Goal: Task Accomplishment & Management: Manage account settings

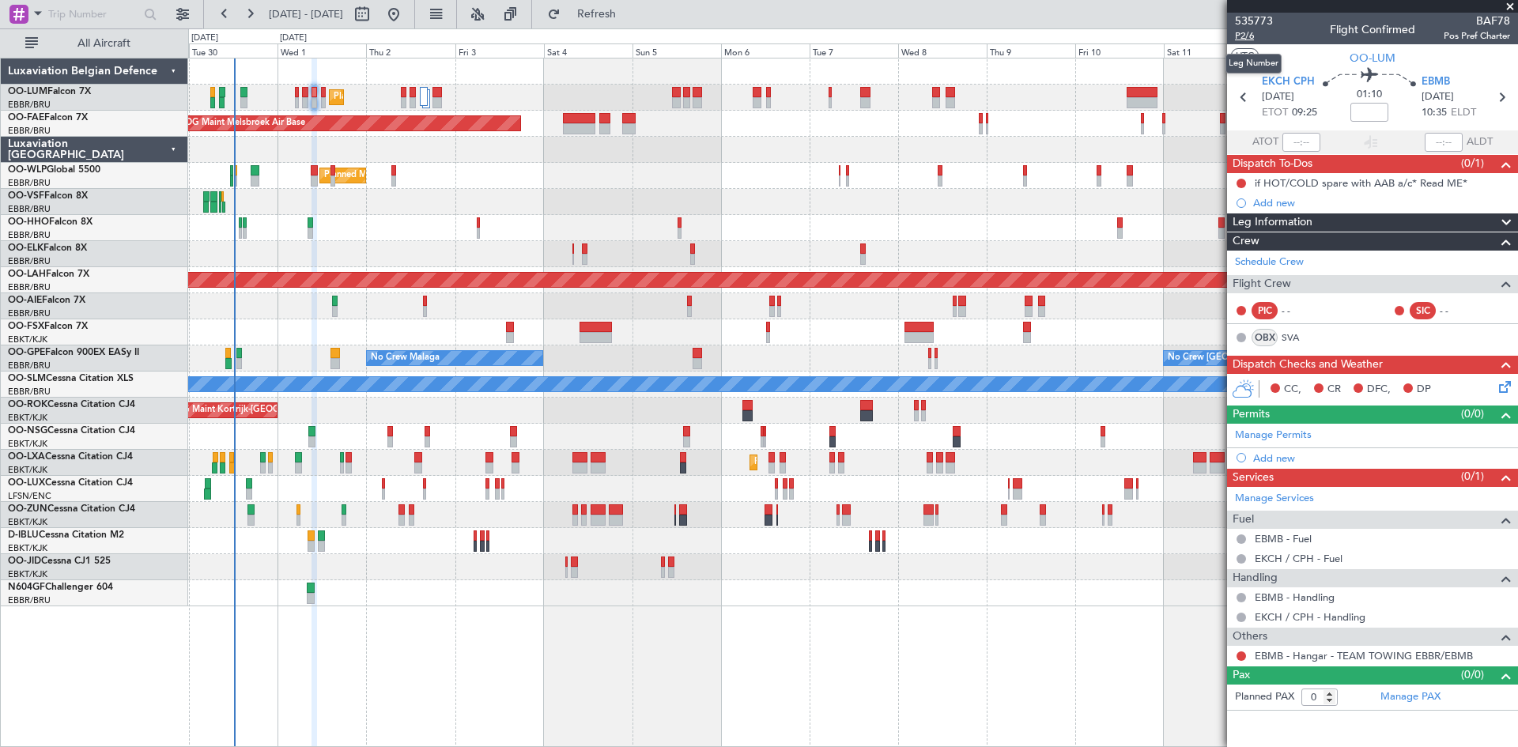
click at [1252, 39] on span "P2/6" at bounding box center [1254, 35] width 38 height 13
click at [621, 17] on span "Refresh" at bounding box center [597, 14] width 66 height 11
click at [1308, 262] on div "Schedule Crew" at bounding box center [1372, 263] width 291 height 24
click at [630, 10] on span "Refresh" at bounding box center [597, 14] width 66 height 11
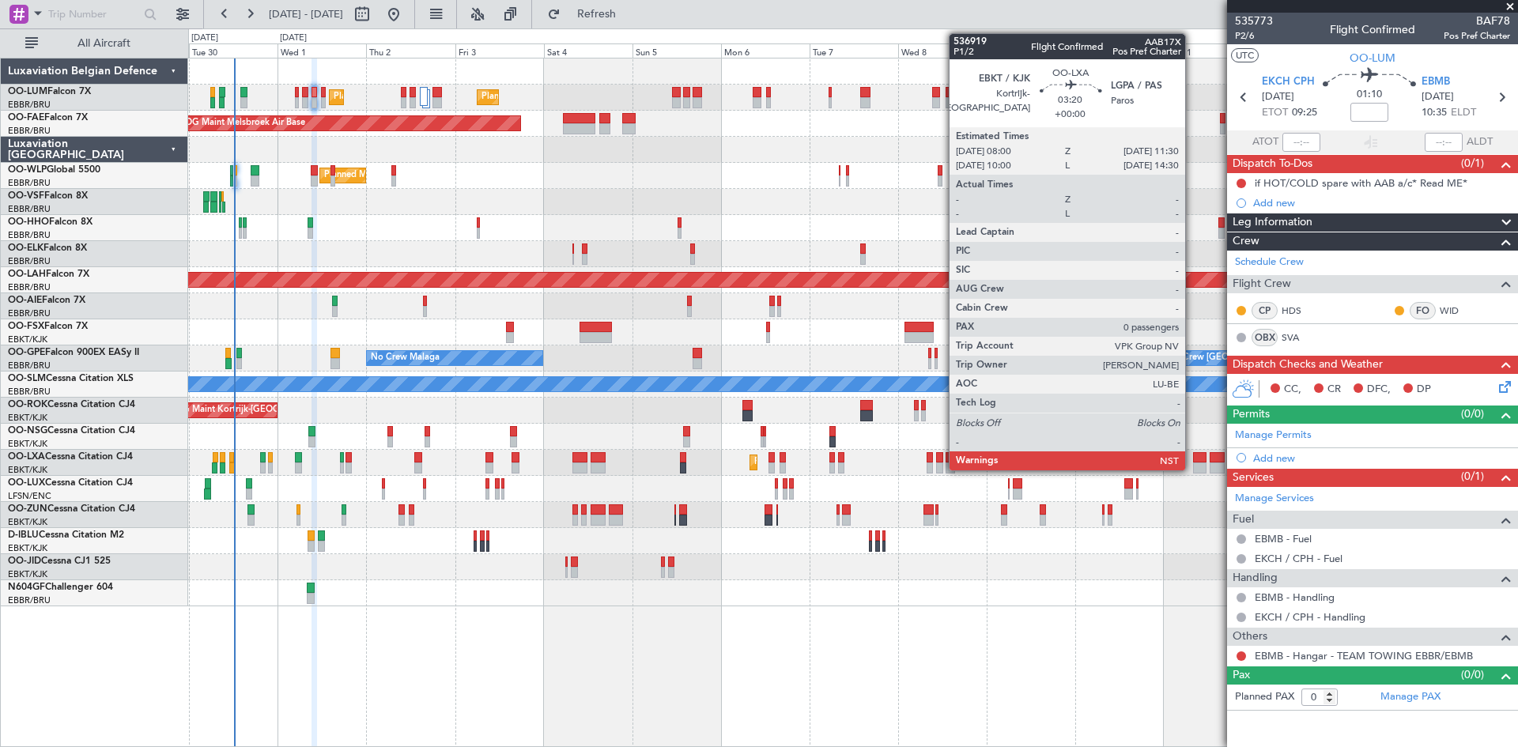
click at [762, 625] on div "Planned Maint [GEOGRAPHIC_DATA] ([GEOGRAPHIC_DATA] National) Planned Maint [GEO…" at bounding box center [853, 402] width 1330 height 689
click at [813, 606] on div "Planned Maint [GEOGRAPHIC_DATA] ([GEOGRAPHIC_DATA] National) Planned Maint [GEO…" at bounding box center [853, 402] width 1330 height 689
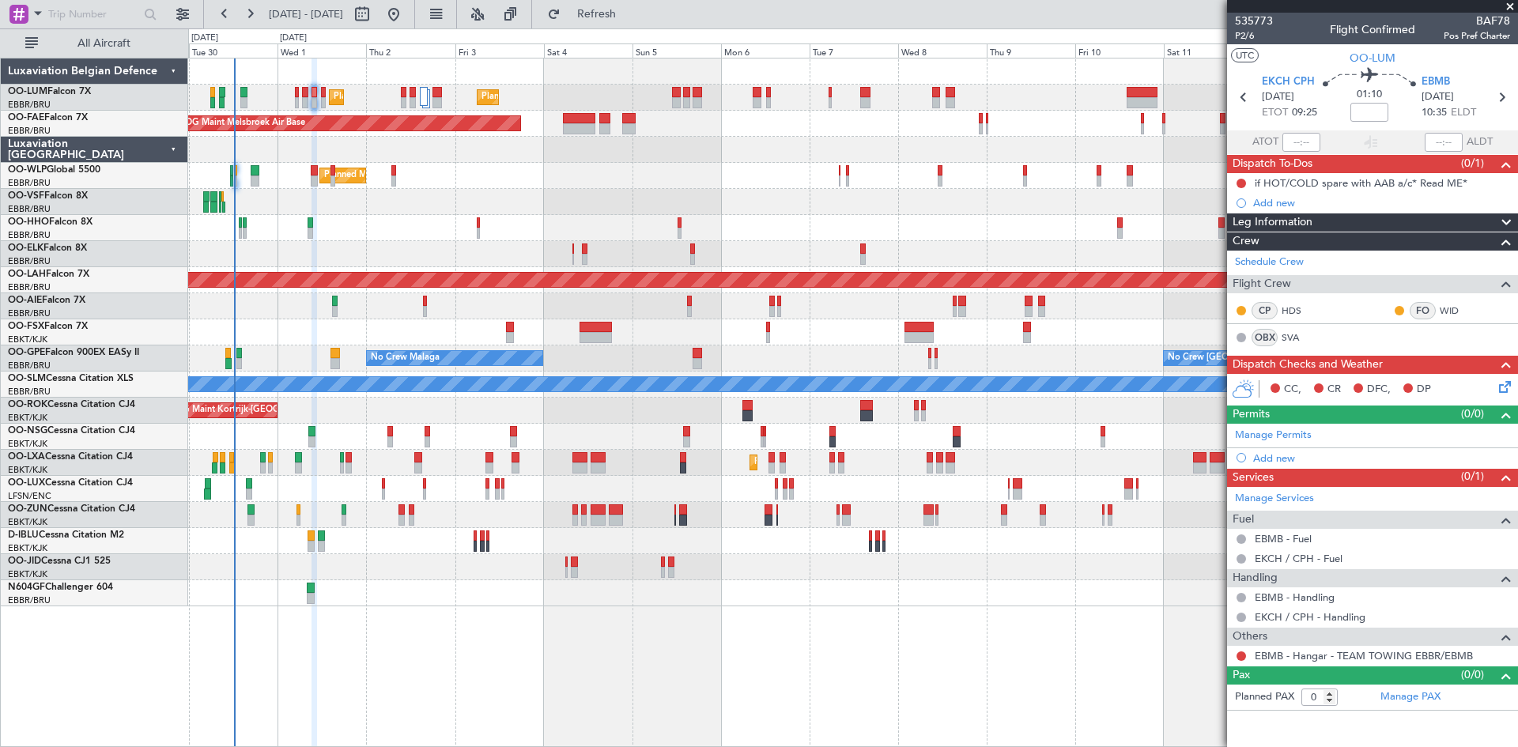
click at [1502, 385] on icon at bounding box center [1502, 384] width 13 height 13
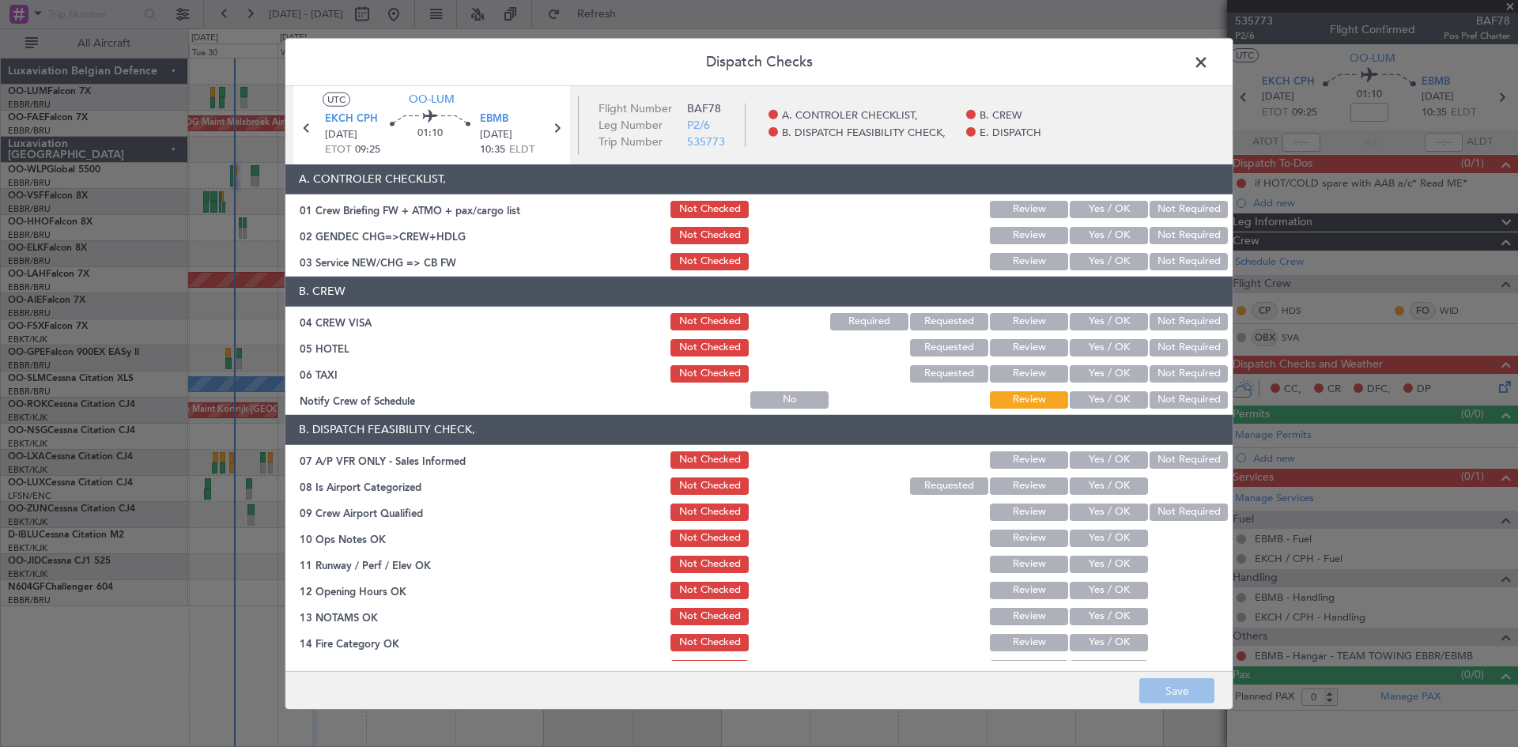
click at [1180, 318] on button "Not Required" at bounding box center [1189, 321] width 78 height 17
click at [1174, 349] on button "Not Required" at bounding box center [1189, 347] width 78 height 17
click at [1173, 374] on button "Not Required" at bounding box center [1189, 373] width 78 height 17
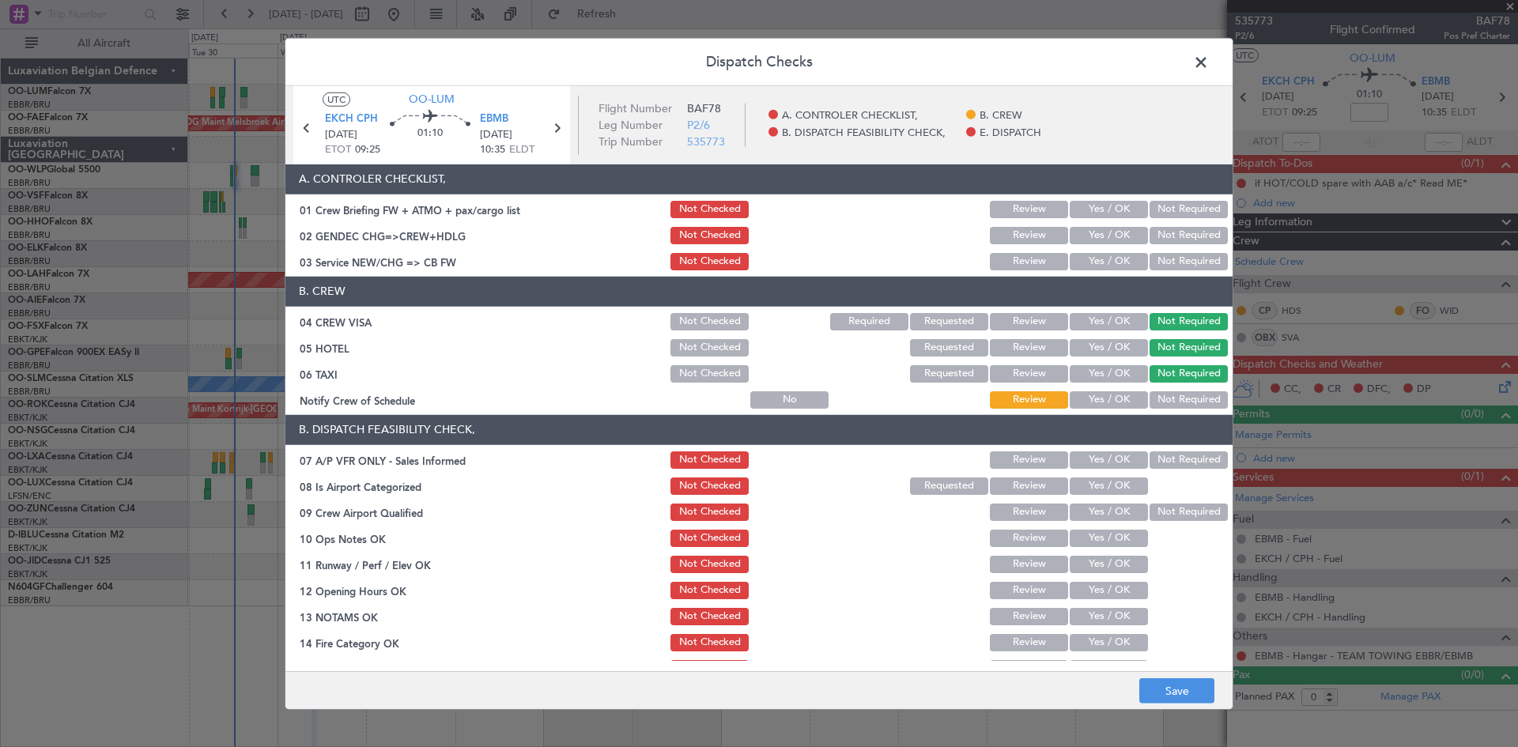
click at [1173, 394] on button "Not Required" at bounding box center [1189, 399] width 78 height 17
click at [1173, 449] on div "Not Required" at bounding box center [1187, 460] width 80 height 22
click at [1173, 457] on button "Not Required" at bounding box center [1189, 459] width 78 height 17
click at [1120, 485] on button "Yes / OK" at bounding box center [1109, 486] width 78 height 17
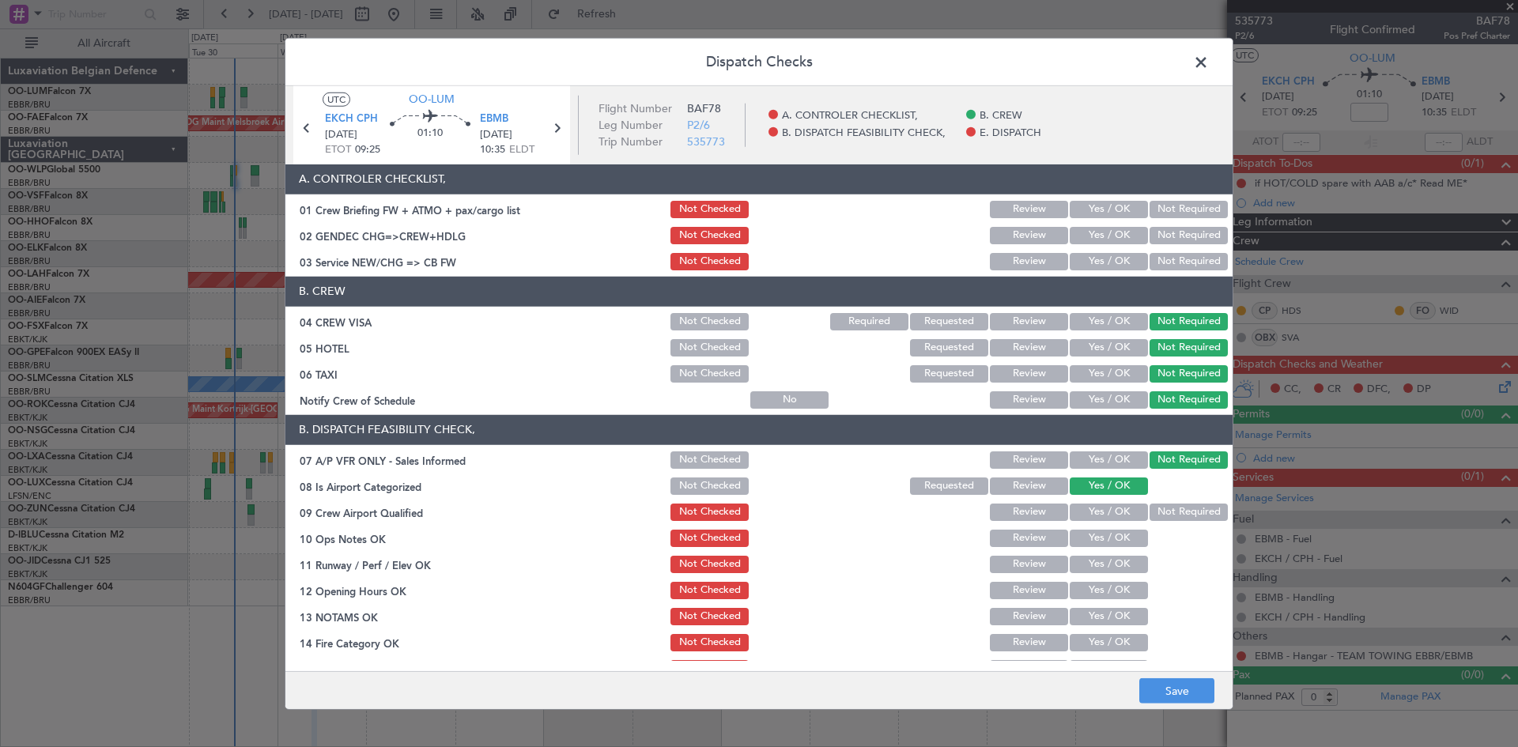
click at [1121, 513] on button "Yes / OK" at bounding box center [1109, 512] width 78 height 17
click at [1123, 538] on button "Yes / OK" at bounding box center [1109, 538] width 78 height 17
click at [1125, 557] on button "Yes / OK" at bounding box center [1109, 564] width 78 height 17
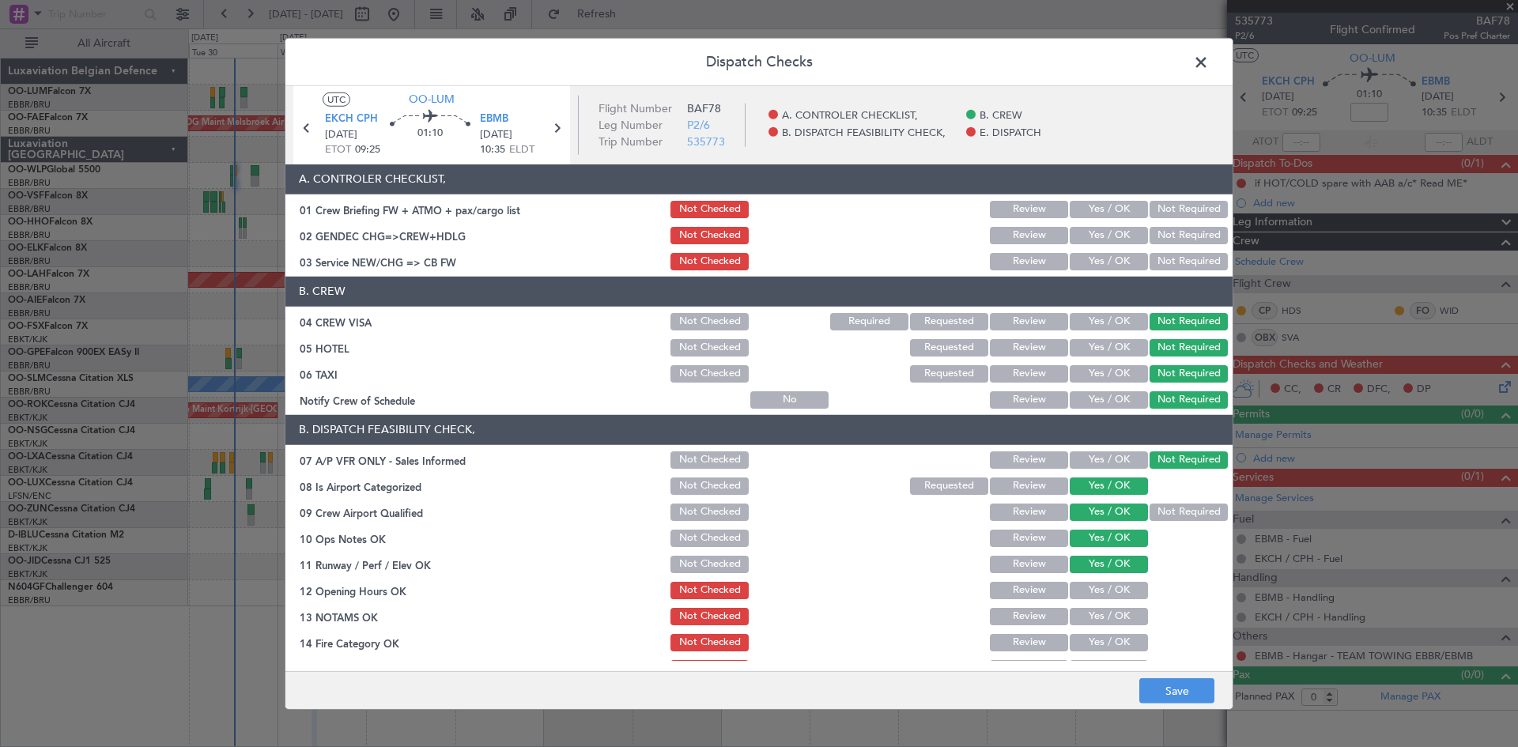
click at [1121, 584] on button "Yes / OK" at bounding box center [1109, 590] width 78 height 17
drag, startPoint x: 1120, startPoint y: 614, endPoint x: 1118, endPoint y: 641, distance: 27.0
click at [1118, 616] on button "Yes / OK" at bounding box center [1109, 616] width 78 height 17
click at [1117, 644] on button "Yes / OK" at bounding box center [1109, 642] width 78 height 17
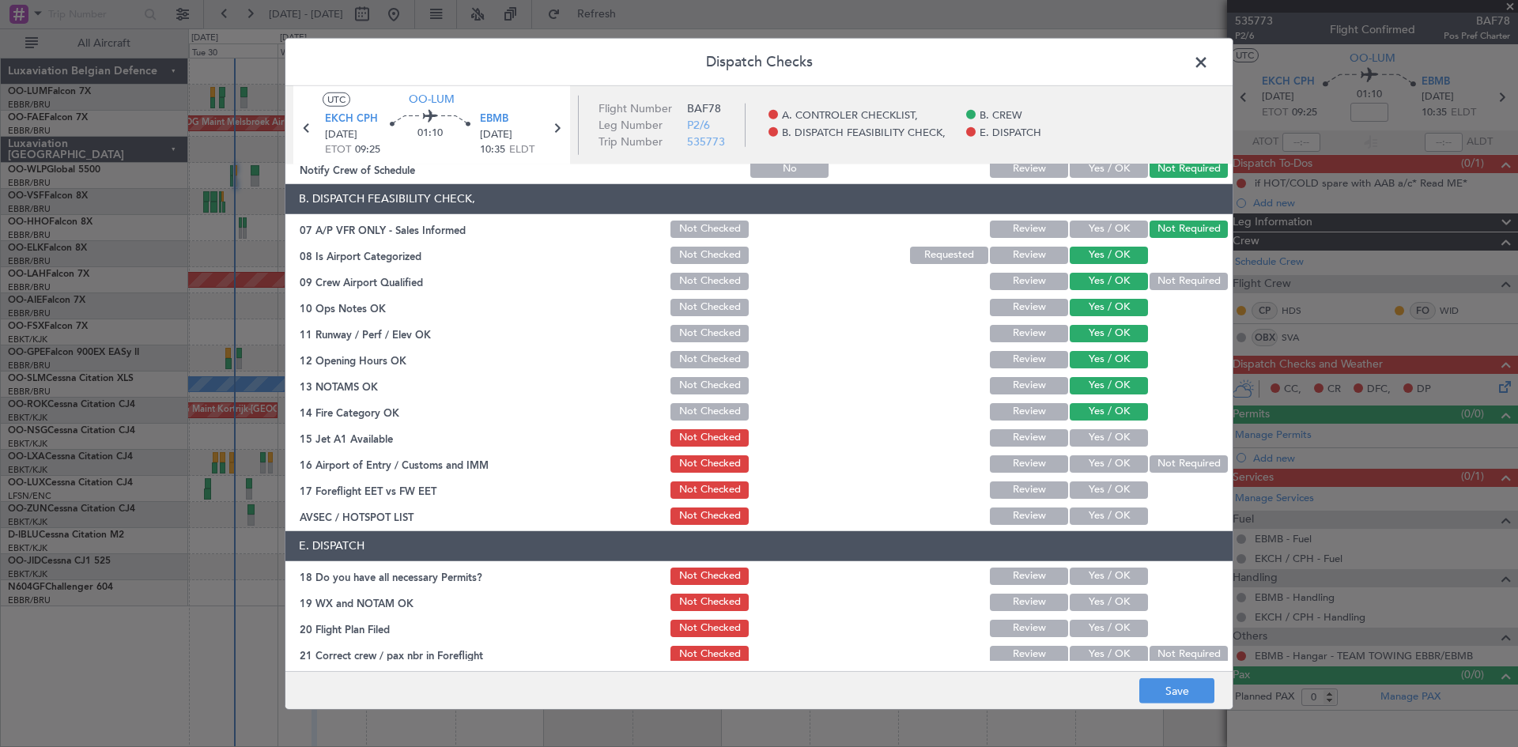
scroll to position [237, 0]
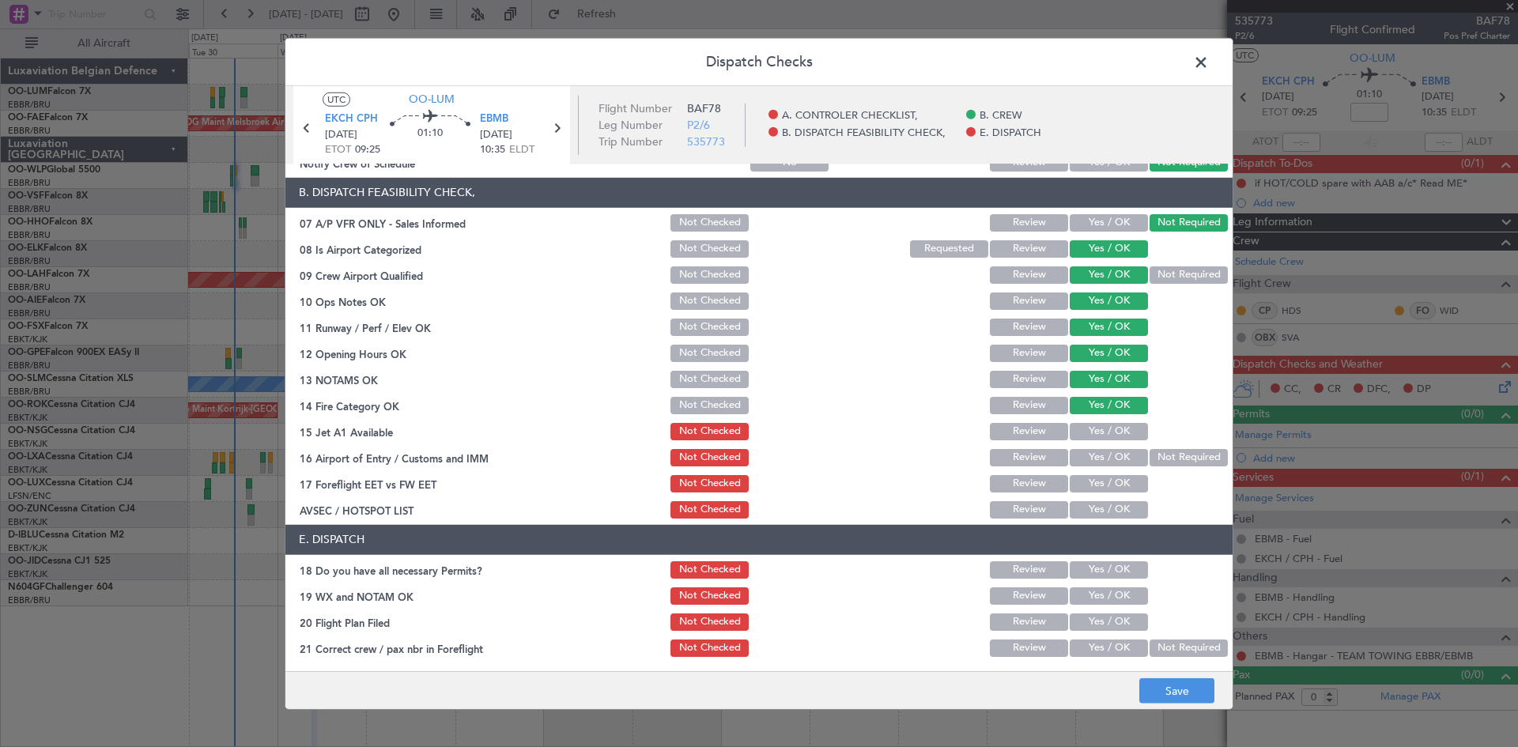
click at [1100, 421] on div "Yes / OK" at bounding box center [1107, 432] width 80 height 22
click at [1100, 429] on button "Yes / OK" at bounding box center [1109, 431] width 78 height 17
click at [1105, 452] on button "Yes / OK" at bounding box center [1109, 457] width 78 height 17
click at [1108, 482] on button "Yes / OK" at bounding box center [1109, 483] width 78 height 17
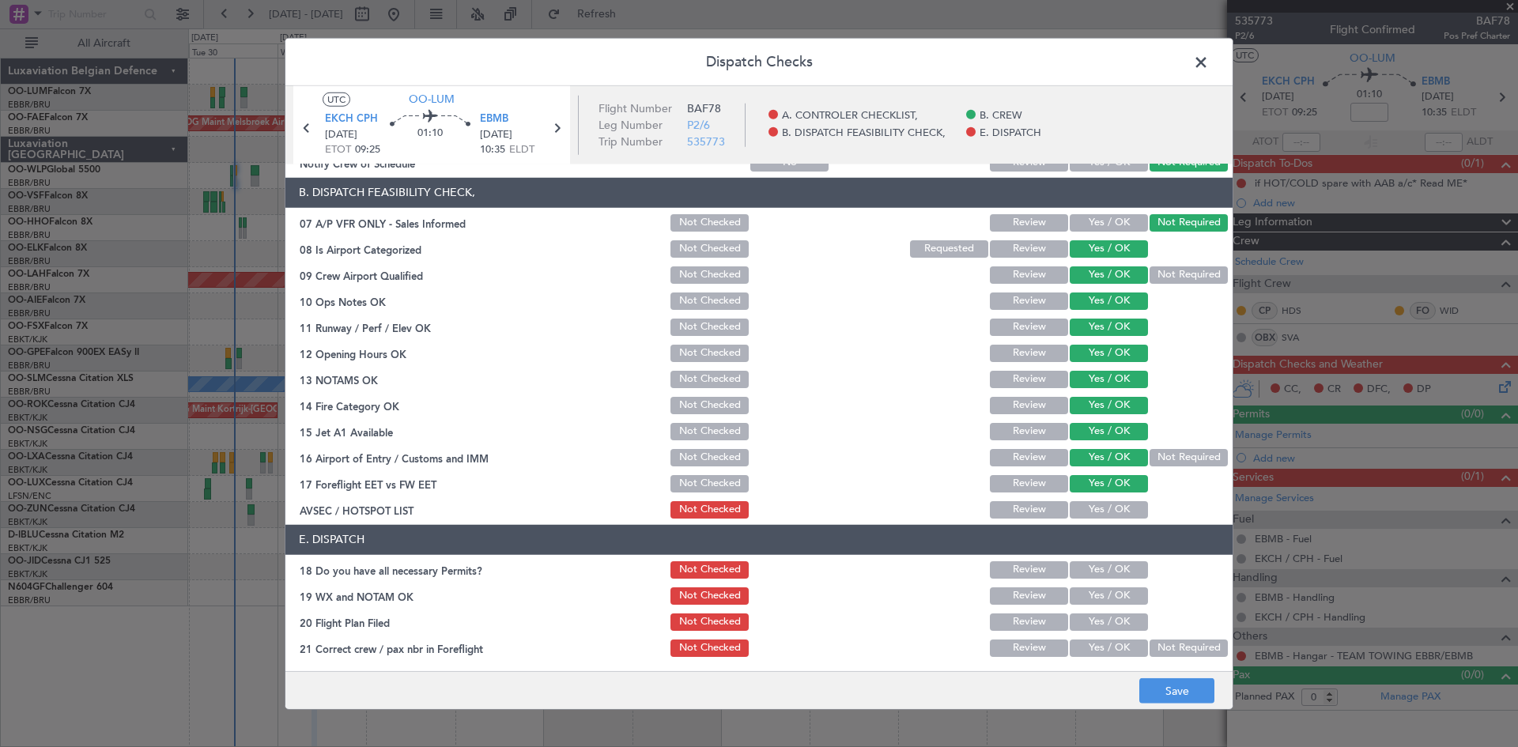
click at [1106, 503] on button "Yes / OK" at bounding box center [1109, 509] width 78 height 17
click at [1106, 566] on button "Yes / OK" at bounding box center [1109, 569] width 78 height 17
click at [1109, 583] on section "E. DISPATCH 18 Do you have all necessary Permits? Not Checked Review Yes / OK 1…" at bounding box center [758, 592] width 947 height 134
drag, startPoint x: 1110, startPoint y: 587, endPoint x: 1110, endPoint y: 602, distance: 15.0
click at [1110, 589] on button "Yes / OK" at bounding box center [1109, 595] width 78 height 17
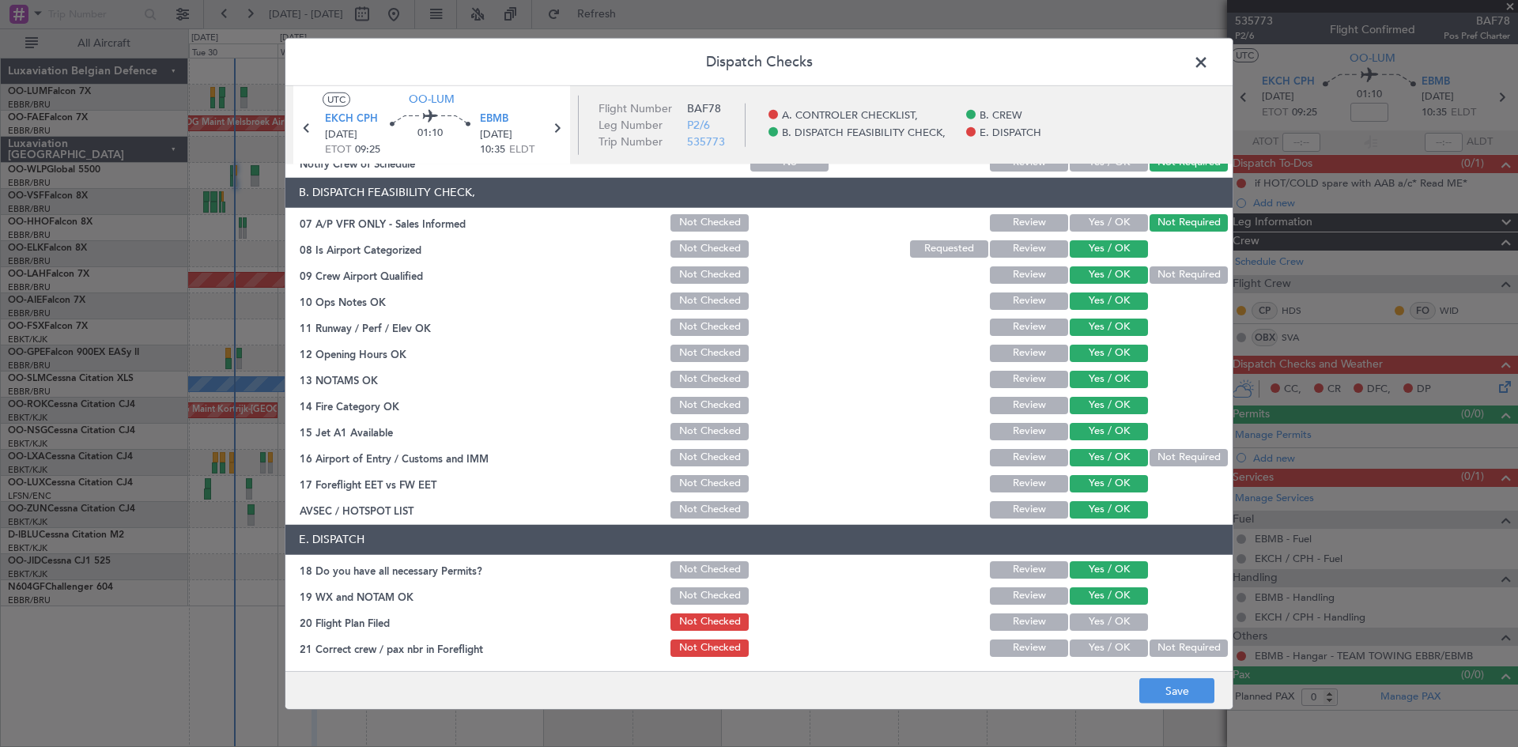
click at [1108, 648] on button "Yes / OK" at bounding box center [1109, 648] width 78 height 17
click at [1164, 698] on button "Save" at bounding box center [1176, 690] width 75 height 25
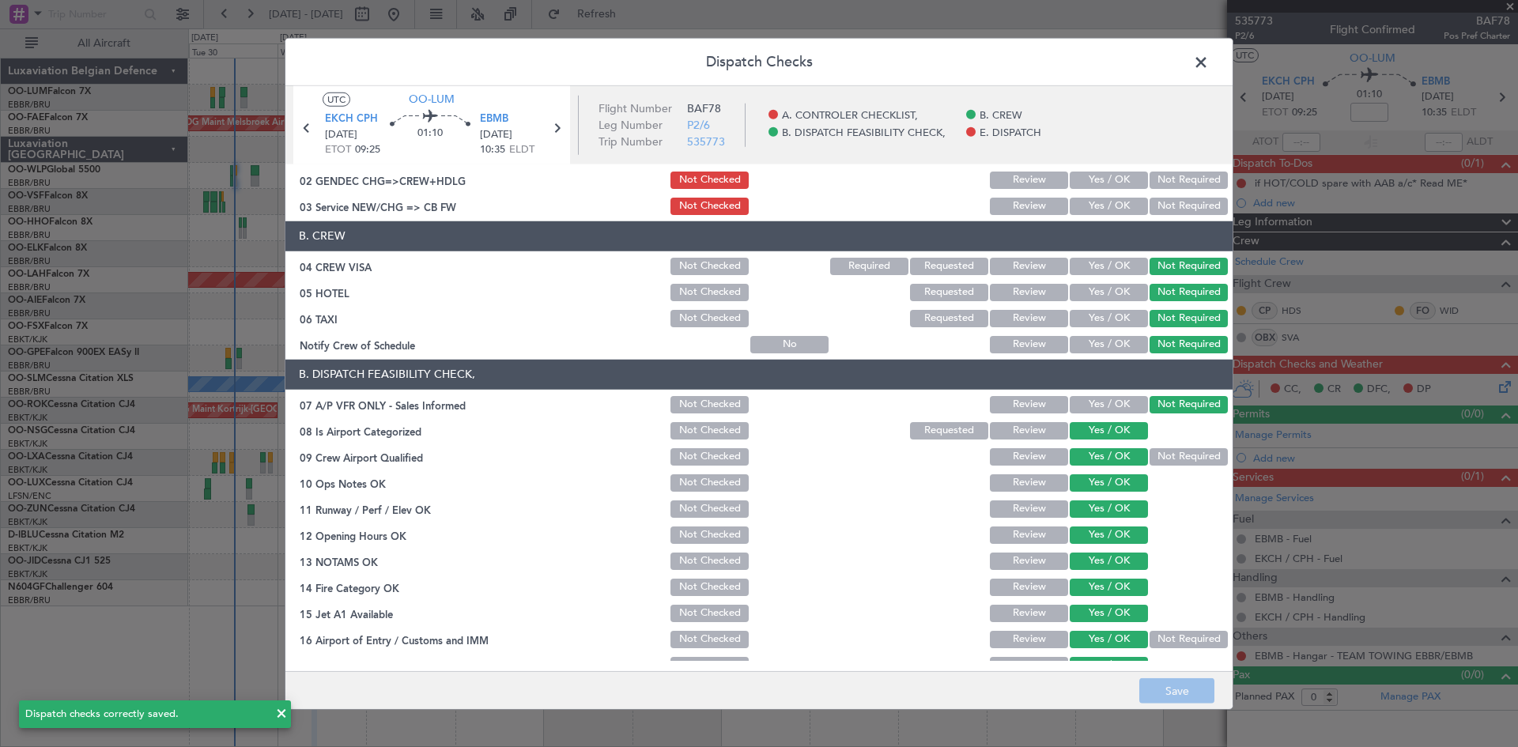
scroll to position [0, 0]
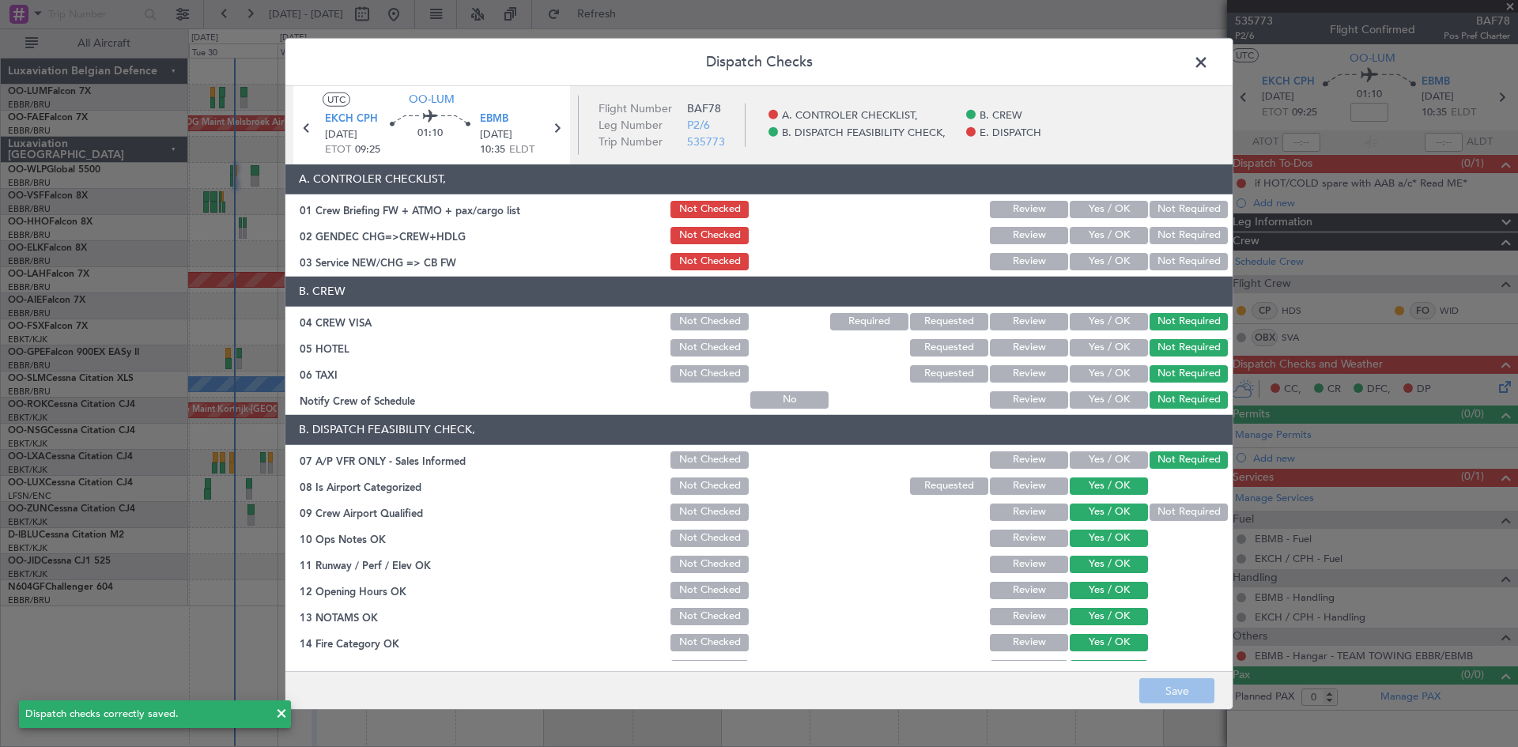
click at [1157, 234] on button "Not Required" at bounding box center [1189, 235] width 78 height 17
click at [1165, 258] on button "Not Required" at bounding box center [1189, 261] width 78 height 17
click at [1186, 679] on button "Save" at bounding box center [1176, 690] width 75 height 25
click at [1209, 57] on span at bounding box center [1209, 66] width 0 height 32
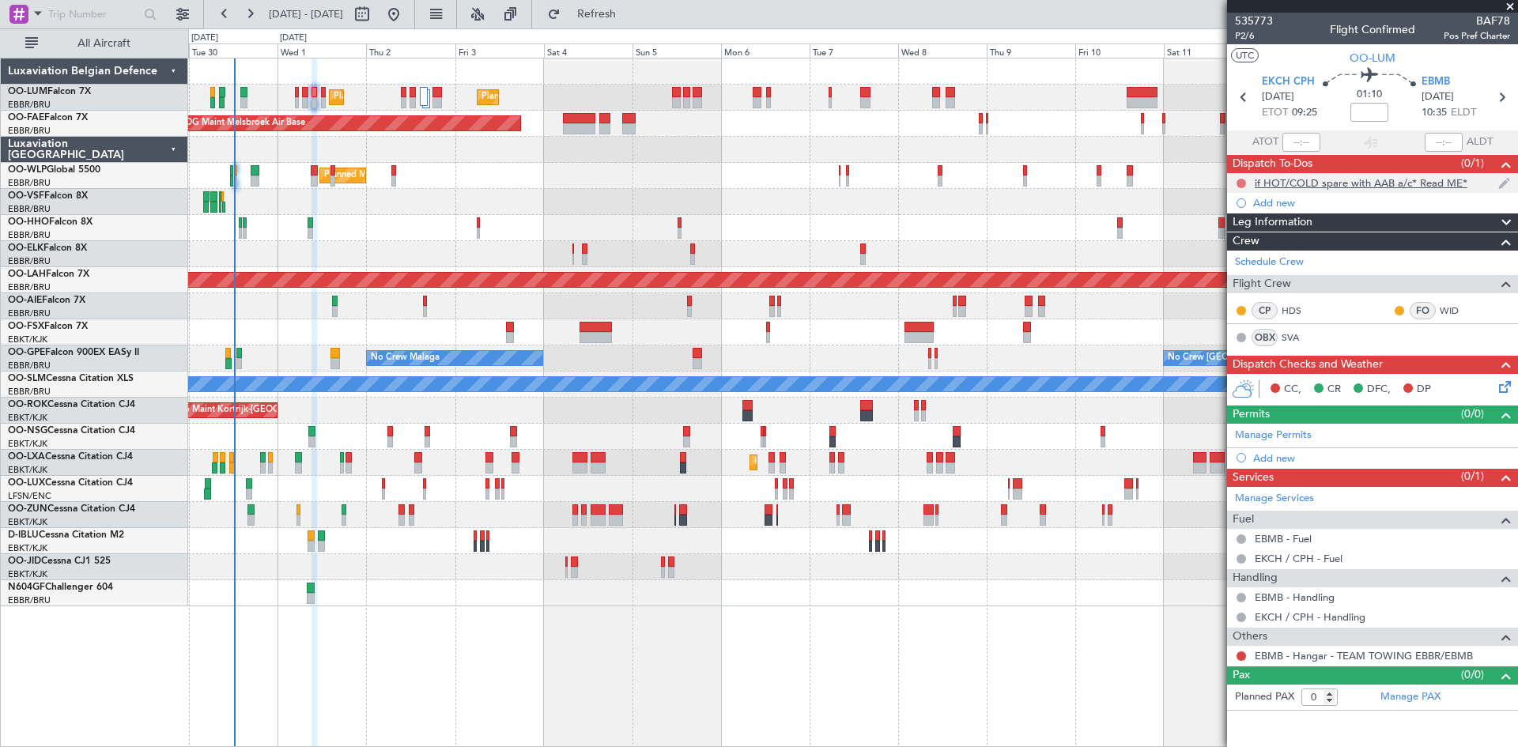
click at [1245, 182] on button at bounding box center [1241, 183] width 9 height 9
click at [1227, 251] on span "Completed" at bounding box center [1248, 253] width 52 height 16
click at [1242, 654] on button at bounding box center [1241, 655] width 9 height 9
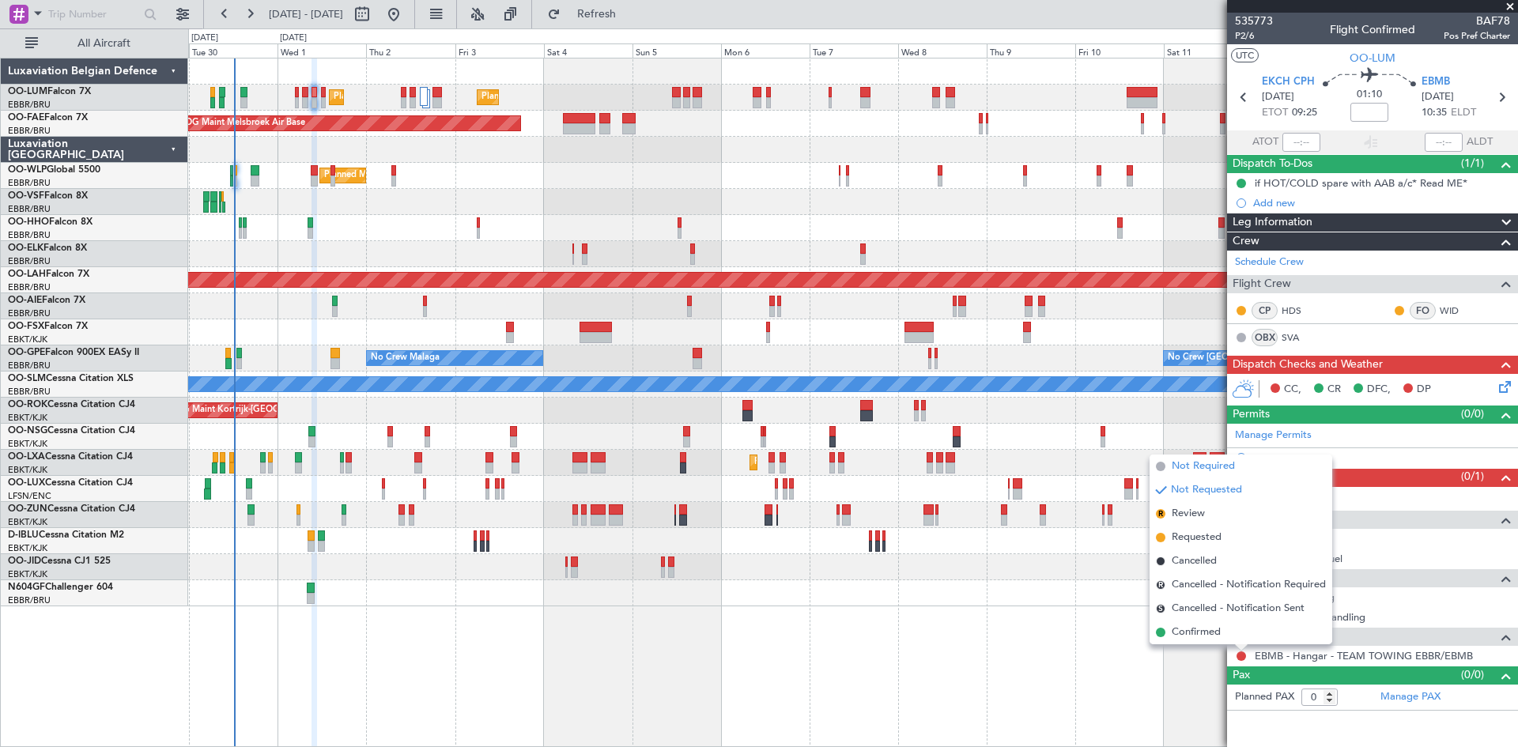
click at [1199, 469] on span "Not Required" at bounding box center [1203, 467] width 63 height 16
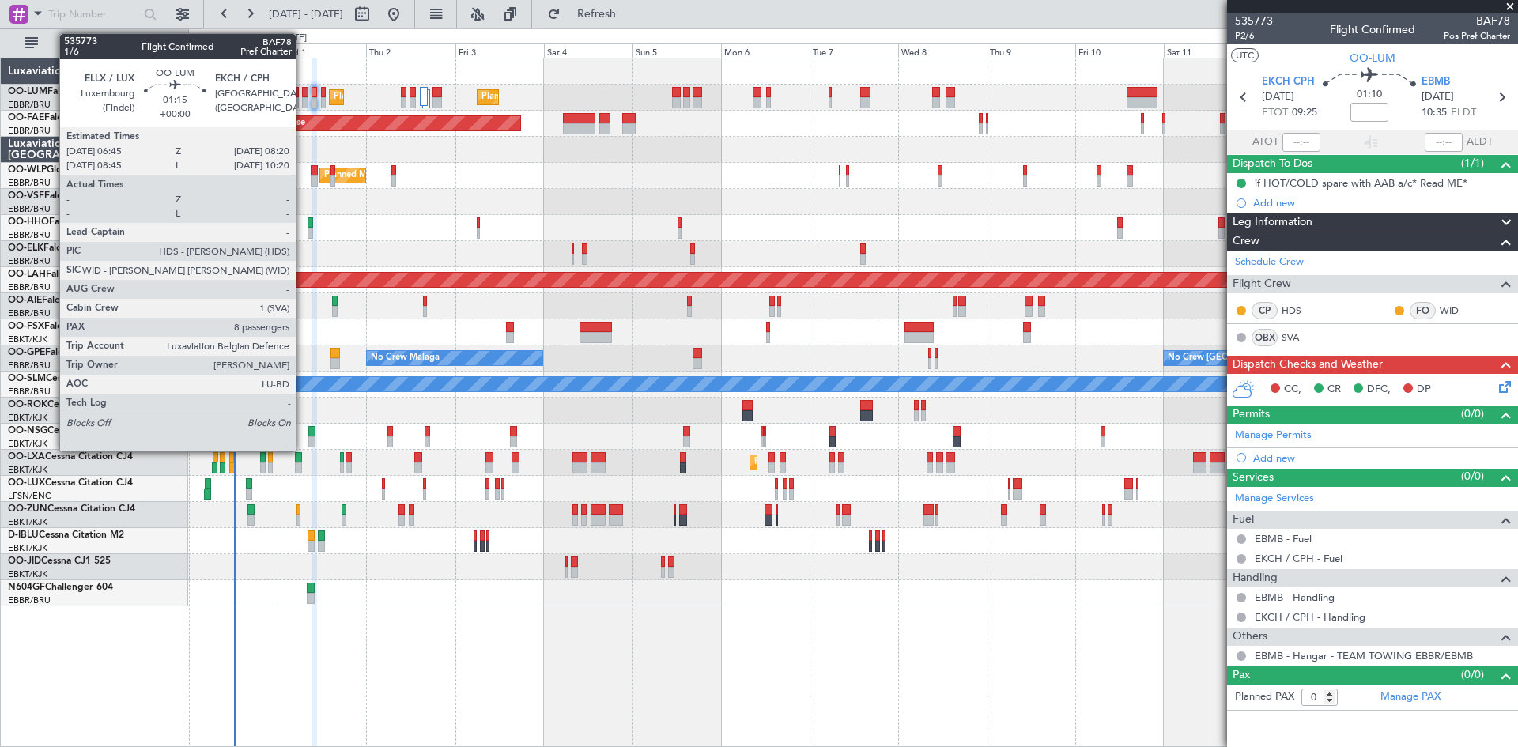
click at [303, 99] on div at bounding box center [305, 102] width 6 height 11
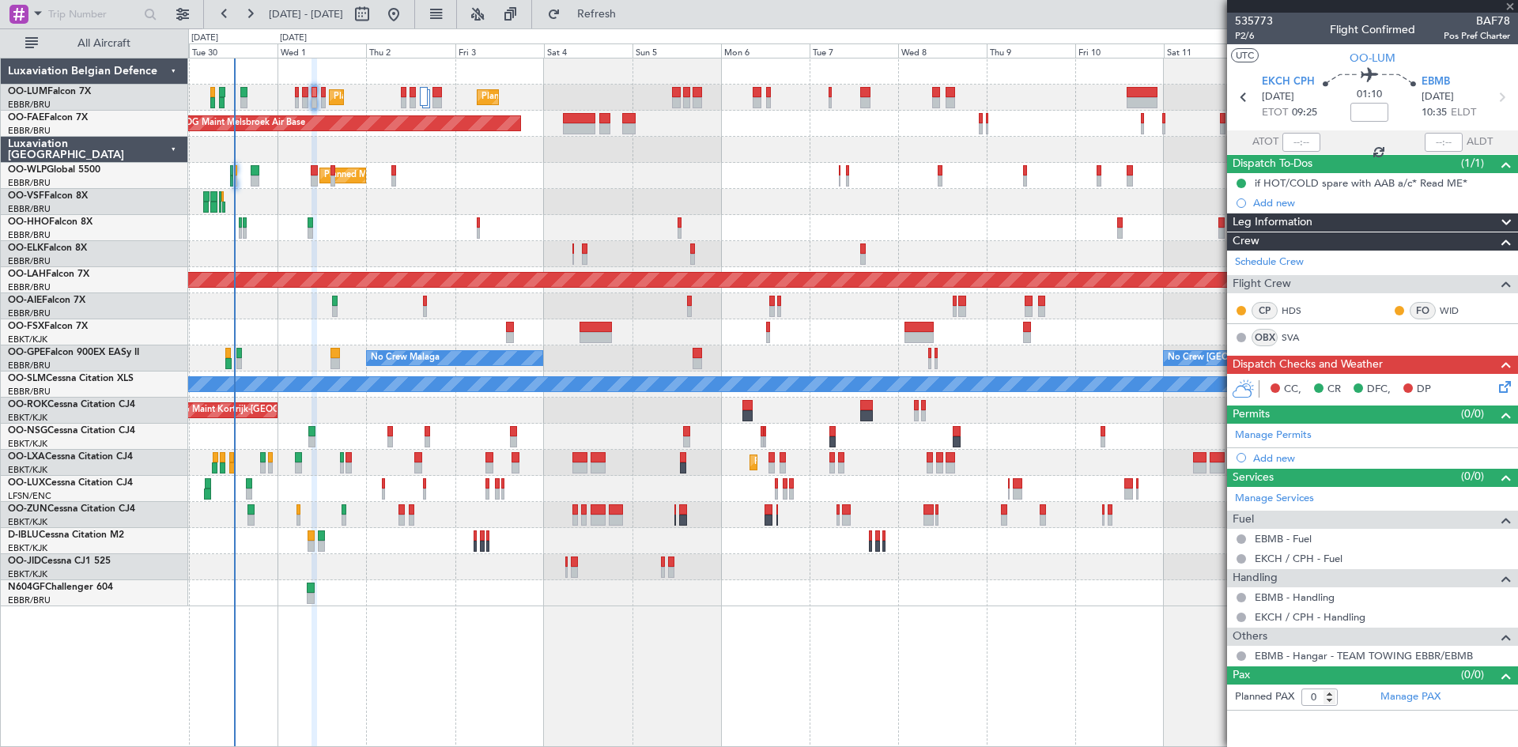
type input "8"
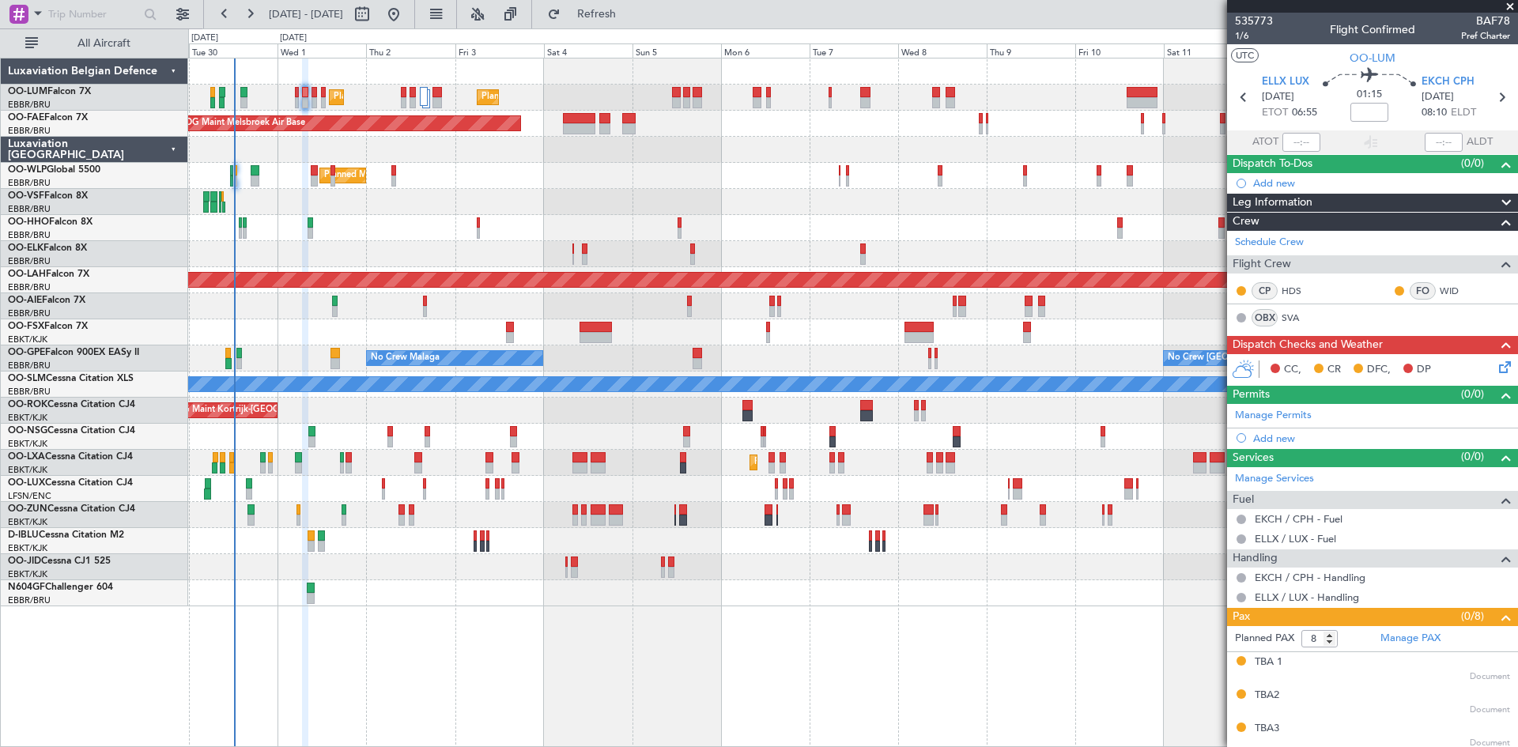
click at [1496, 363] on icon at bounding box center [1502, 364] width 13 height 13
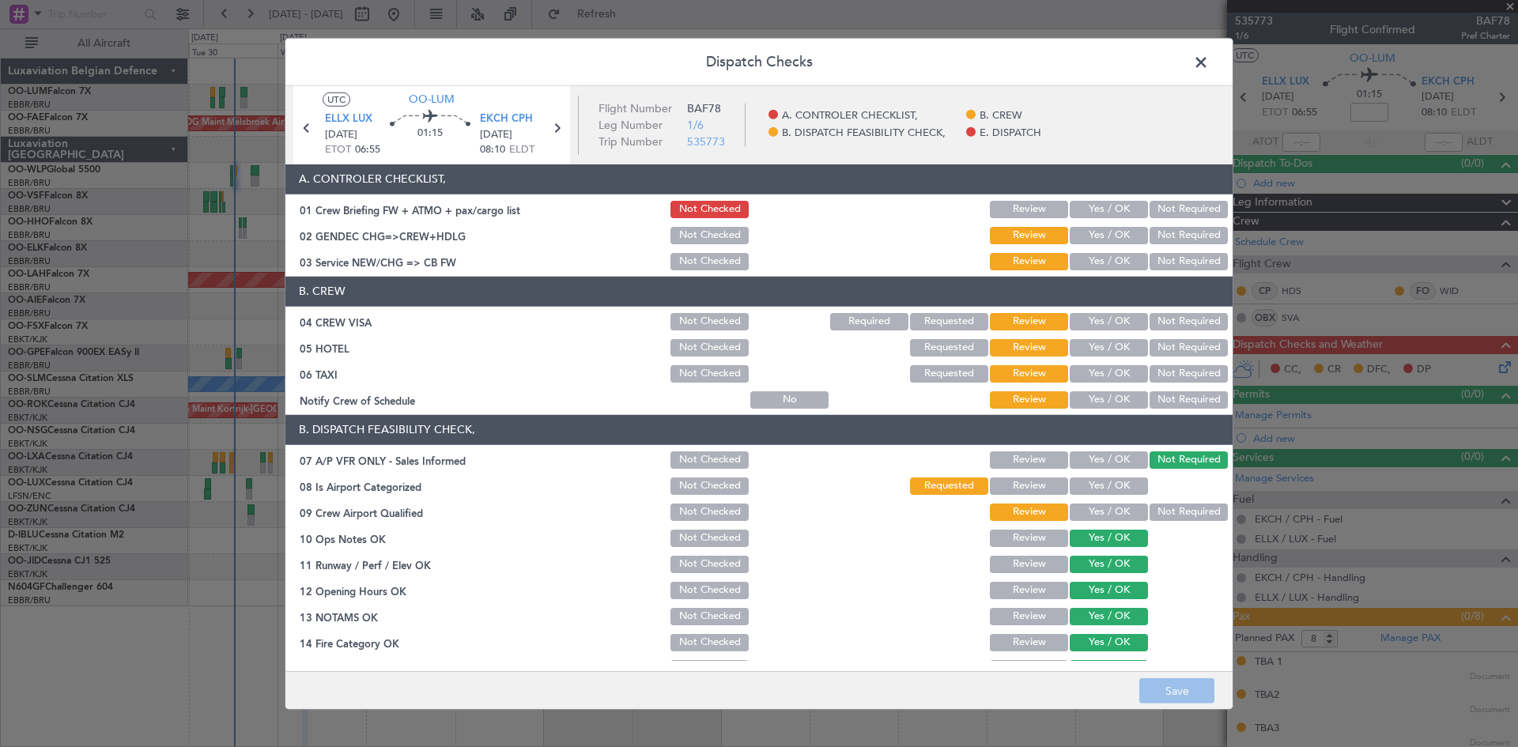
click at [1154, 319] on button "Not Required" at bounding box center [1189, 321] width 78 height 17
click at [1157, 343] on button "Not Required" at bounding box center [1189, 347] width 78 height 17
click at [1165, 372] on button "Not Required" at bounding box center [1189, 373] width 78 height 17
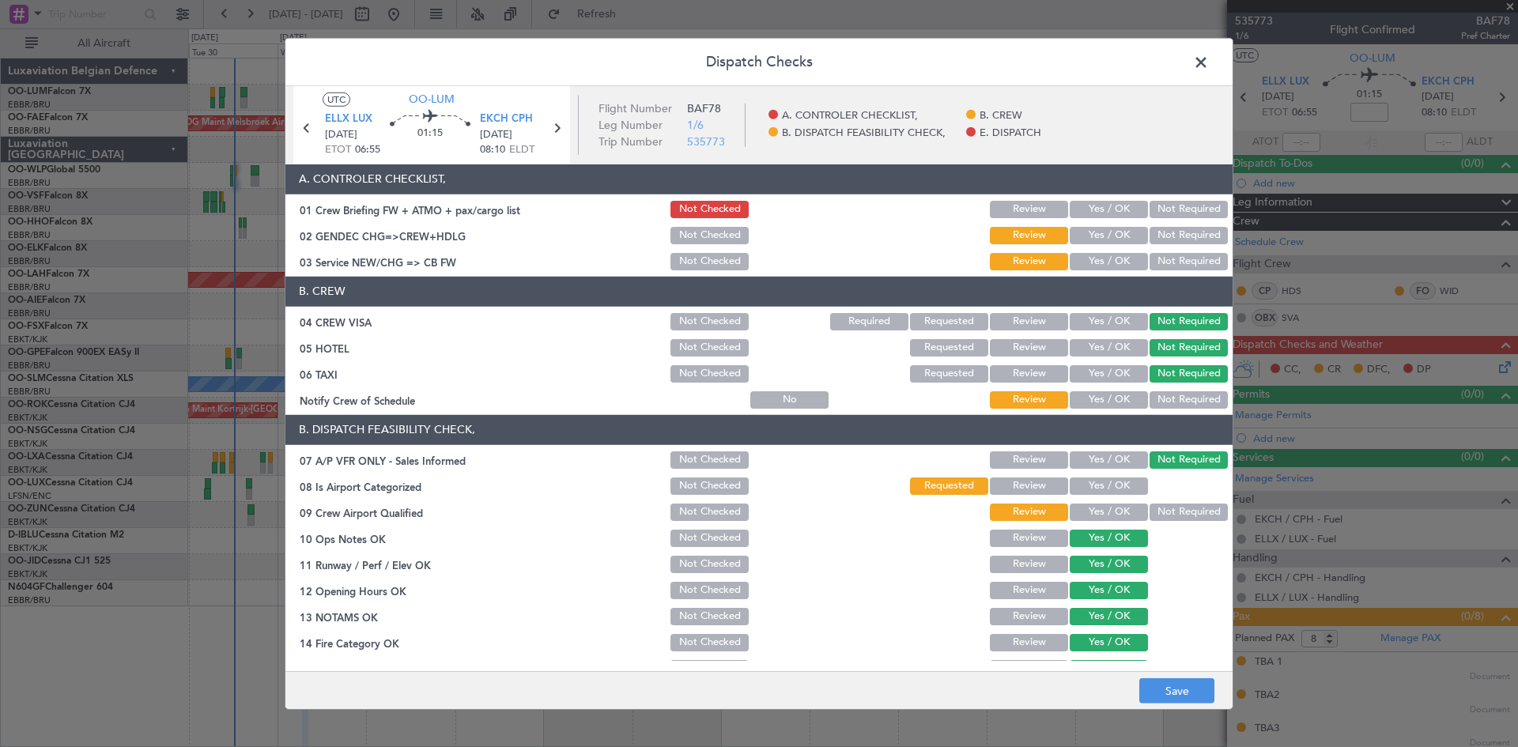
click at [1171, 402] on button "Not Required" at bounding box center [1189, 399] width 78 height 17
click at [1097, 234] on button "Yes / OK" at bounding box center [1109, 235] width 78 height 17
click at [1096, 263] on button "Yes / OK" at bounding box center [1109, 261] width 78 height 17
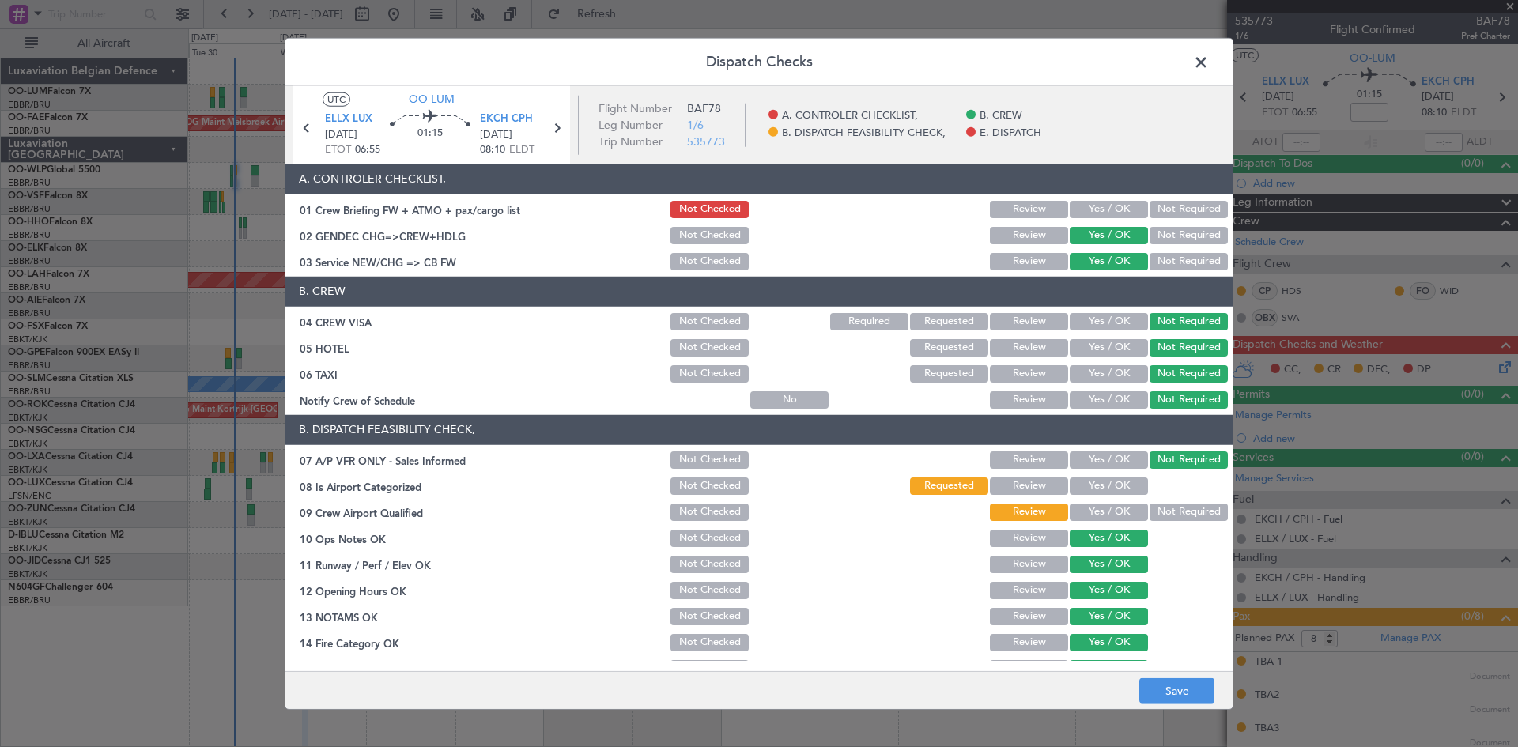
click at [1169, 233] on button "Not Required" at bounding box center [1189, 235] width 78 height 17
click at [1167, 258] on button "Not Required" at bounding box center [1189, 261] width 78 height 17
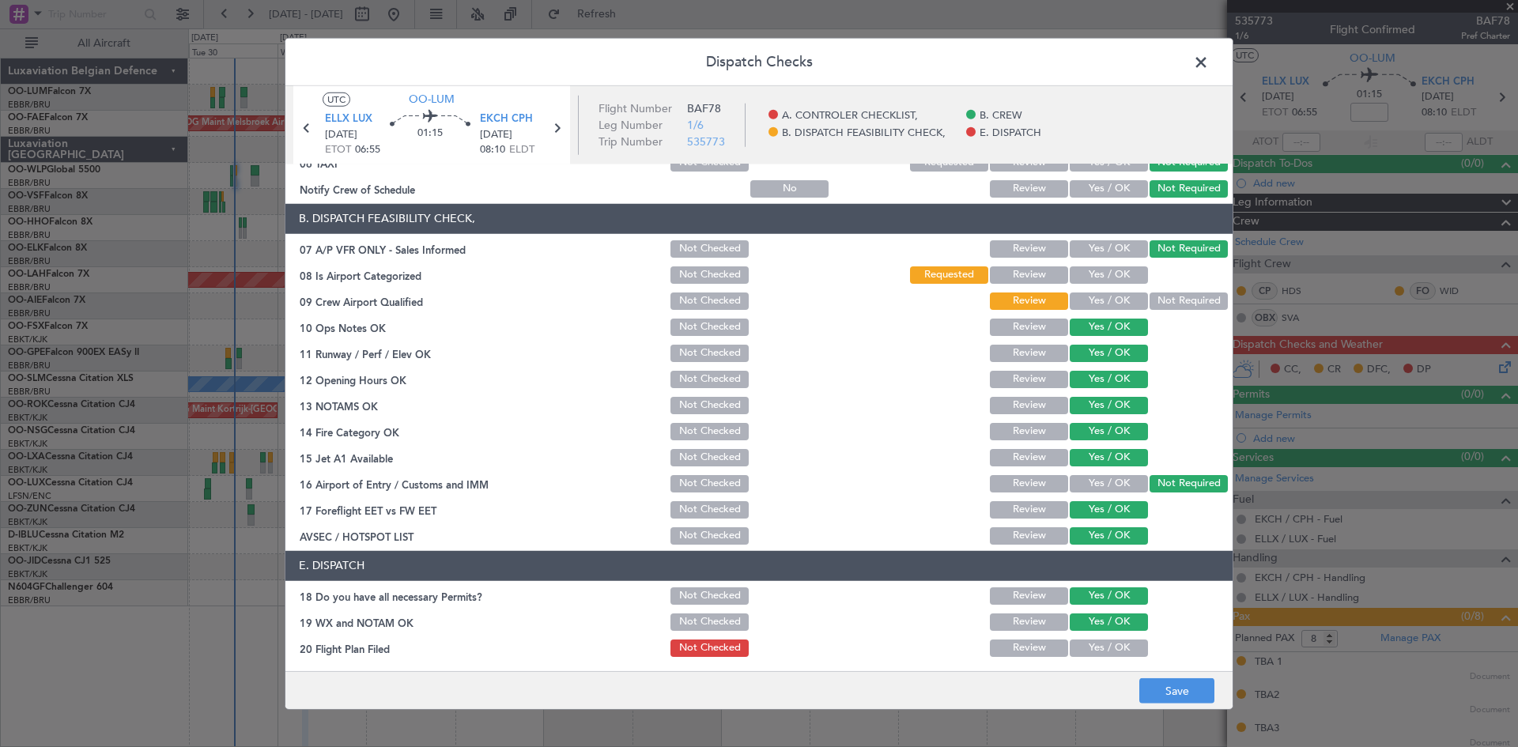
scroll to position [237, 0]
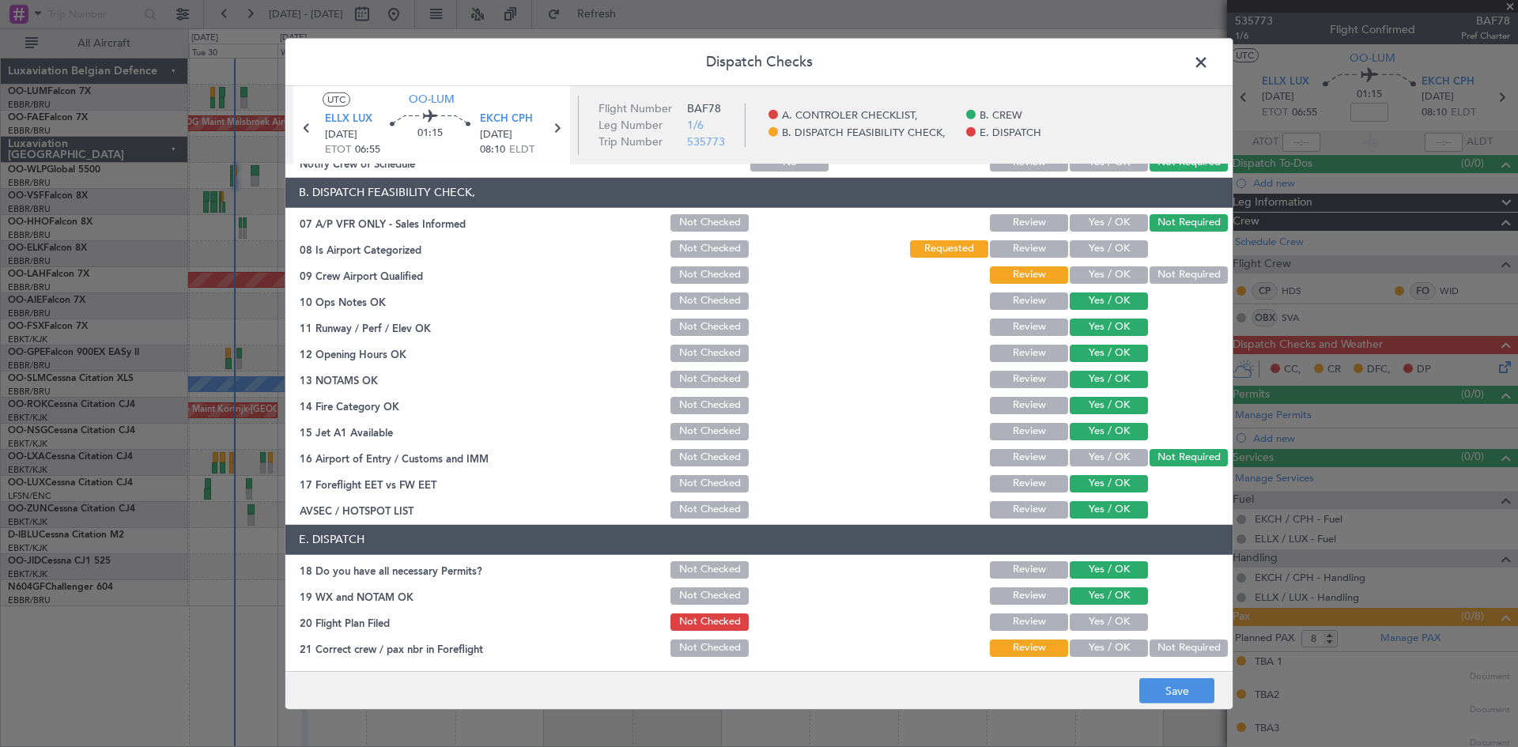
click at [1107, 275] on button "Yes / OK" at bounding box center [1109, 274] width 78 height 17
click at [1112, 647] on button "Yes / OK" at bounding box center [1109, 648] width 78 height 17
click at [1169, 690] on button "Save" at bounding box center [1176, 690] width 75 height 25
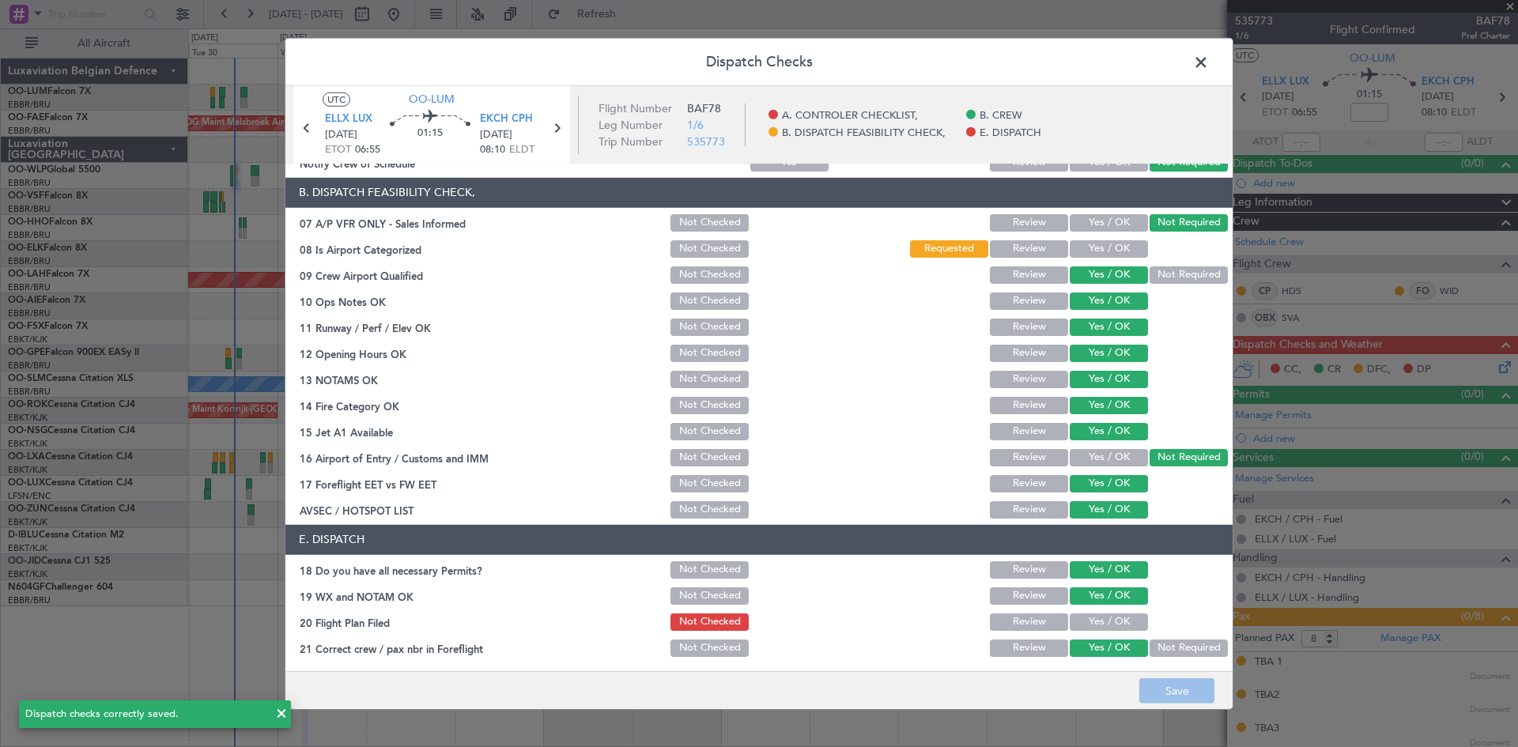
click at [1209, 58] on span at bounding box center [1209, 66] width 0 height 32
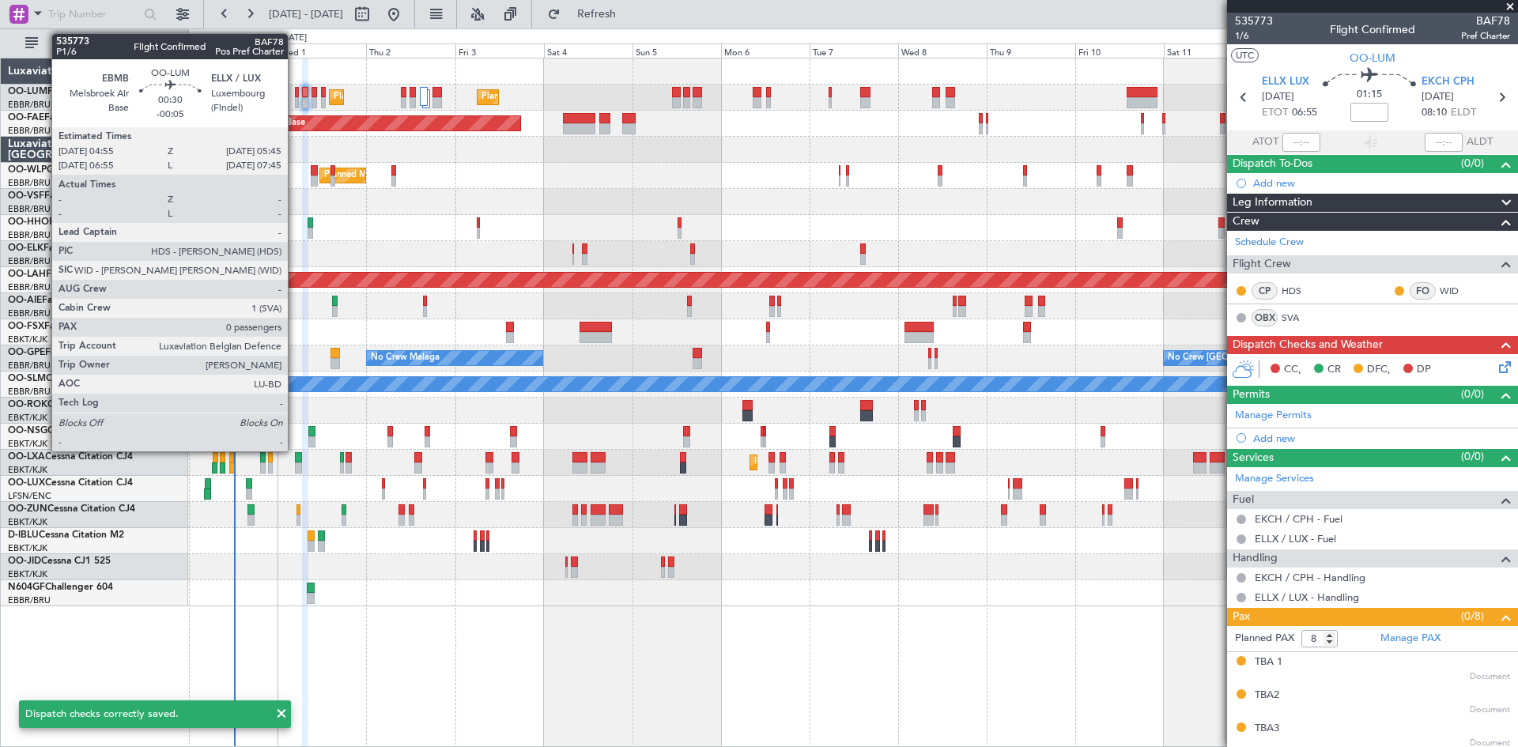
click at [295, 93] on div at bounding box center [296, 92] width 3 height 11
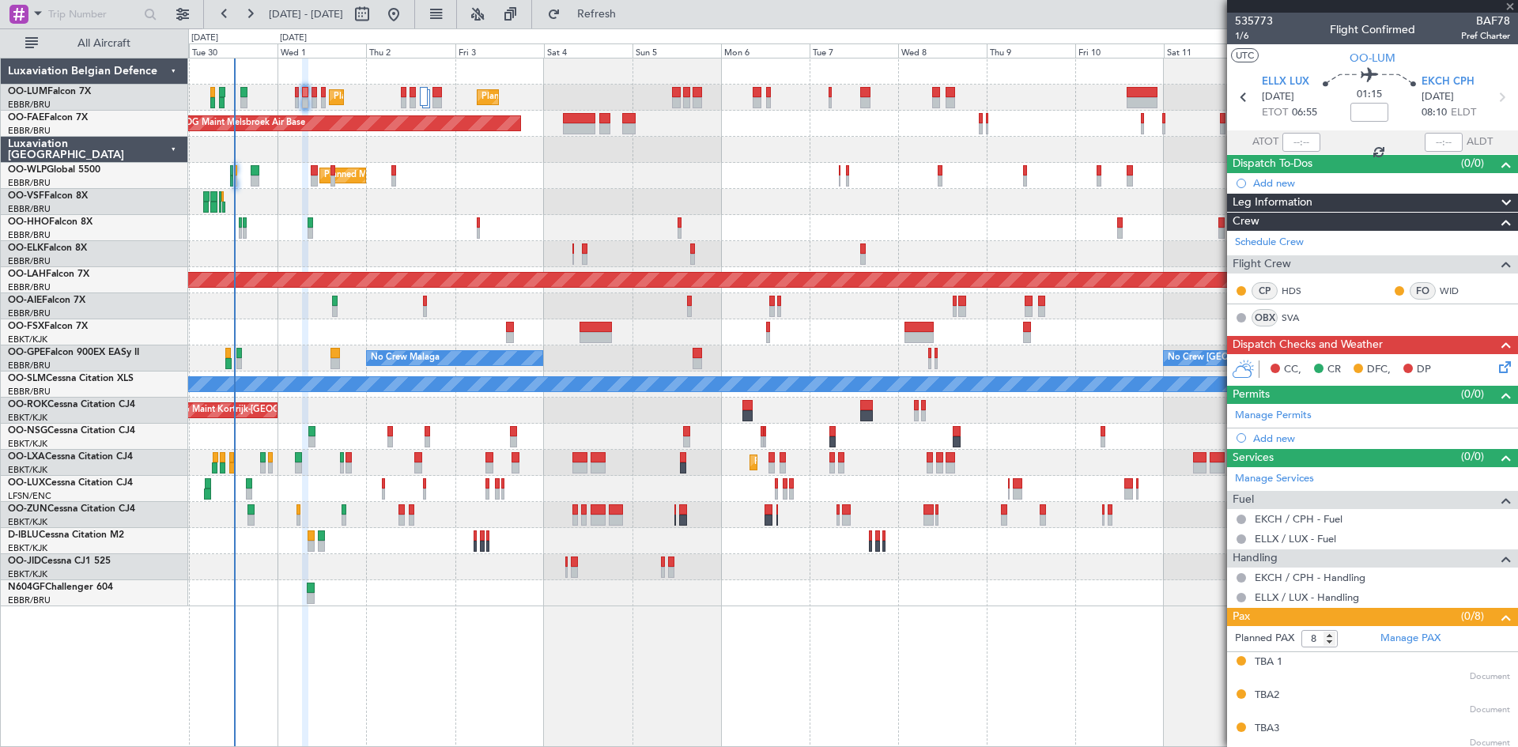
type input "-00:05"
type input "0"
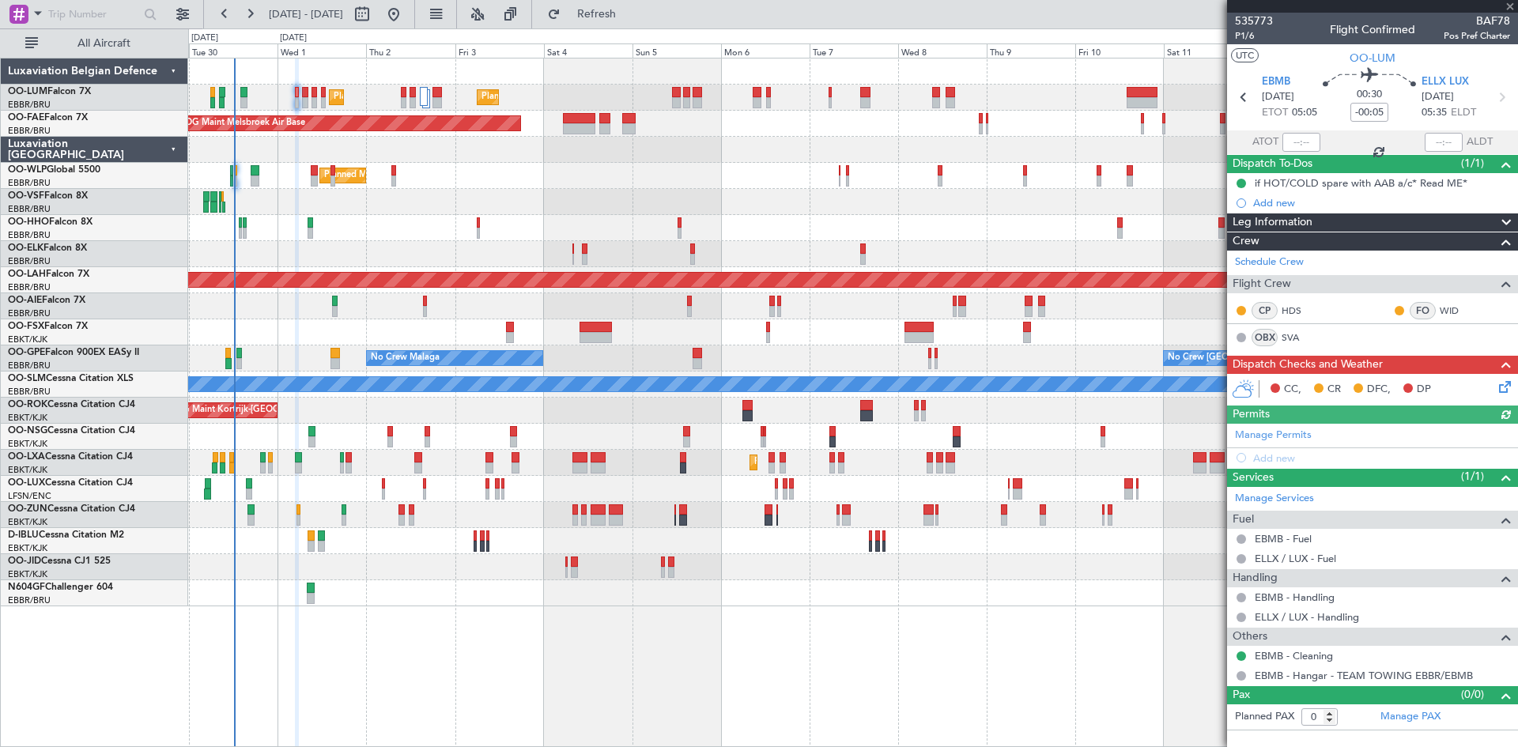
click at [1509, 391] on icon at bounding box center [1502, 384] width 13 height 13
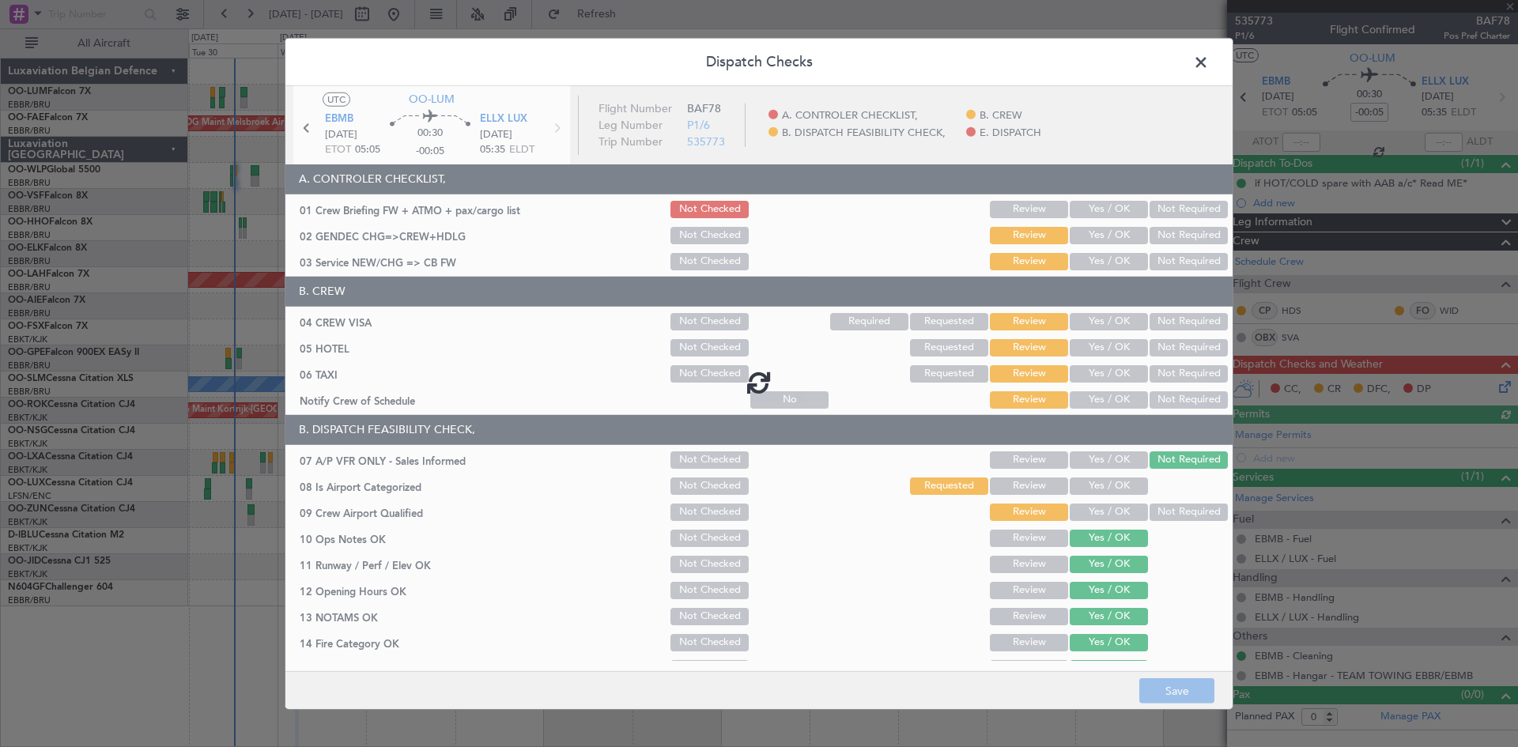
click at [1174, 324] on div at bounding box center [758, 381] width 947 height 592
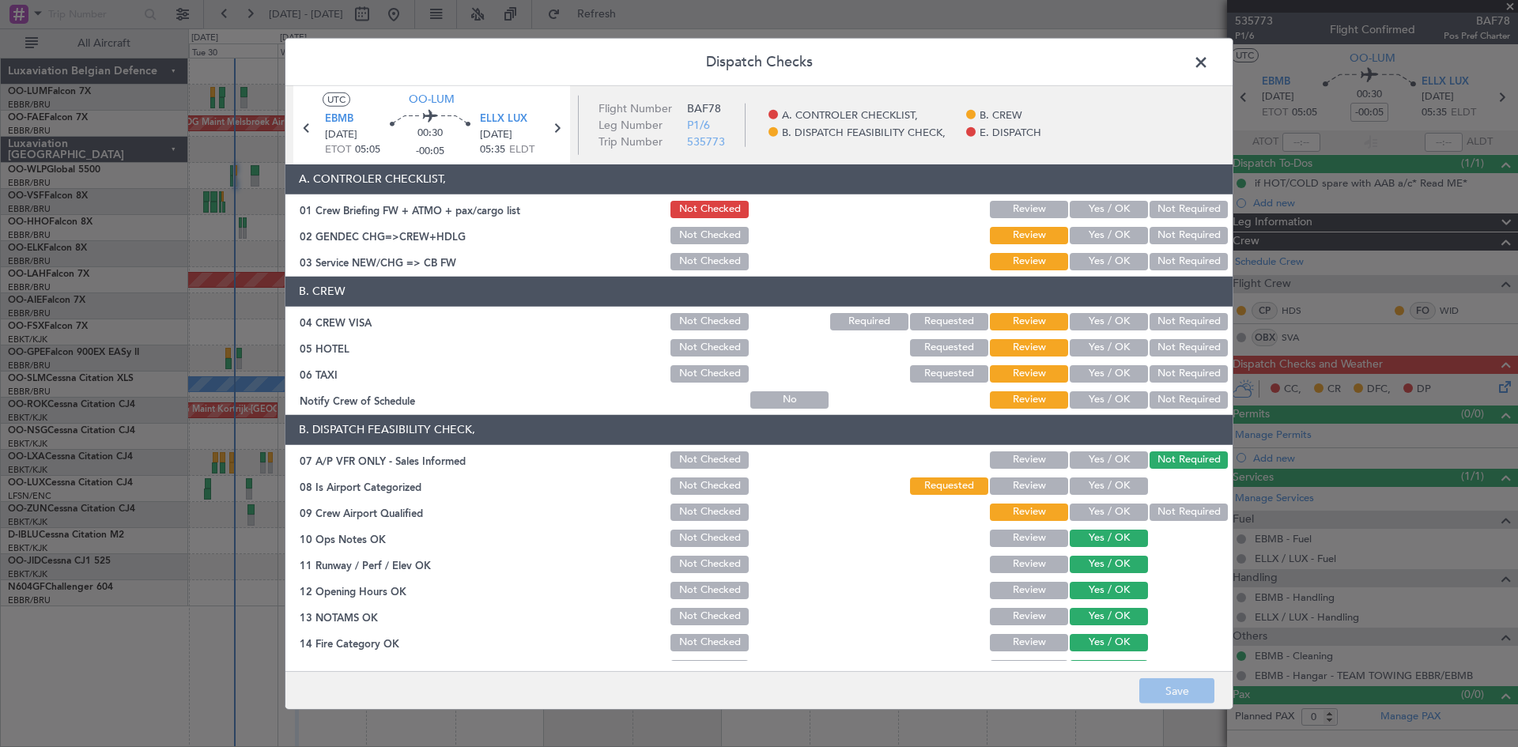
click at [1185, 323] on button "Not Required" at bounding box center [1189, 321] width 78 height 17
click at [1182, 351] on button "Not Required" at bounding box center [1189, 347] width 78 height 17
click at [1184, 374] on button "Not Required" at bounding box center [1189, 373] width 78 height 17
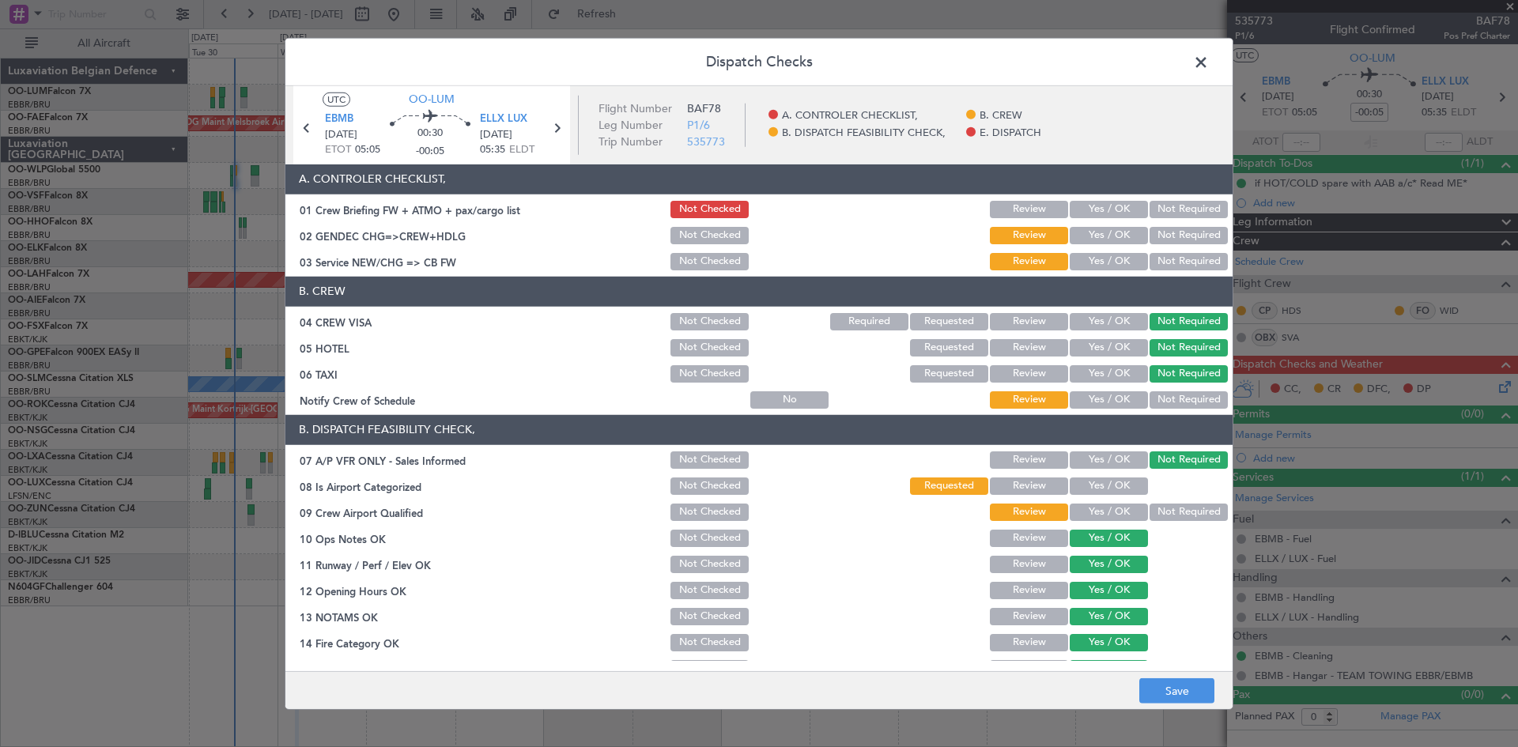
click at [1181, 395] on button "Not Required" at bounding box center [1189, 399] width 78 height 17
click at [1100, 263] on button "Yes / OK" at bounding box center [1109, 261] width 78 height 17
click at [1091, 228] on button "Yes / OK" at bounding box center [1109, 235] width 78 height 17
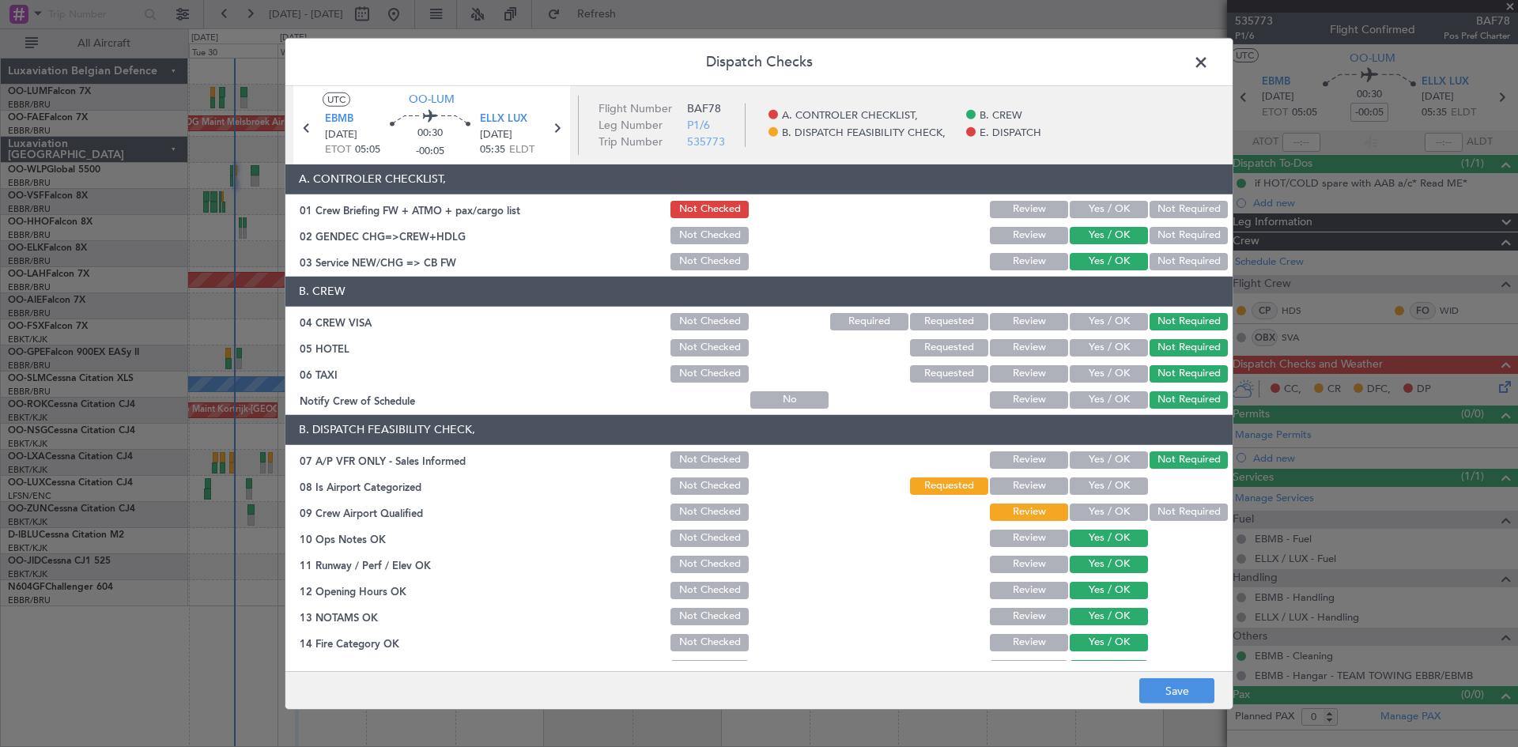
click at [1184, 232] on button "Not Required" at bounding box center [1189, 235] width 78 height 17
click at [1184, 263] on button "Not Required" at bounding box center [1189, 261] width 78 height 17
click at [1120, 506] on button "Yes / OK" at bounding box center [1109, 512] width 78 height 17
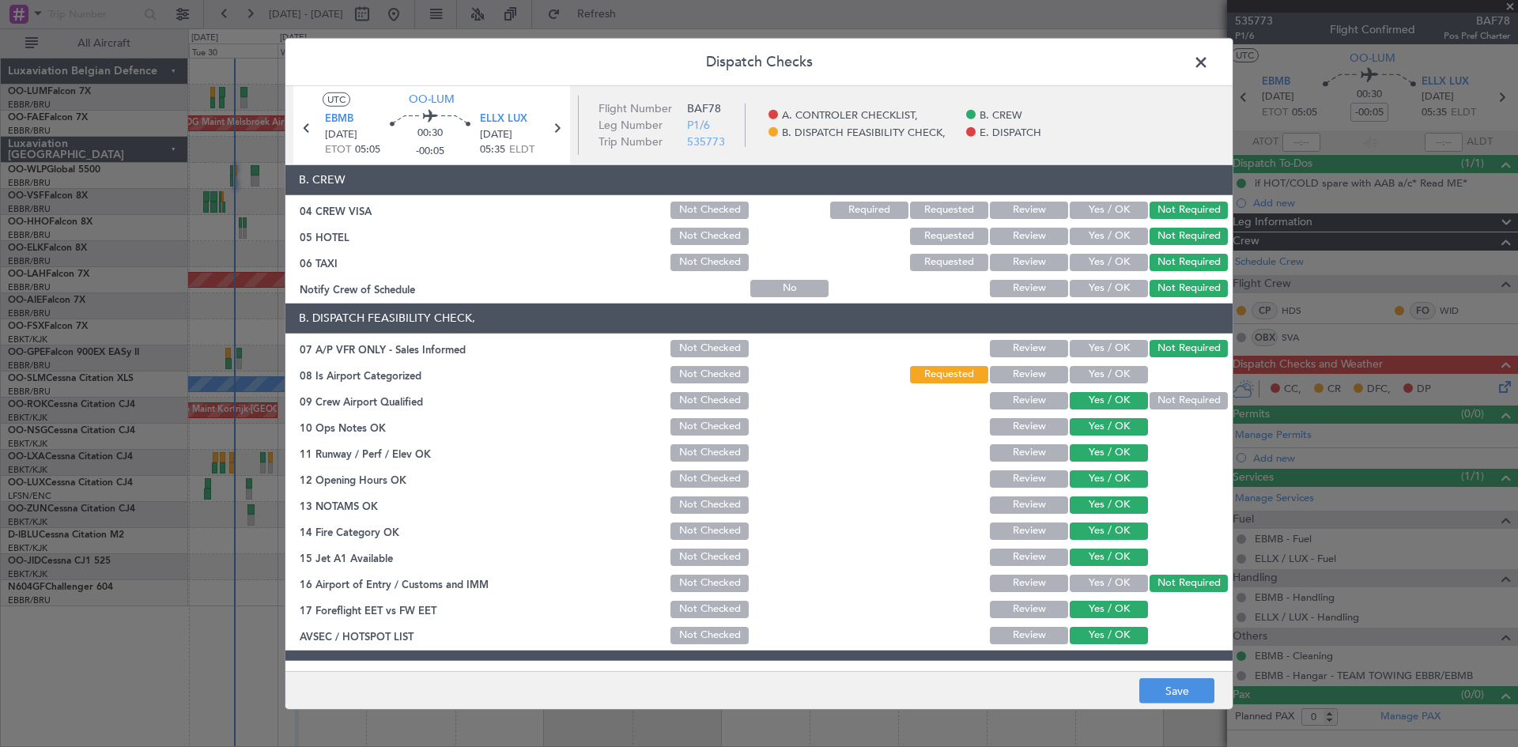
scroll to position [239, 0]
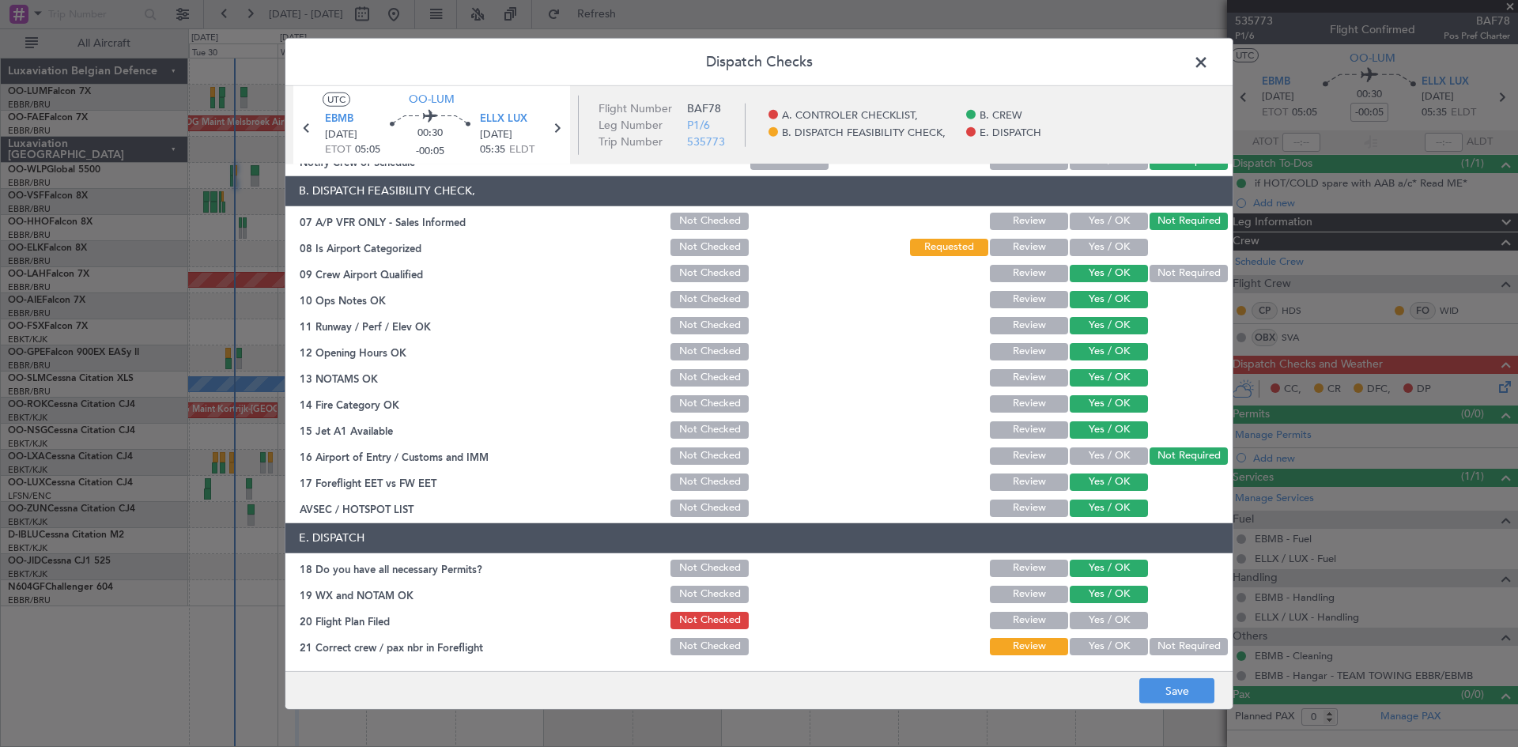
click at [1098, 641] on button "Yes / OK" at bounding box center [1109, 646] width 78 height 17
click at [1171, 686] on button "Save" at bounding box center [1176, 690] width 75 height 25
click at [1209, 66] on span at bounding box center [1209, 66] width 0 height 32
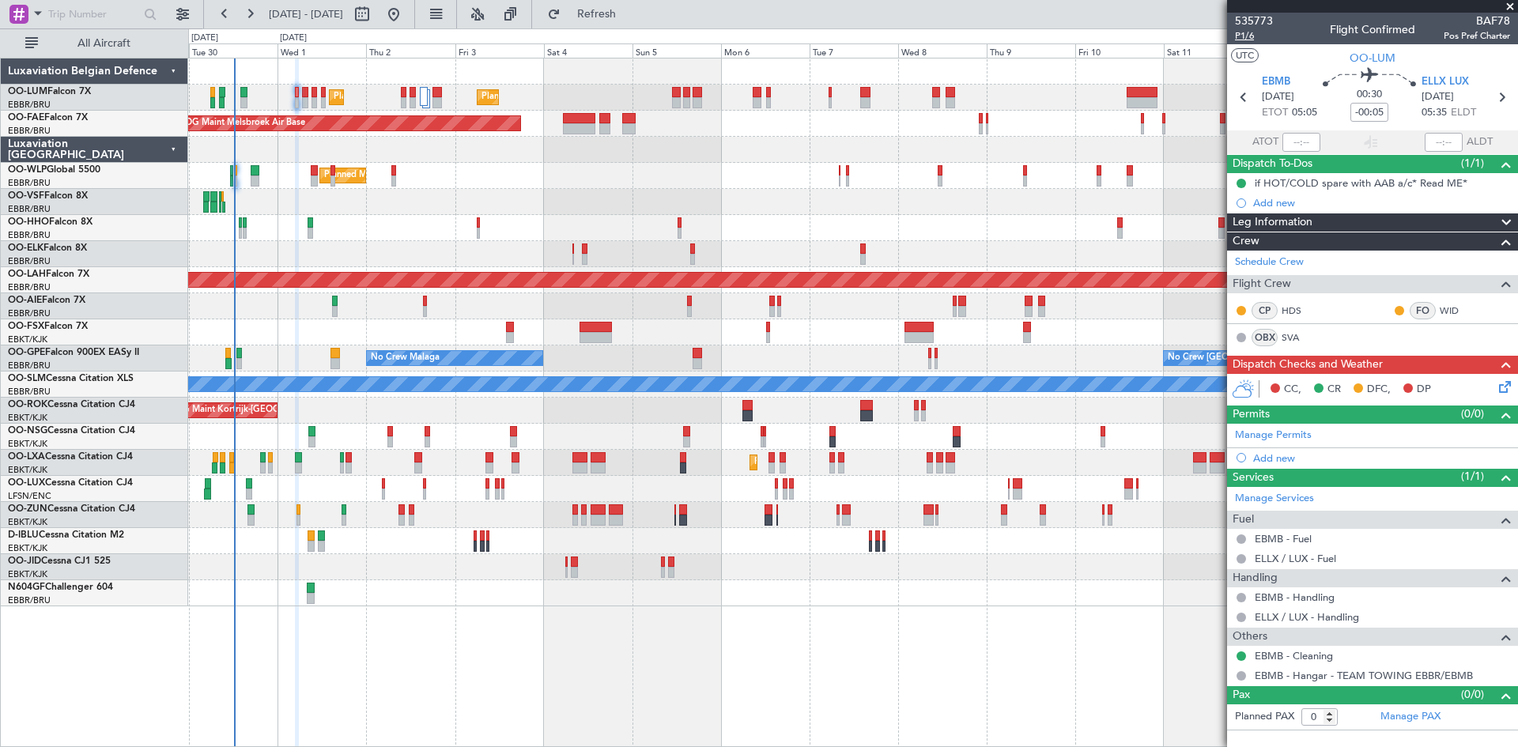
click at [1255, 39] on span "P1/6" at bounding box center [1254, 35] width 38 height 13
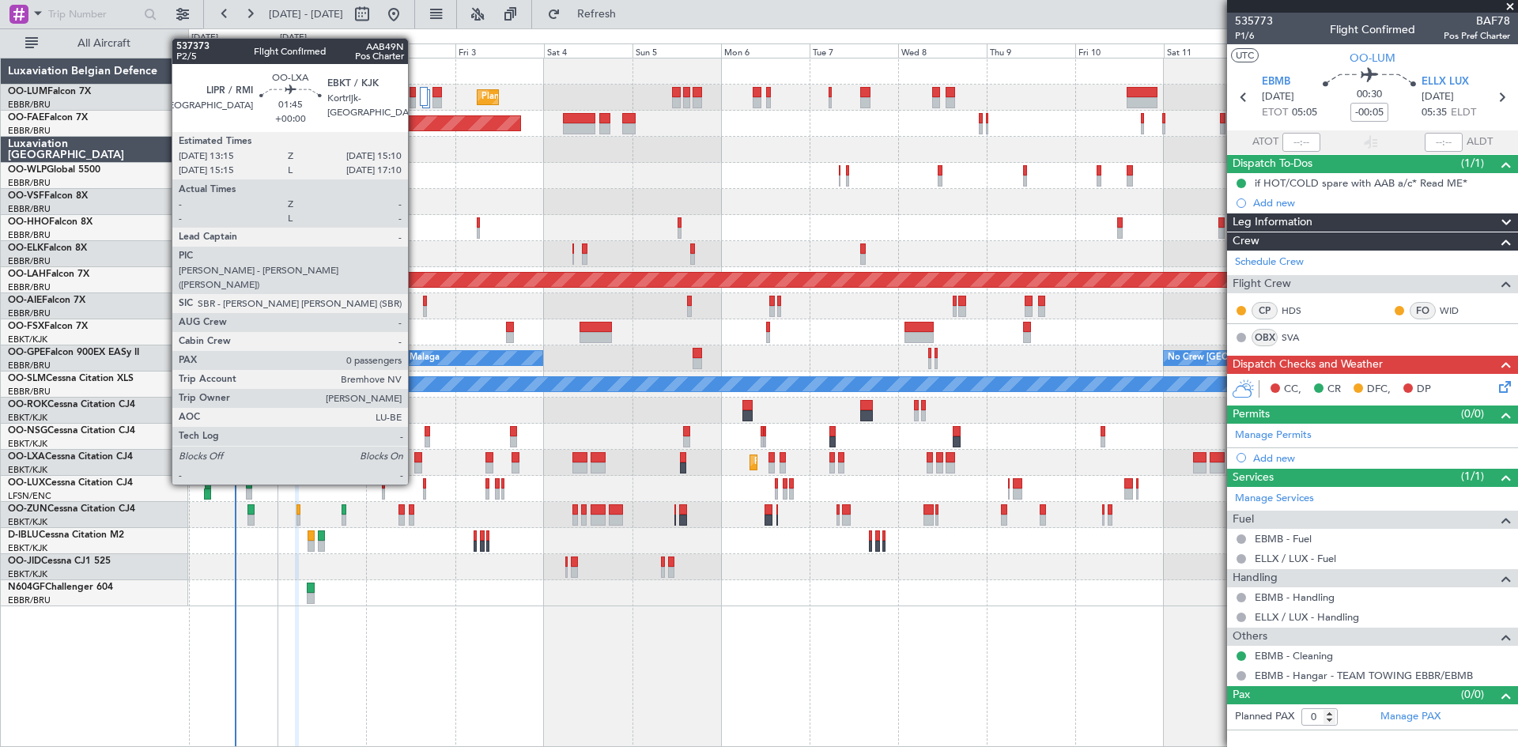
click at [416, 455] on div at bounding box center [417, 457] width 7 height 11
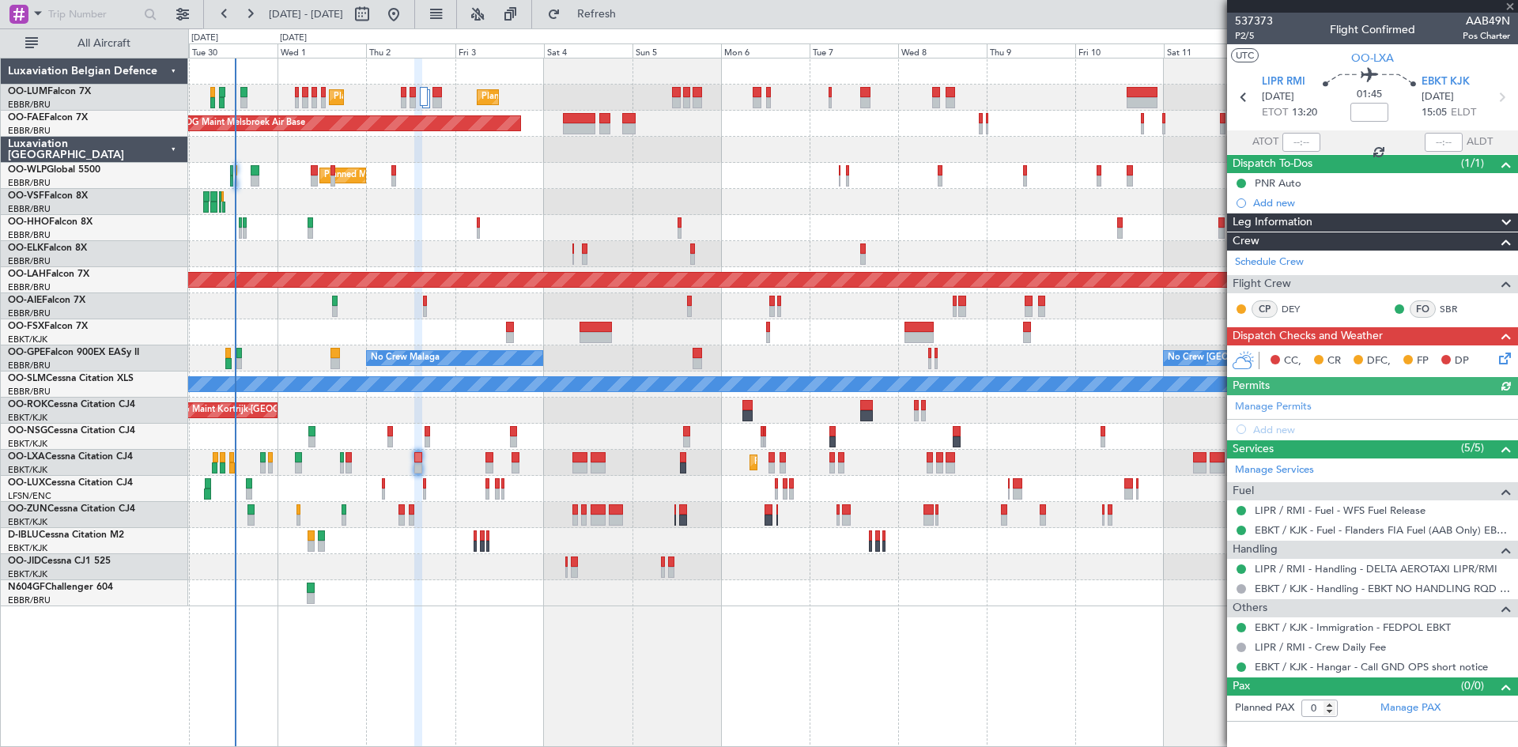
click at [1505, 359] on icon at bounding box center [1502, 355] width 13 height 13
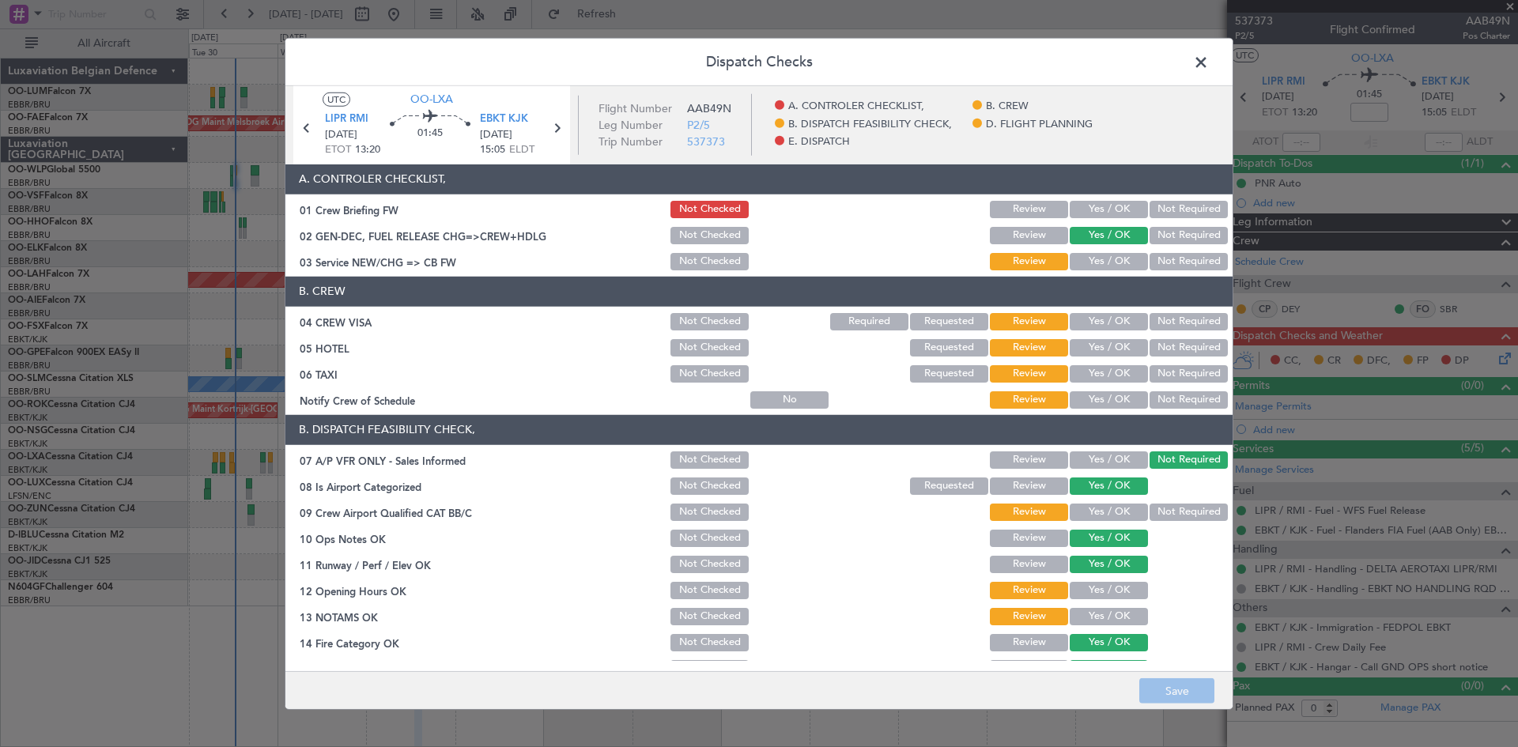
click at [1108, 209] on button "Yes / OK" at bounding box center [1109, 209] width 78 height 17
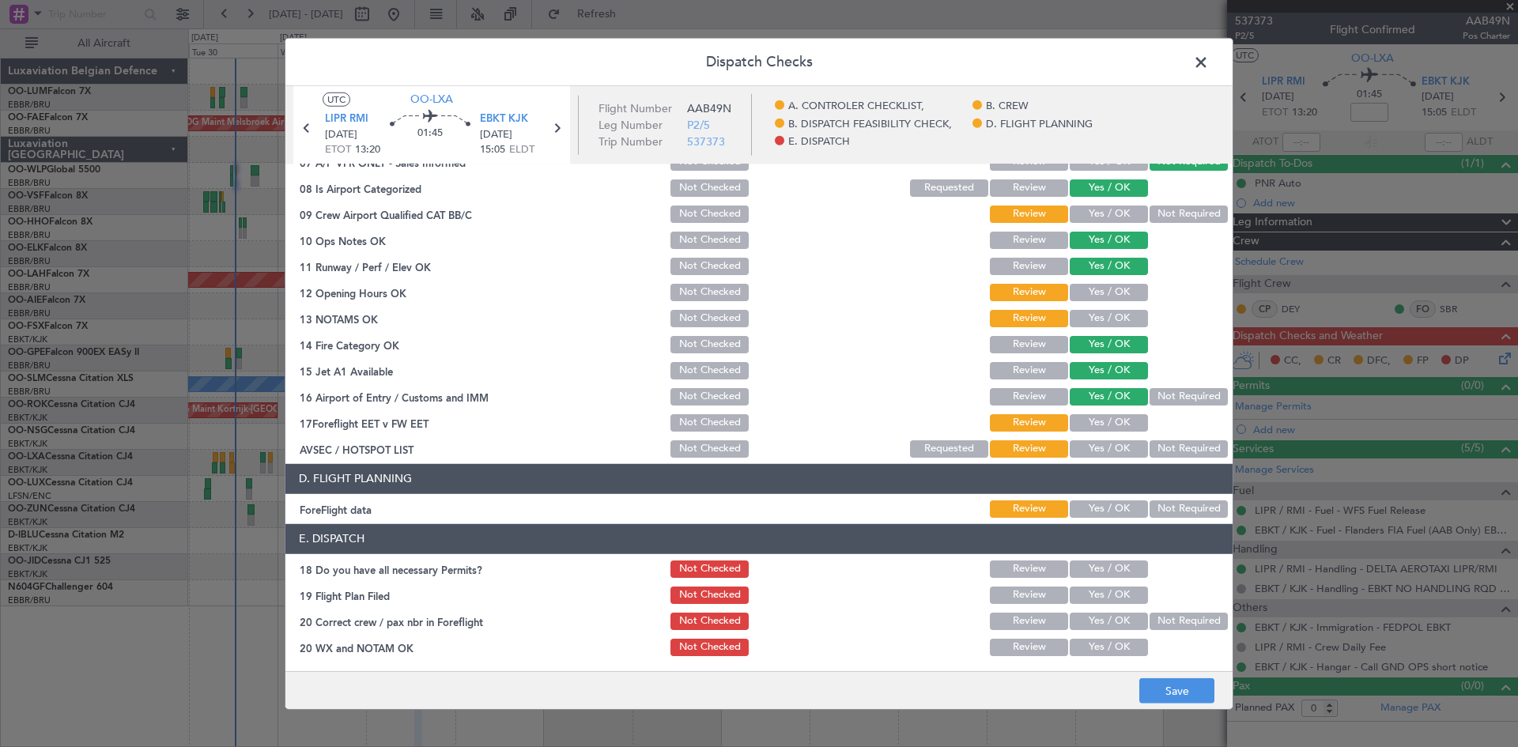
scroll to position [299, 0]
click at [1165, 691] on button "Save" at bounding box center [1176, 690] width 75 height 25
click at [1209, 64] on span at bounding box center [1209, 66] width 0 height 32
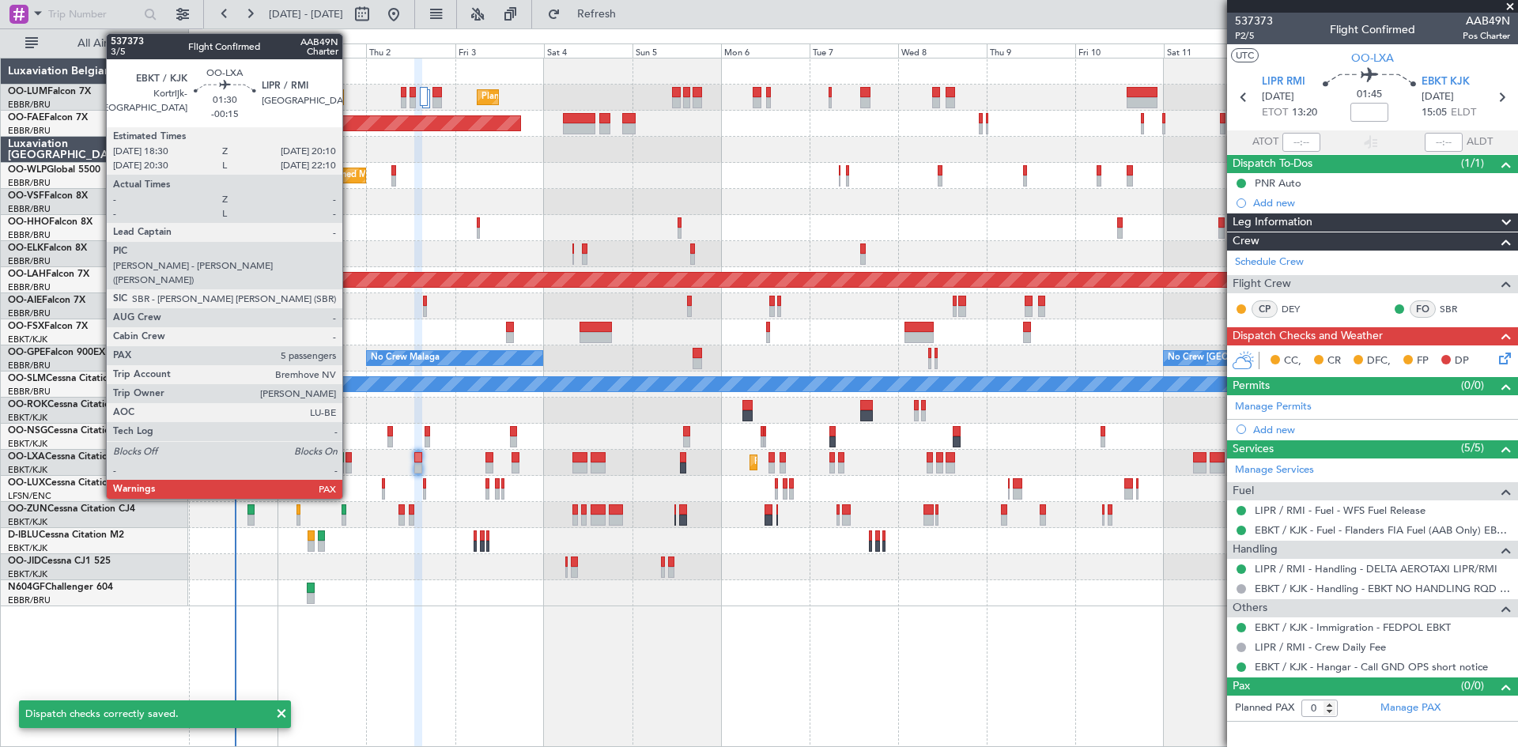
click at [349, 454] on div at bounding box center [349, 457] width 6 height 11
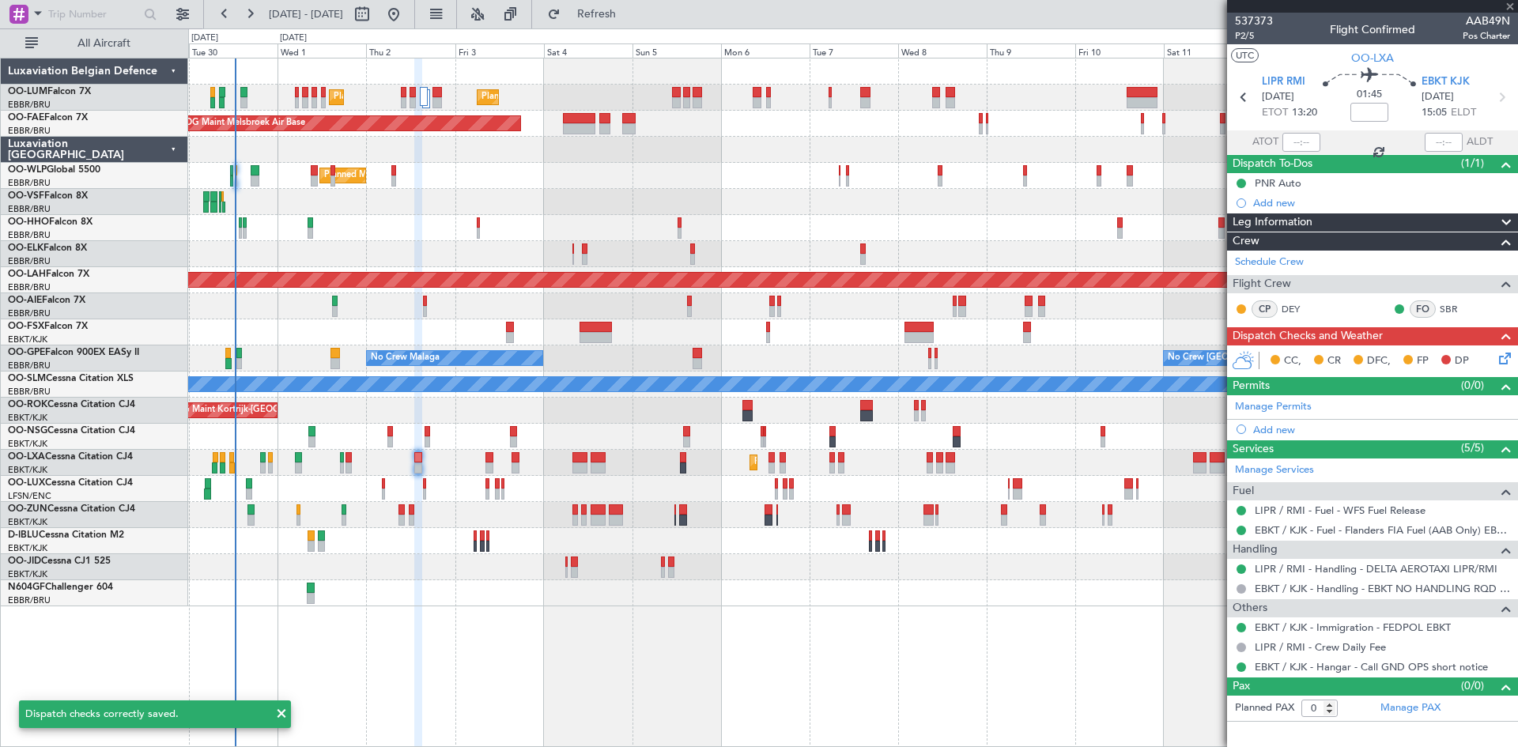
type input "-00:15"
type input "5"
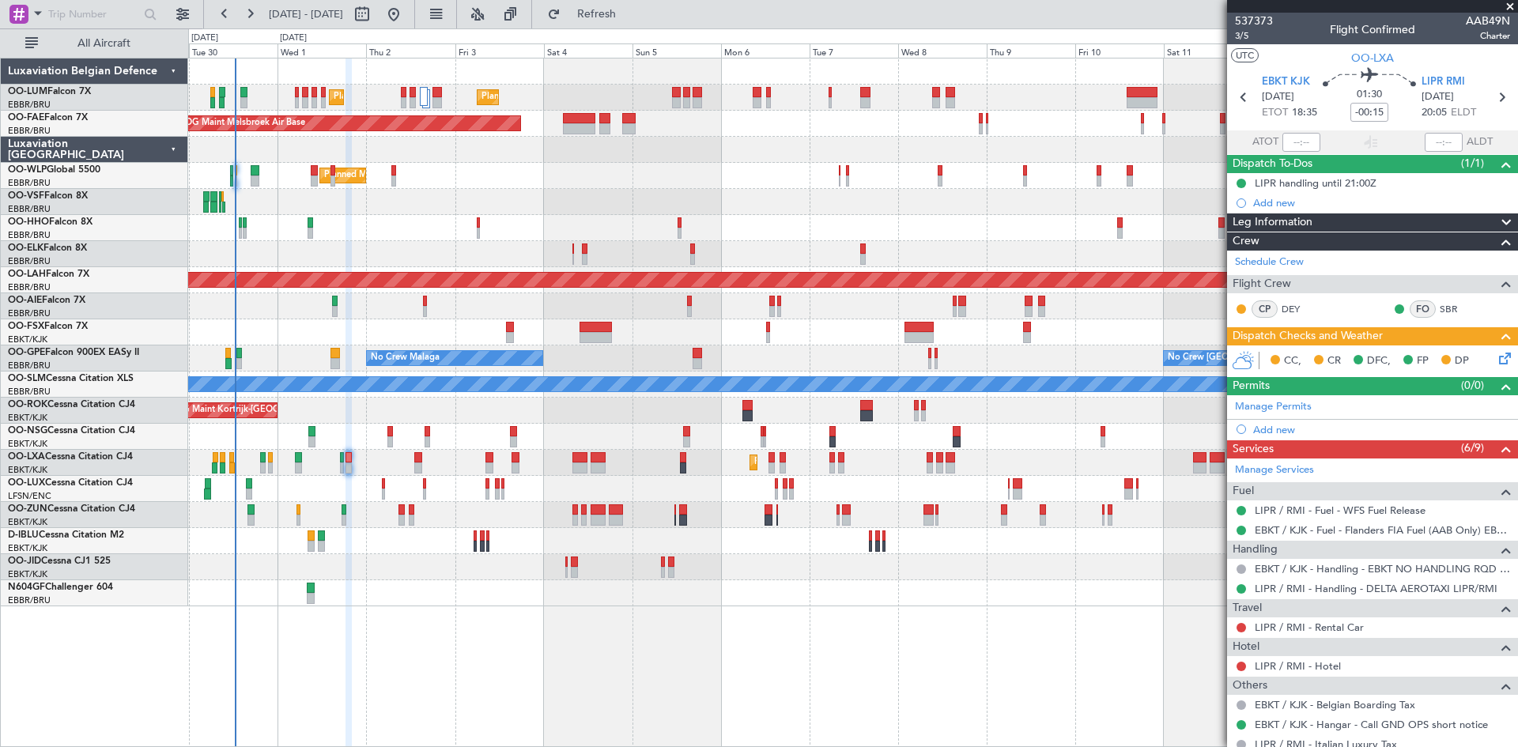
click at [1496, 359] on icon at bounding box center [1502, 355] width 13 height 13
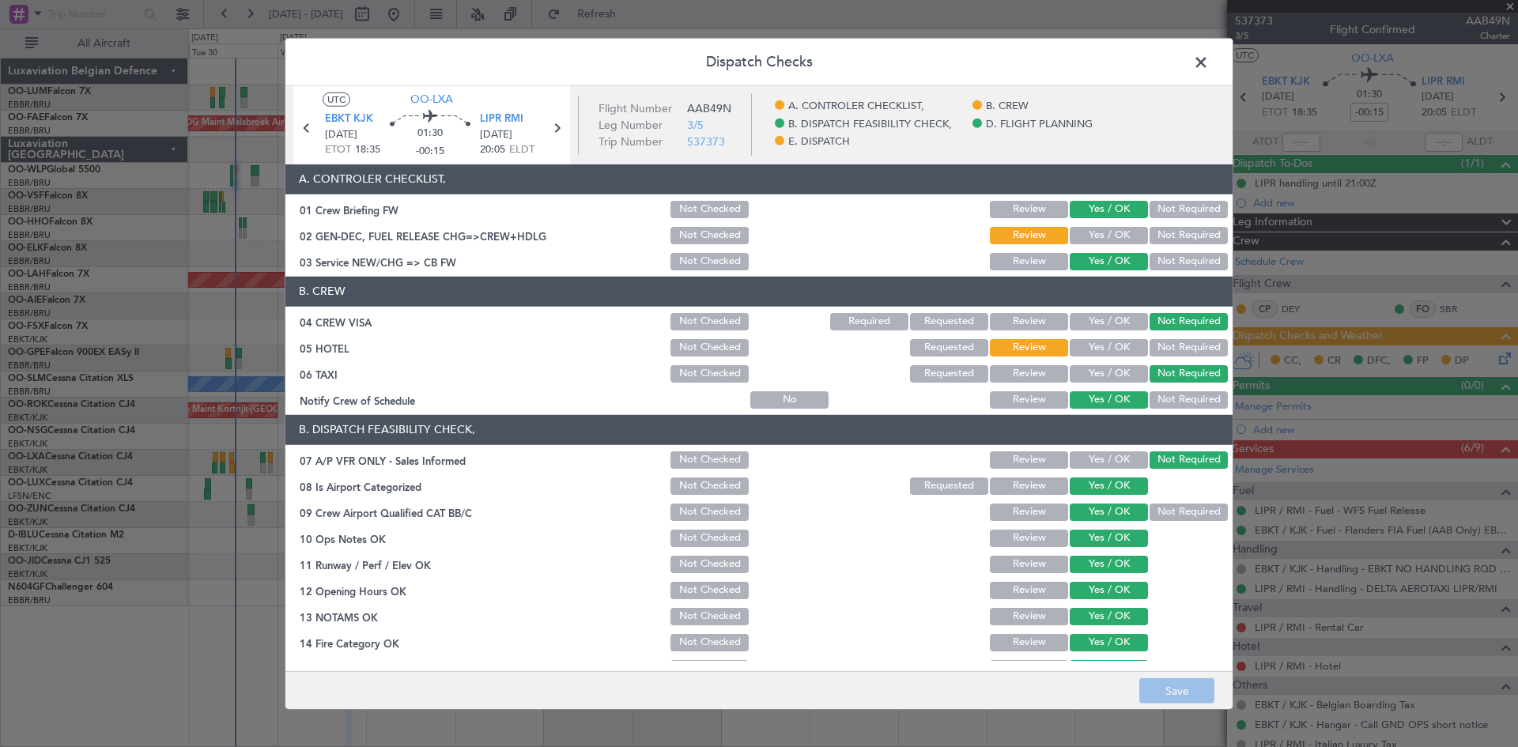
click at [1209, 65] on span at bounding box center [1209, 66] width 0 height 32
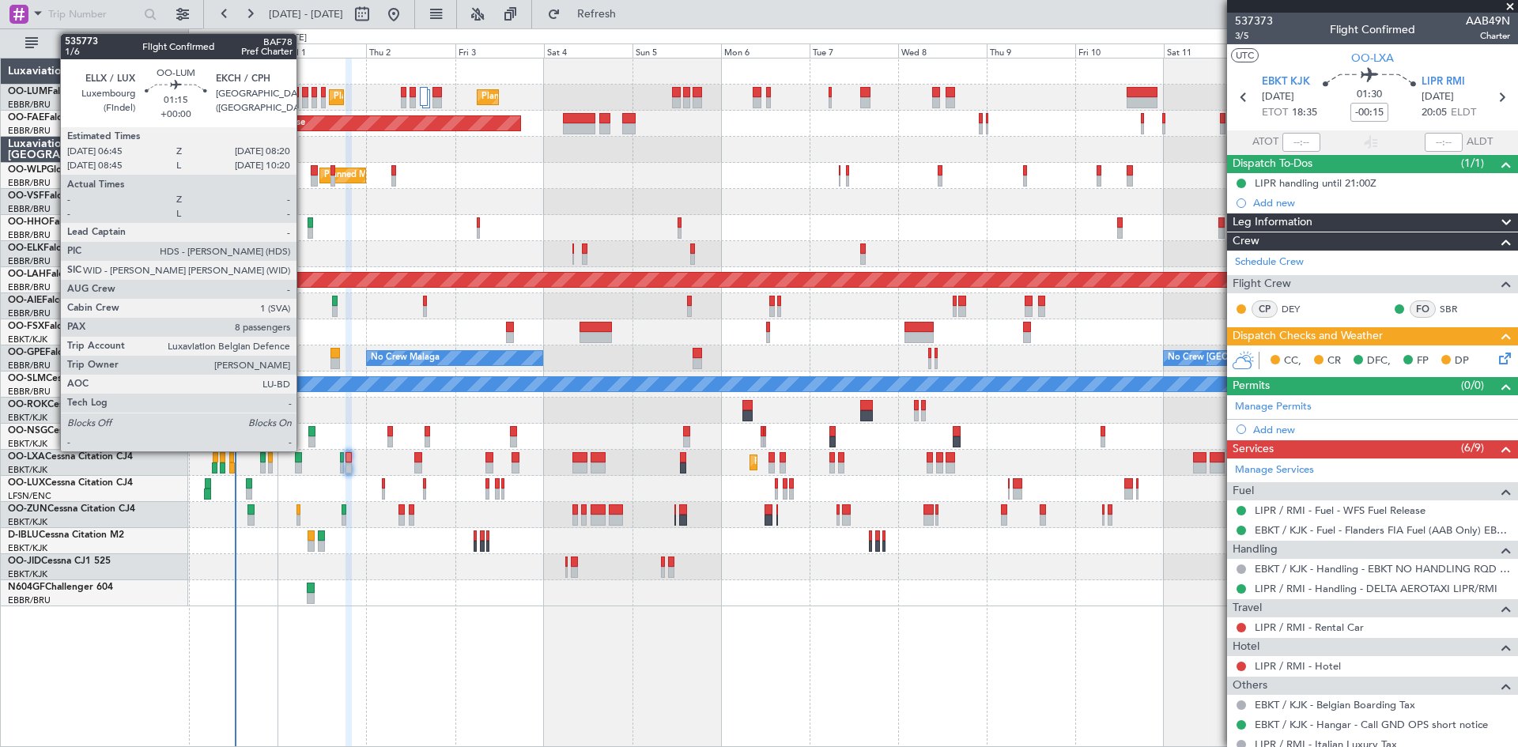
click at [304, 93] on div at bounding box center [305, 92] width 6 height 11
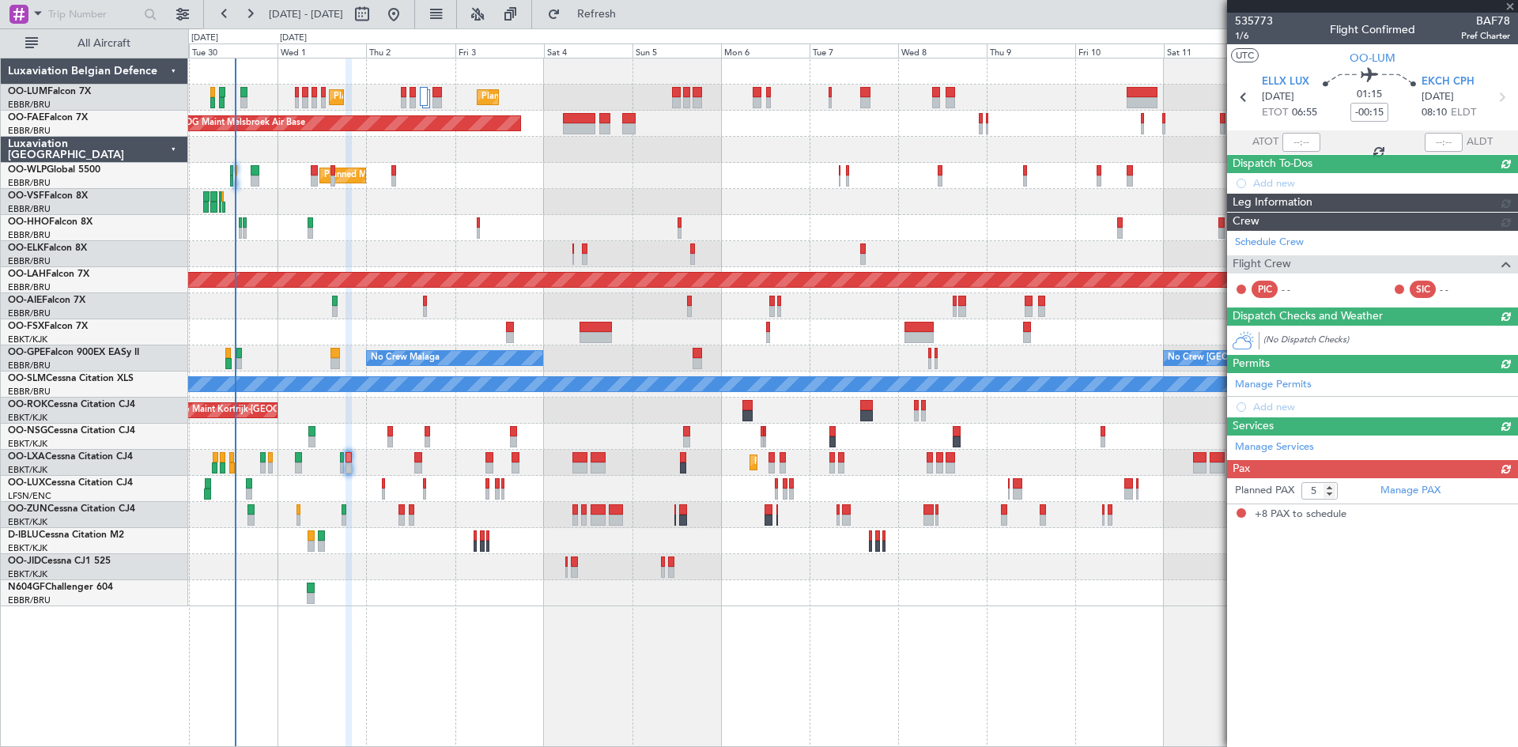
type input "8"
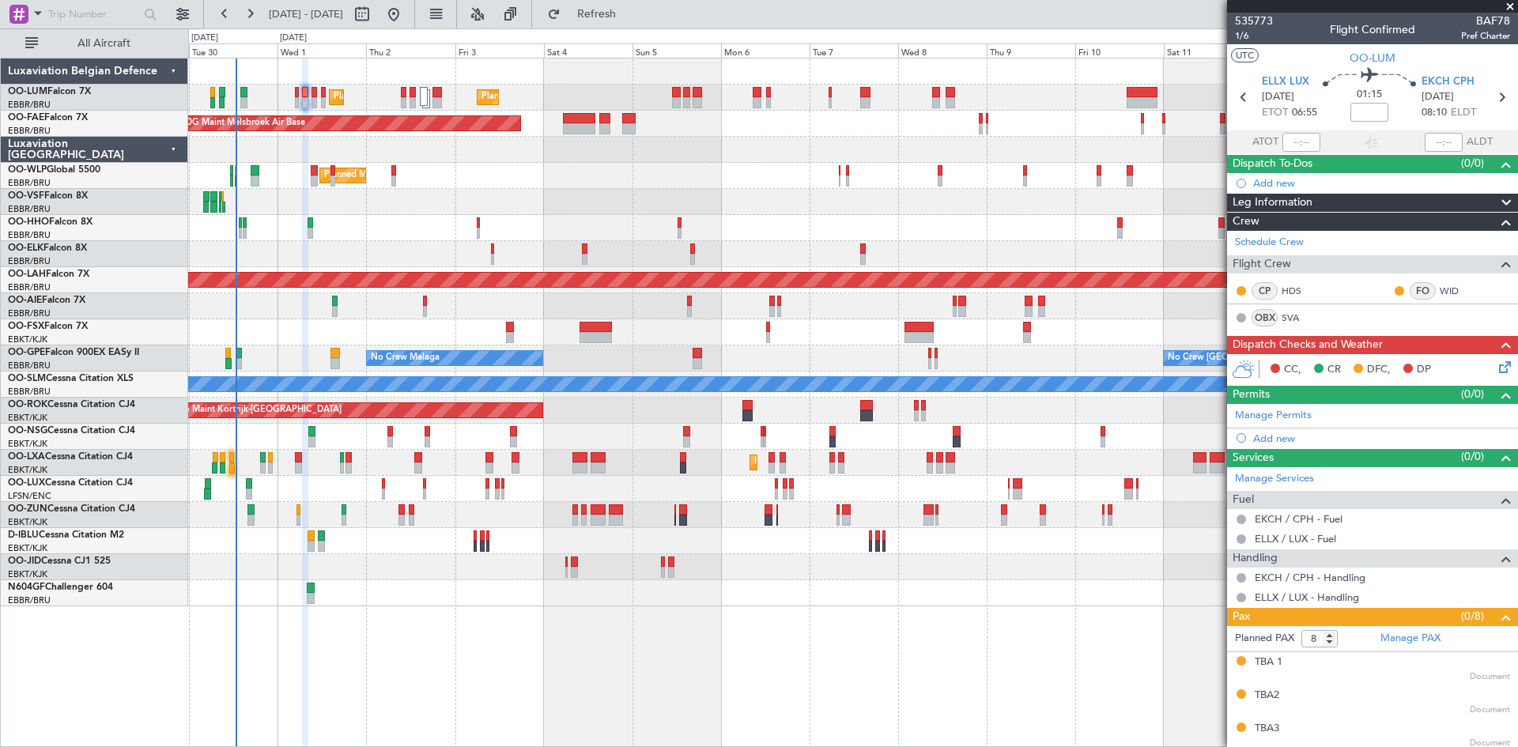
drag, startPoint x: 1237, startPoint y: 97, endPoint x: 1259, endPoint y: 126, distance: 36.1
click at [1237, 97] on icon at bounding box center [1243, 97] width 21 height 21
type input "-00:05"
type input "0"
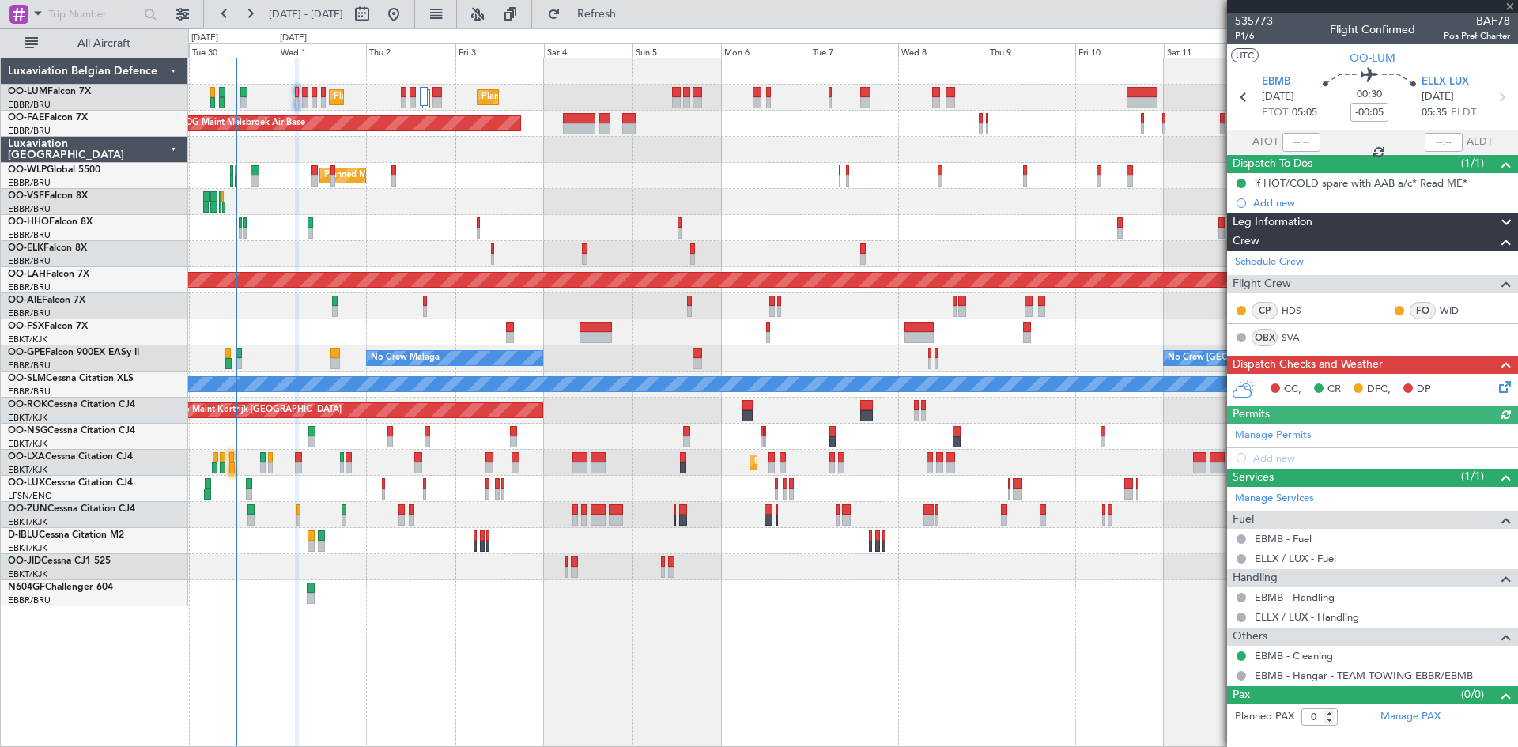
click at [1508, 379] on icon at bounding box center [1502, 384] width 13 height 13
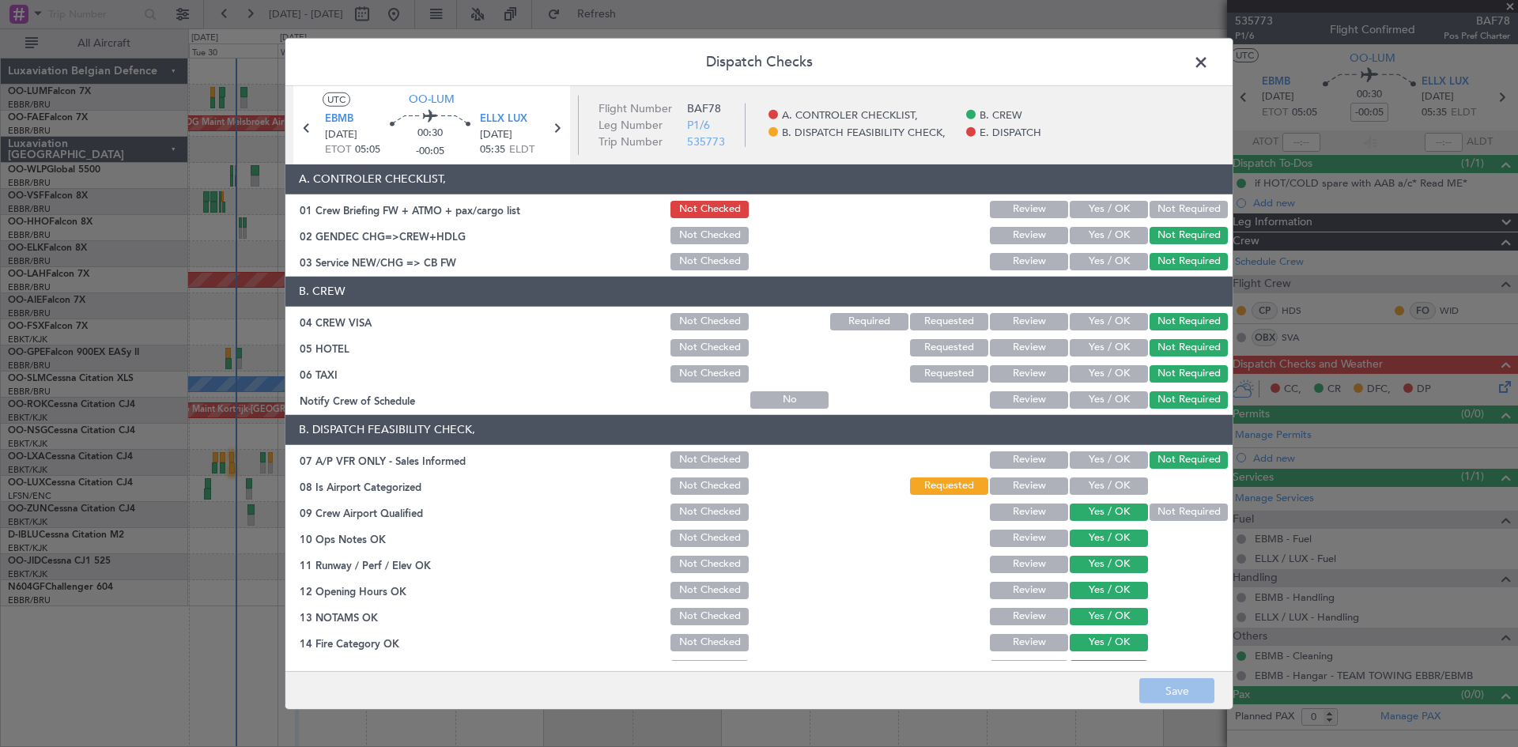
click at [1108, 198] on div "Yes / OK" at bounding box center [1107, 209] width 80 height 22
click at [1110, 209] on button "Yes / OK" at bounding box center [1109, 209] width 78 height 17
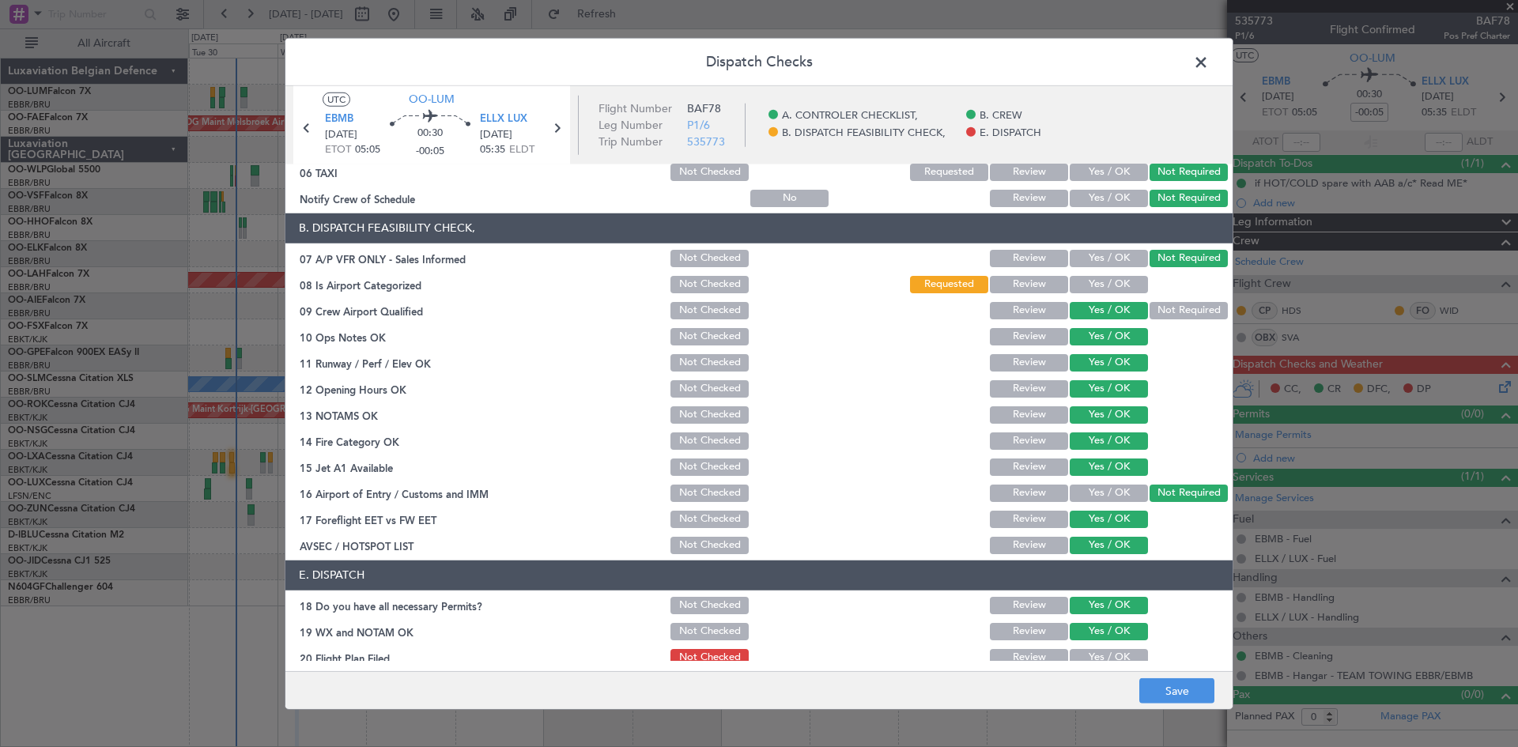
scroll to position [239, 0]
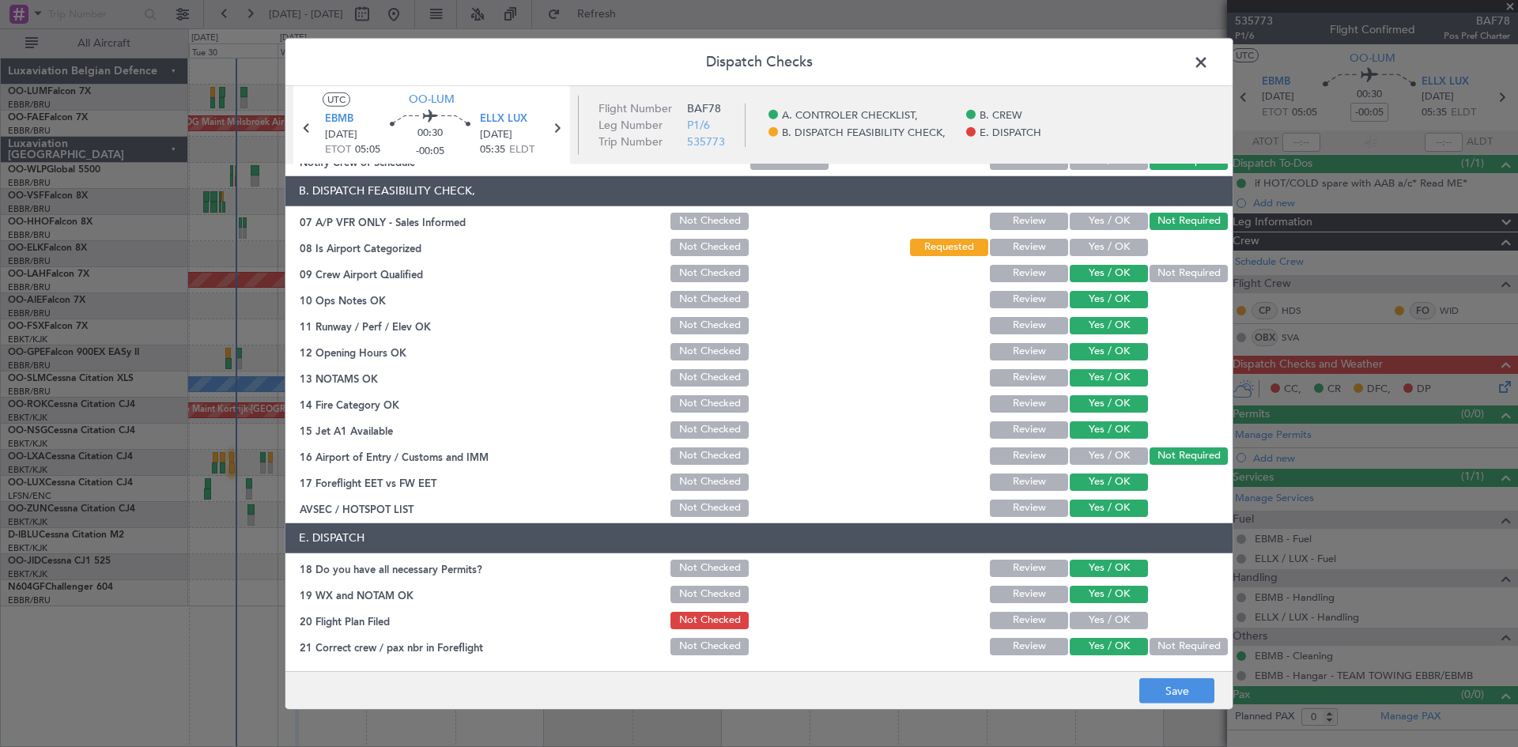
drag, startPoint x: 1121, startPoint y: 625, endPoint x: 1128, endPoint y: 630, distance: 9.0
click at [1121, 623] on button "Yes / OK" at bounding box center [1109, 620] width 78 height 17
click at [1165, 692] on button "Save" at bounding box center [1176, 690] width 75 height 25
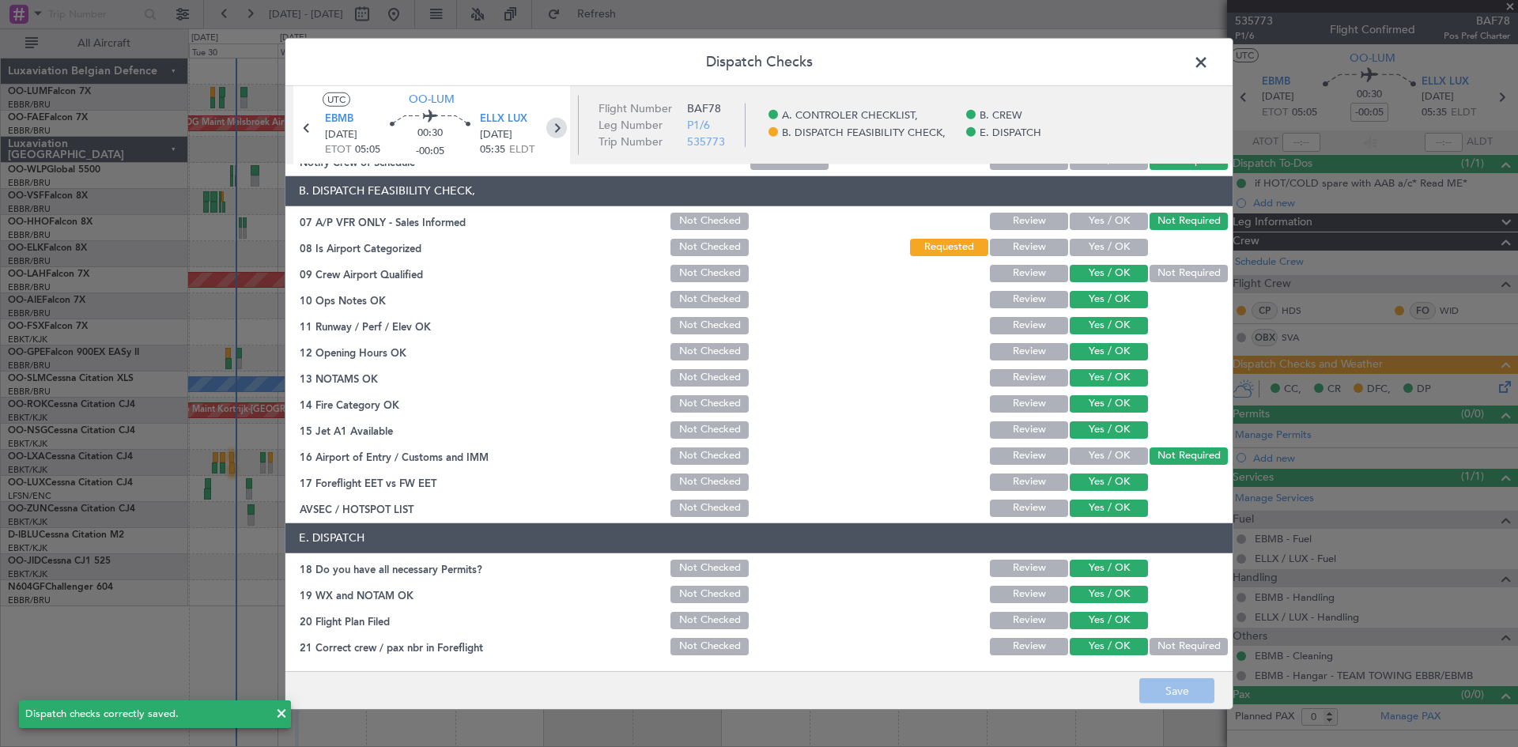
click at [560, 129] on icon at bounding box center [556, 127] width 21 height 21
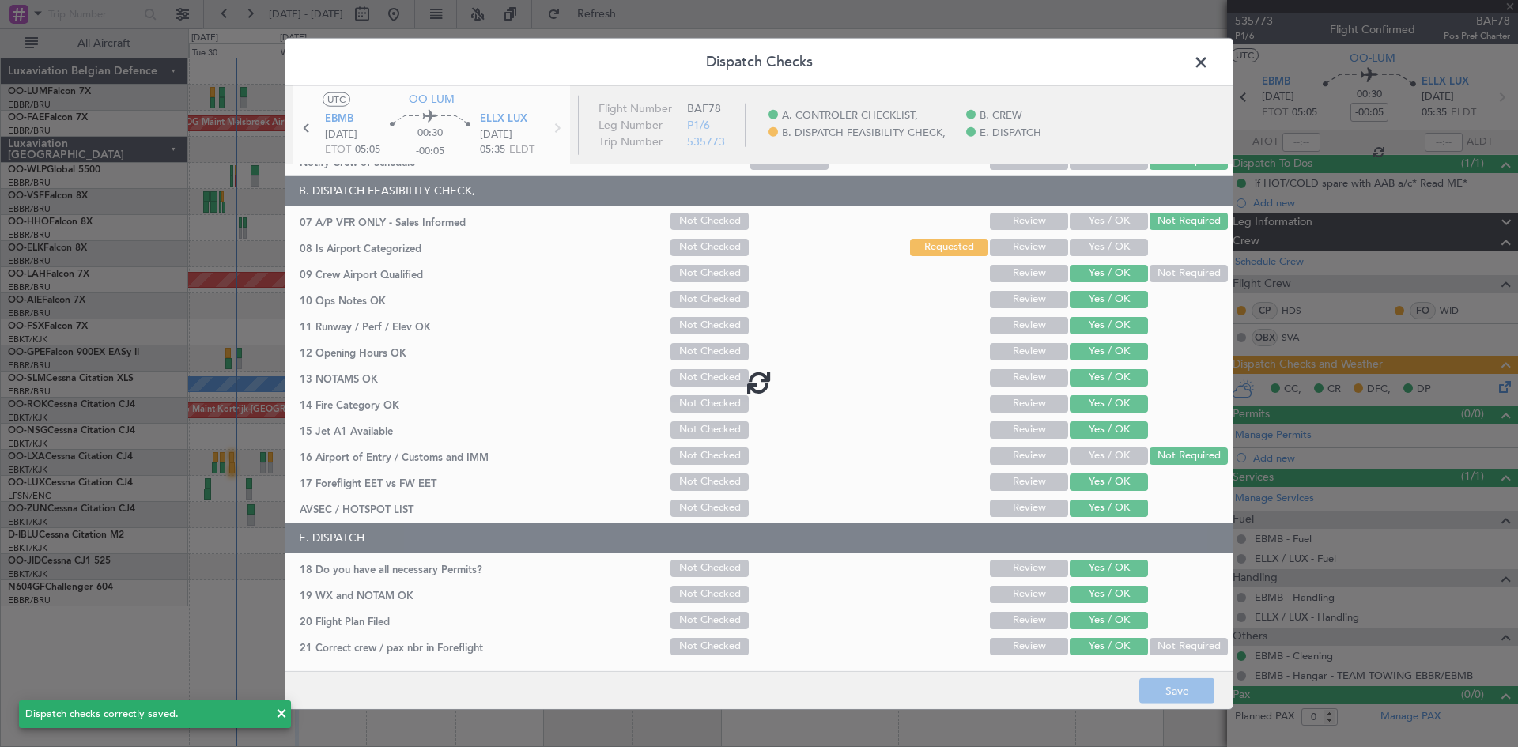
type input "8"
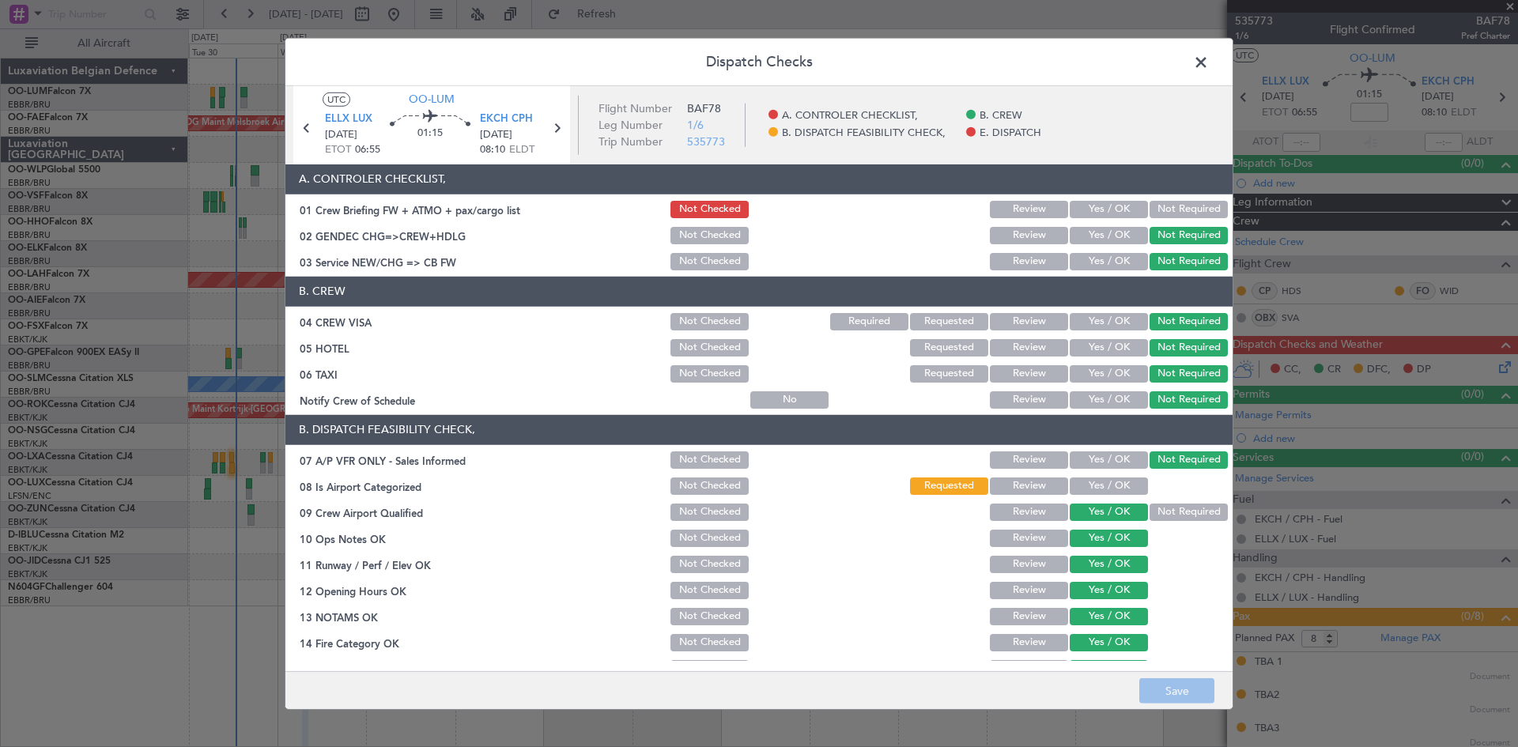
click at [1108, 211] on button "Yes / OK" at bounding box center [1109, 209] width 78 height 17
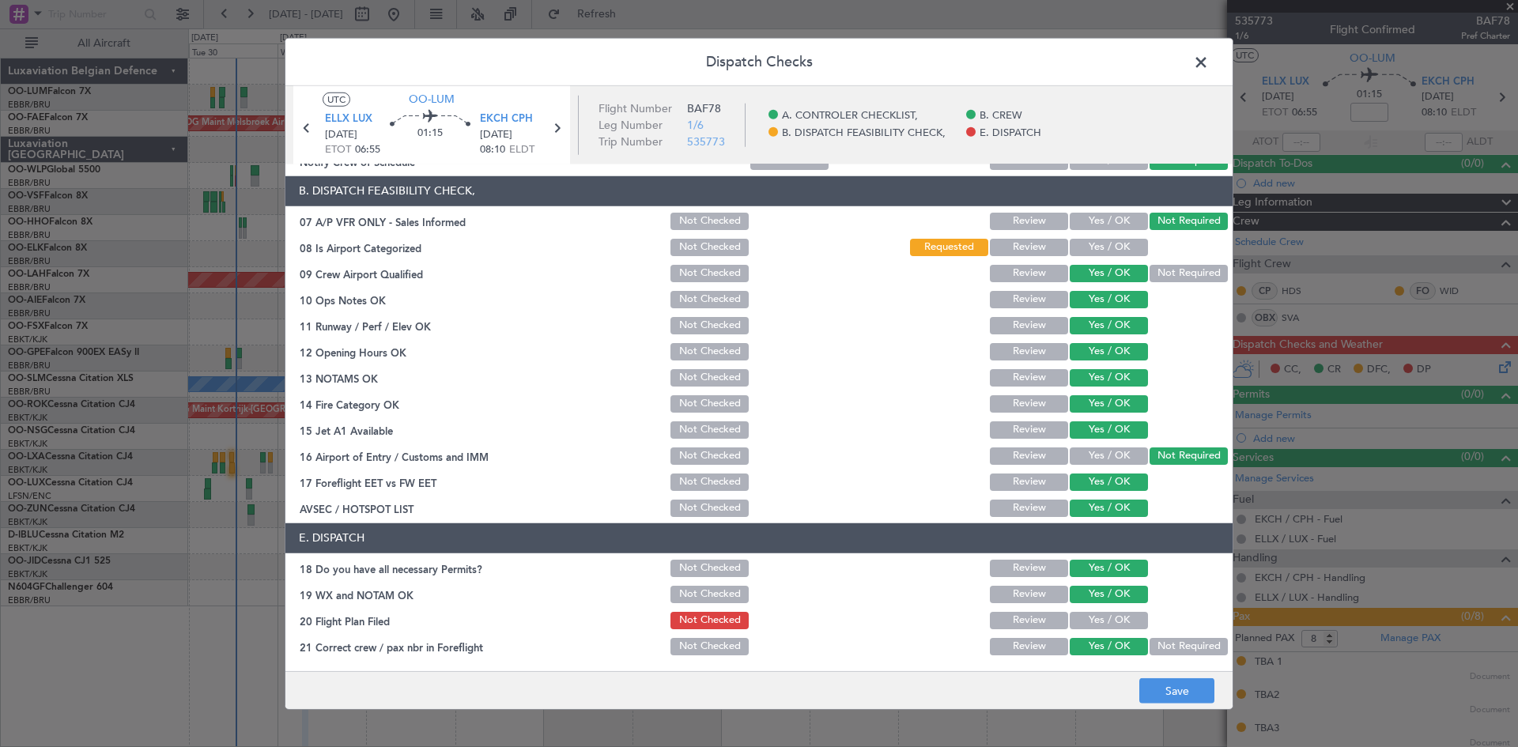
click at [1115, 621] on button "Yes / OK" at bounding box center [1109, 620] width 78 height 17
click at [1156, 685] on button "Save" at bounding box center [1176, 690] width 75 height 25
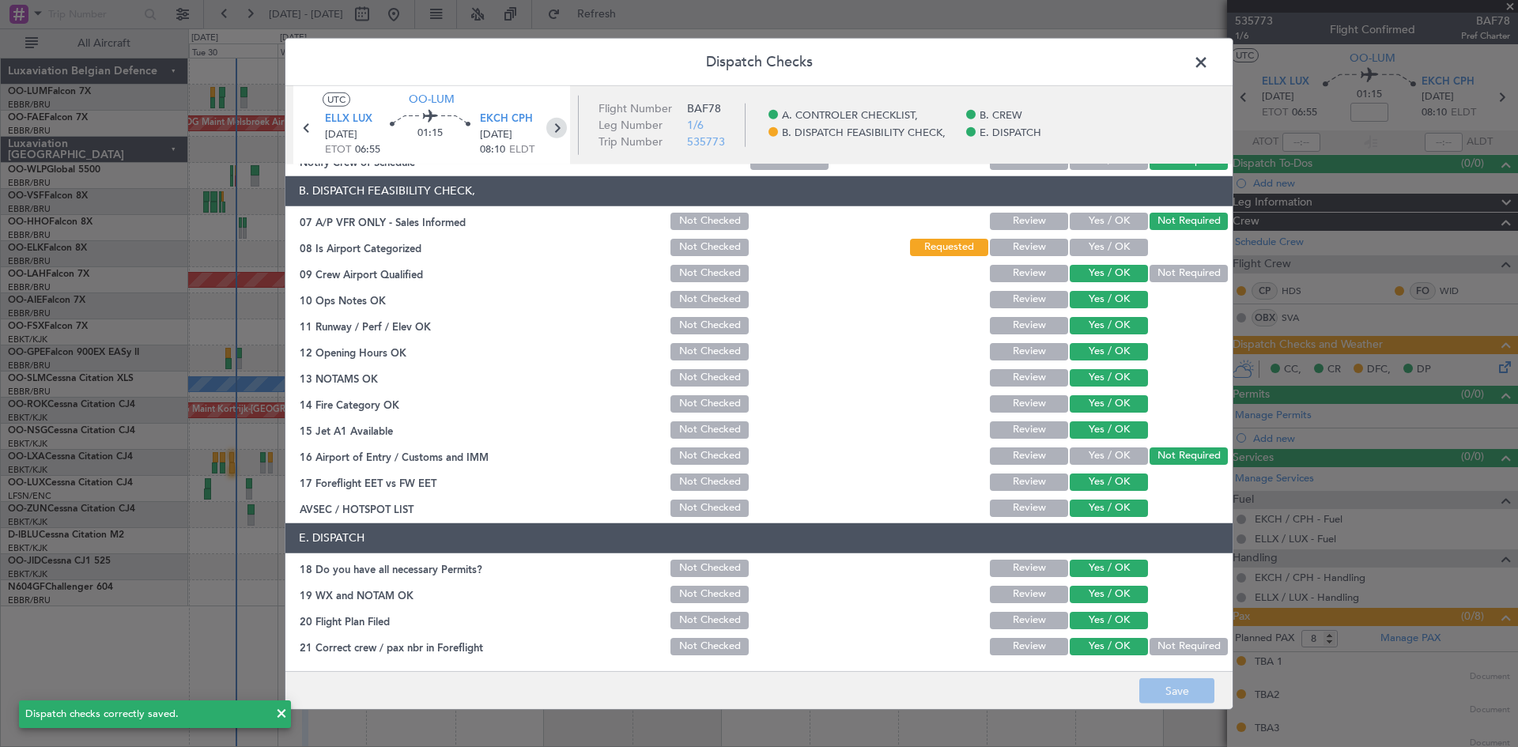
click at [558, 125] on icon at bounding box center [556, 127] width 21 height 21
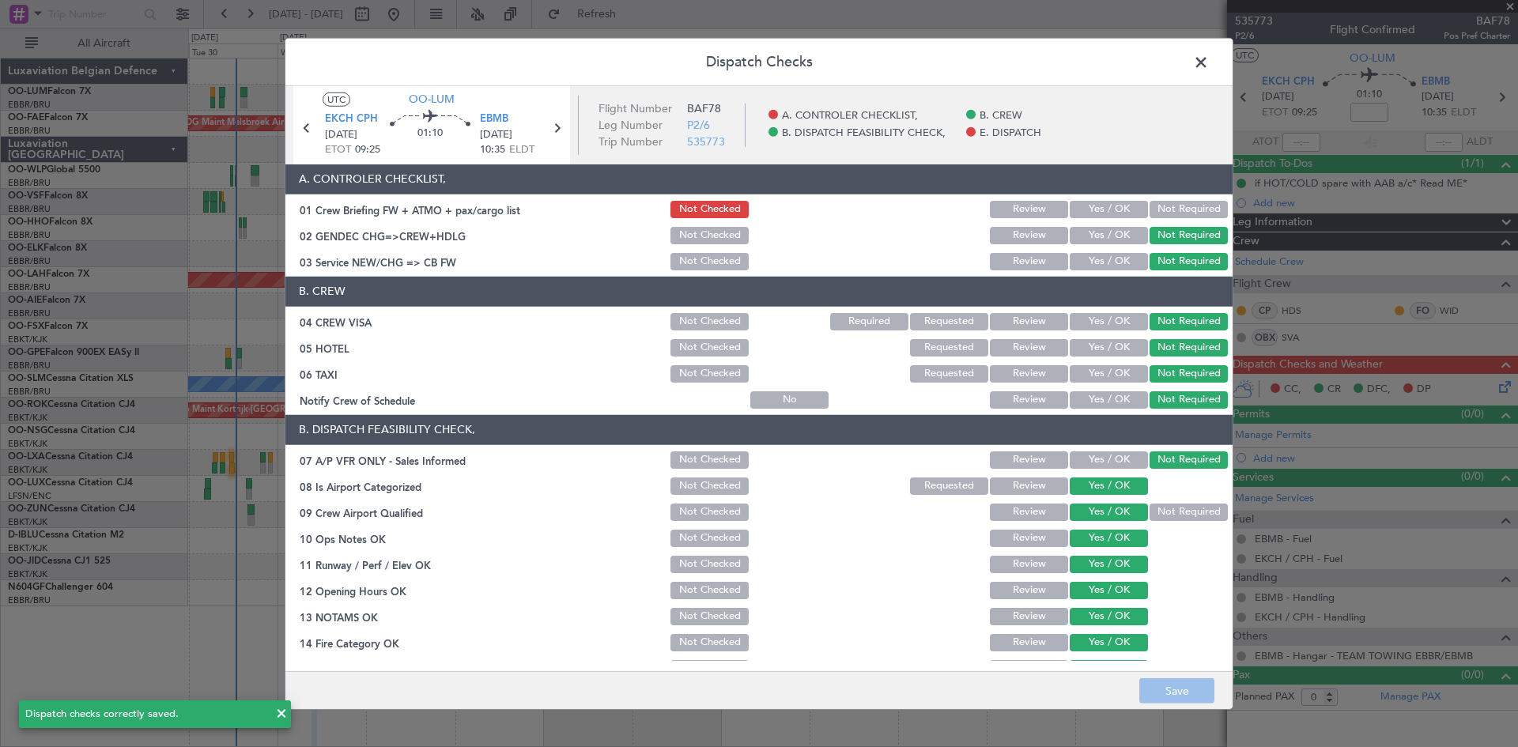
click at [1116, 211] on button "Yes / OK" at bounding box center [1109, 209] width 78 height 17
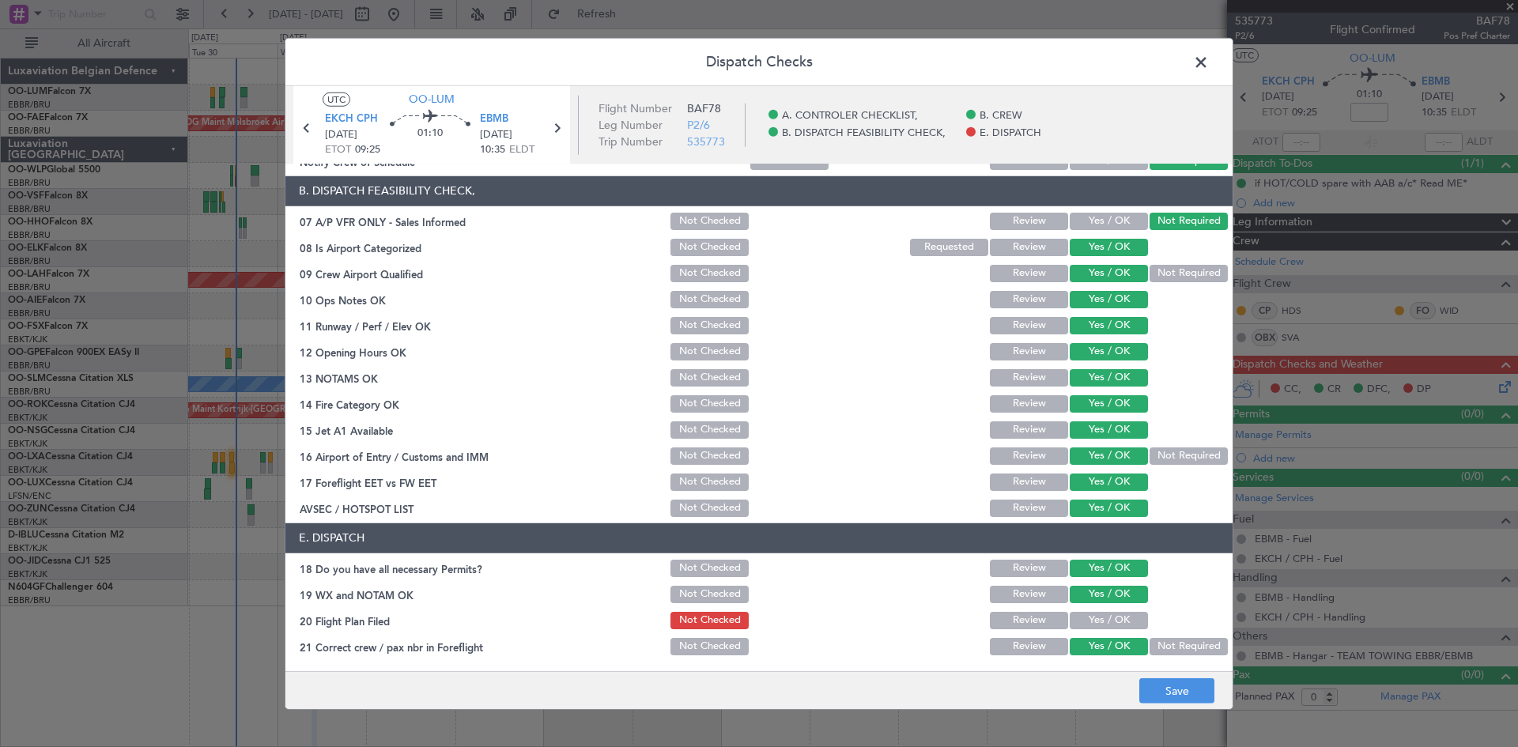
click at [1118, 617] on button "Yes / OK" at bounding box center [1109, 620] width 78 height 17
click at [1159, 684] on button "Save" at bounding box center [1176, 690] width 75 height 25
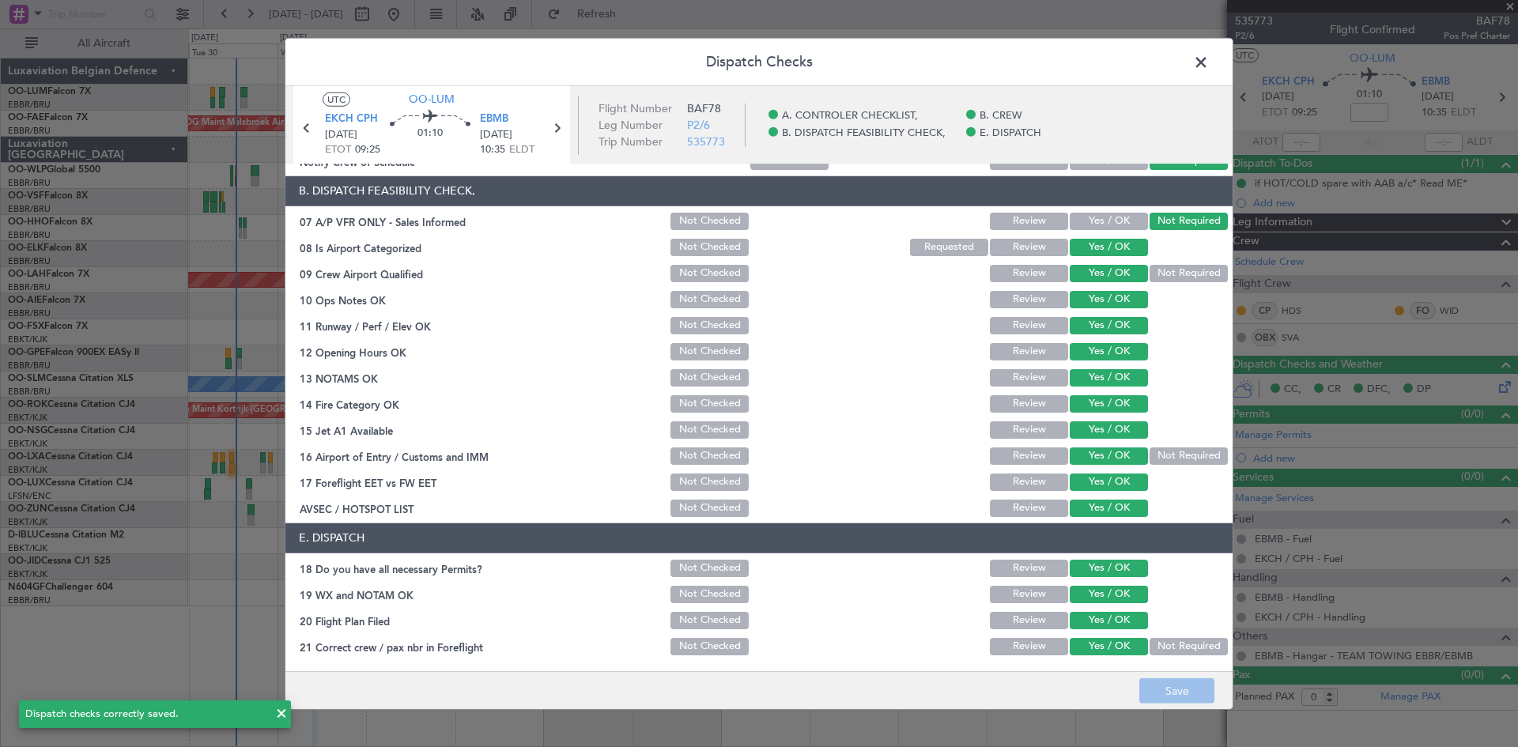
click at [1209, 63] on span at bounding box center [1209, 66] width 0 height 32
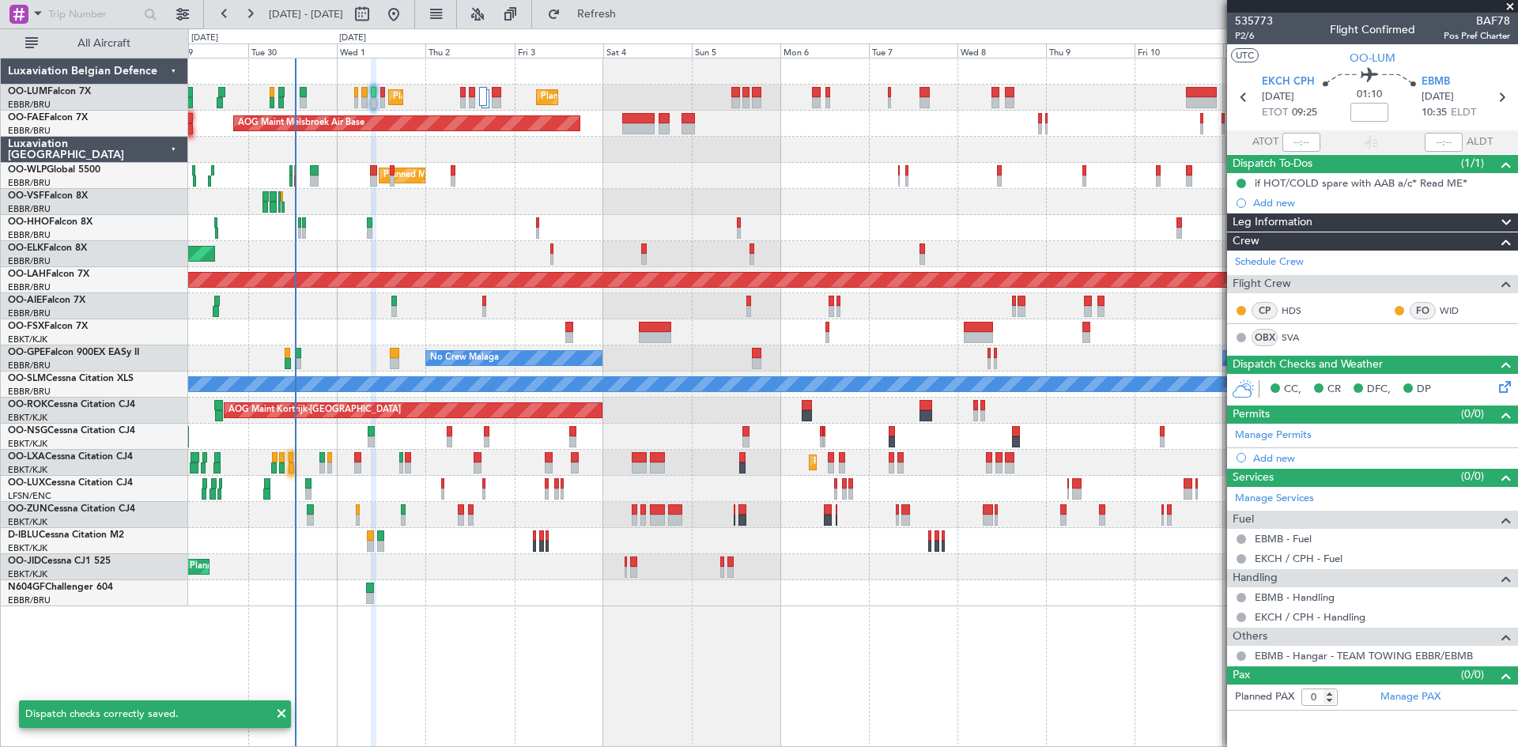
click at [513, 154] on div at bounding box center [852, 150] width 1329 height 26
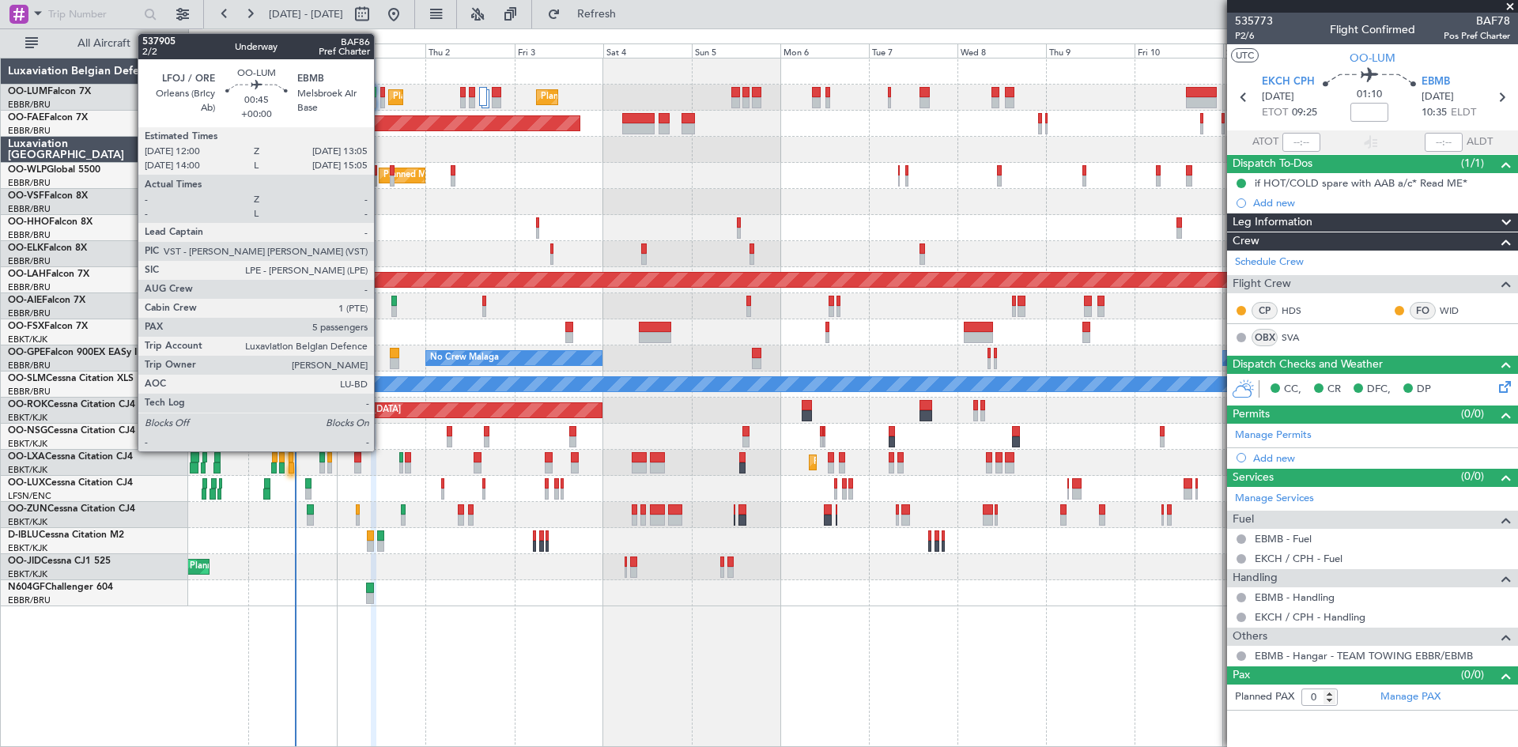
click at [381, 93] on div at bounding box center [382, 92] width 5 height 11
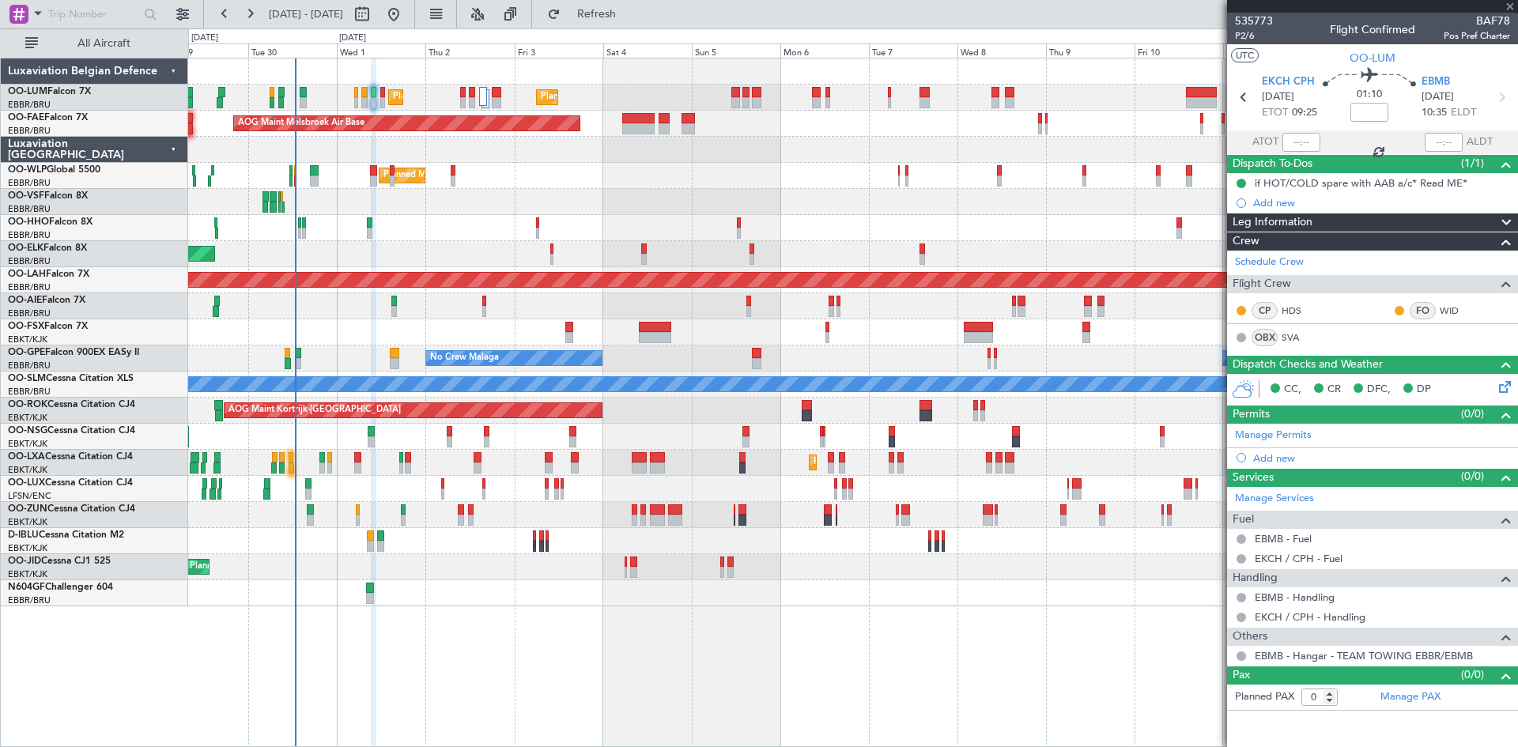
type input "5"
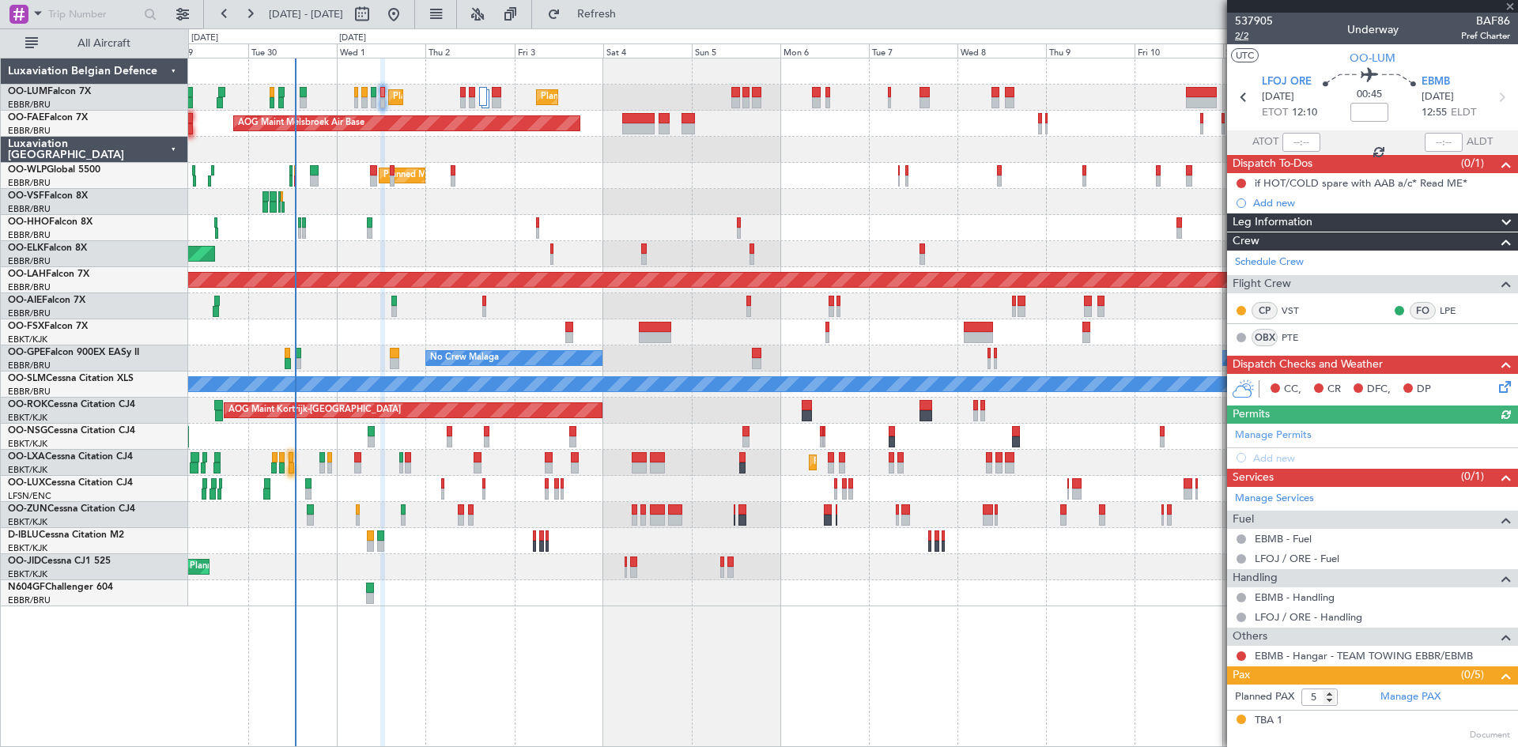
click at [1243, 39] on span "2/2" at bounding box center [1254, 35] width 38 height 13
click at [630, 19] on span "Refresh" at bounding box center [597, 14] width 66 height 11
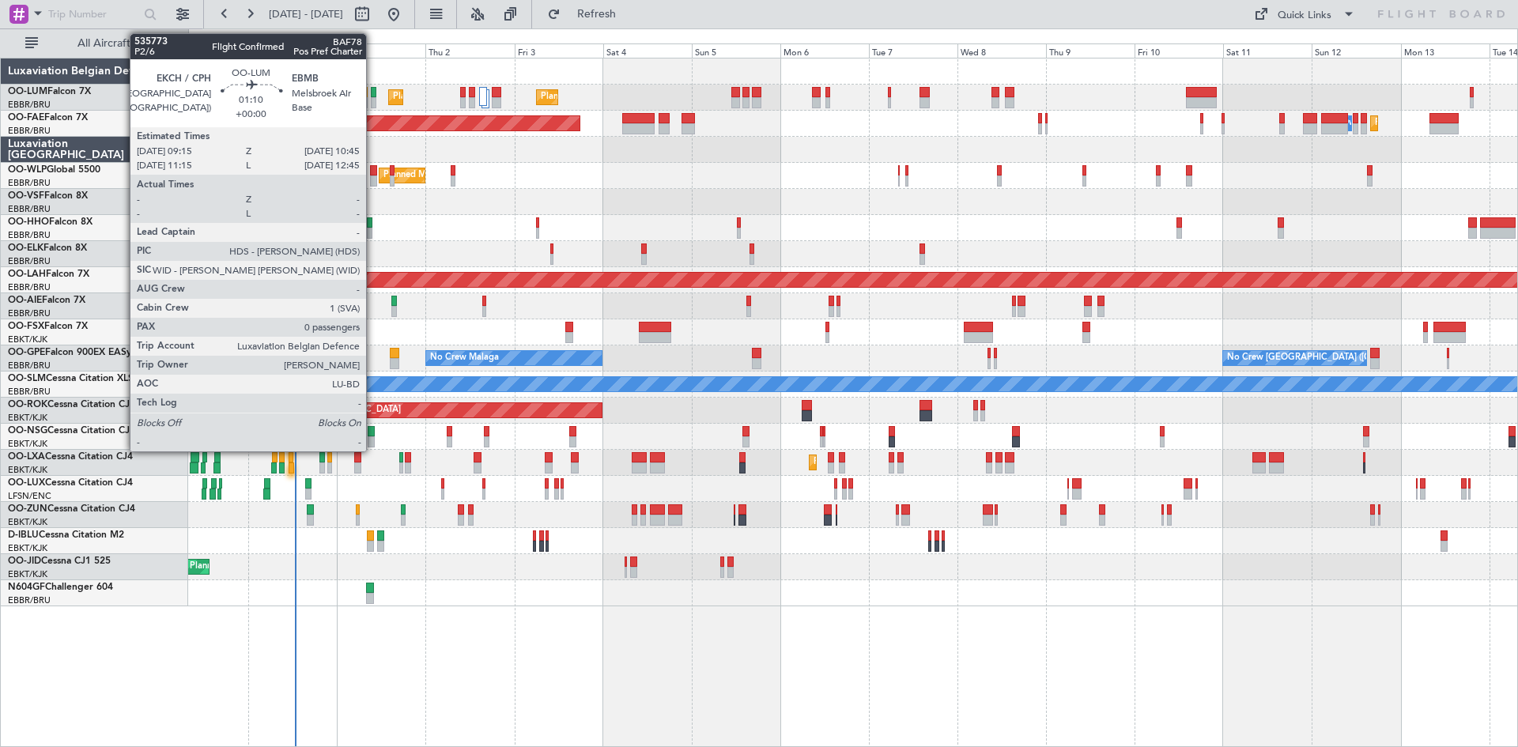
click at [373, 91] on div at bounding box center [374, 92] width 6 height 11
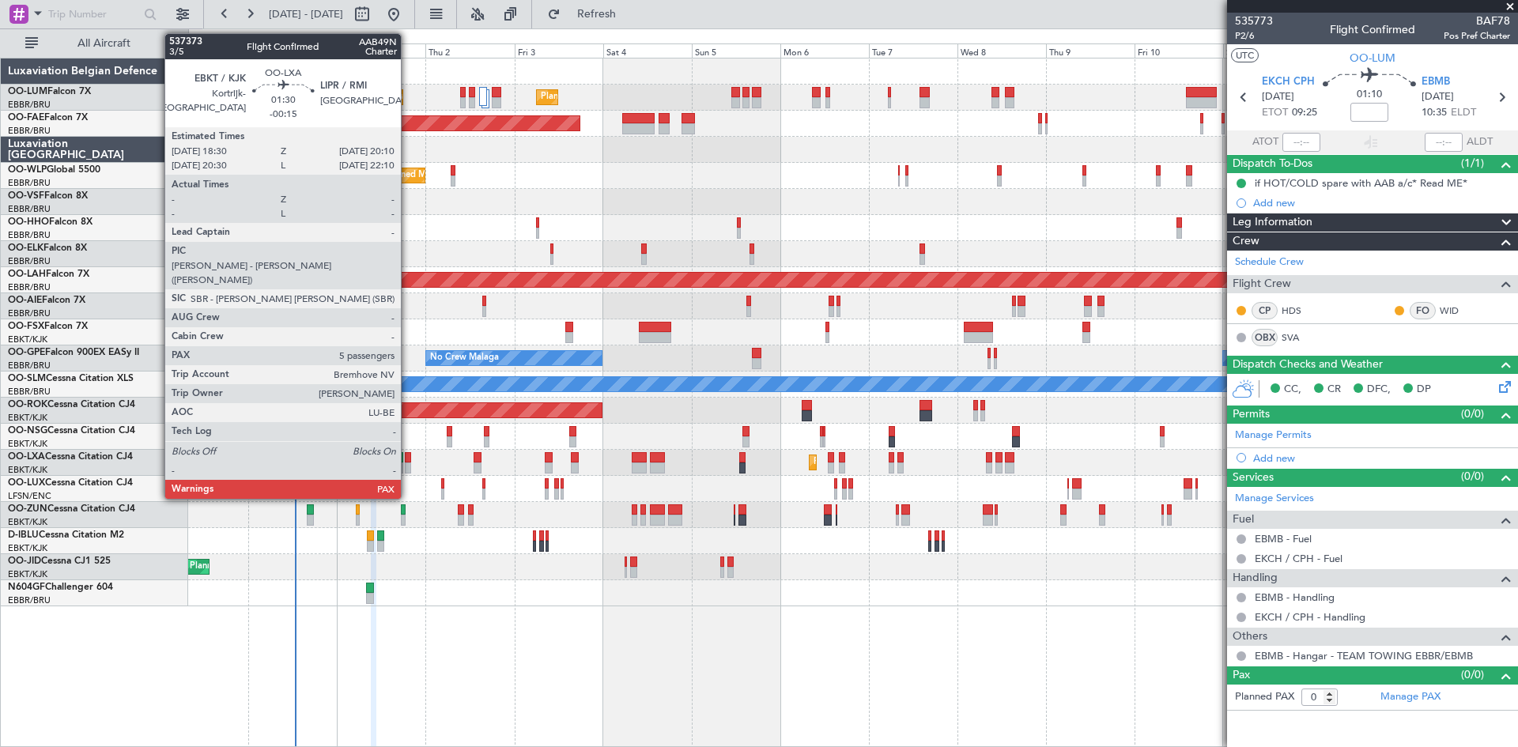
click at [408, 455] on div at bounding box center [408, 457] width 6 height 11
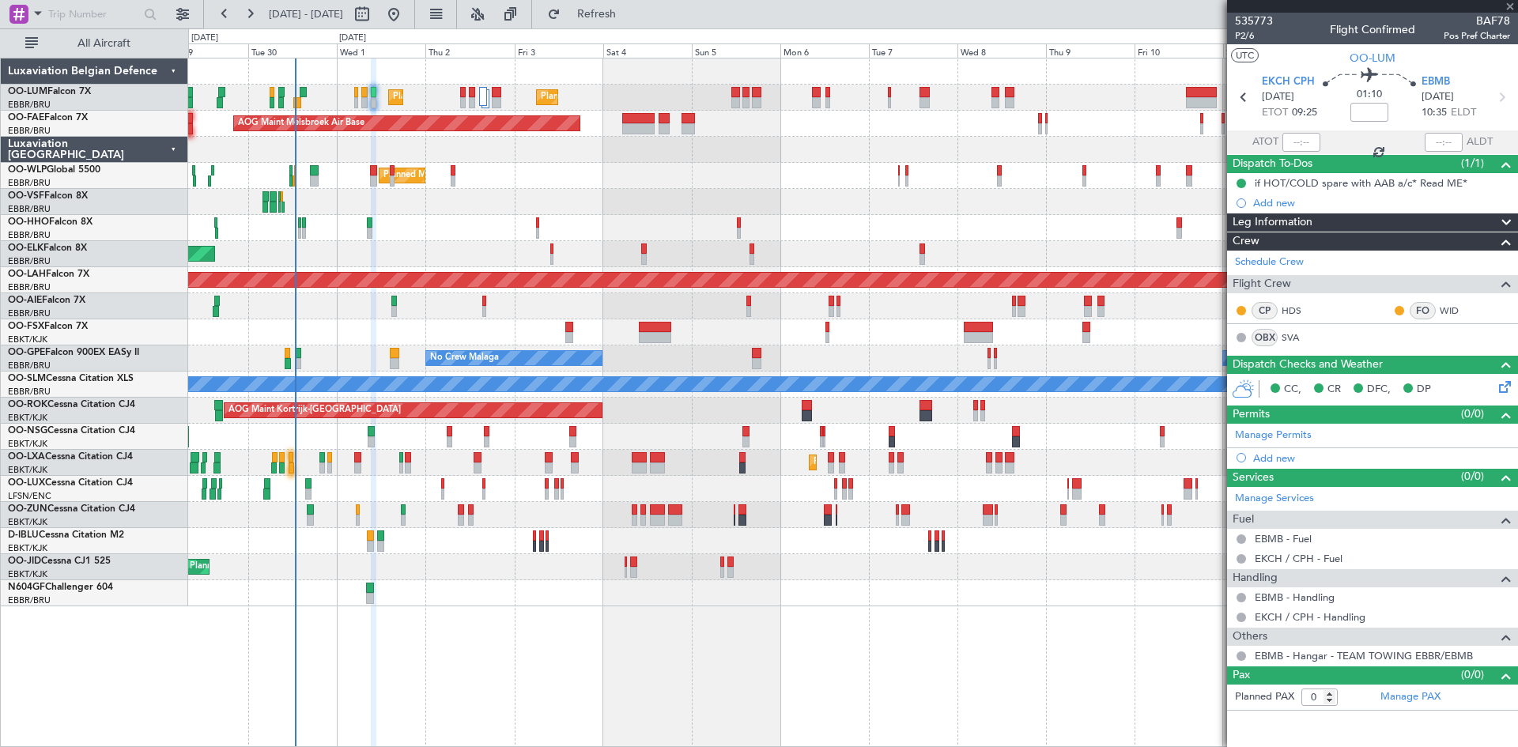
type input "-00:15"
type input "5"
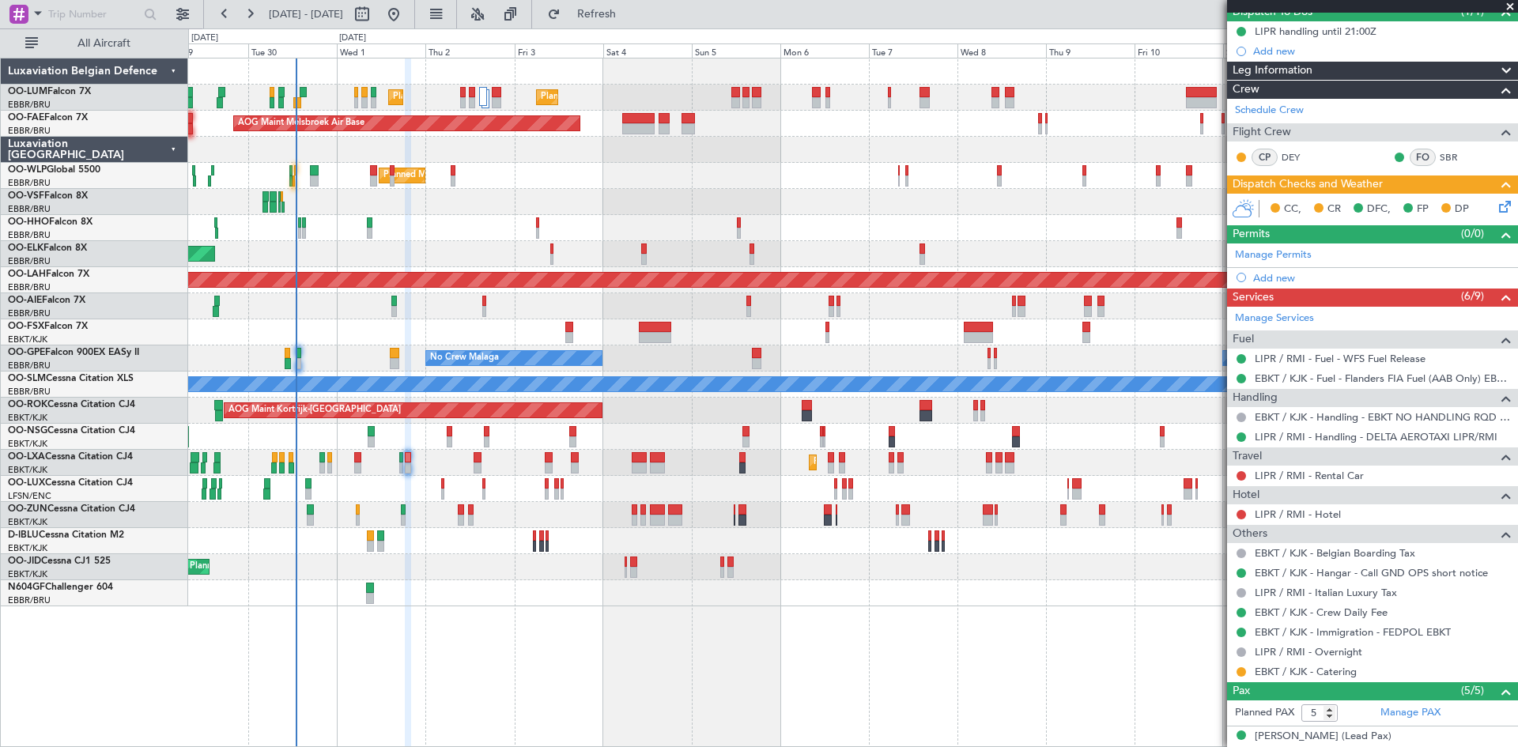
scroll to position [0, 0]
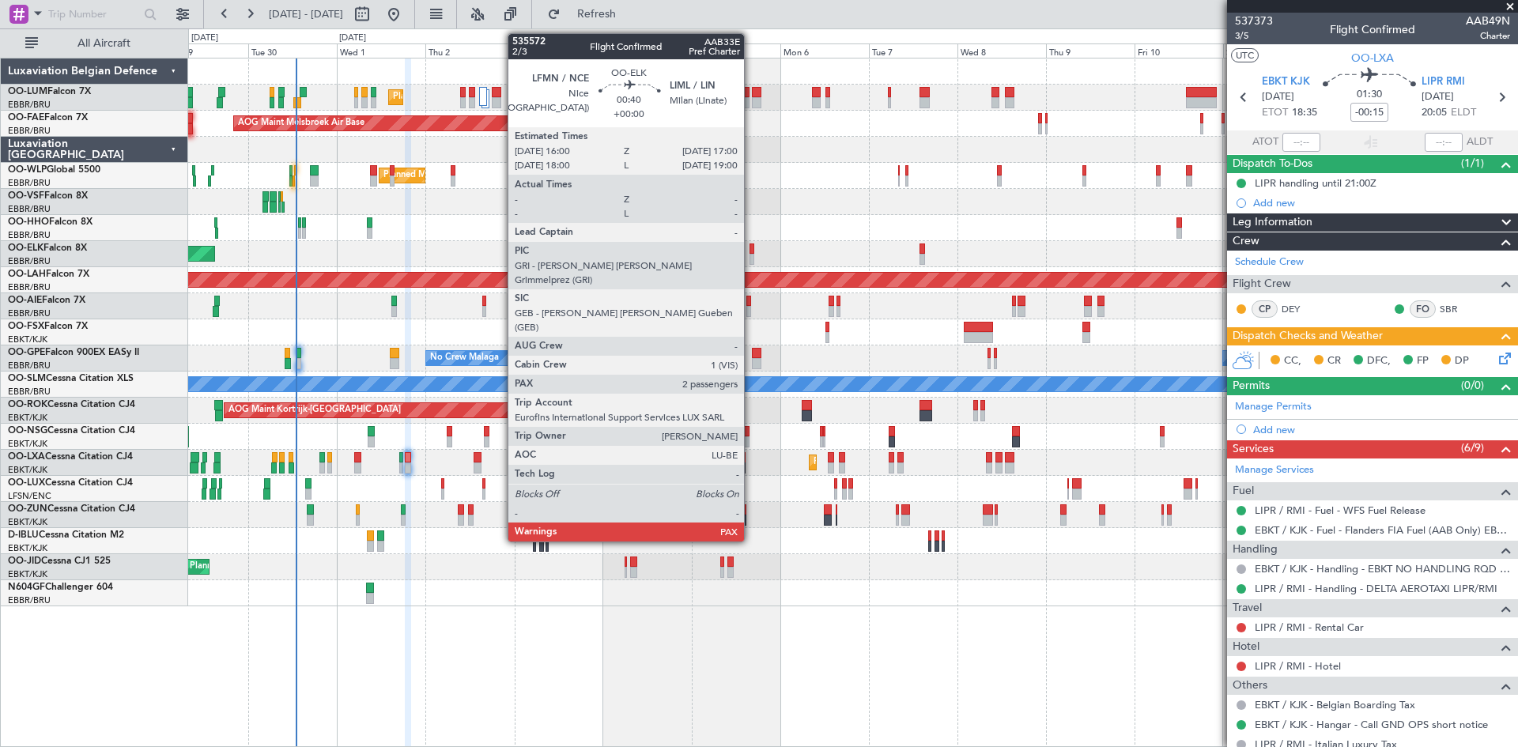
click at [751, 251] on div at bounding box center [752, 249] width 4 height 11
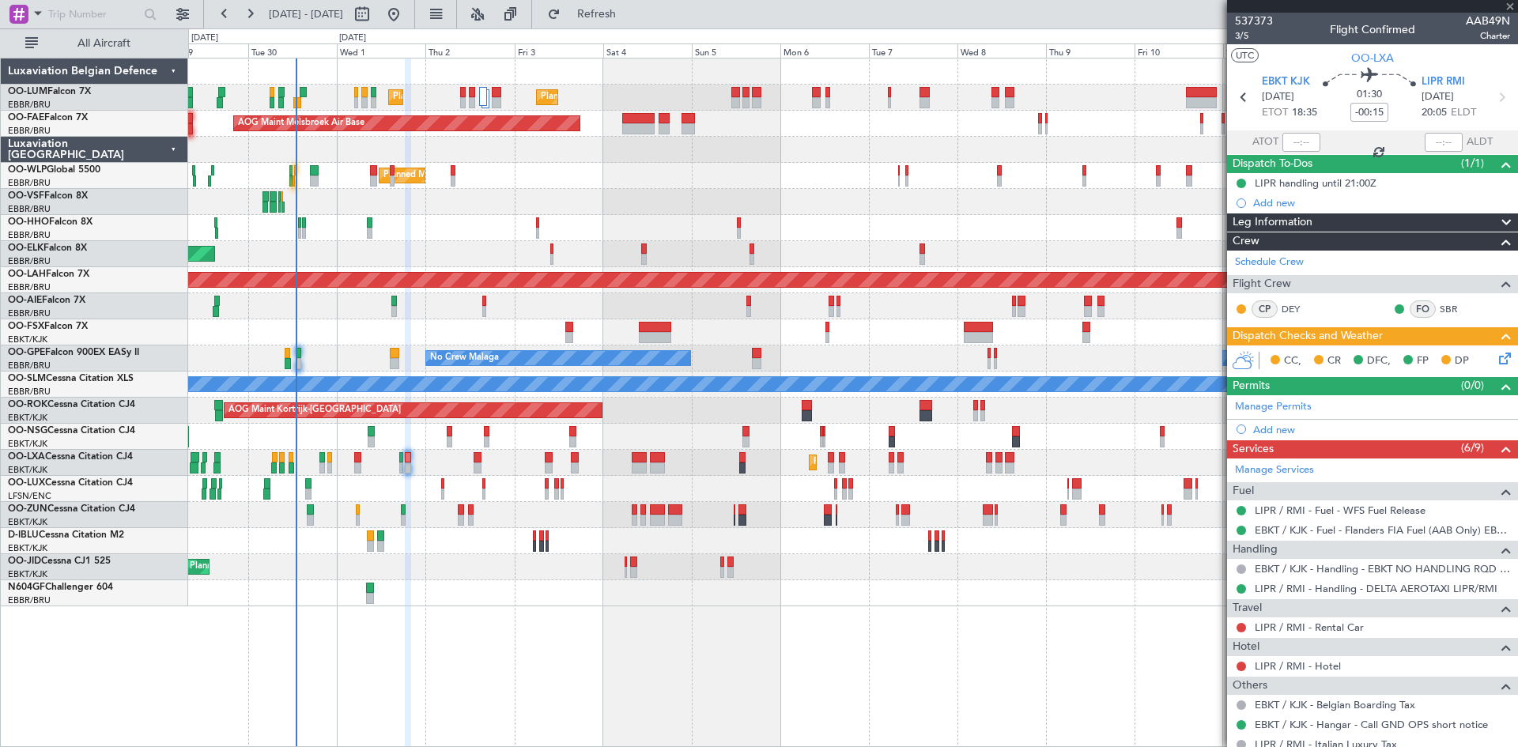
type input "2"
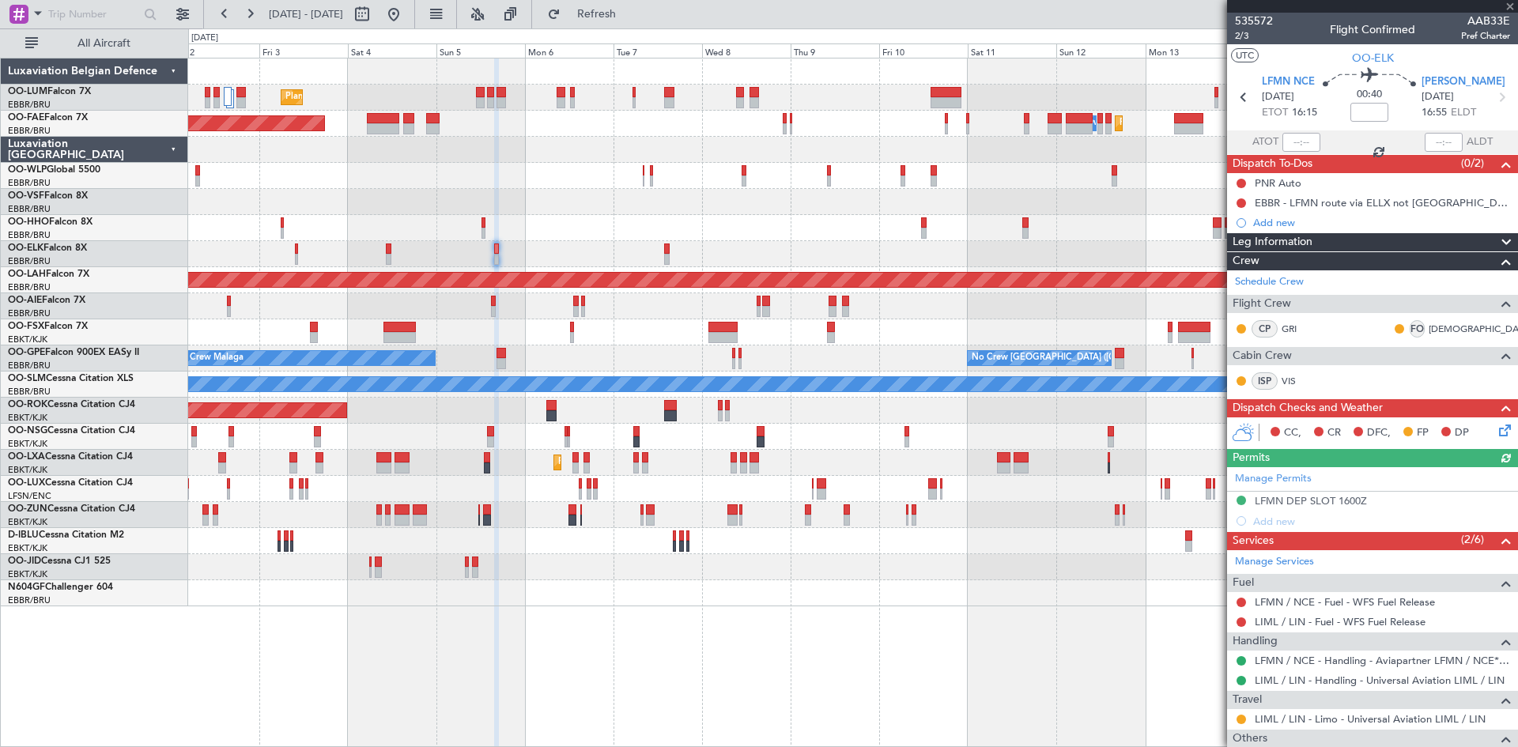
click at [744, 569] on div "Planned Maint Brussels (Brussels National) Owner Melsbroek Air Base Planned Mai…" at bounding box center [852, 333] width 1329 height 548
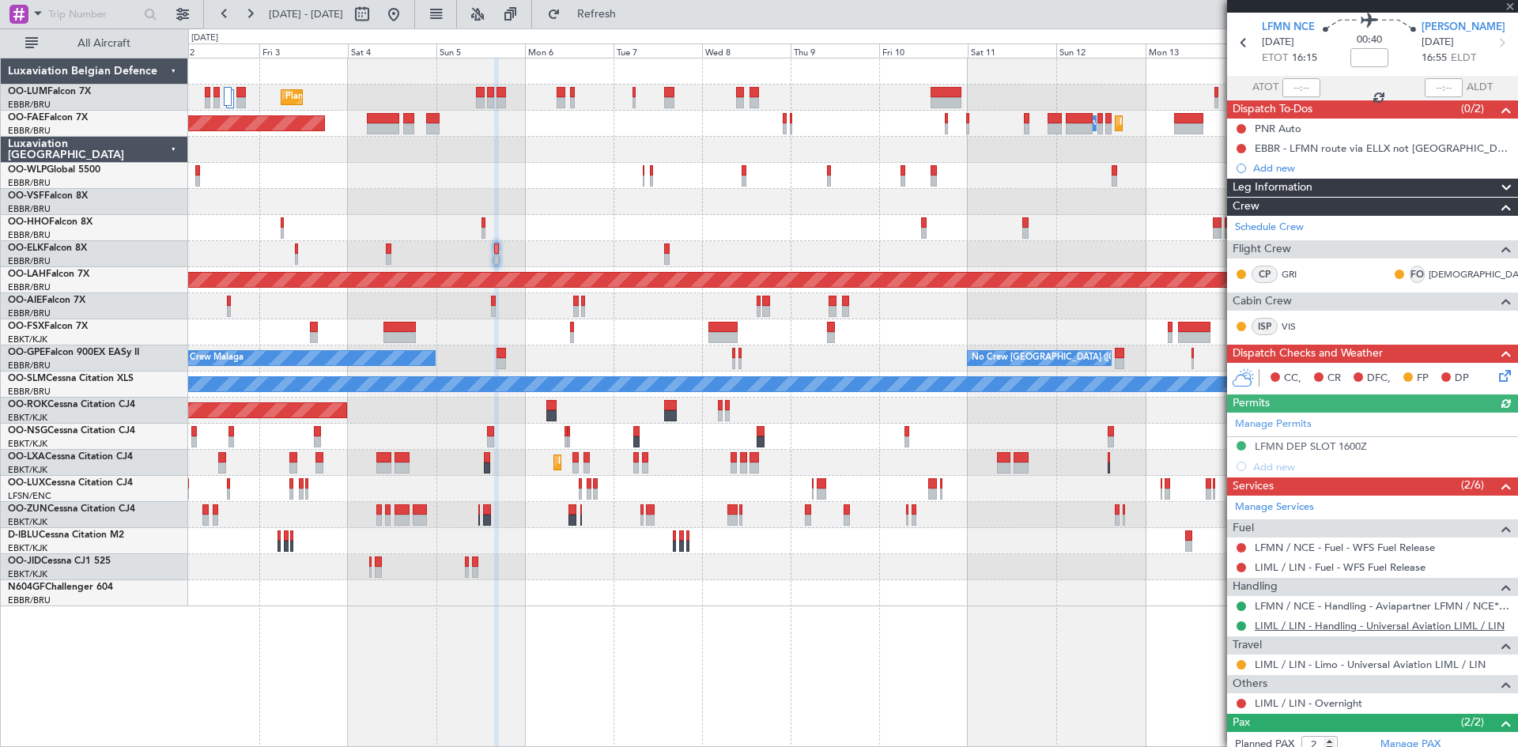
scroll to position [136, 0]
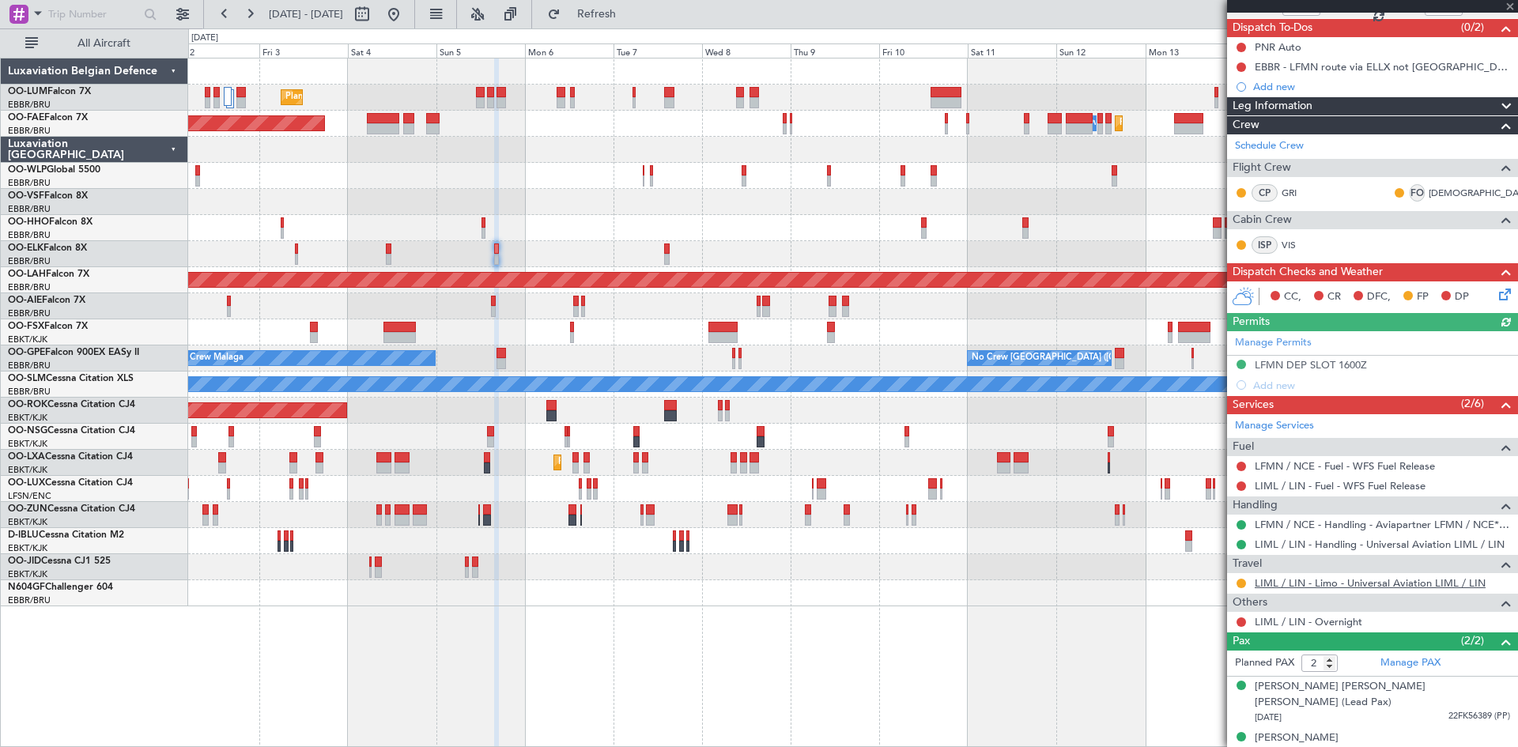
click at [1310, 586] on link "LIML / LIN - Limo - Universal Aviation LIML / LIN" at bounding box center [1370, 582] width 231 height 13
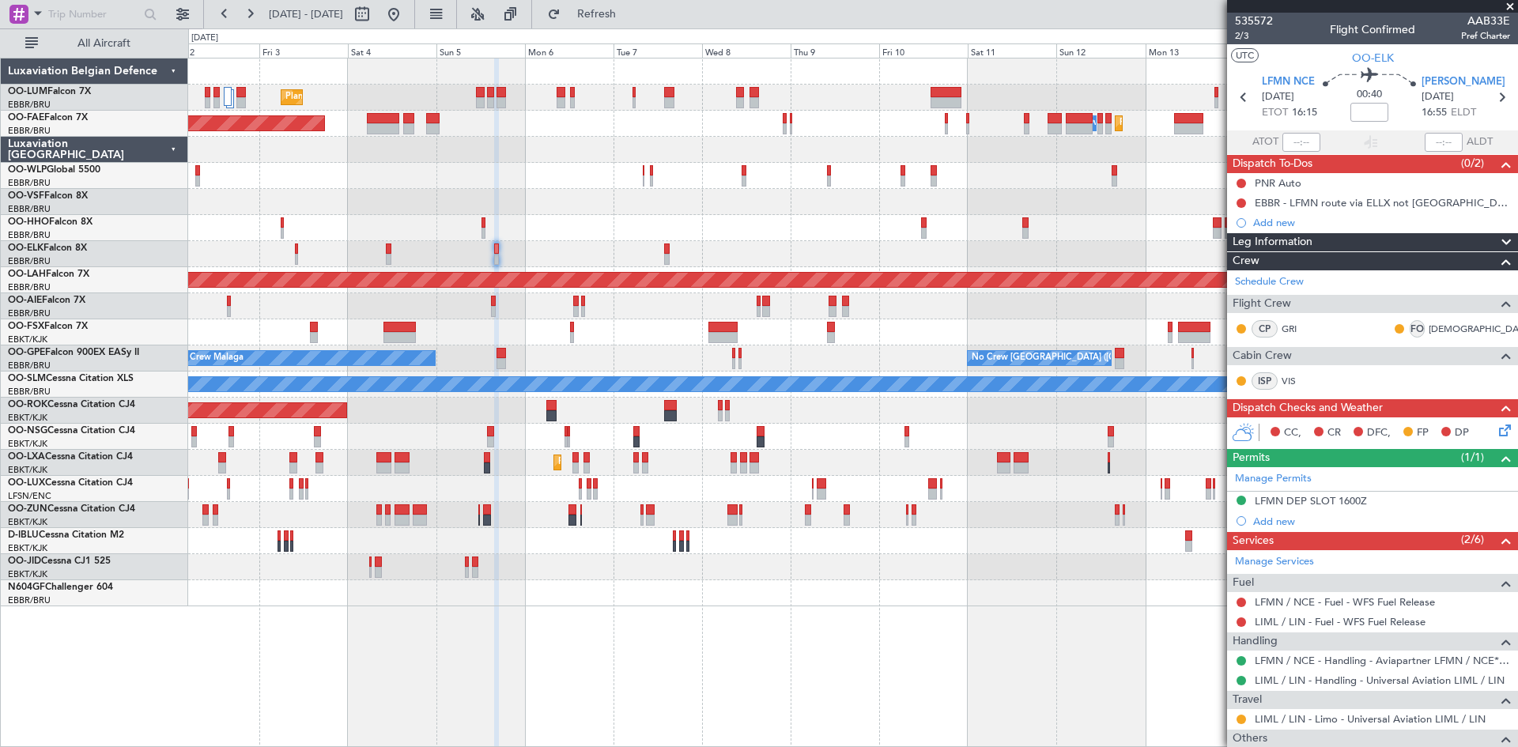
scroll to position [136, 0]
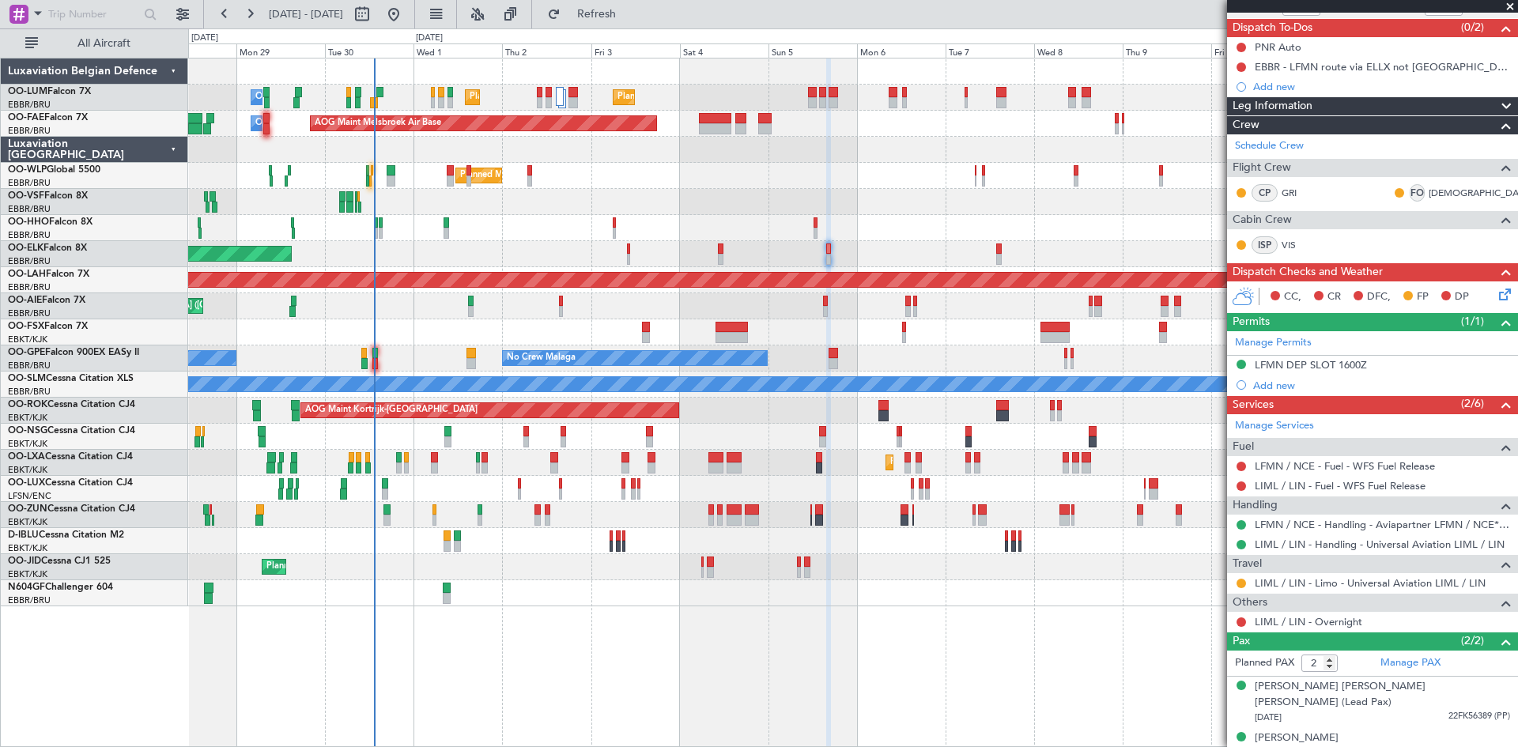
click at [734, 617] on div "Planned Maint Brussels (Brussels National) Planned Maint Brussels (Brussels Nat…" at bounding box center [853, 402] width 1330 height 689
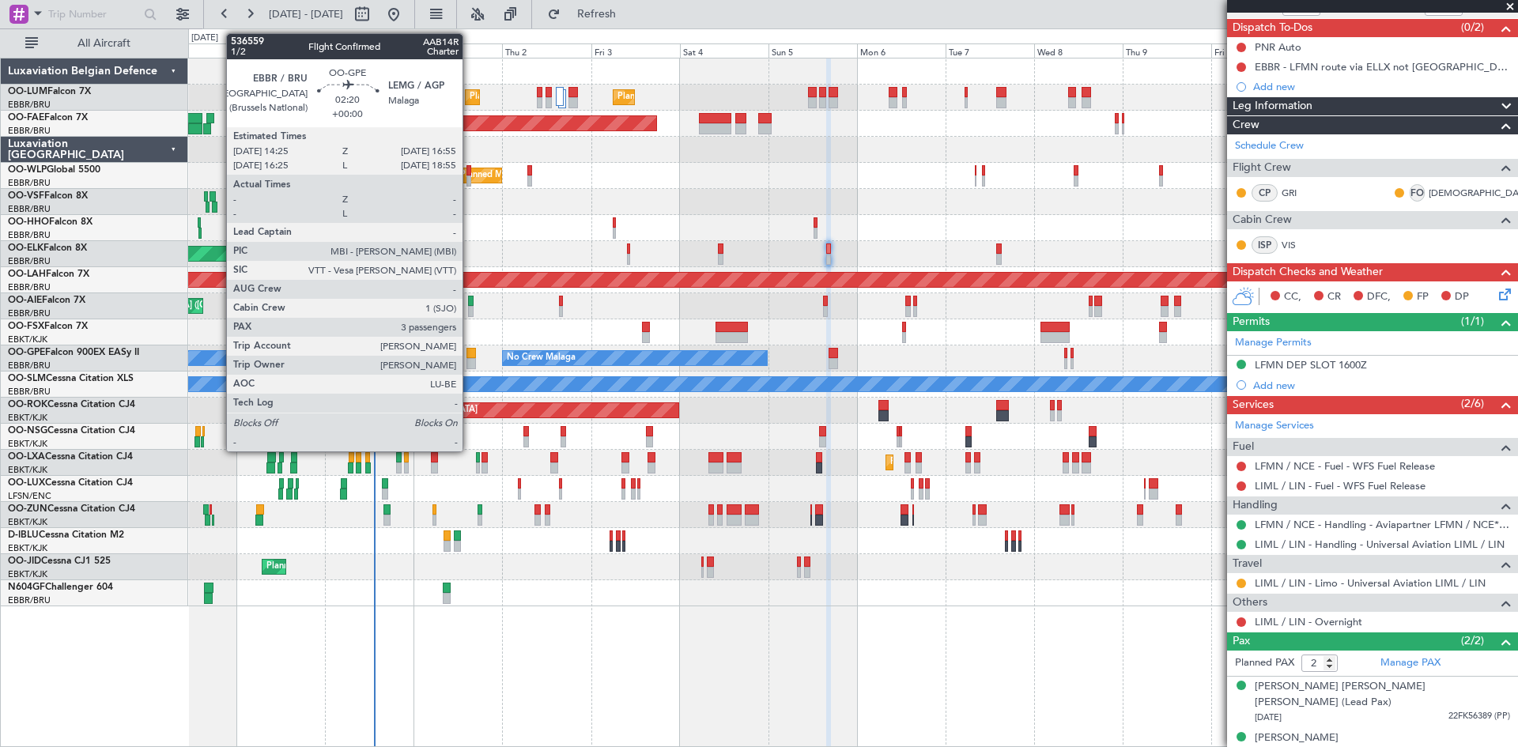
click at [470, 356] on div at bounding box center [470, 353] width 9 height 11
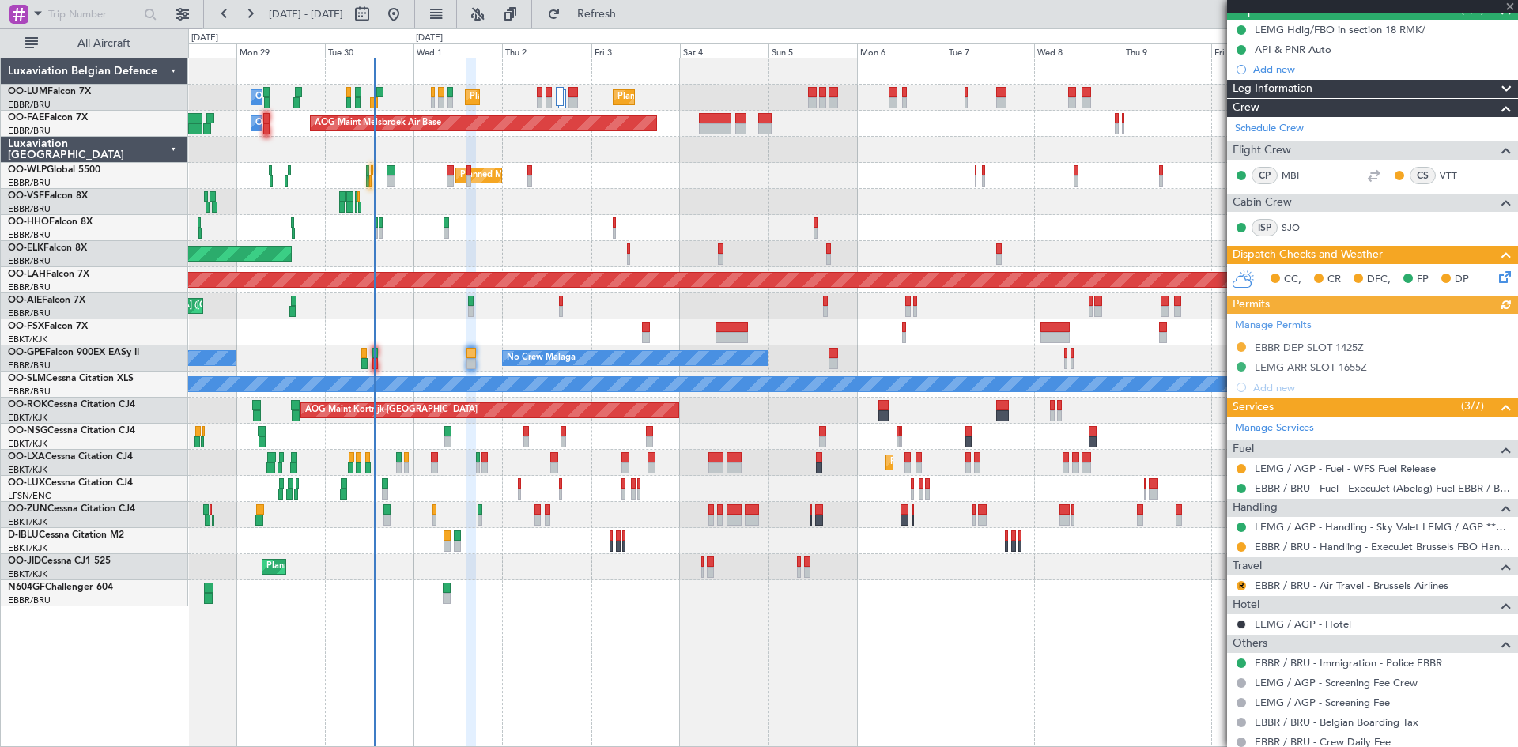
scroll to position [349, 0]
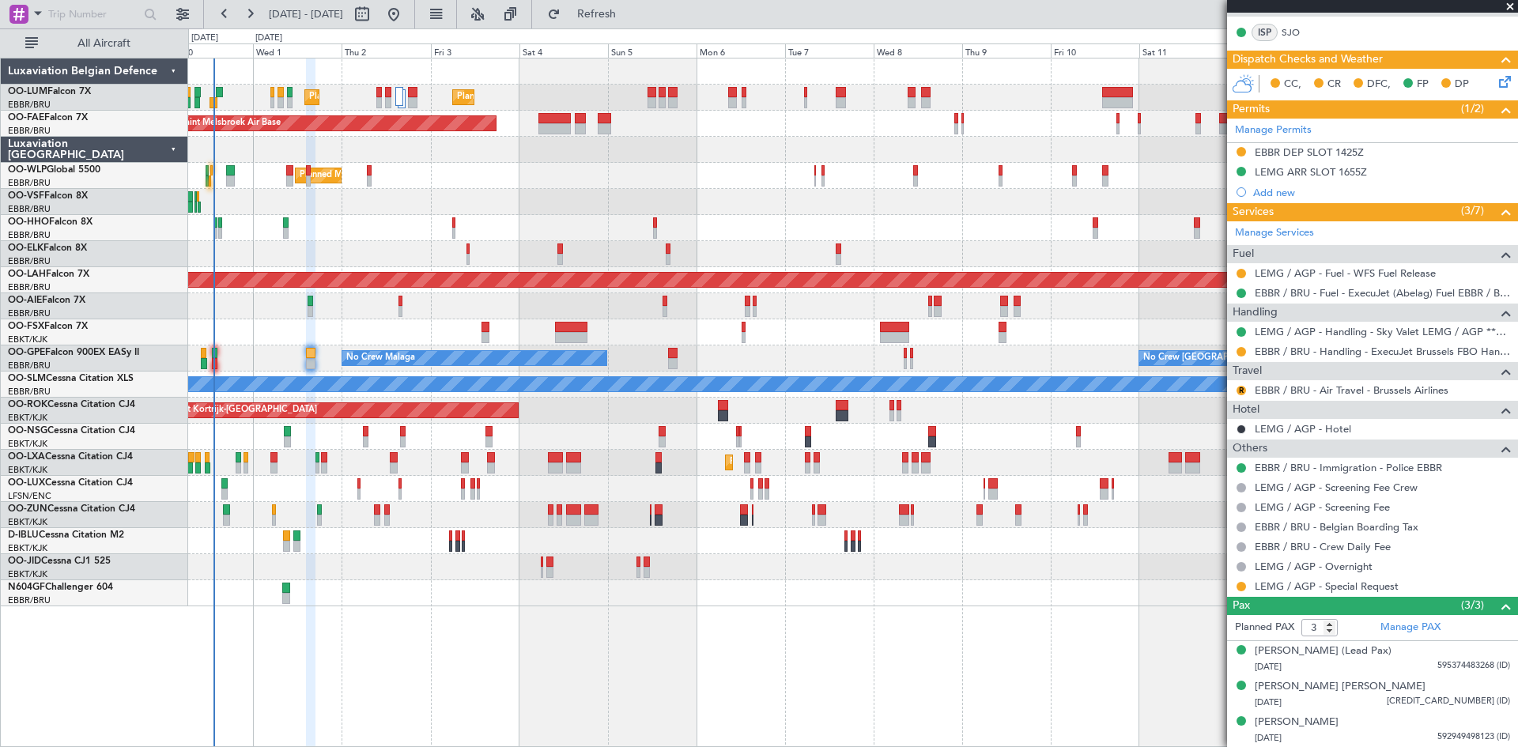
click at [578, 441] on div "Planned Maint Brussels (Brussels National) Planned Maint Brussels (Brussels Nat…" at bounding box center [852, 333] width 1329 height 548
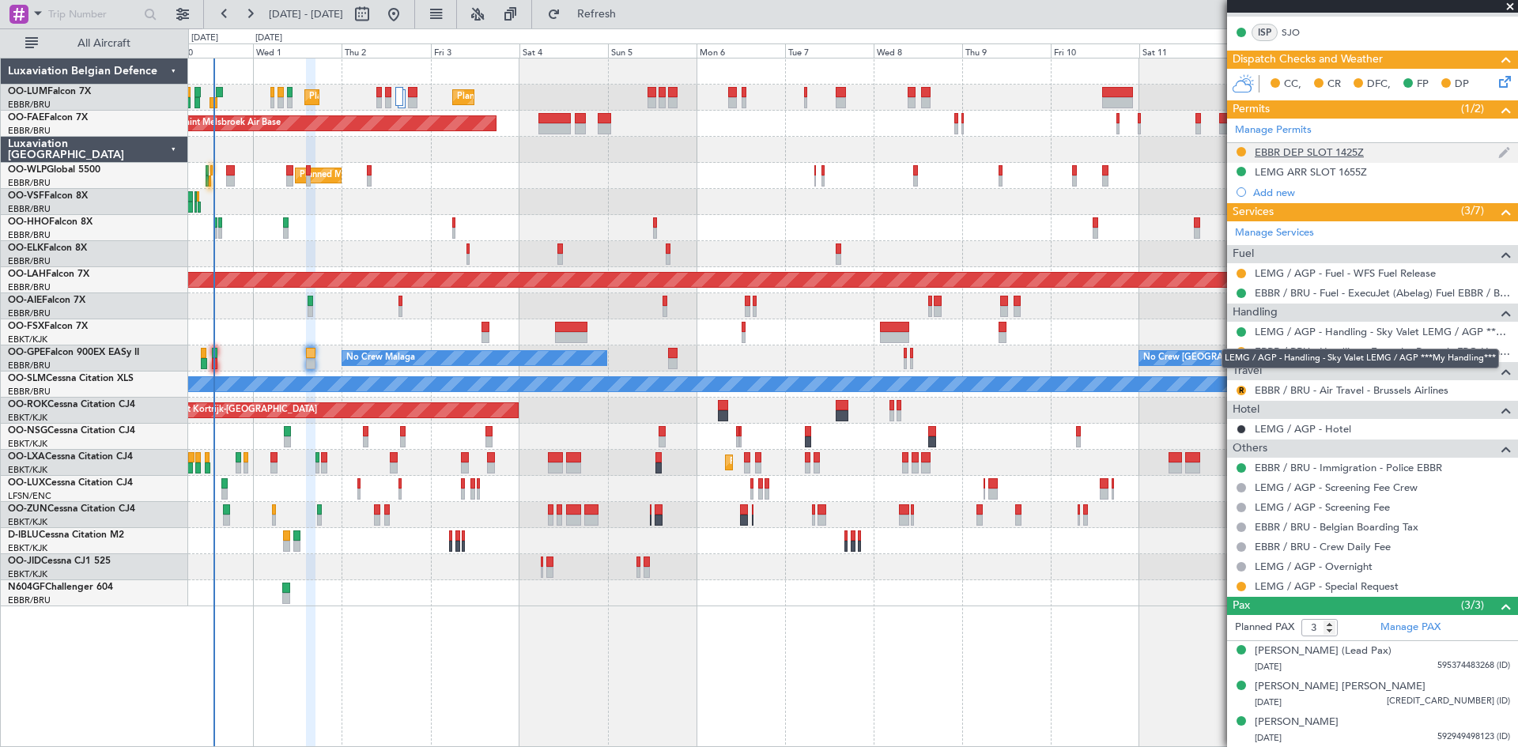
scroll to position [0, 0]
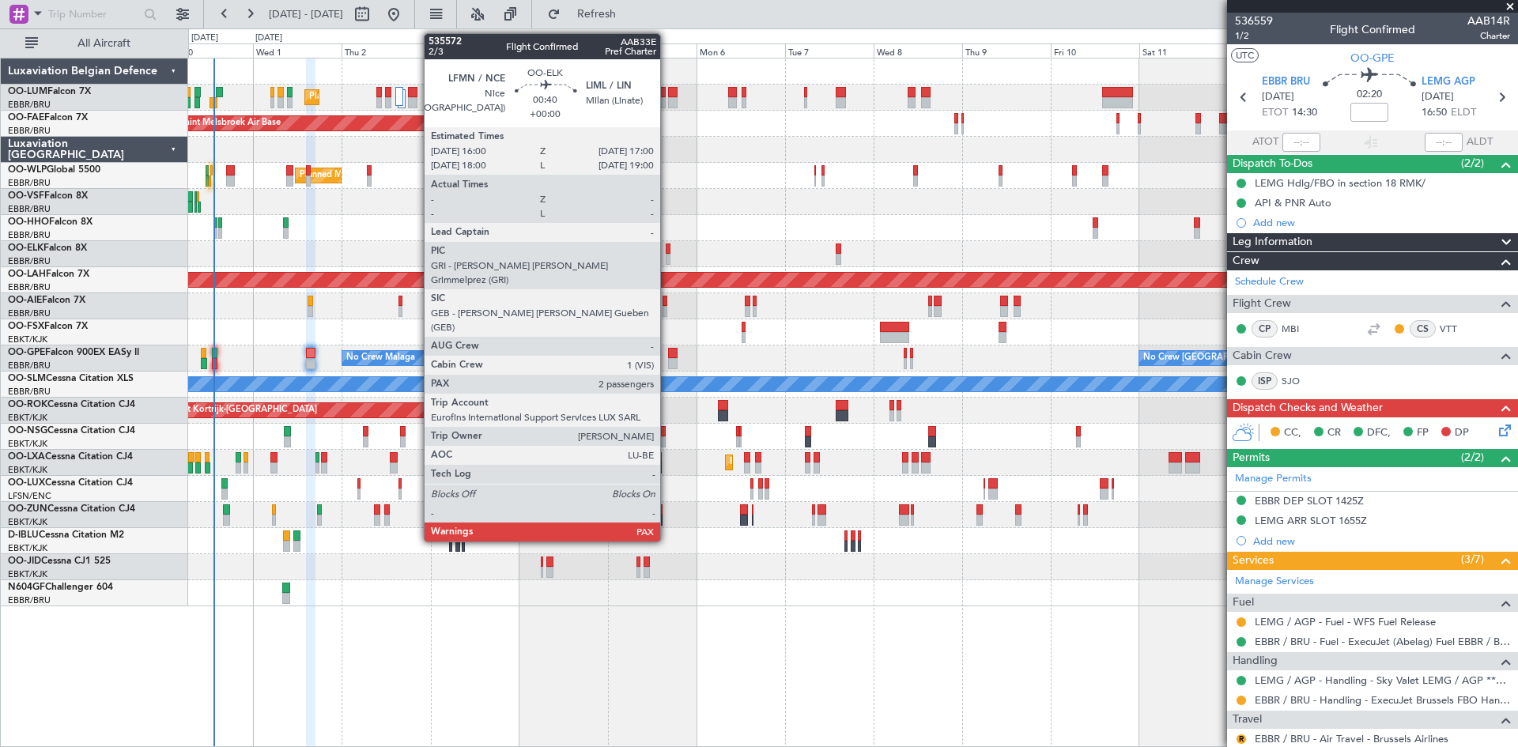
click at [667, 248] on div at bounding box center [668, 249] width 4 height 11
type input "2"
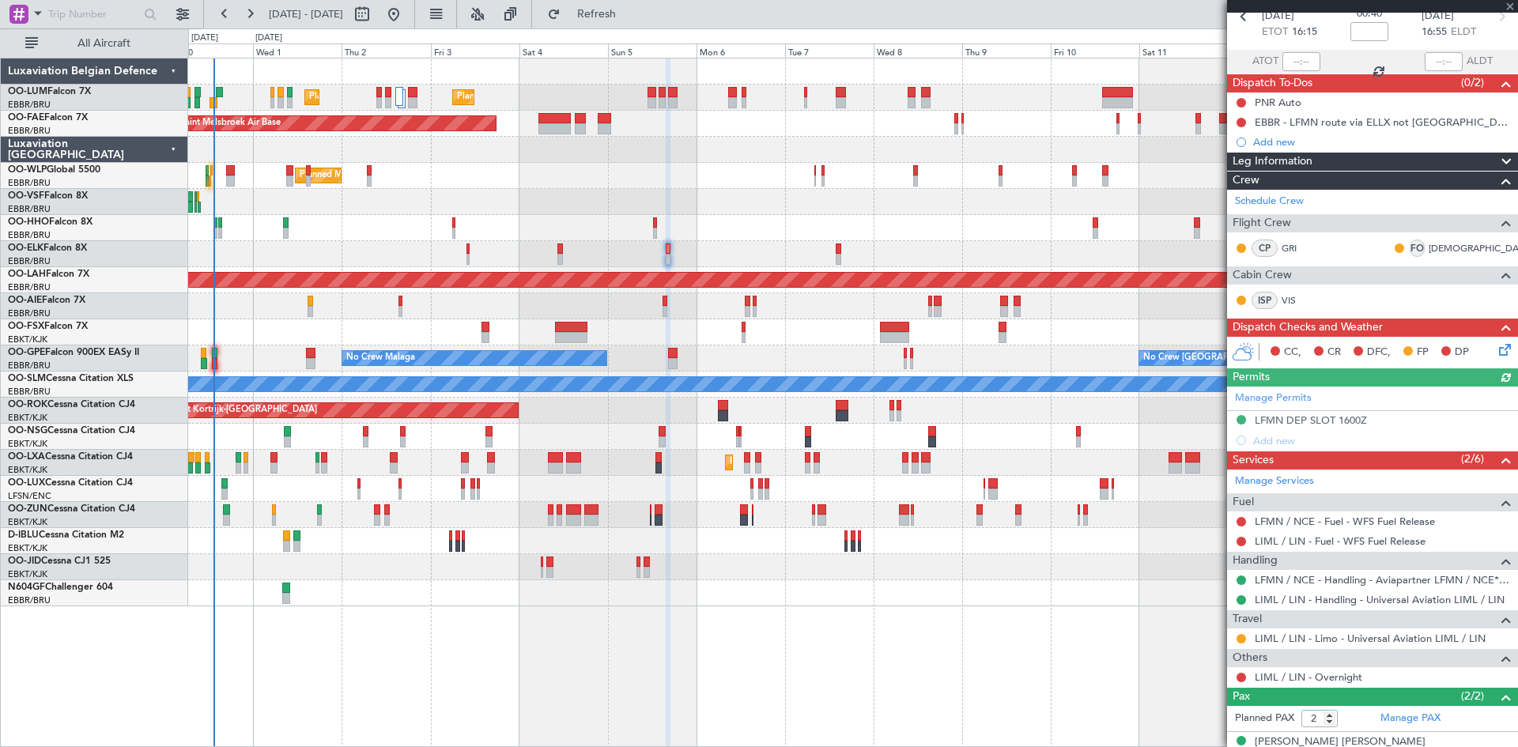
scroll to position [136, 0]
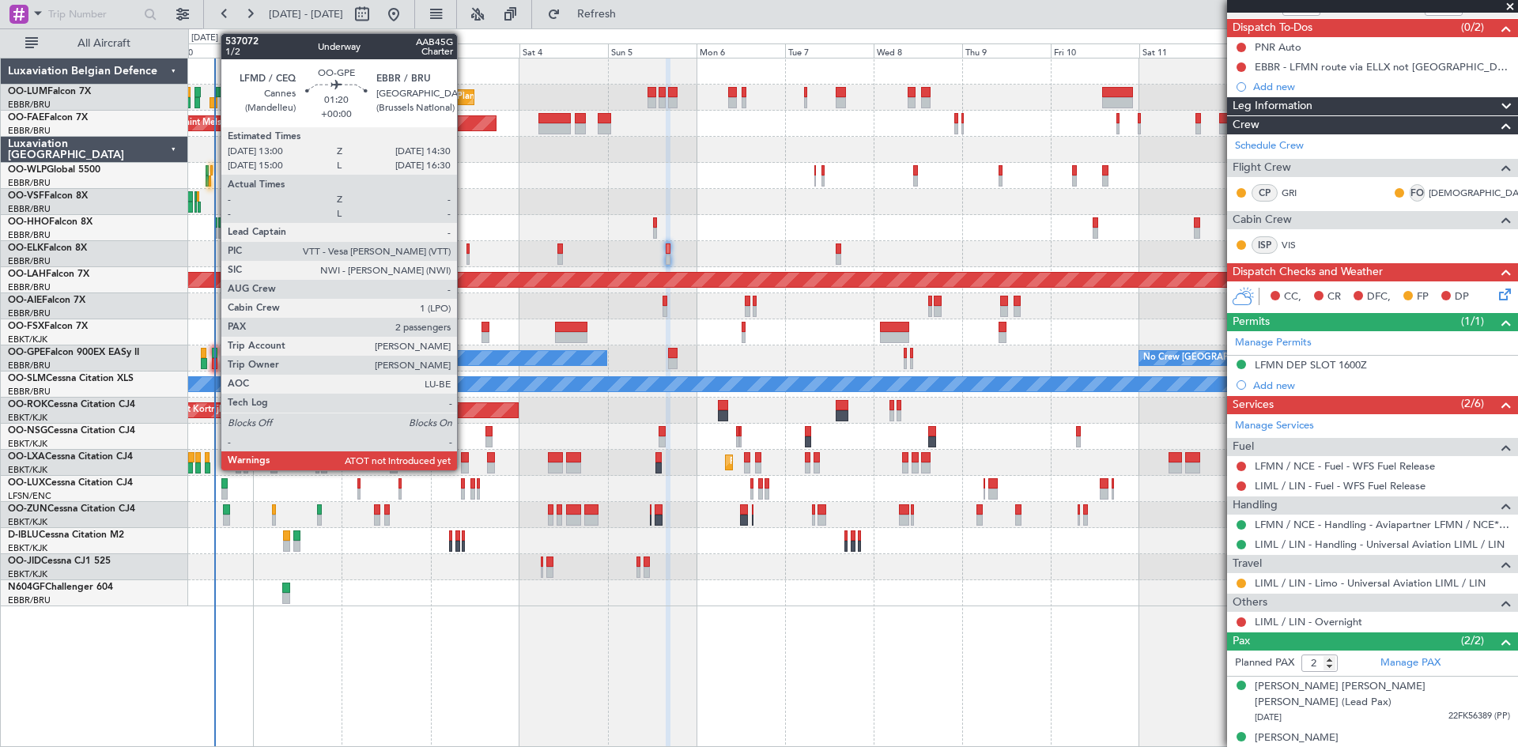
click at [213, 352] on div at bounding box center [215, 353] width 6 height 11
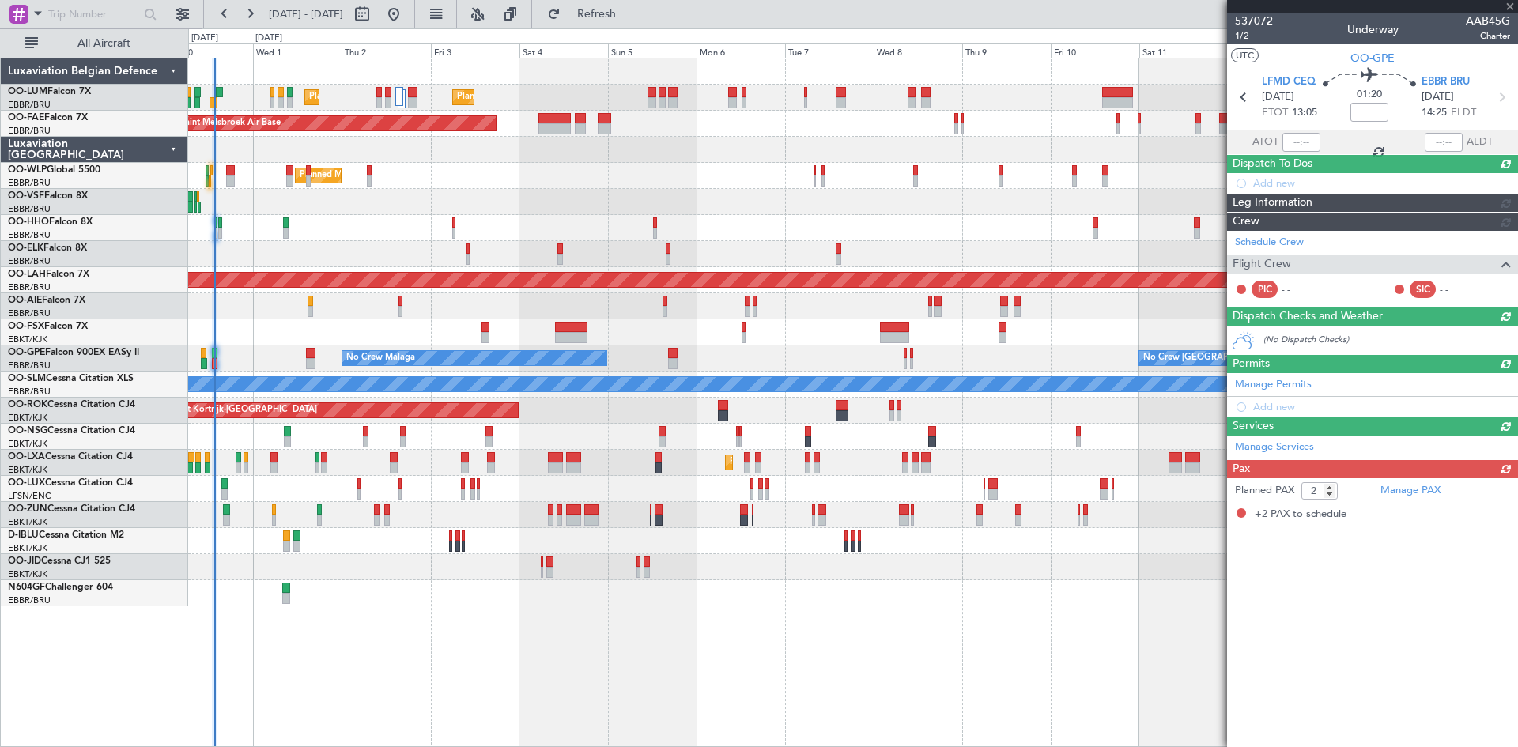
scroll to position [0, 0]
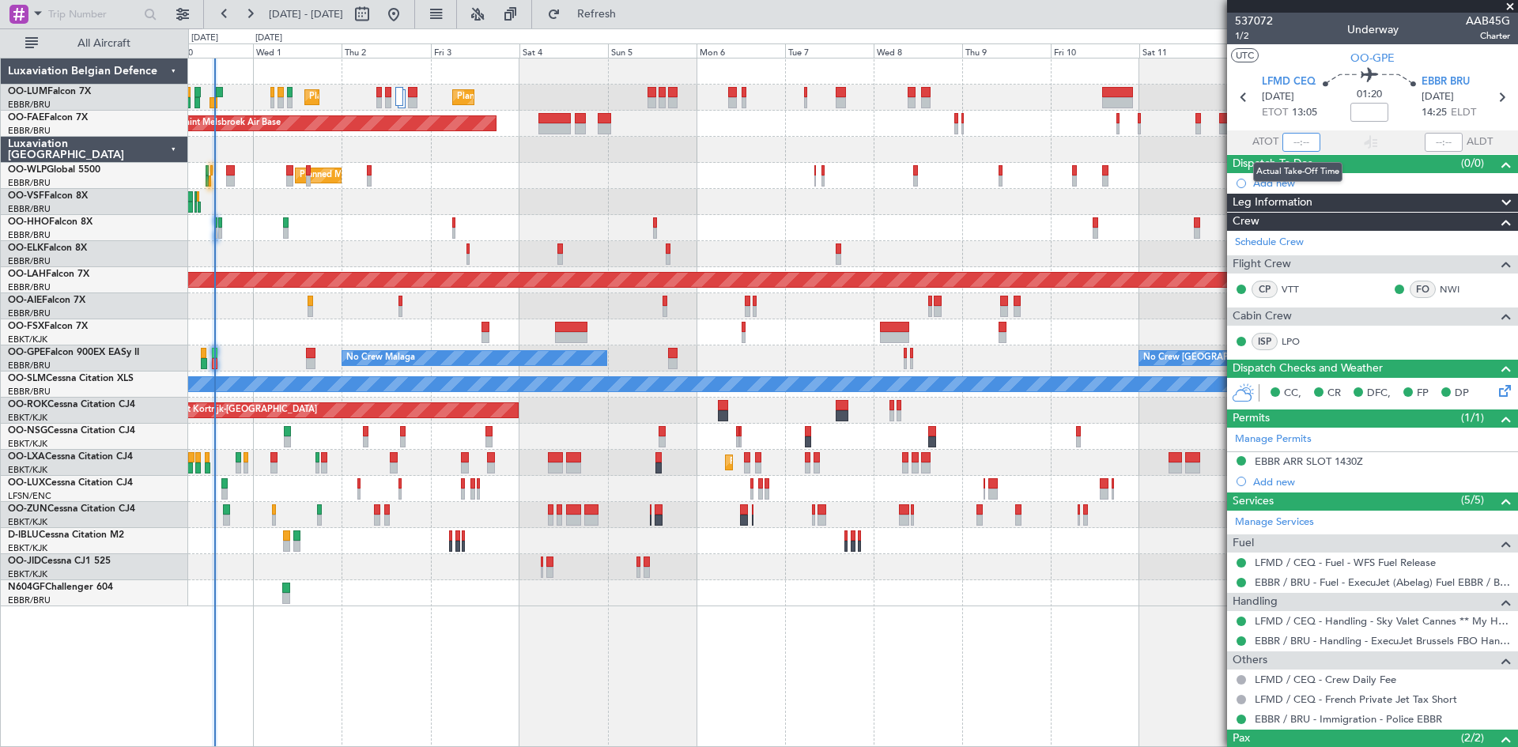
click at [1297, 140] on input "text" at bounding box center [1301, 142] width 38 height 19
type input "14:31"
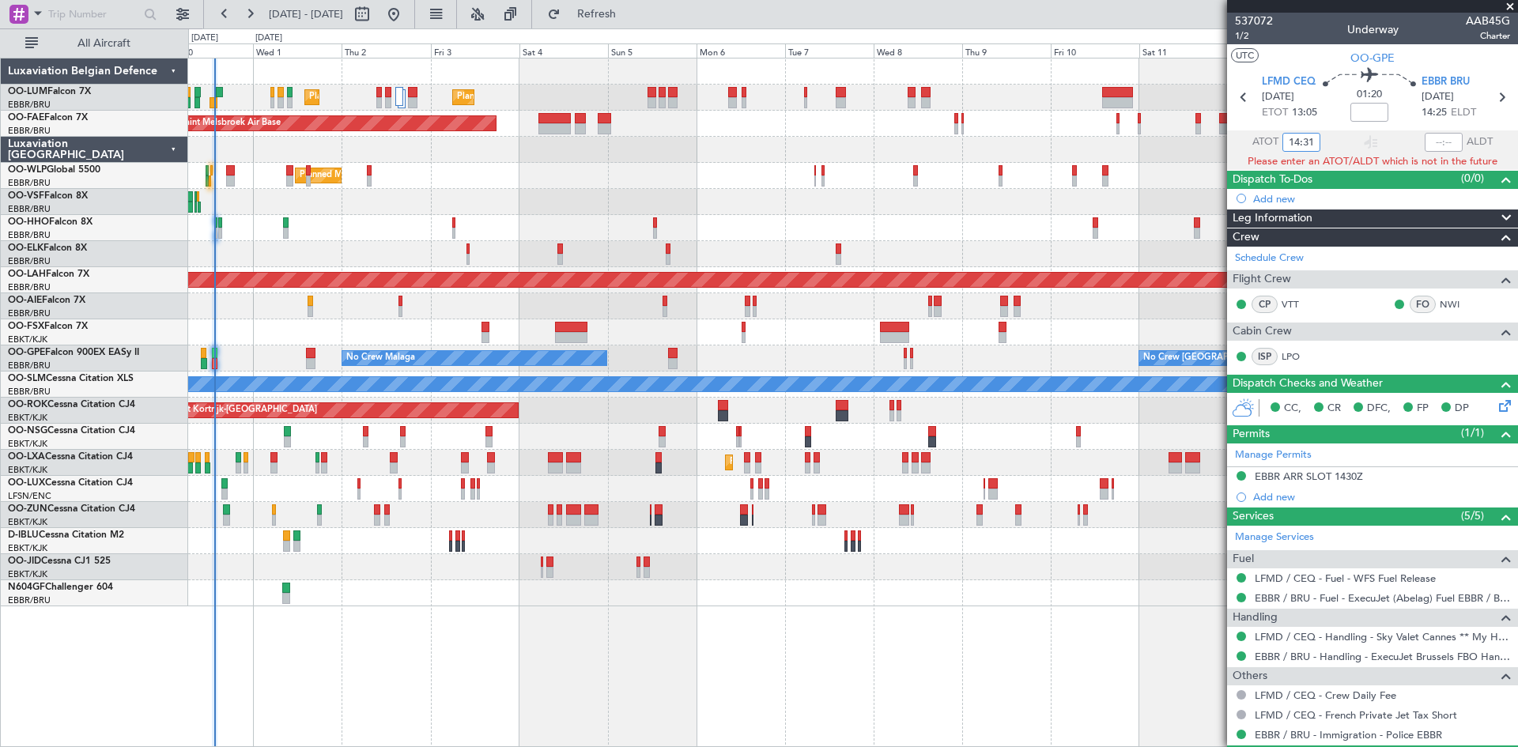
drag, startPoint x: 1311, startPoint y: 136, endPoint x: 1271, endPoint y: 136, distance: 40.3
click at [1271, 136] on div "ATOT 14:31" at bounding box center [1273, 142] width 93 height 19
click at [1326, 115] on div "01:20" at bounding box center [1369, 97] width 104 height 59
click at [1308, 143] on input "14:31" at bounding box center [1301, 142] width 38 height 19
click at [1327, 128] on section "LFMD CEQ 30/09/2025 ETOT 13:05 01:20 EBBR BRU 30/09/2025 14:25 ELDT" at bounding box center [1372, 99] width 291 height 62
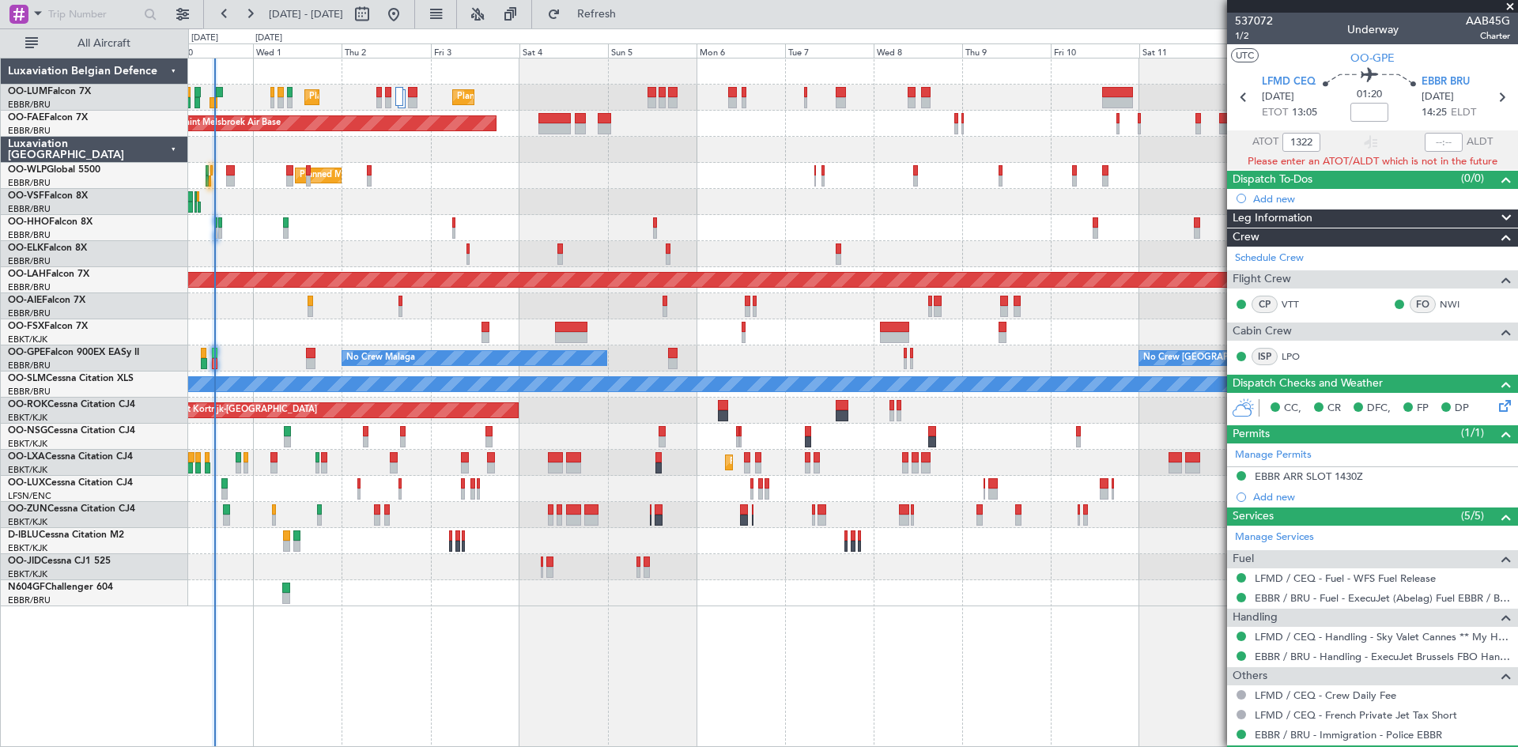
click at [1330, 121] on div "01:20" at bounding box center [1369, 97] width 104 height 59
type input "13:22"
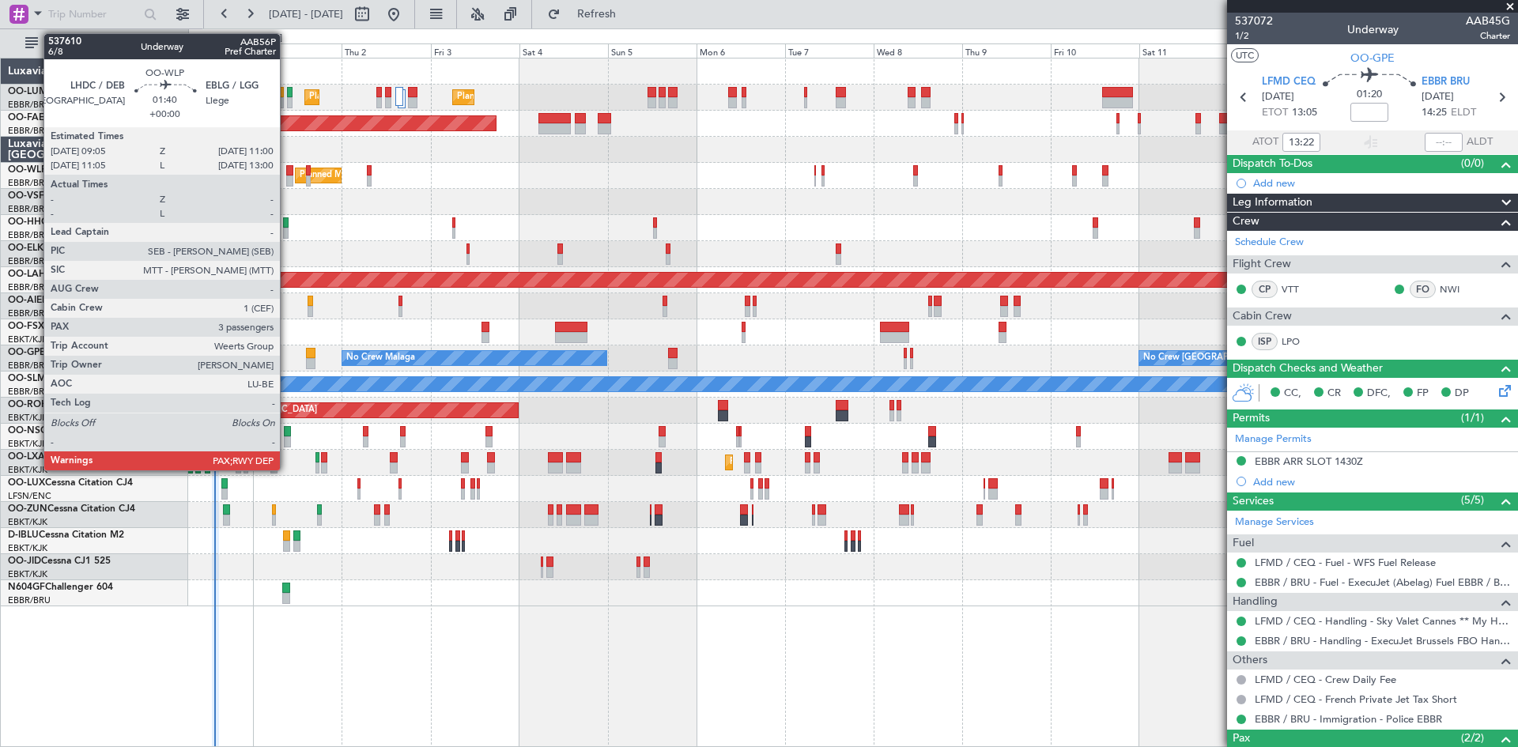
click at [287, 171] on div at bounding box center [289, 170] width 7 height 11
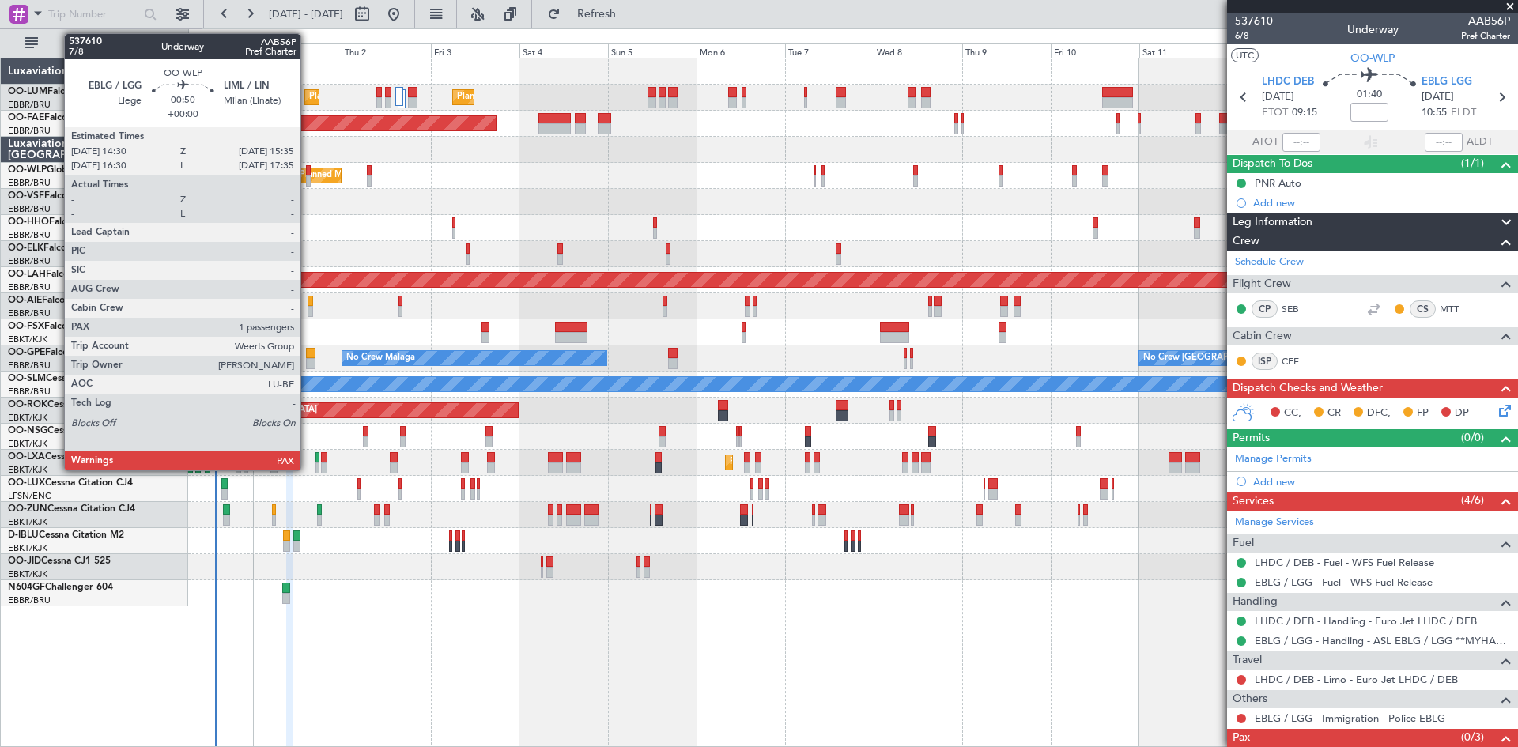
click at [308, 174] on div at bounding box center [308, 170] width 5 height 11
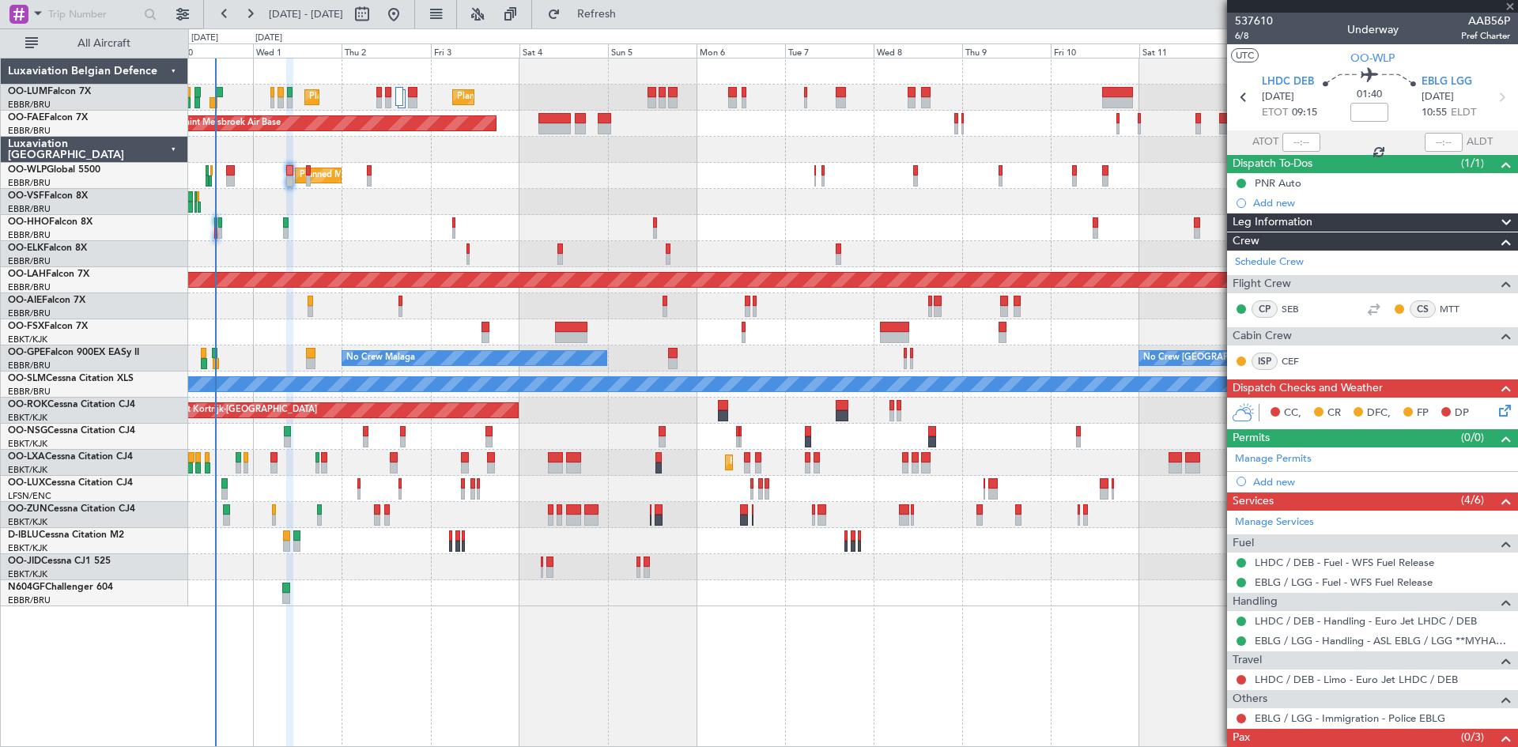
type input "1"
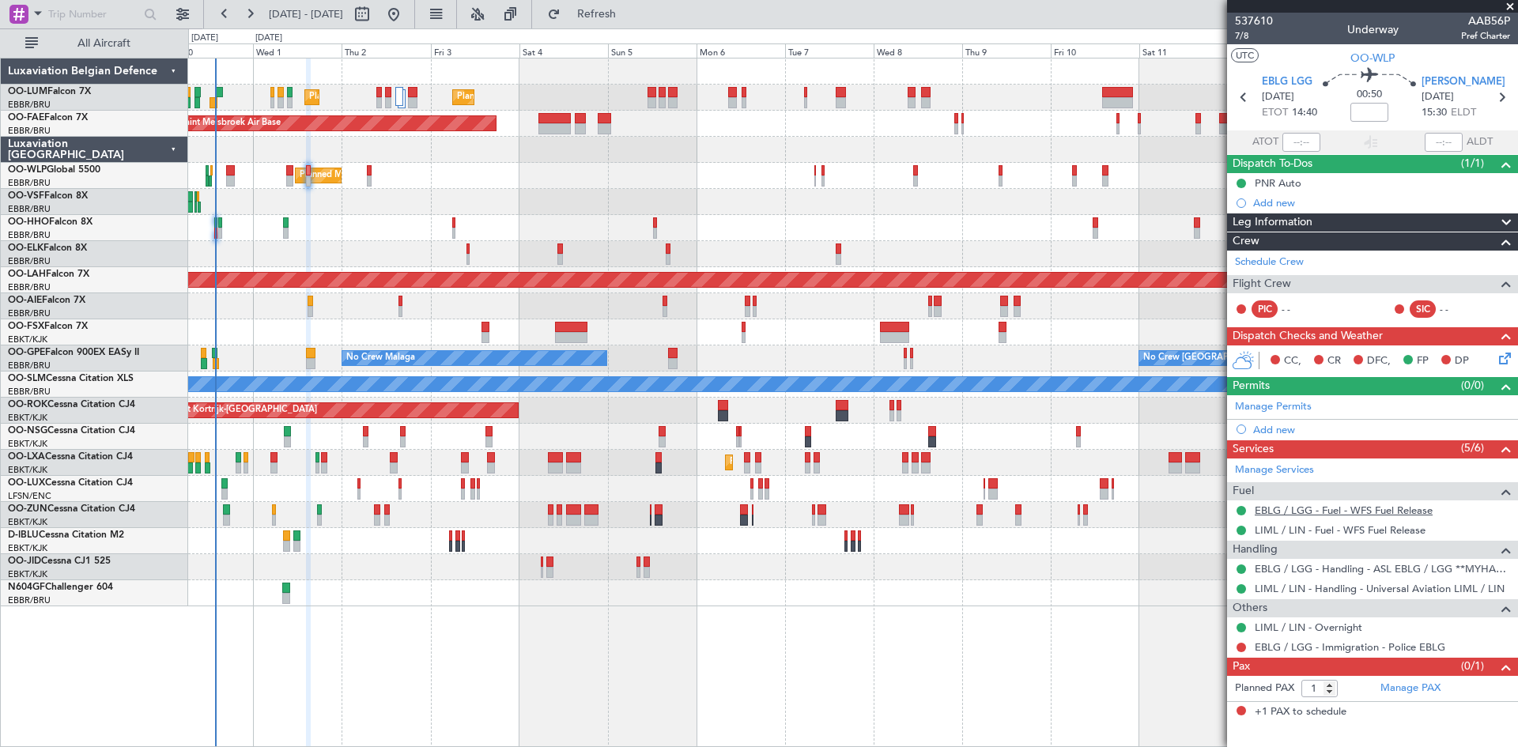
click at [1301, 511] on link "EBLG / LGG - Fuel - WFS Fuel Release" at bounding box center [1344, 510] width 178 height 13
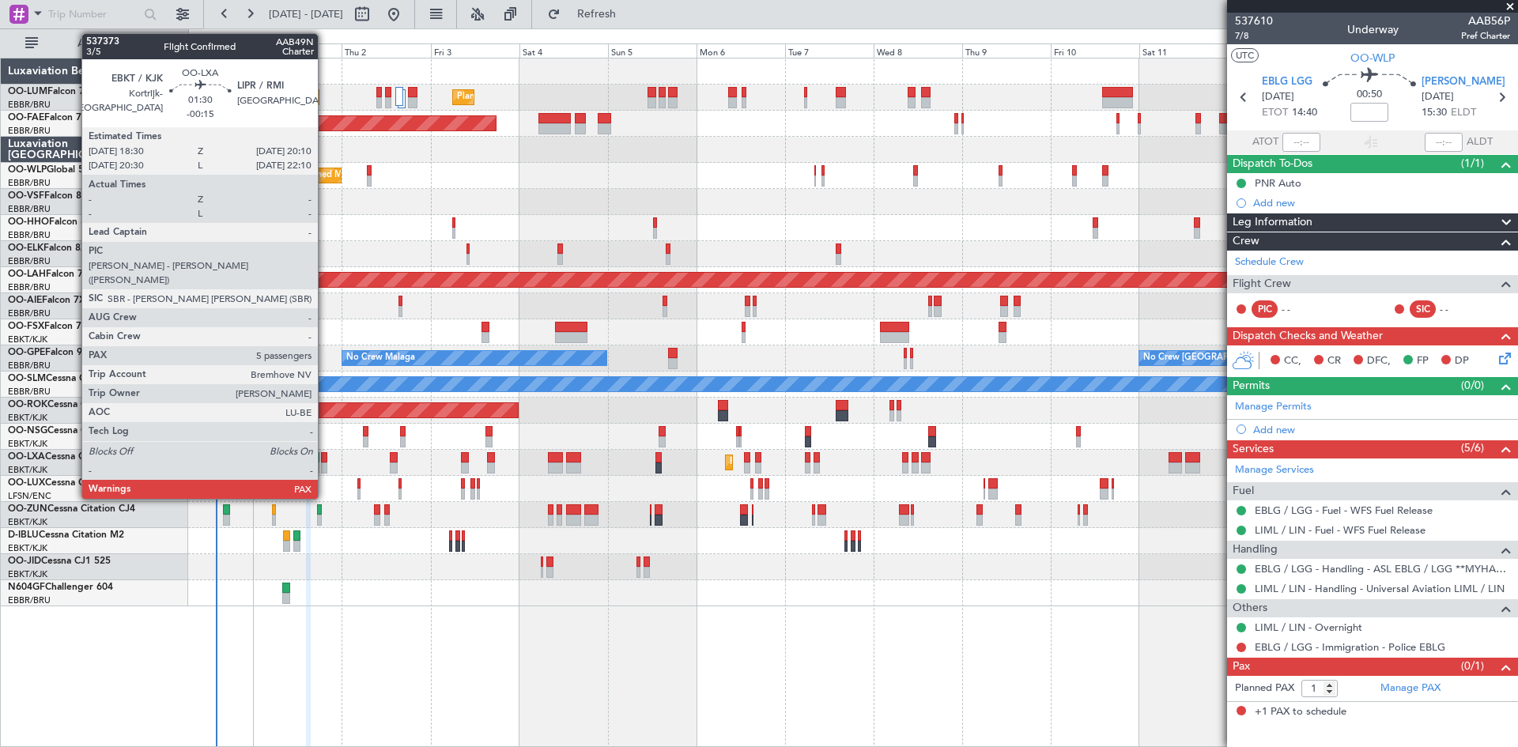
click at [326, 456] on div at bounding box center [324, 457] width 6 height 11
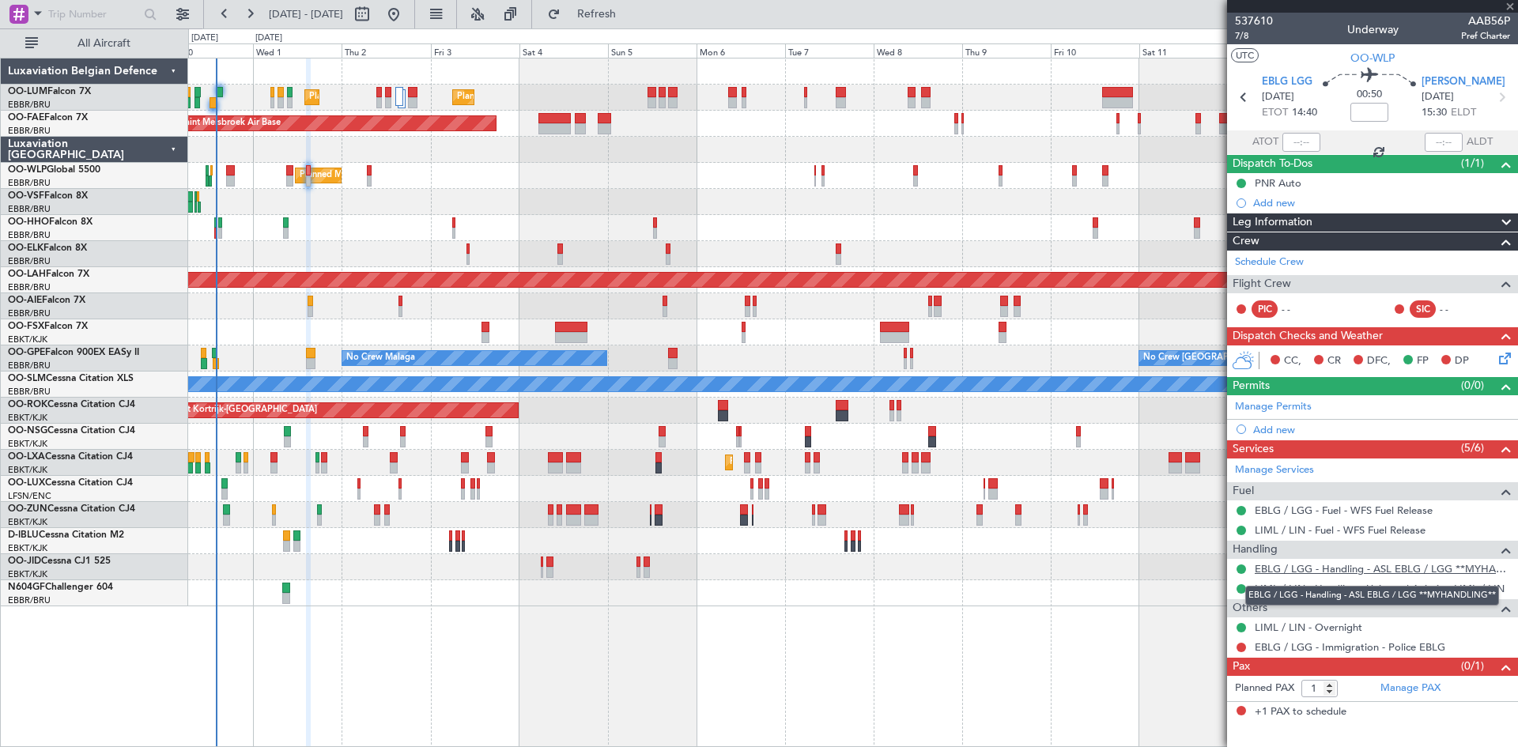
type input "-00:15"
type input "5"
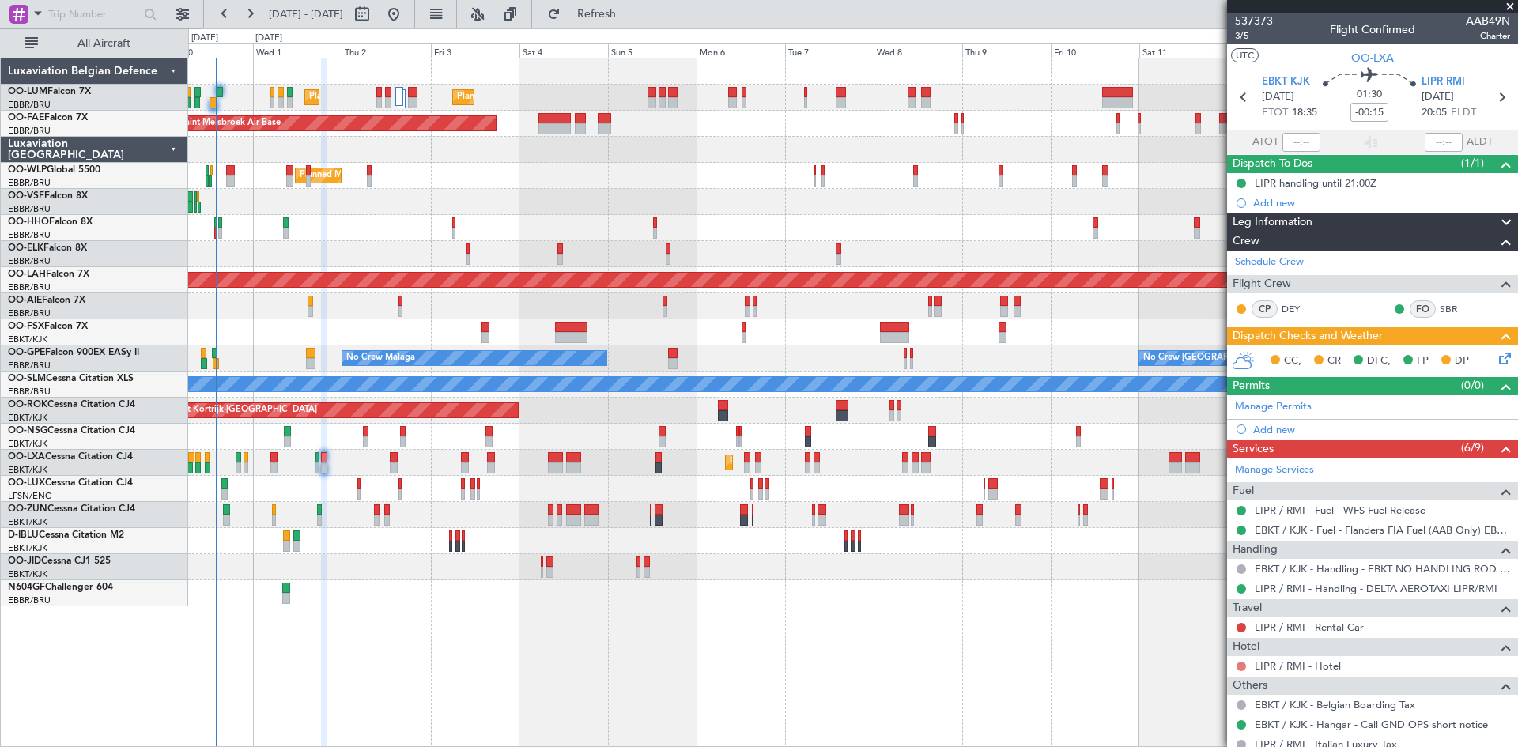
click at [1244, 666] on button at bounding box center [1241, 666] width 9 height 9
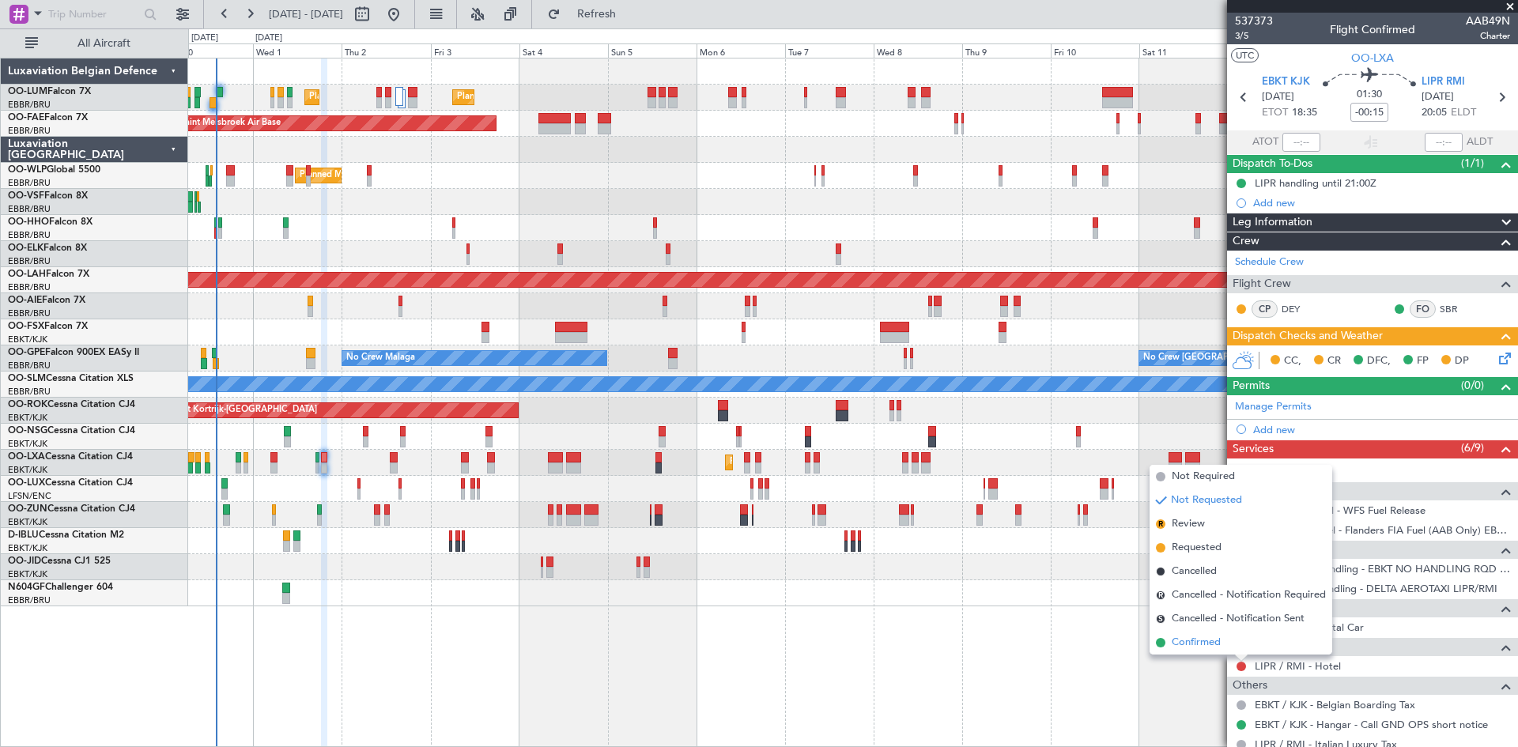
click at [1216, 645] on span "Confirmed" at bounding box center [1196, 643] width 49 height 16
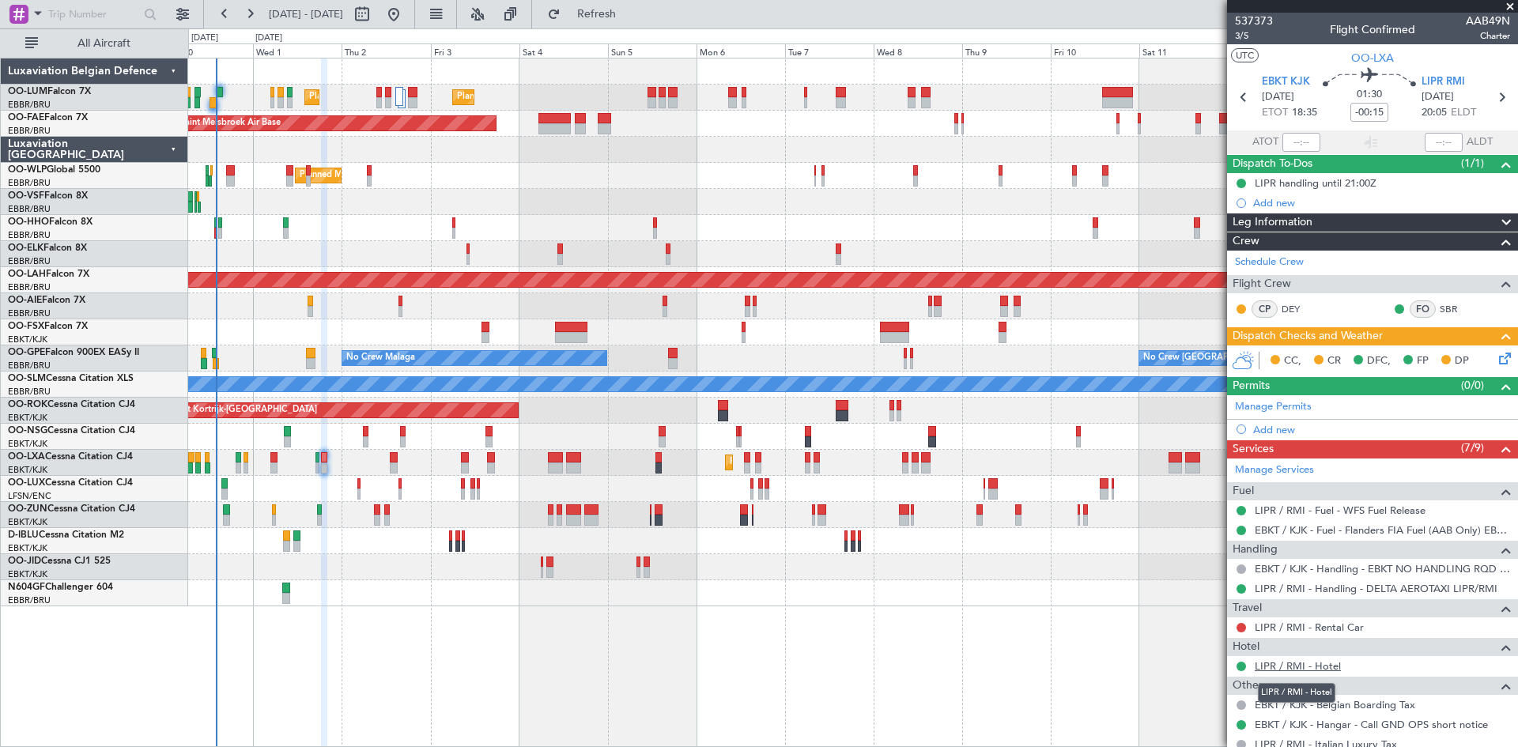
click at [1308, 666] on link "LIPR / RMI - Hotel" at bounding box center [1298, 665] width 86 height 13
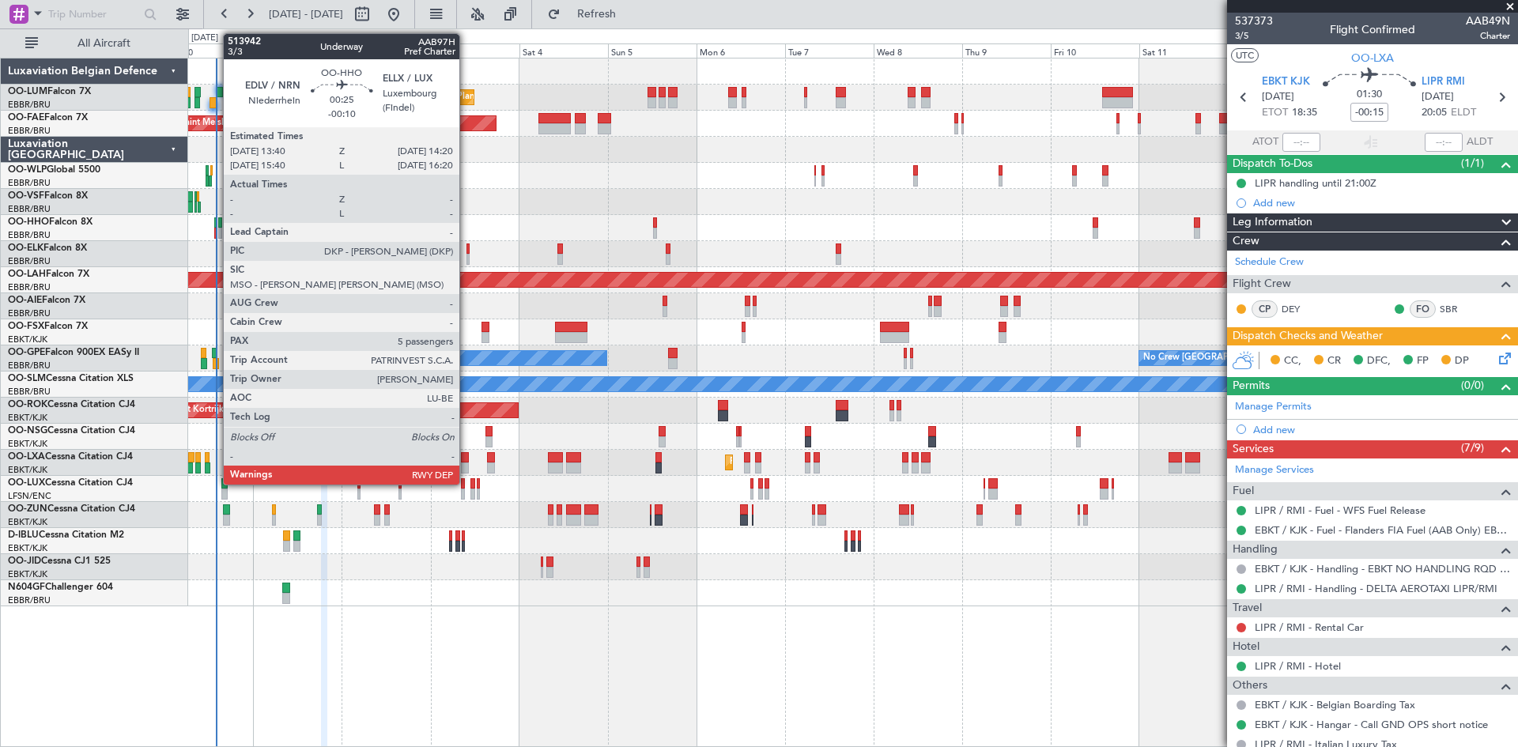
click at [215, 221] on div at bounding box center [215, 222] width 3 height 11
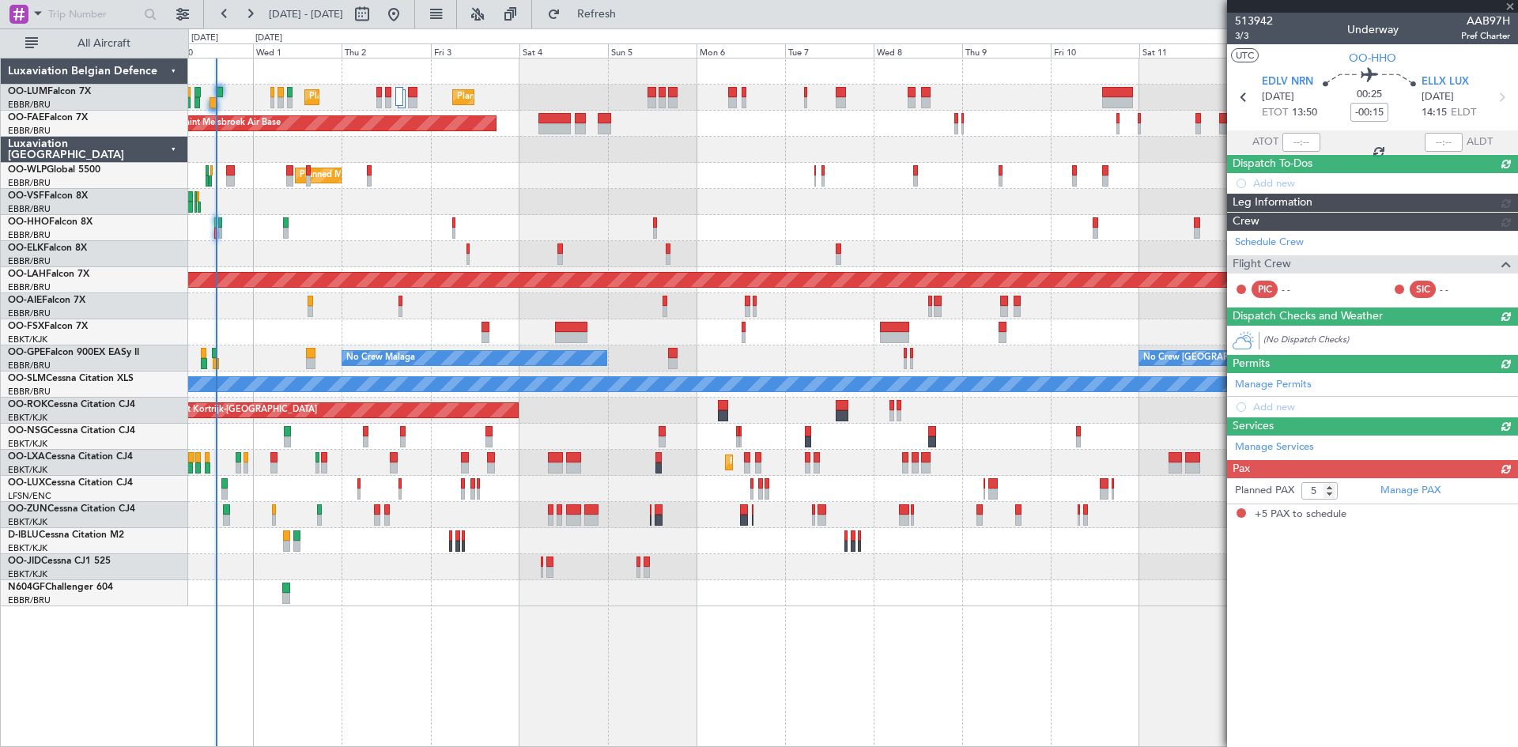
type input "-00:10"
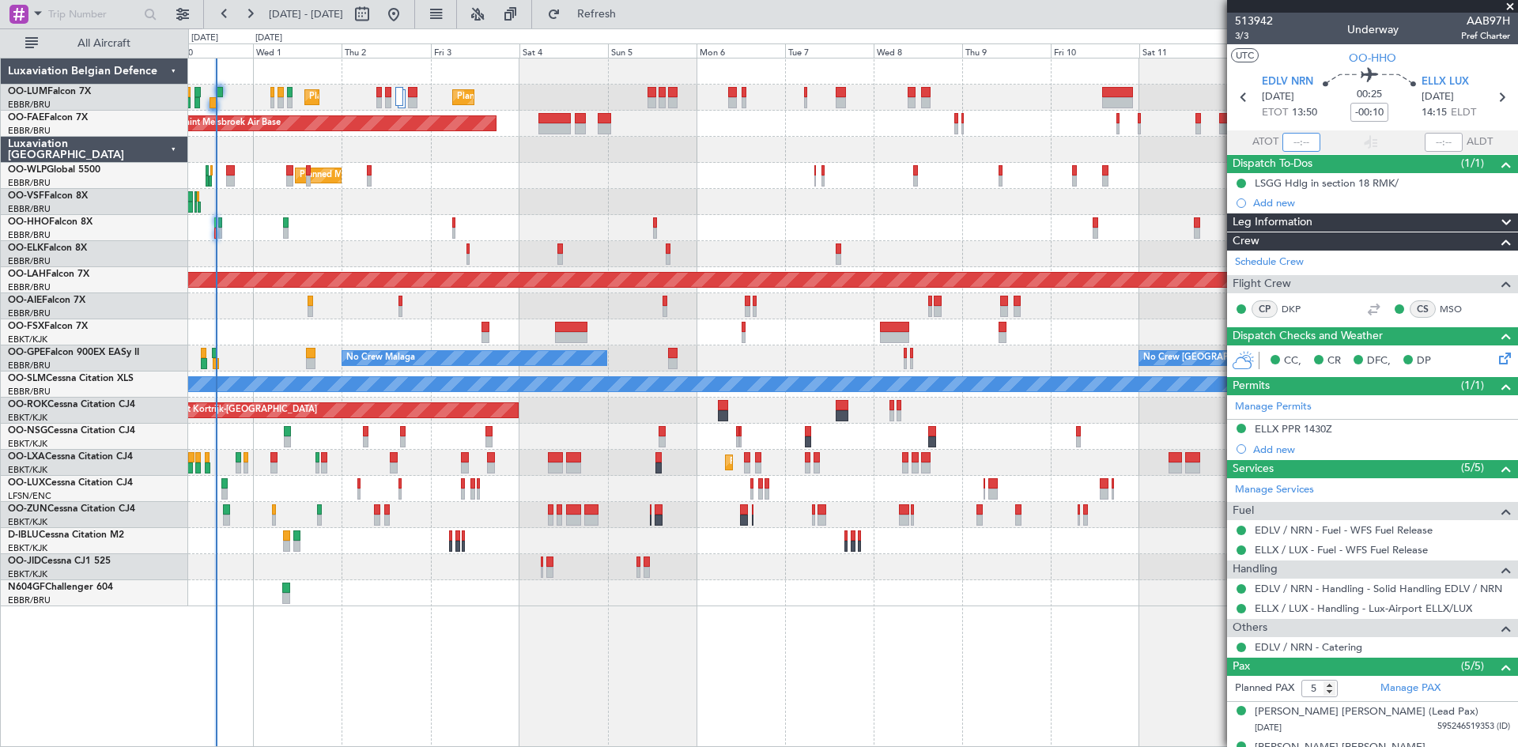
click at [1301, 142] on input "text" at bounding box center [1301, 142] width 38 height 19
click at [807, 168] on div "Planned Maint Milan (Linate)" at bounding box center [852, 176] width 1329 height 26
type input "13:52"
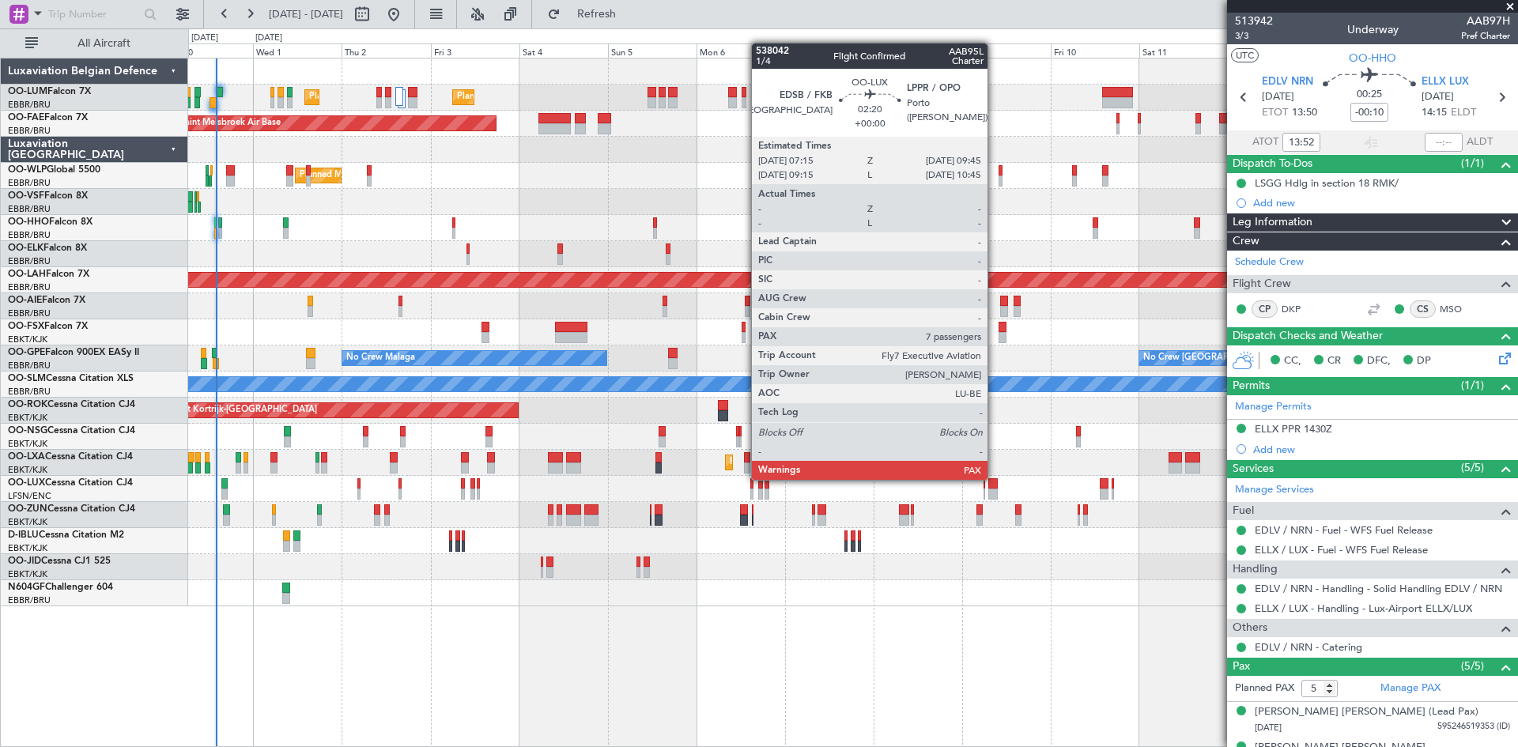
click at [995, 480] on div at bounding box center [992, 483] width 9 height 11
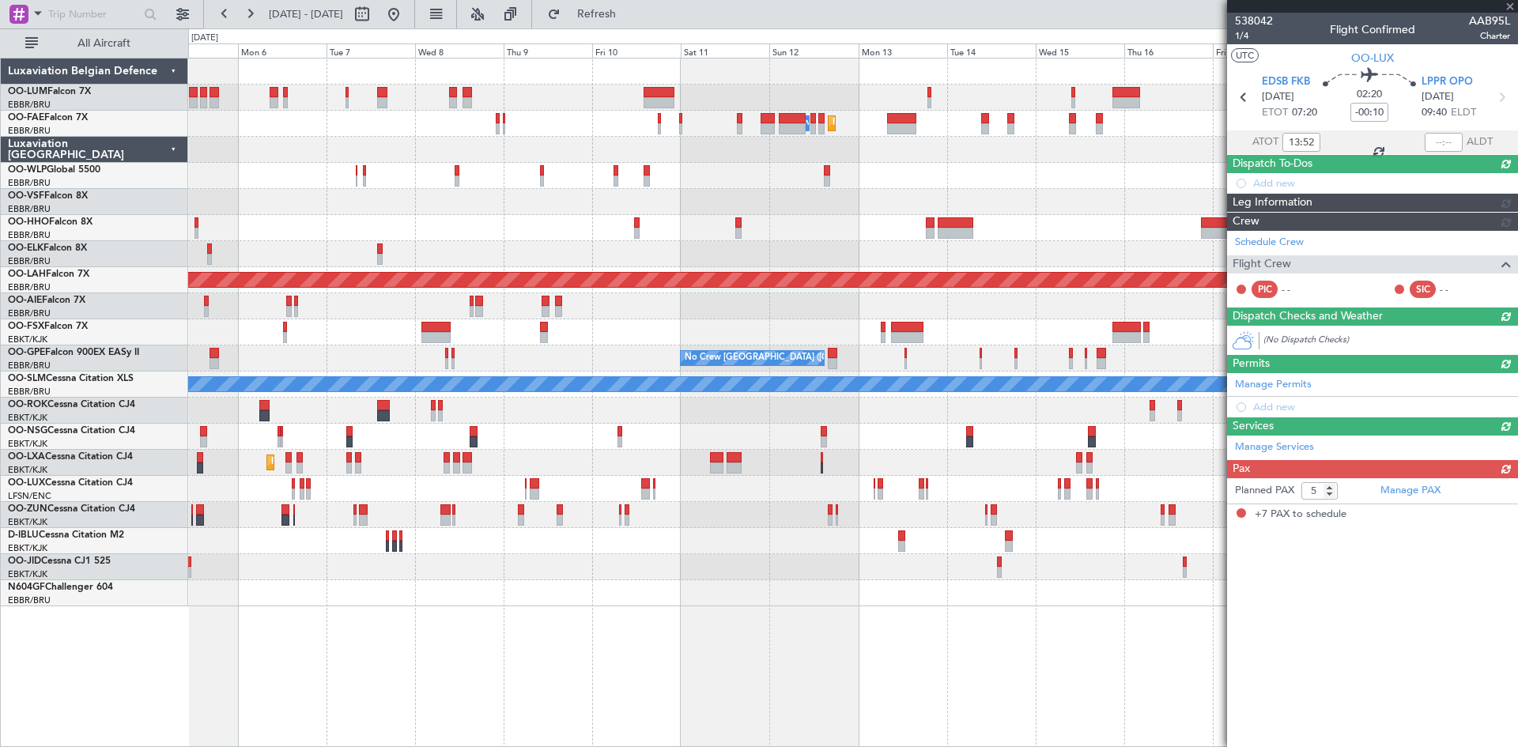
type input "7"
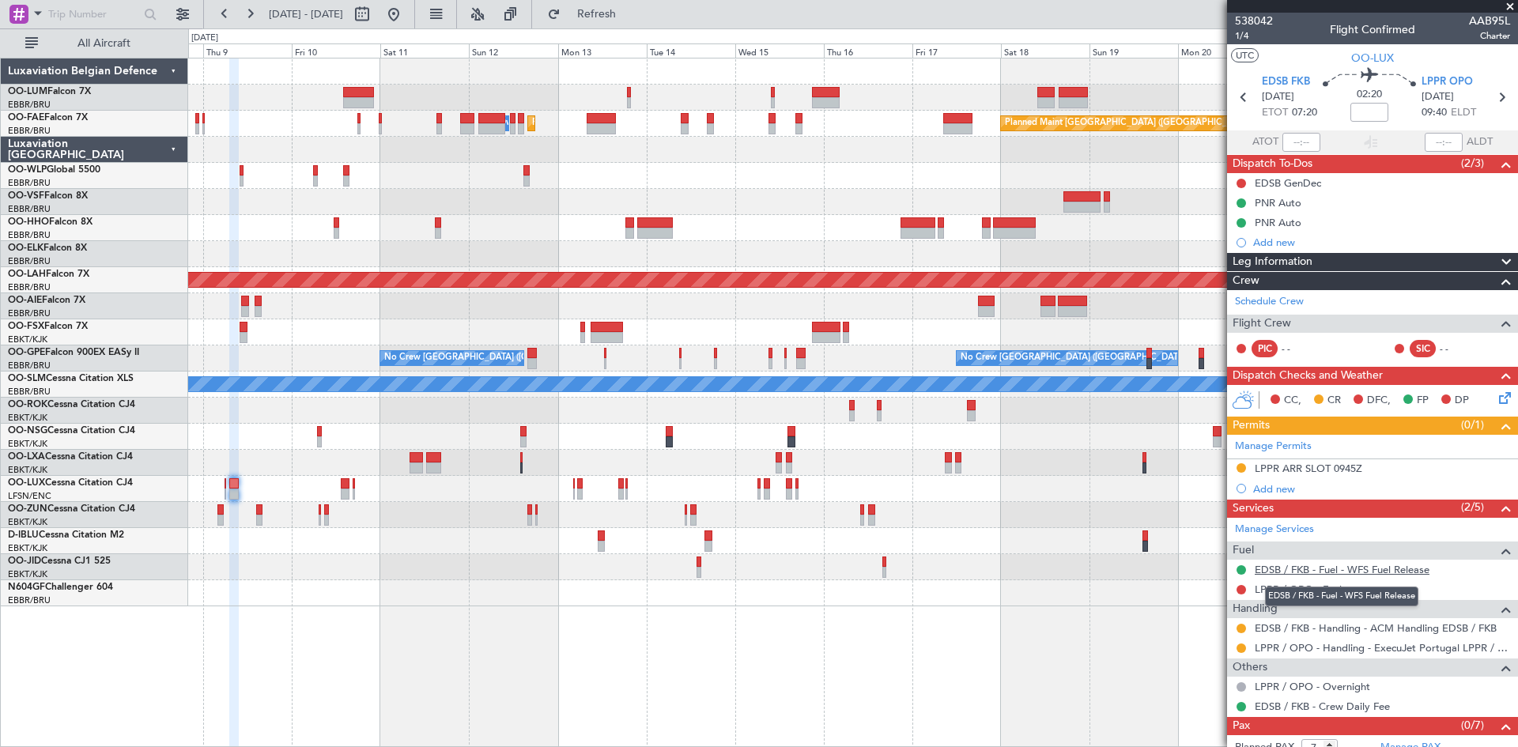
click at [1359, 568] on link "EDSB / FKB - Fuel - WFS Fuel Release" at bounding box center [1342, 569] width 175 height 13
click at [1243, 648] on button at bounding box center [1241, 648] width 9 height 9
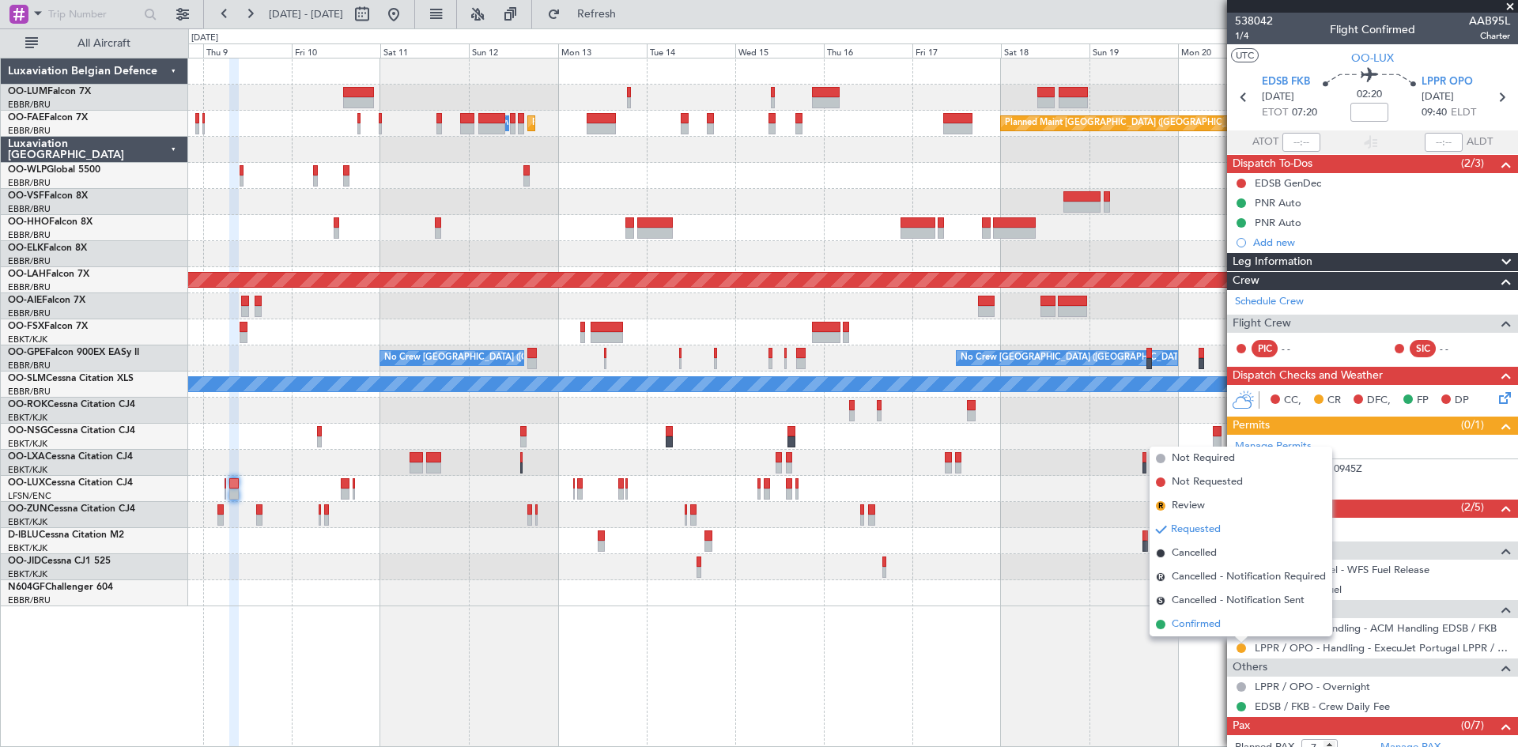
click at [1207, 626] on span "Confirmed" at bounding box center [1196, 625] width 49 height 16
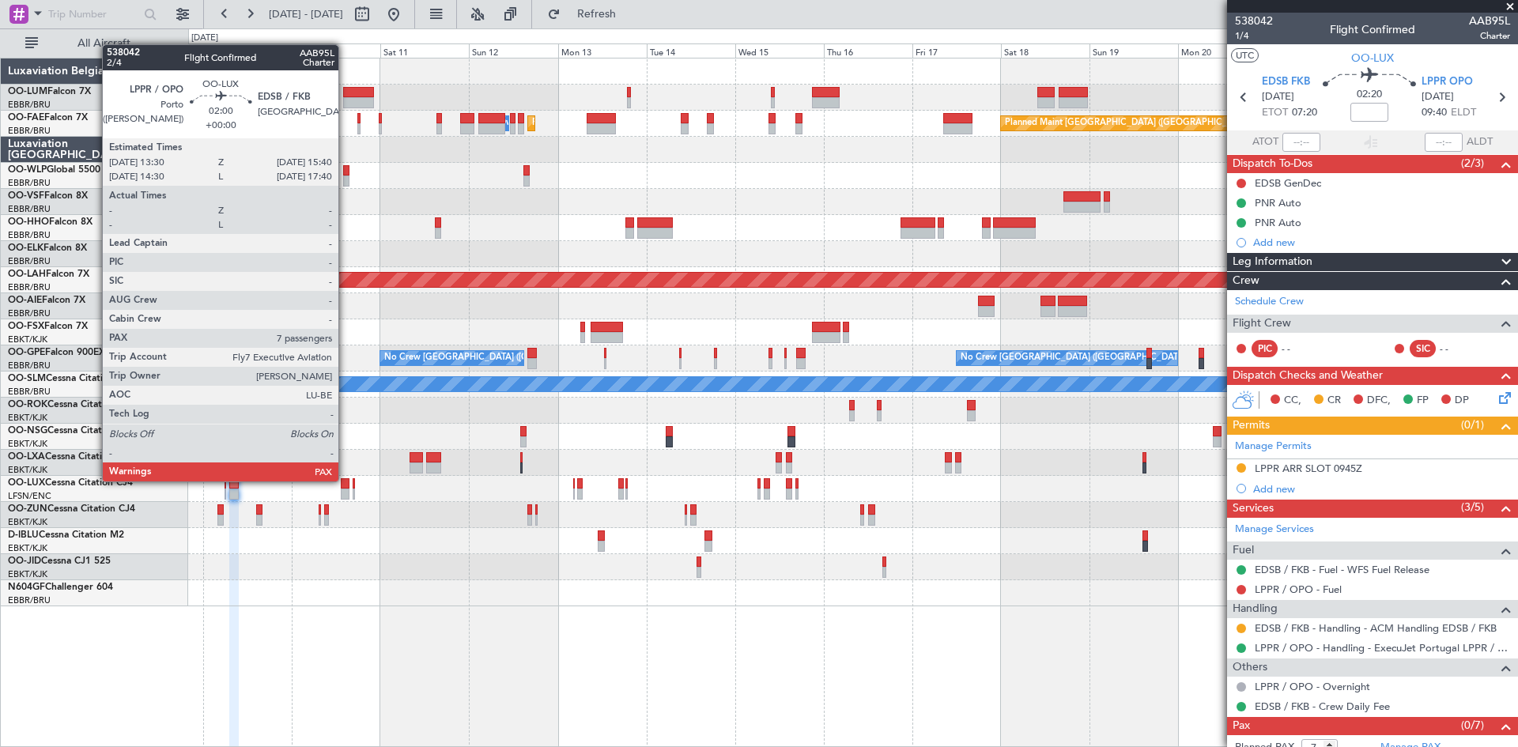
click at [346, 481] on div at bounding box center [345, 483] width 9 height 11
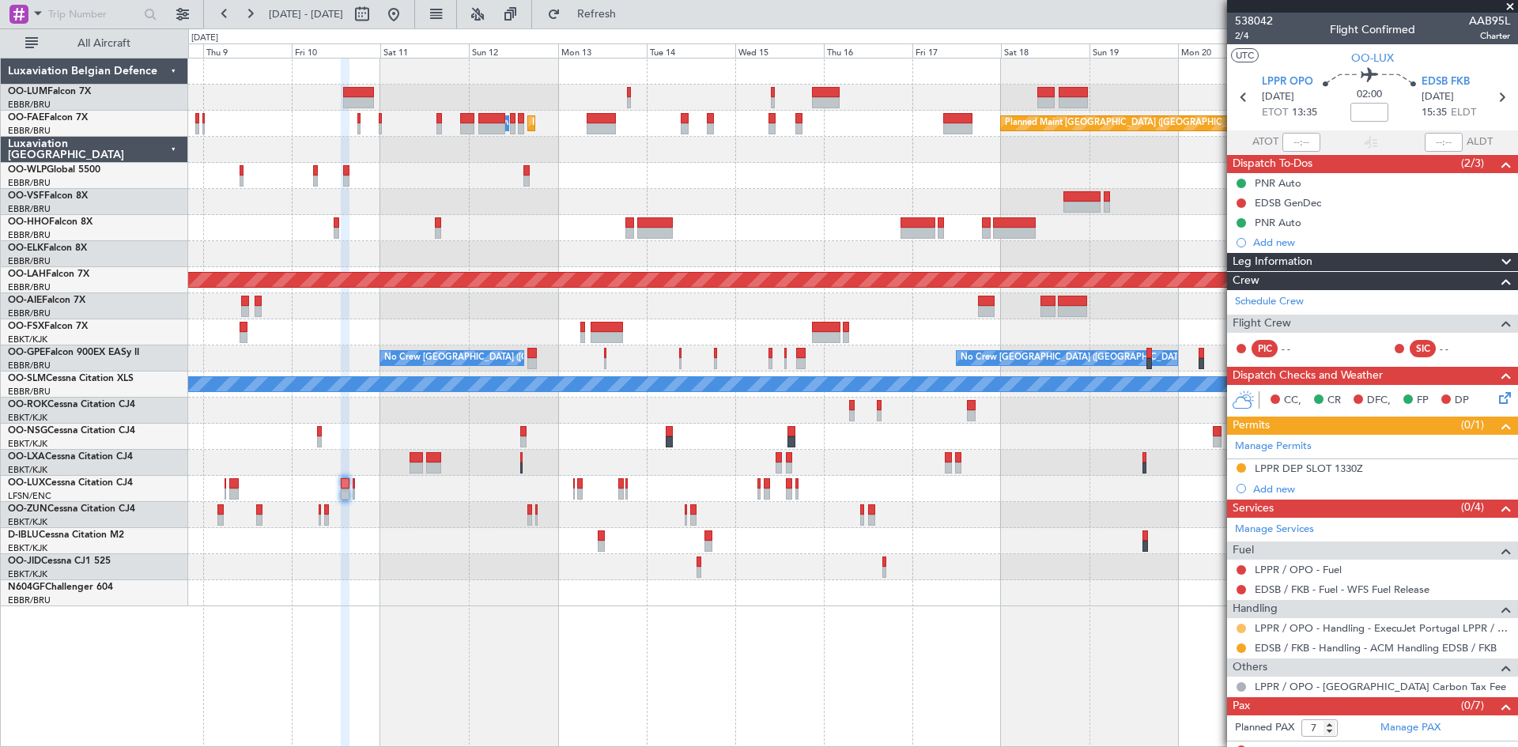
click at [1240, 625] on button at bounding box center [1241, 628] width 9 height 9
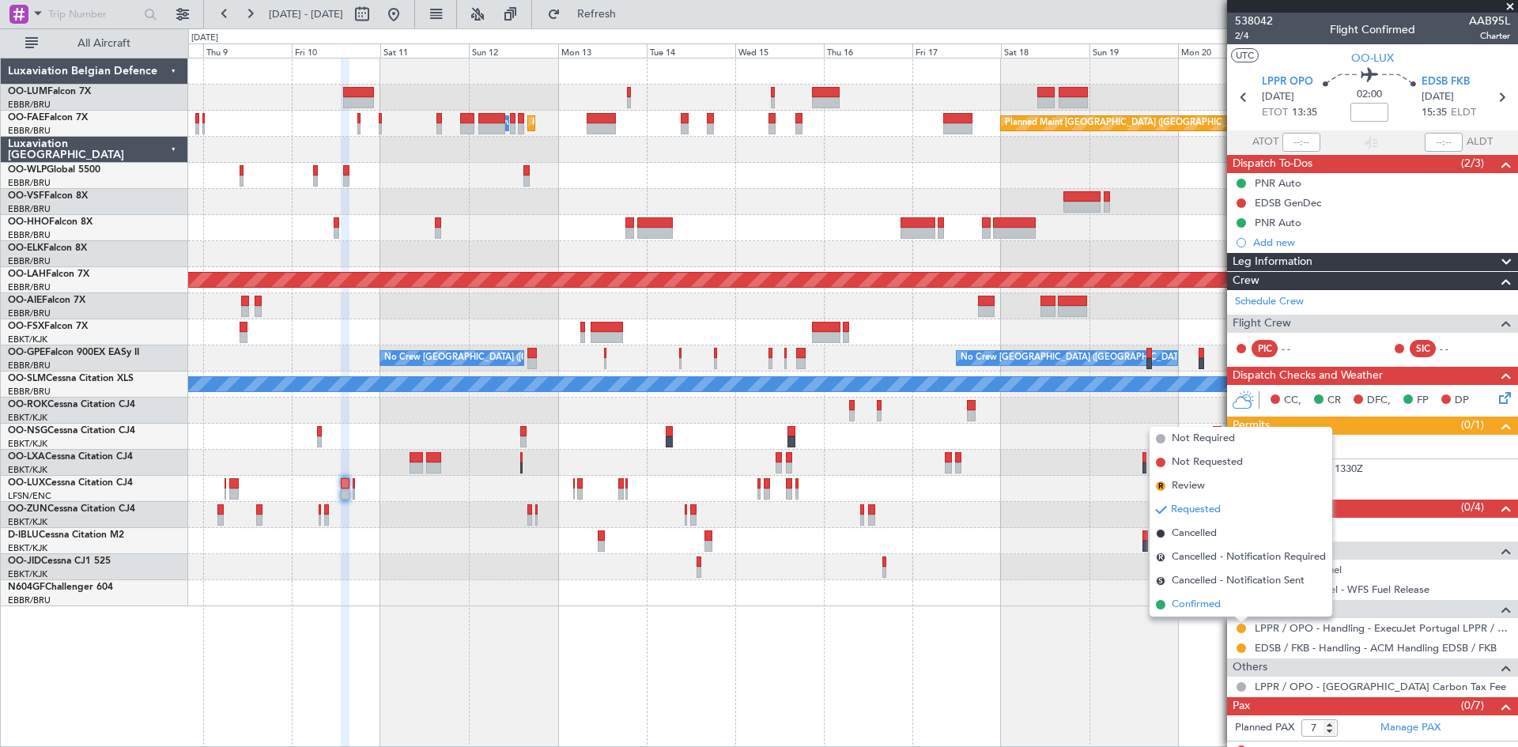
click at [1213, 608] on span "Confirmed" at bounding box center [1196, 605] width 49 height 16
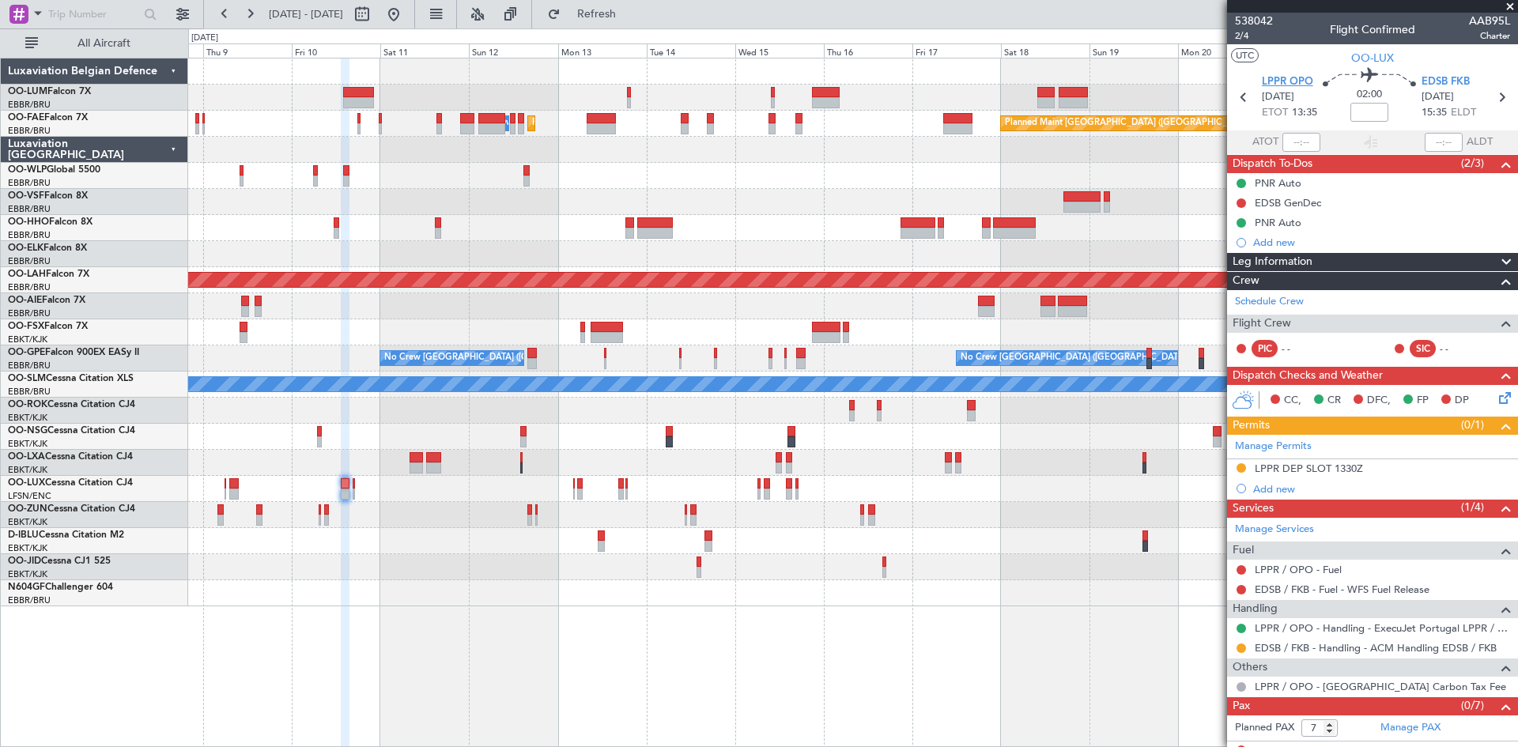
click at [1290, 77] on span "LPPR OPO" at bounding box center [1287, 82] width 51 height 16
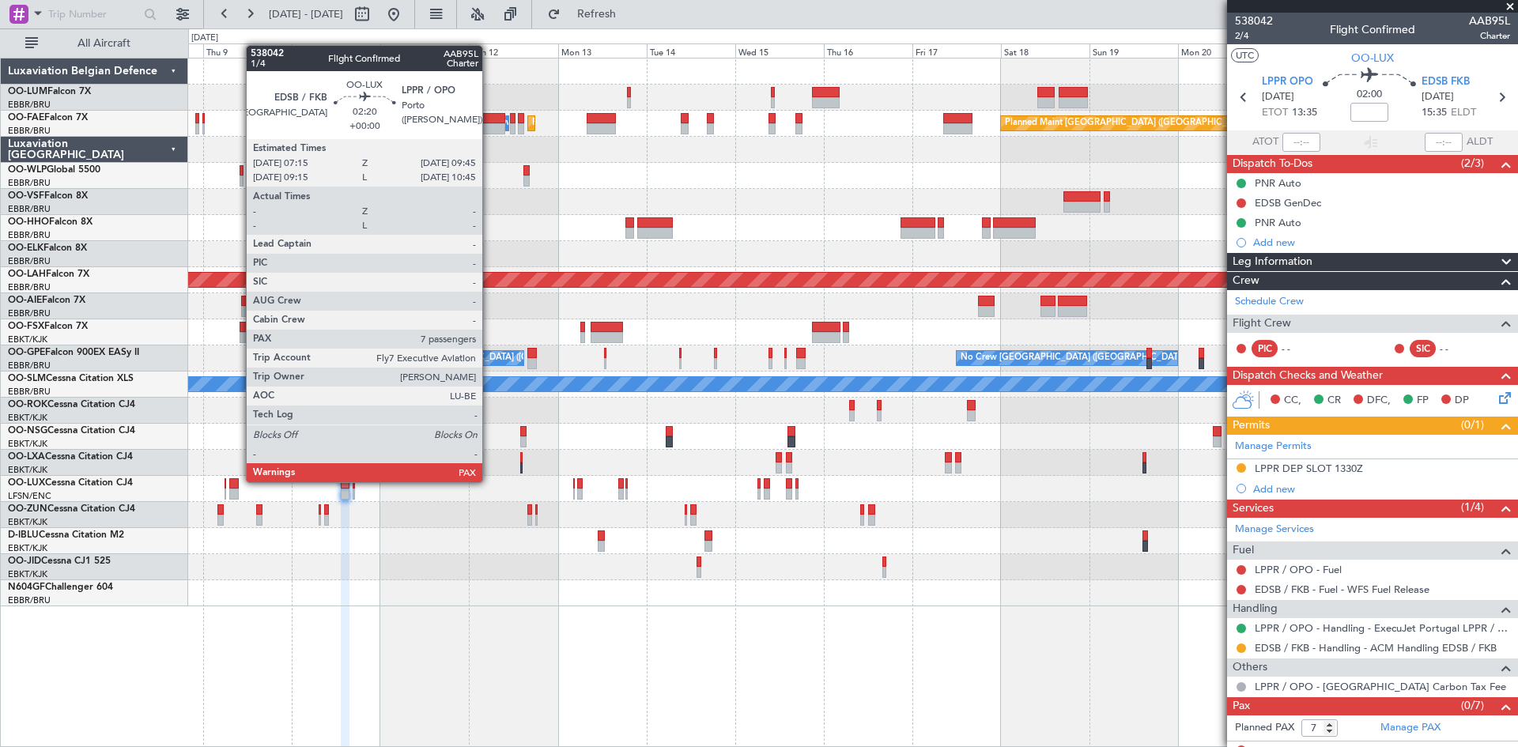
click at [238, 482] on div at bounding box center [233, 483] width 9 height 11
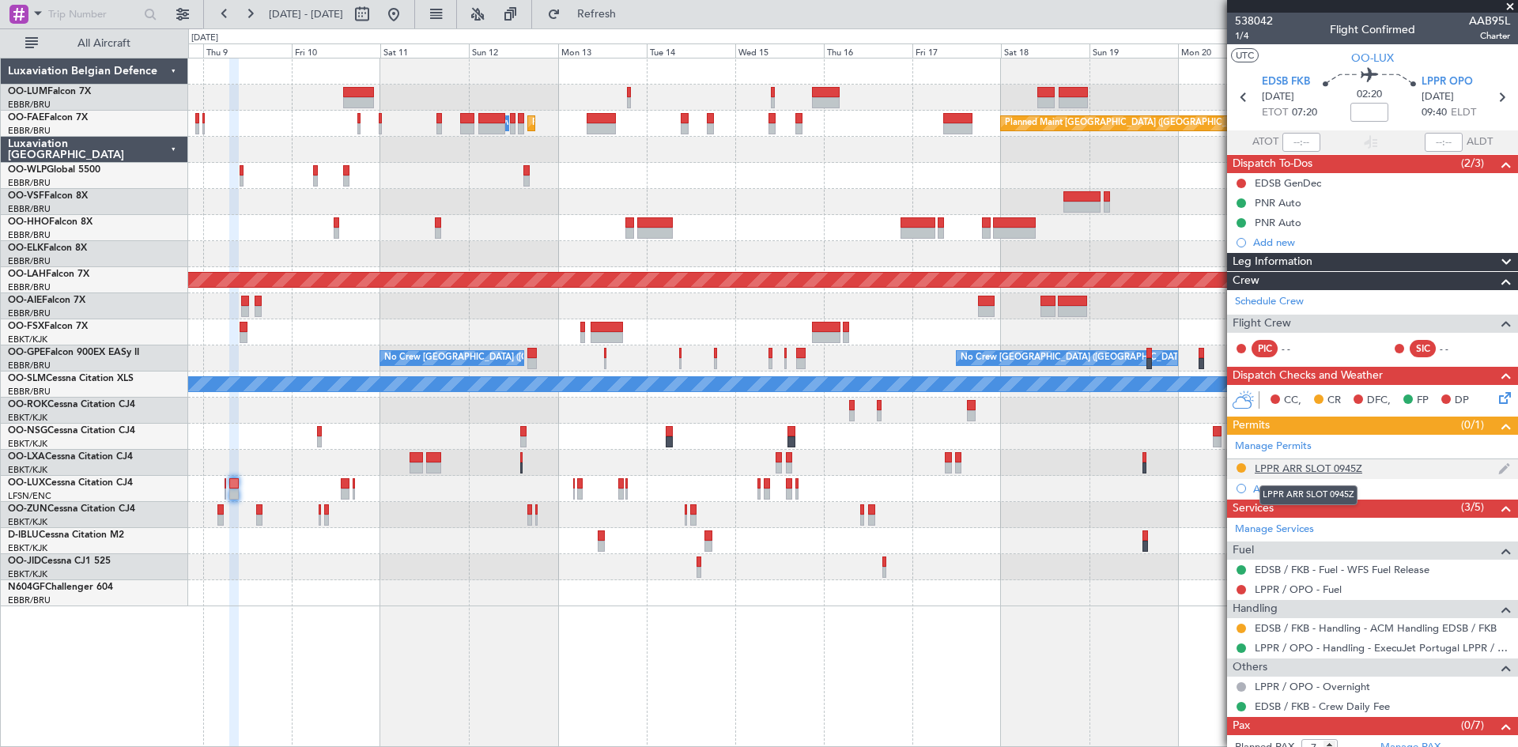
click at [1279, 470] on div "LPPR ARR SLOT 0945Z" at bounding box center [1309, 468] width 108 height 13
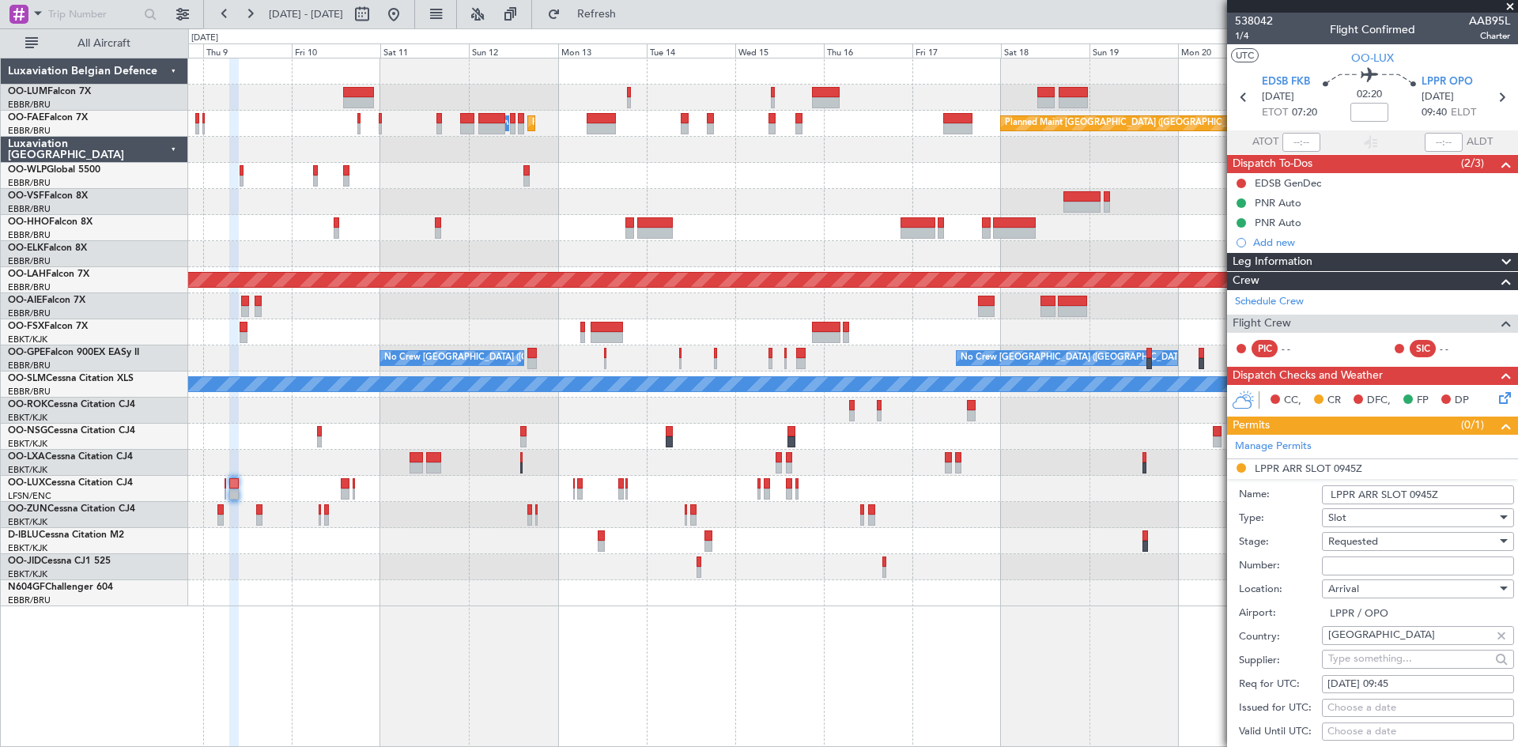
click at [1355, 568] on input "Number:" at bounding box center [1418, 566] width 192 height 19
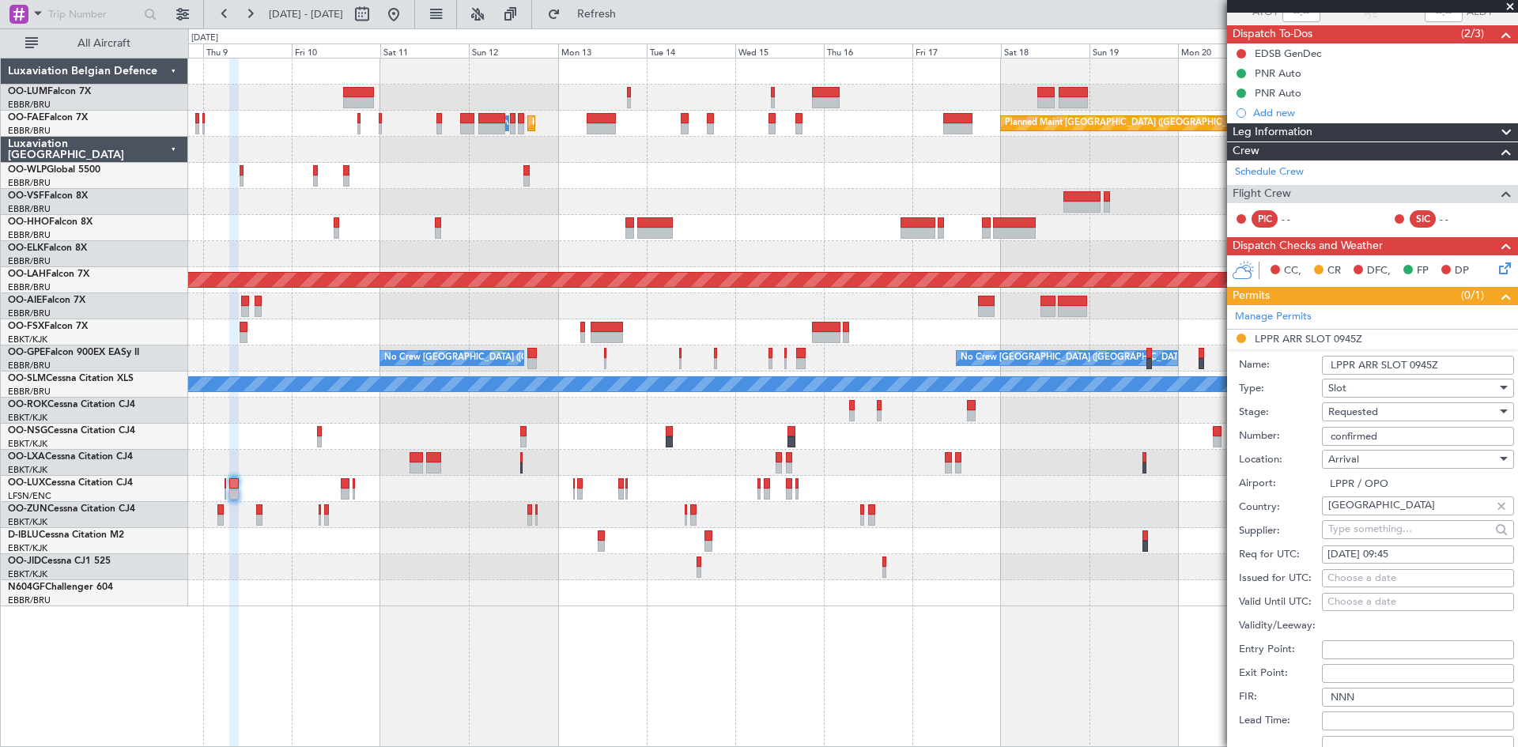
scroll to position [237, 0]
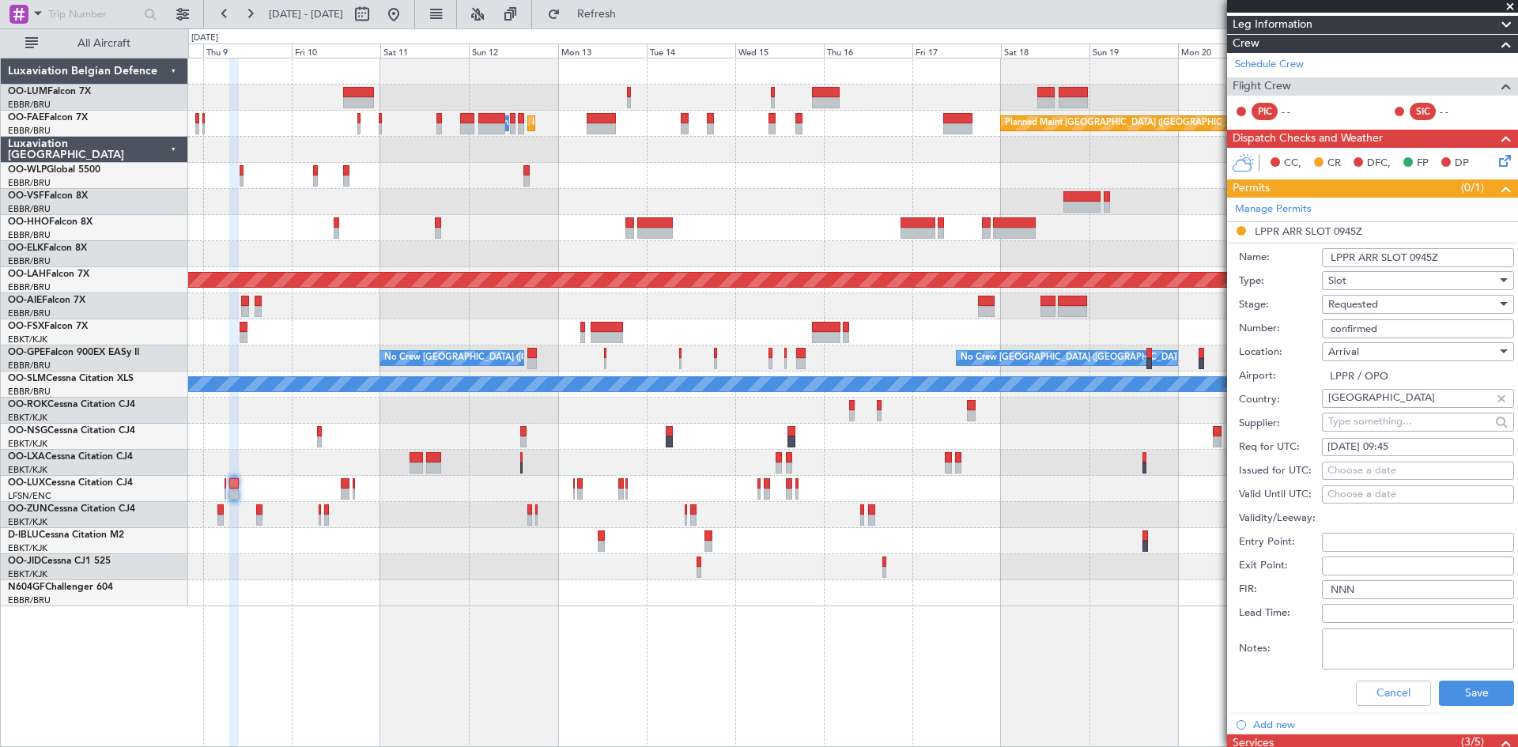
type input "confirmed"
click at [1395, 301] on div "Requested" at bounding box center [1412, 305] width 168 height 24
click at [1394, 421] on span "Received OK" at bounding box center [1412, 424] width 166 height 24
click at [1483, 693] on button "Save" at bounding box center [1476, 693] width 75 height 25
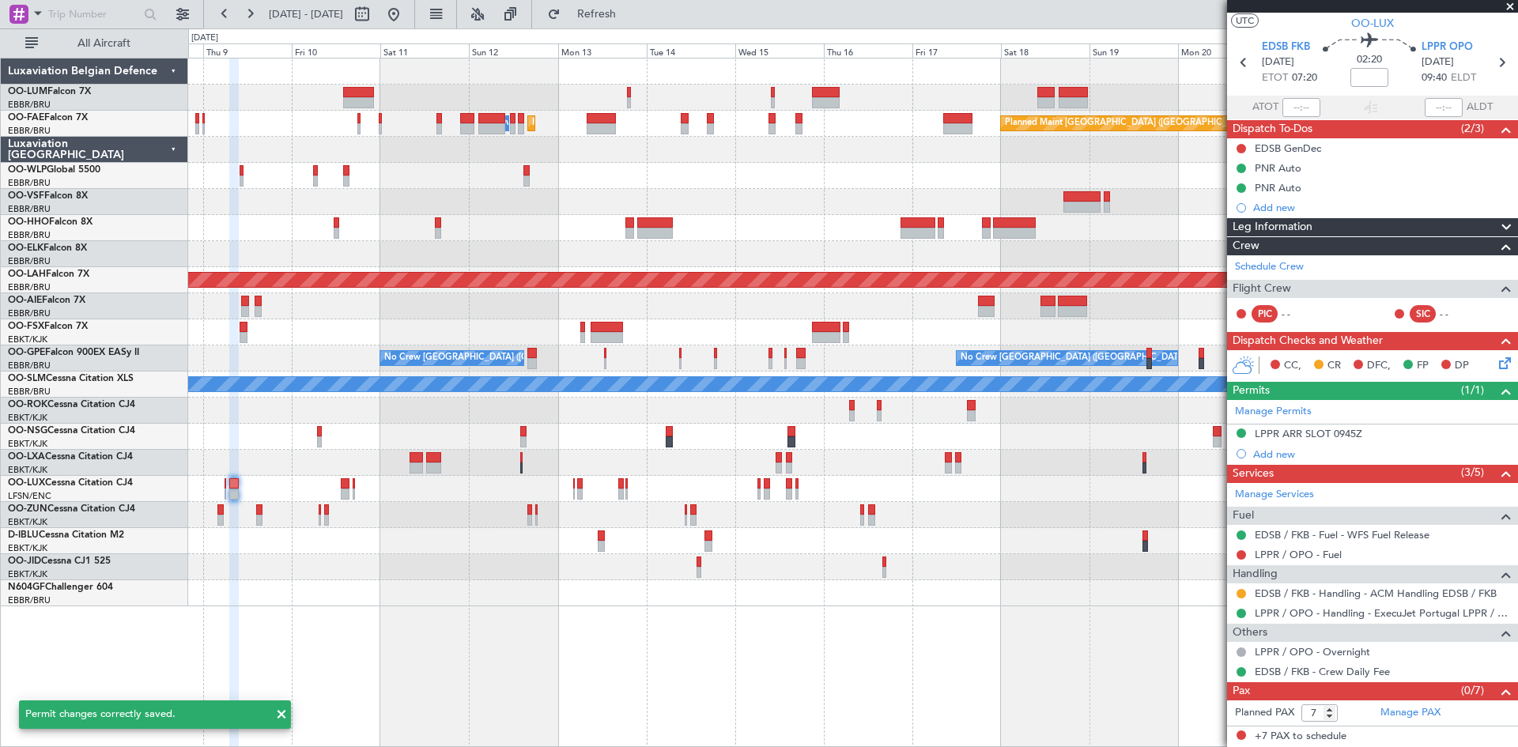
scroll to position [34, 0]
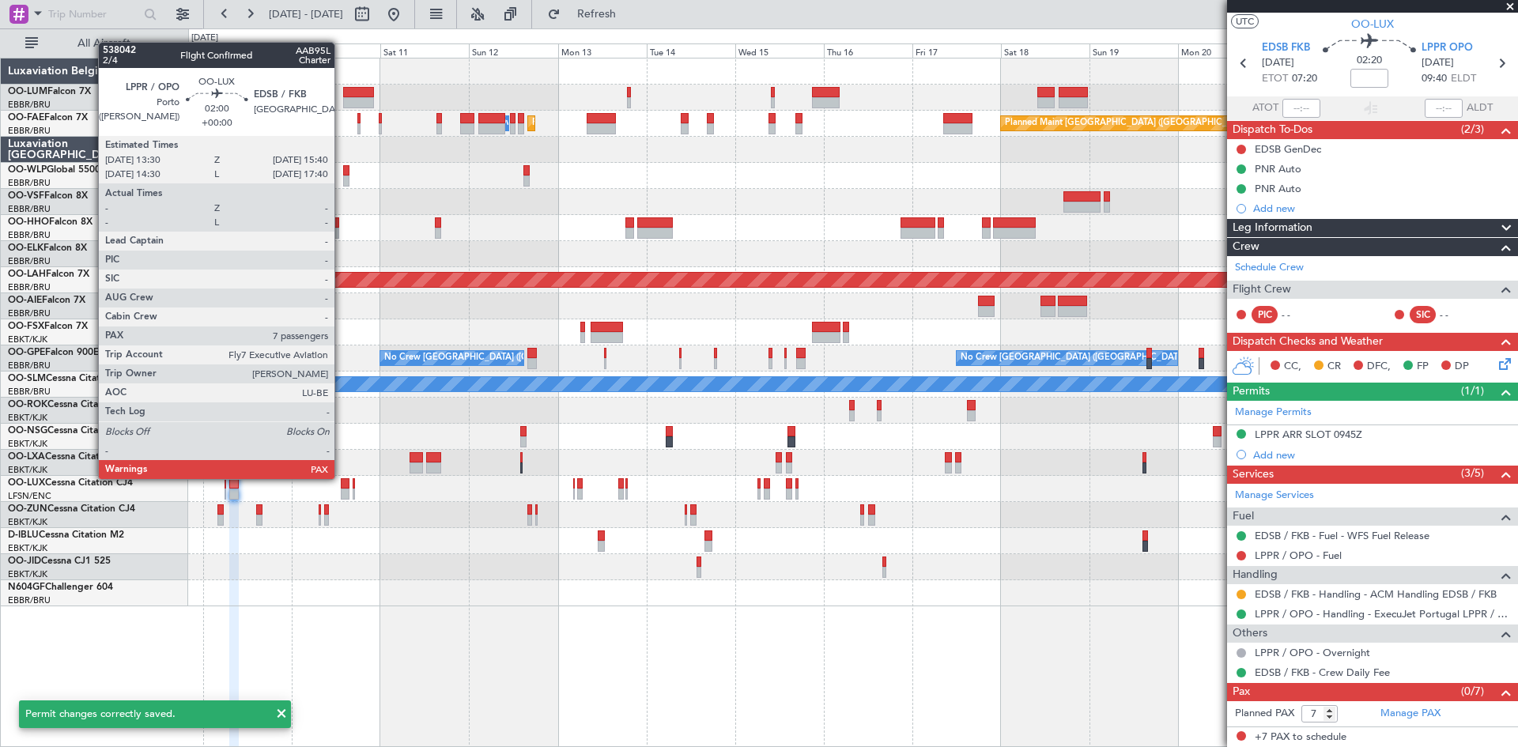
click at [342, 479] on div at bounding box center [345, 483] width 9 height 11
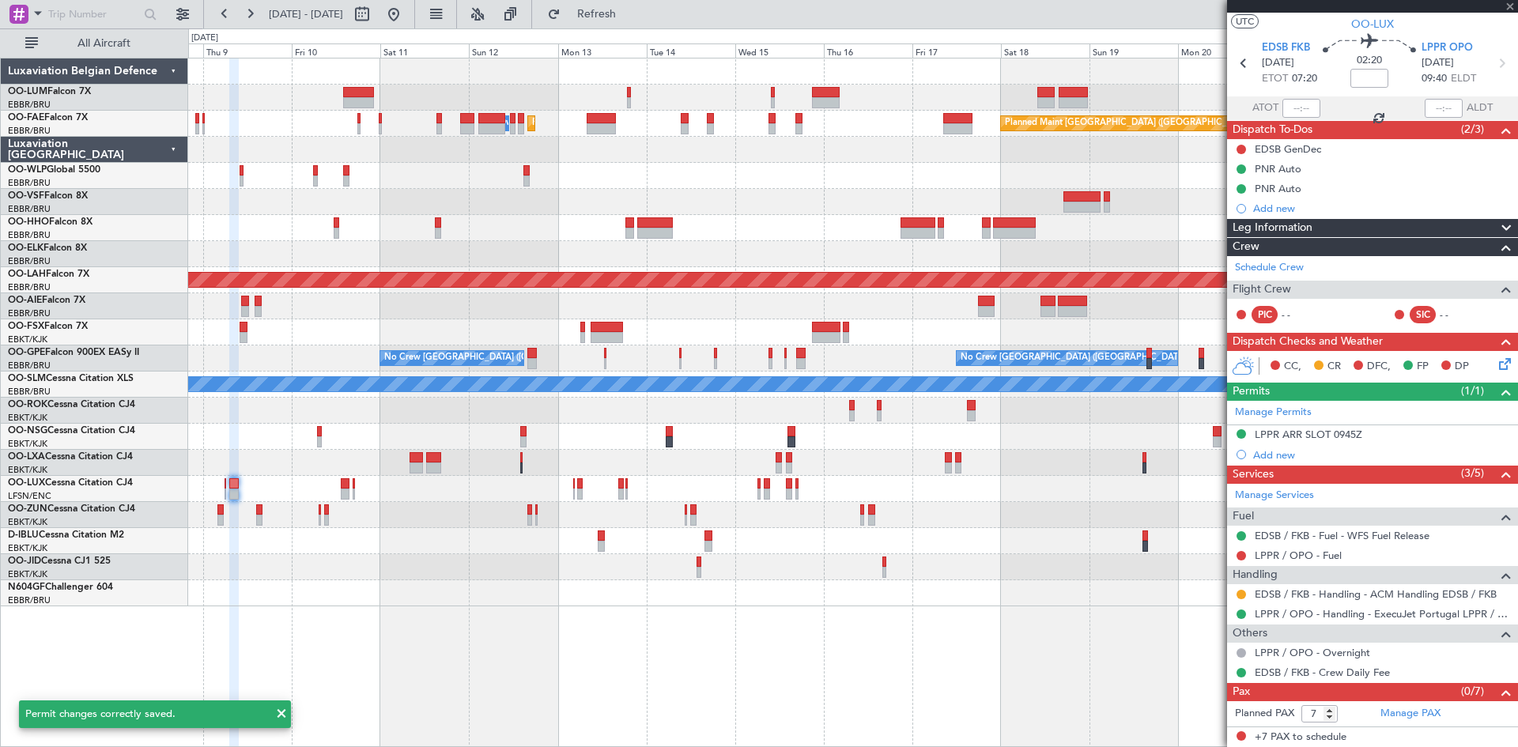
scroll to position [0, 0]
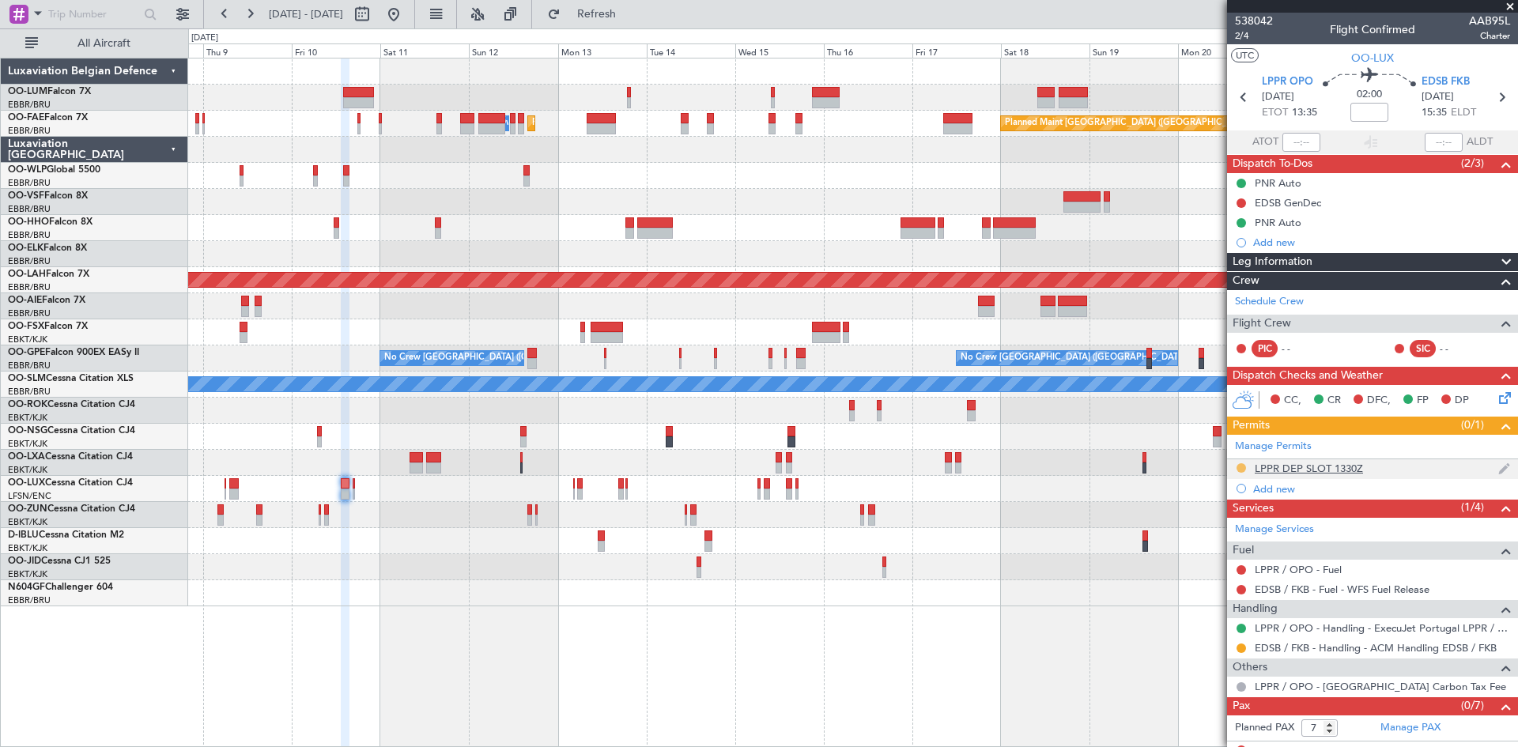
click at [1240, 466] on button at bounding box center [1241, 467] width 9 height 9
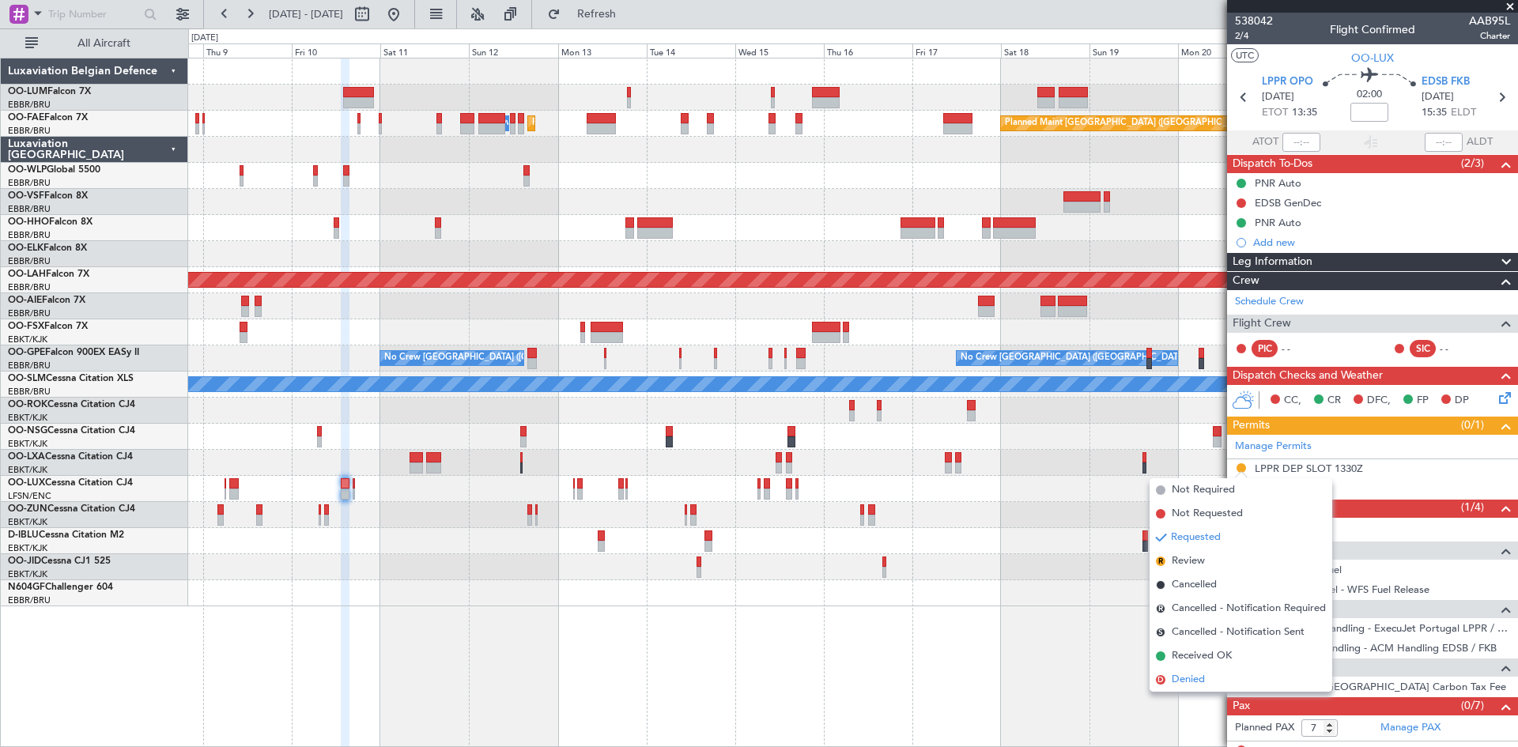
click at [1175, 674] on span "Denied" at bounding box center [1188, 680] width 33 height 16
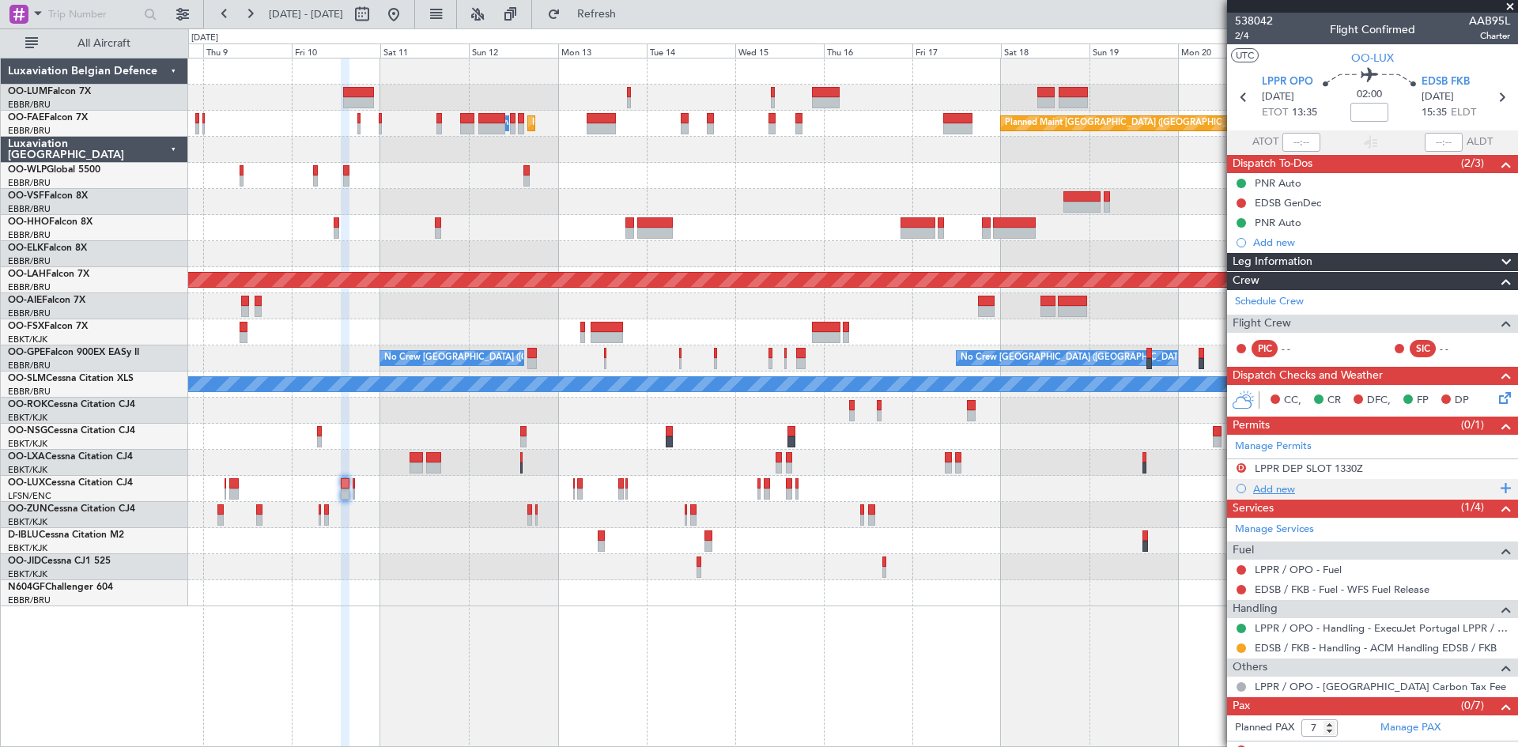
click at [1281, 489] on div "Add new" at bounding box center [1374, 488] width 243 height 13
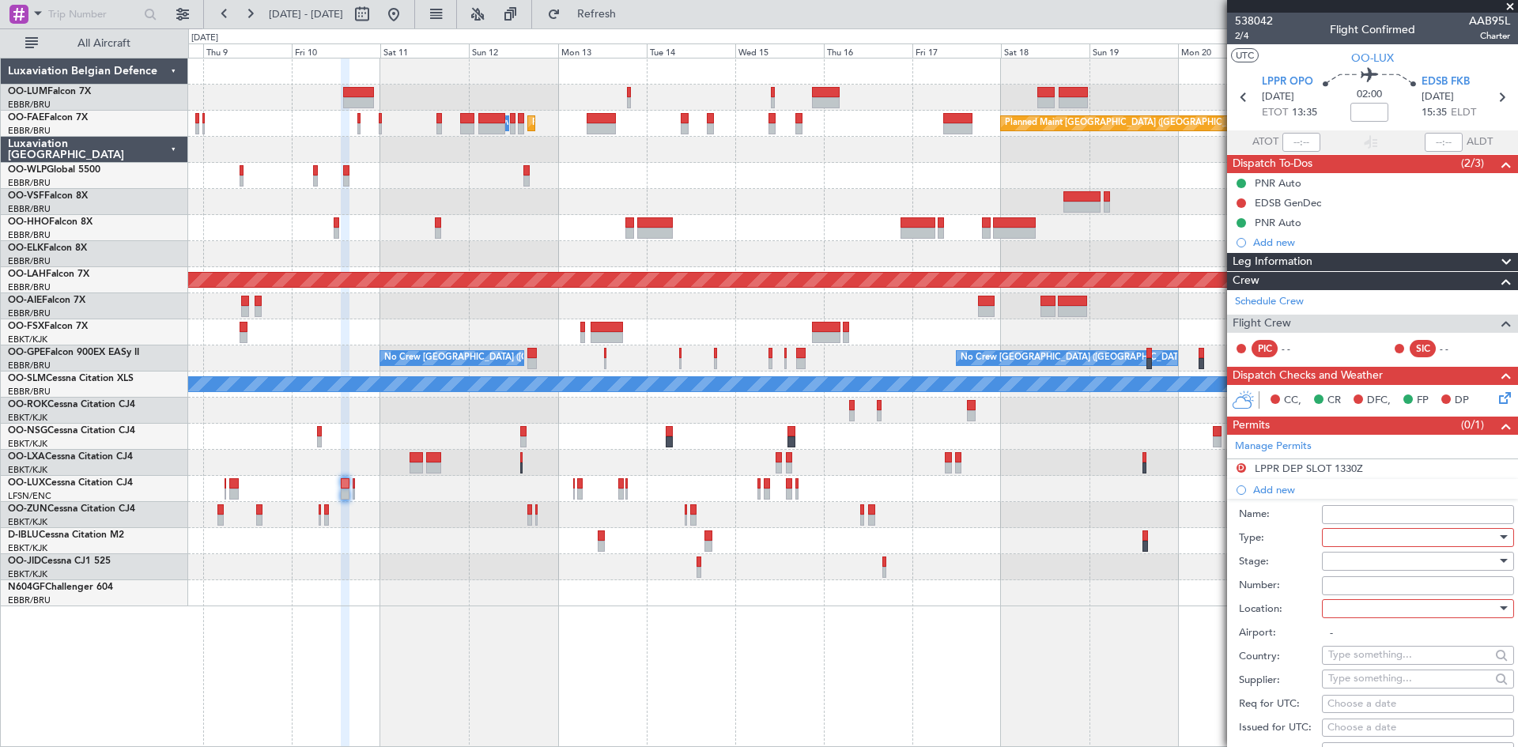
click at [1358, 542] on div at bounding box center [1412, 538] width 168 height 24
click at [1381, 683] on span "Slot" at bounding box center [1412, 686] width 166 height 24
click at [1380, 604] on div at bounding box center [1412, 609] width 168 height 24
click at [1377, 640] on span "Departure" at bounding box center [1412, 641] width 166 height 24
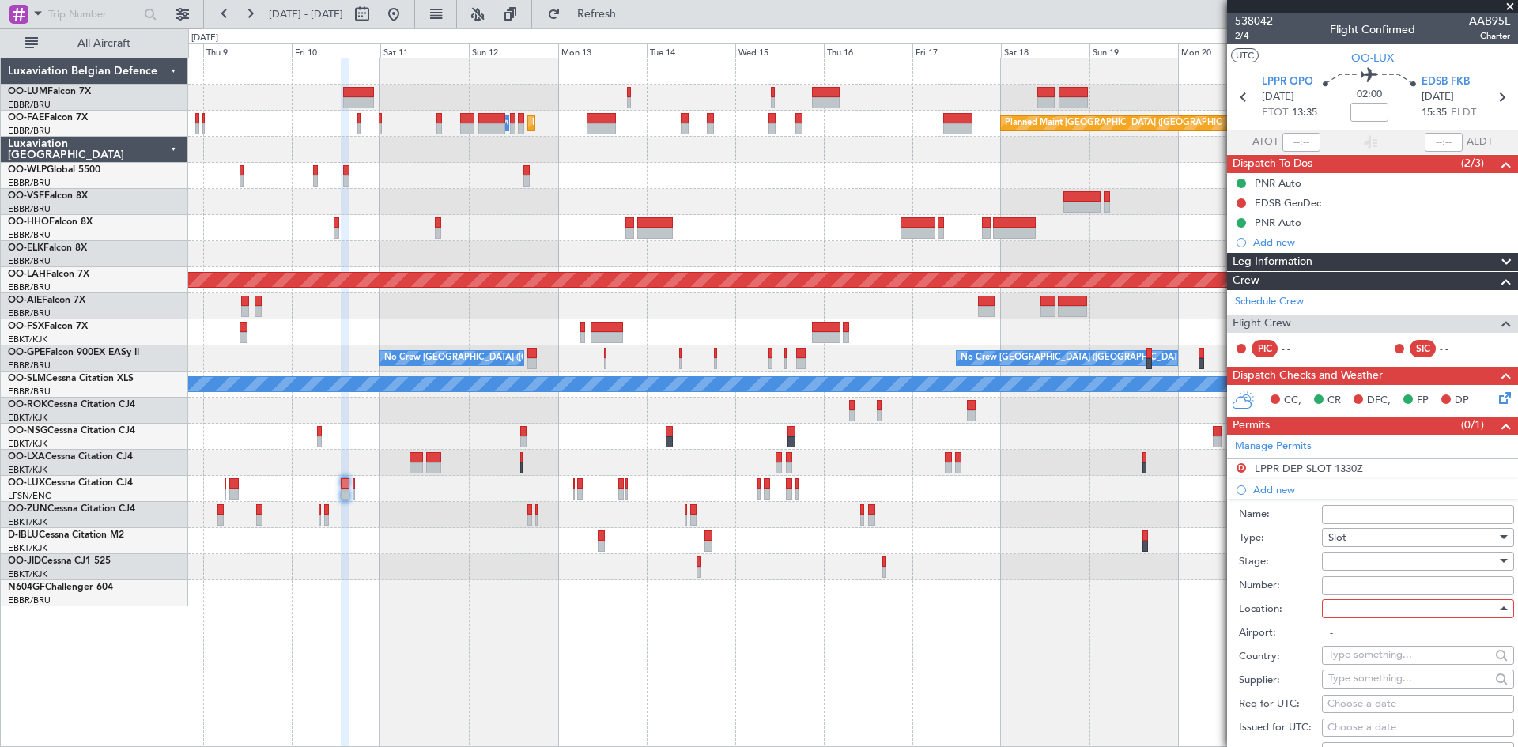
type input "LPPR / OPO"
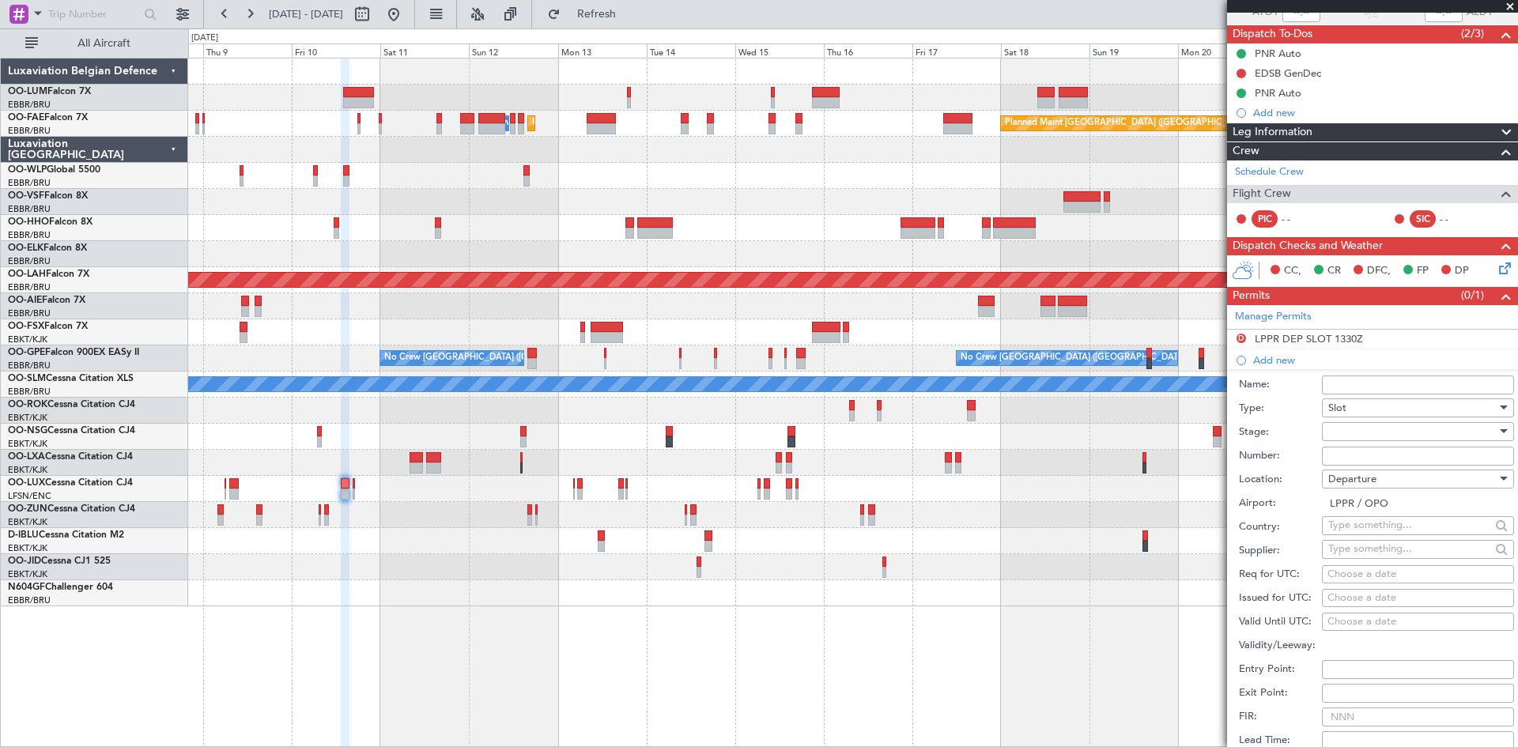
scroll to position [158, 0]
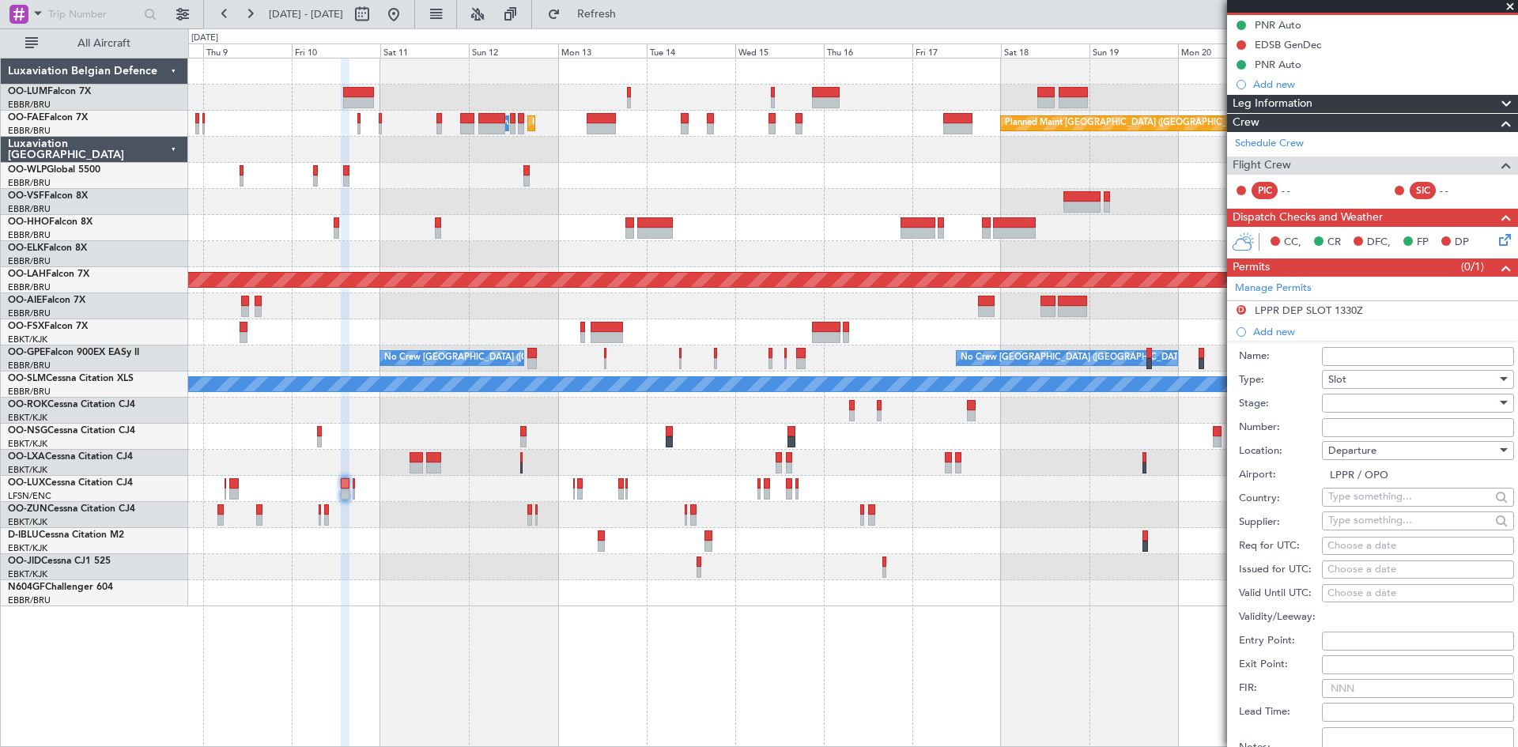
click at [1350, 540] on div "Choose a date" at bounding box center [1417, 546] width 181 height 16
select select "9"
select select "2025"
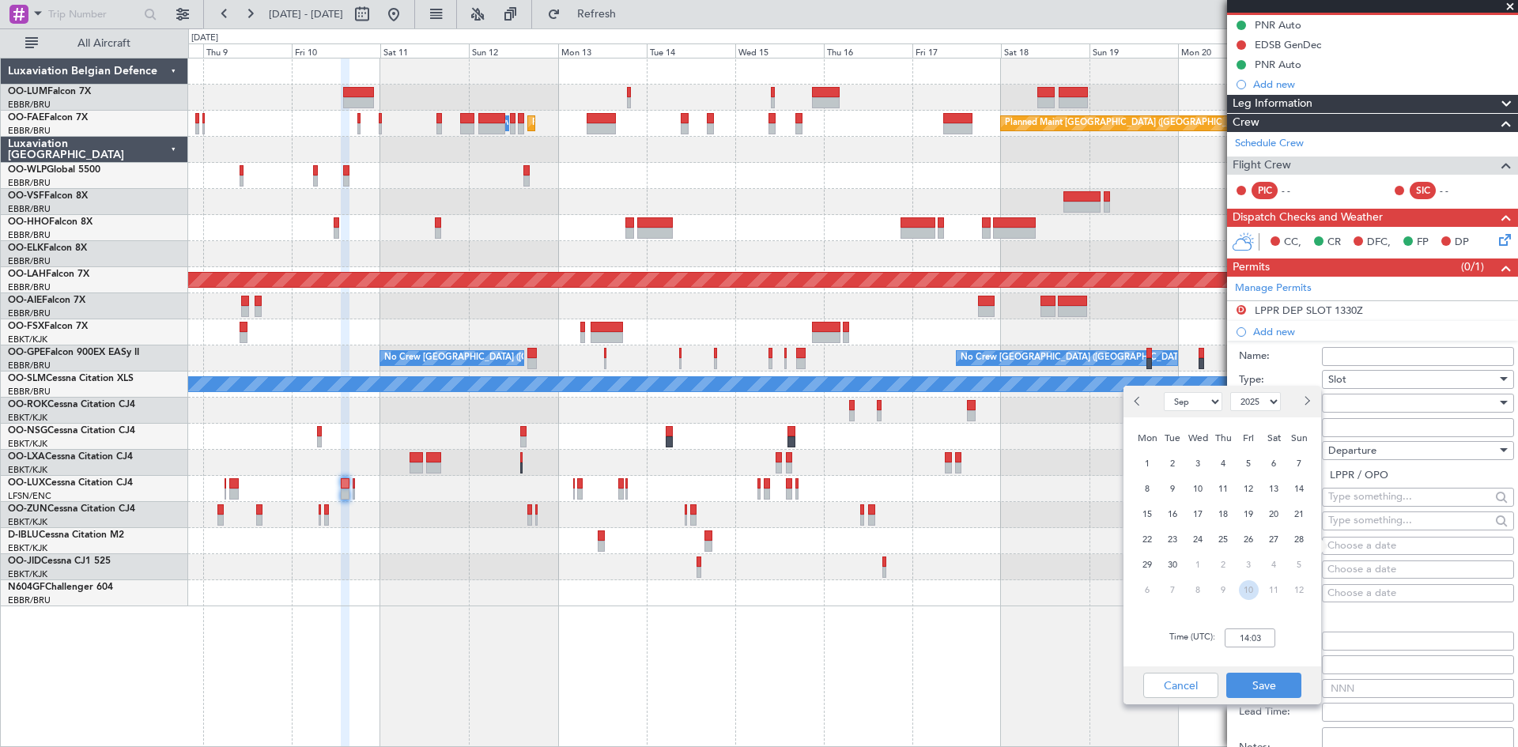
click at [1253, 582] on span "10" at bounding box center [1249, 590] width 20 height 20
select select "10"
click at [1247, 640] on input "00:00" at bounding box center [1250, 638] width 51 height 19
type input "09:45"
click at [1278, 695] on button "Save" at bounding box center [1263, 685] width 75 height 25
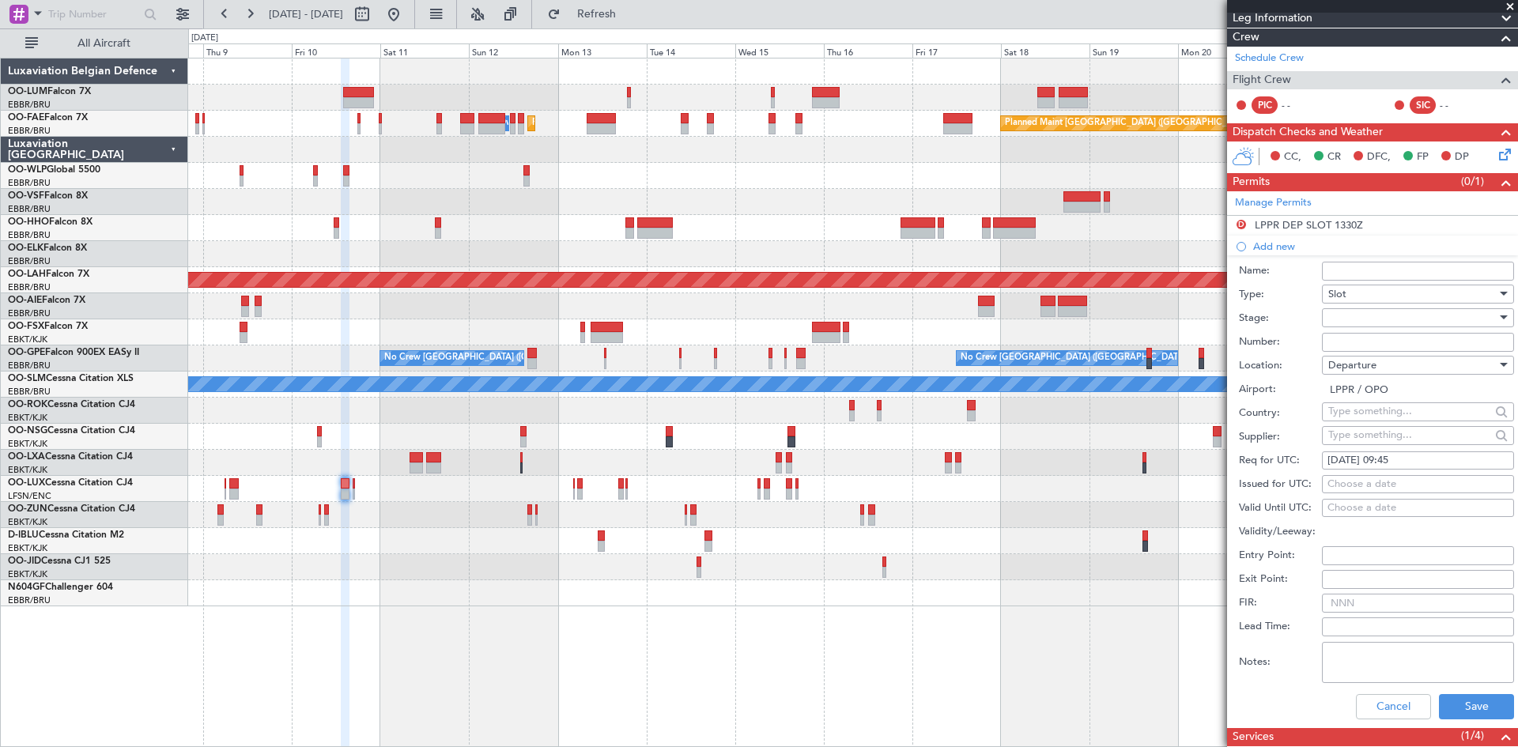
scroll to position [316, 0]
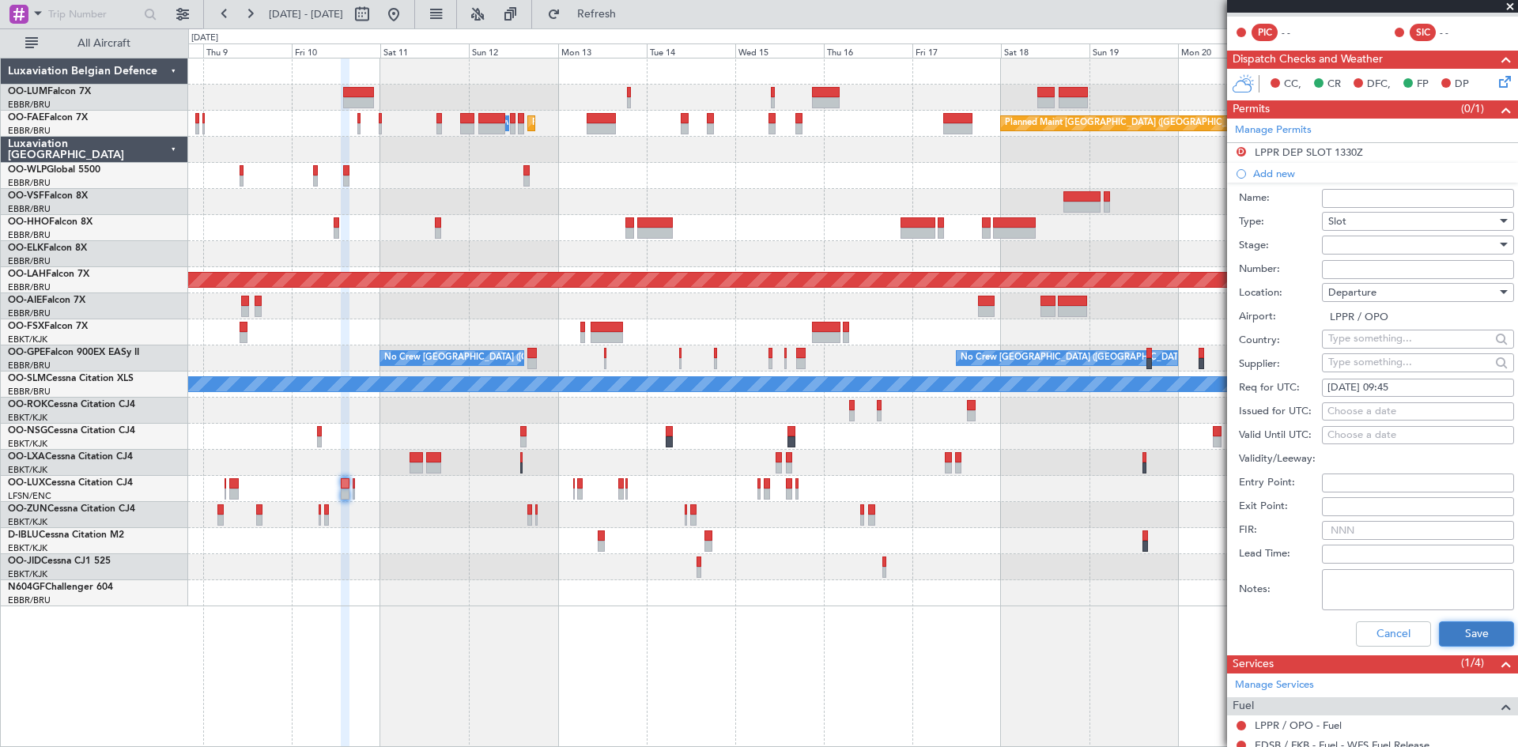
click at [1475, 639] on button "Save" at bounding box center [1476, 633] width 75 height 25
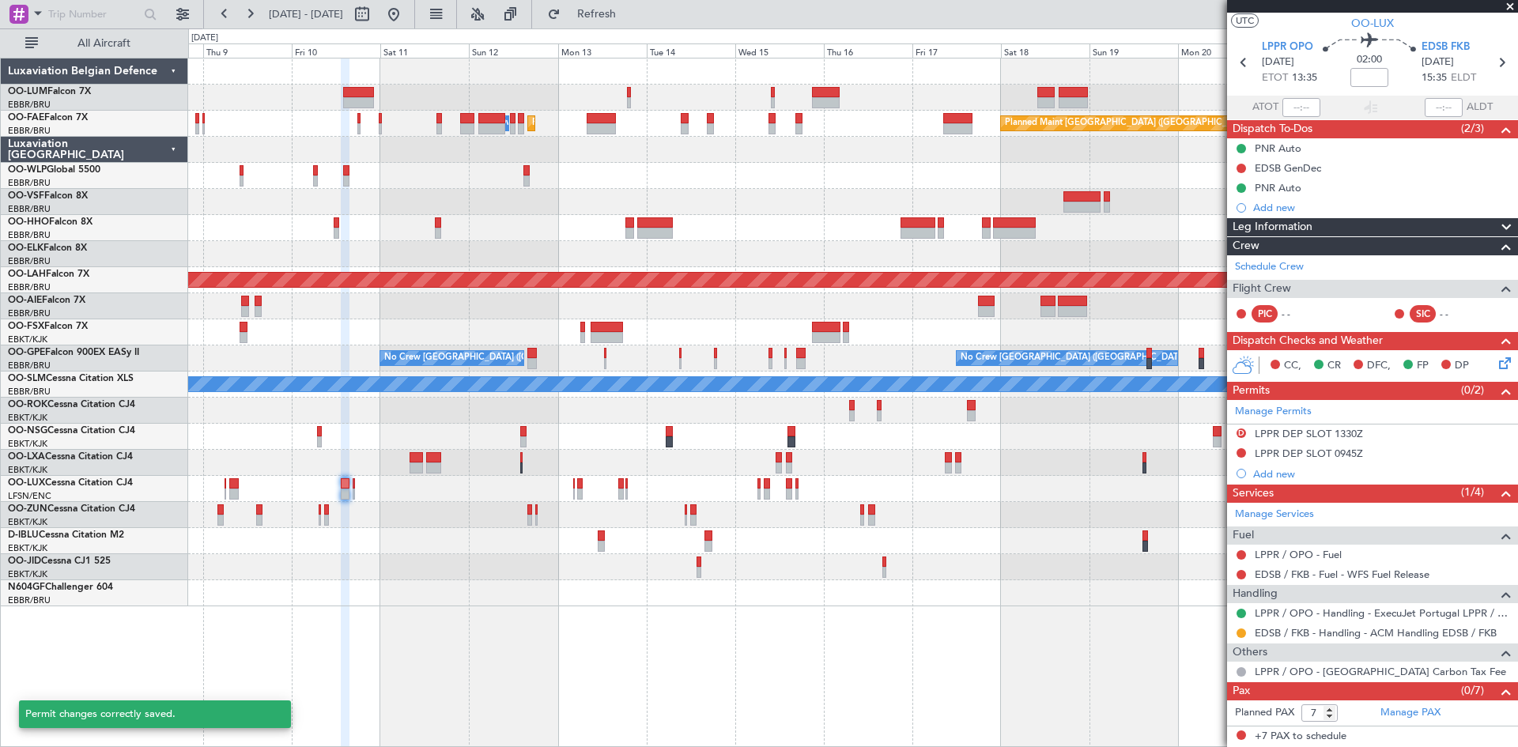
scroll to position [34, 0]
click at [1240, 449] on button at bounding box center [1241, 453] width 9 height 9
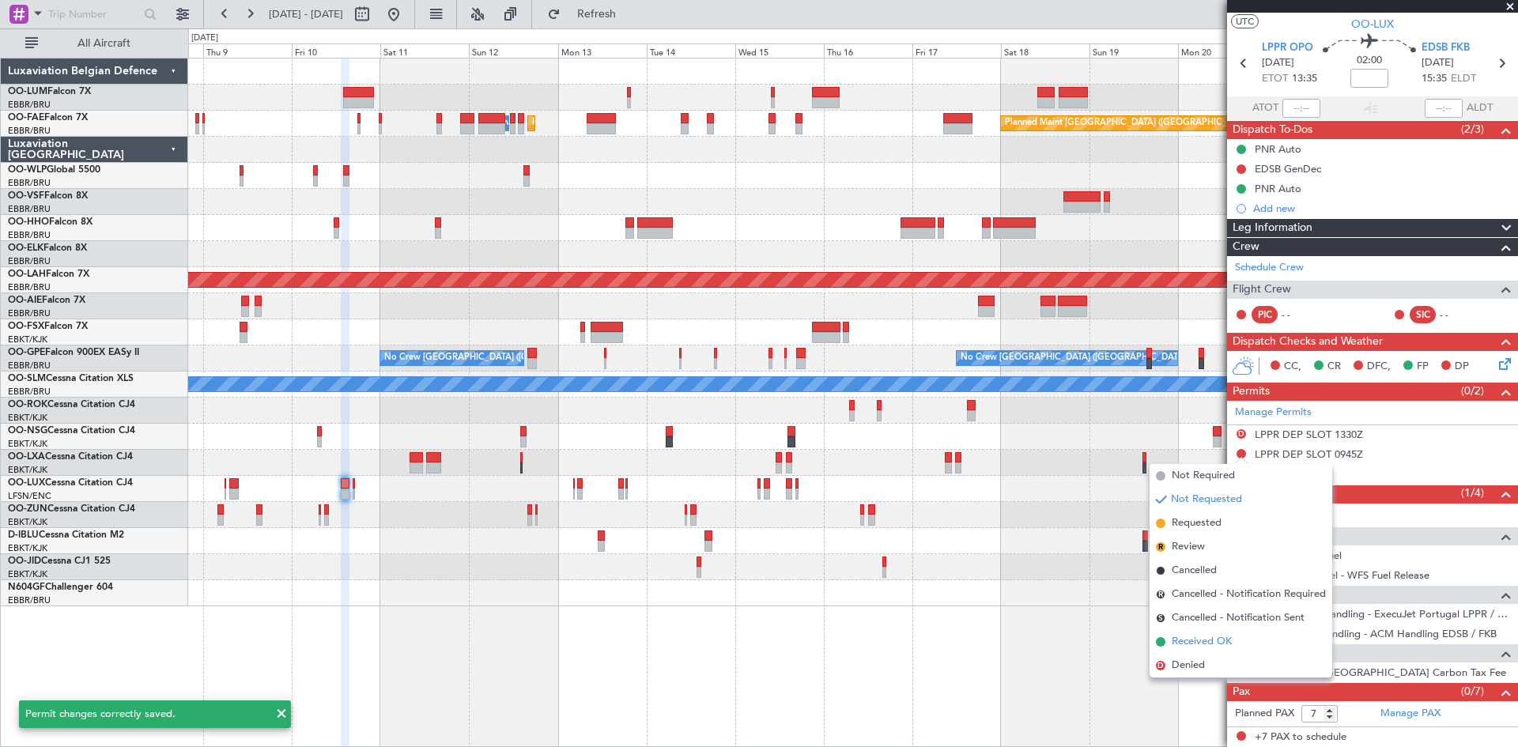
click at [1186, 643] on span "Received OK" at bounding box center [1202, 642] width 60 height 16
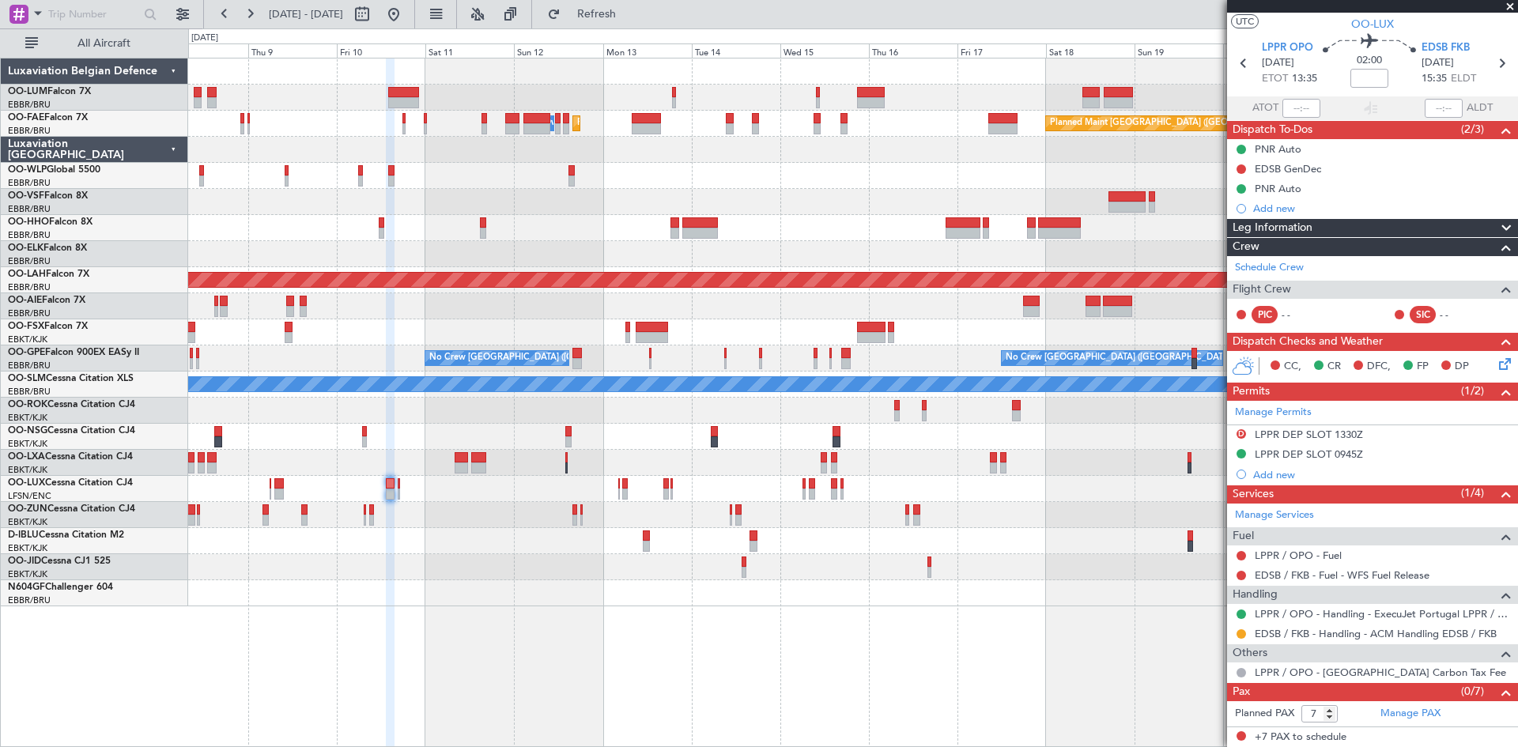
click at [349, 617] on div "Owner Melsbroek Air Base Owner [GEOGRAPHIC_DATA] Planned Maint [GEOGRAPHIC_DATA…" at bounding box center [853, 402] width 1330 height 689
click at [375, 21] on button at bounding box center [361, 14] width 25 height 25
select select "10"
select select "2025"
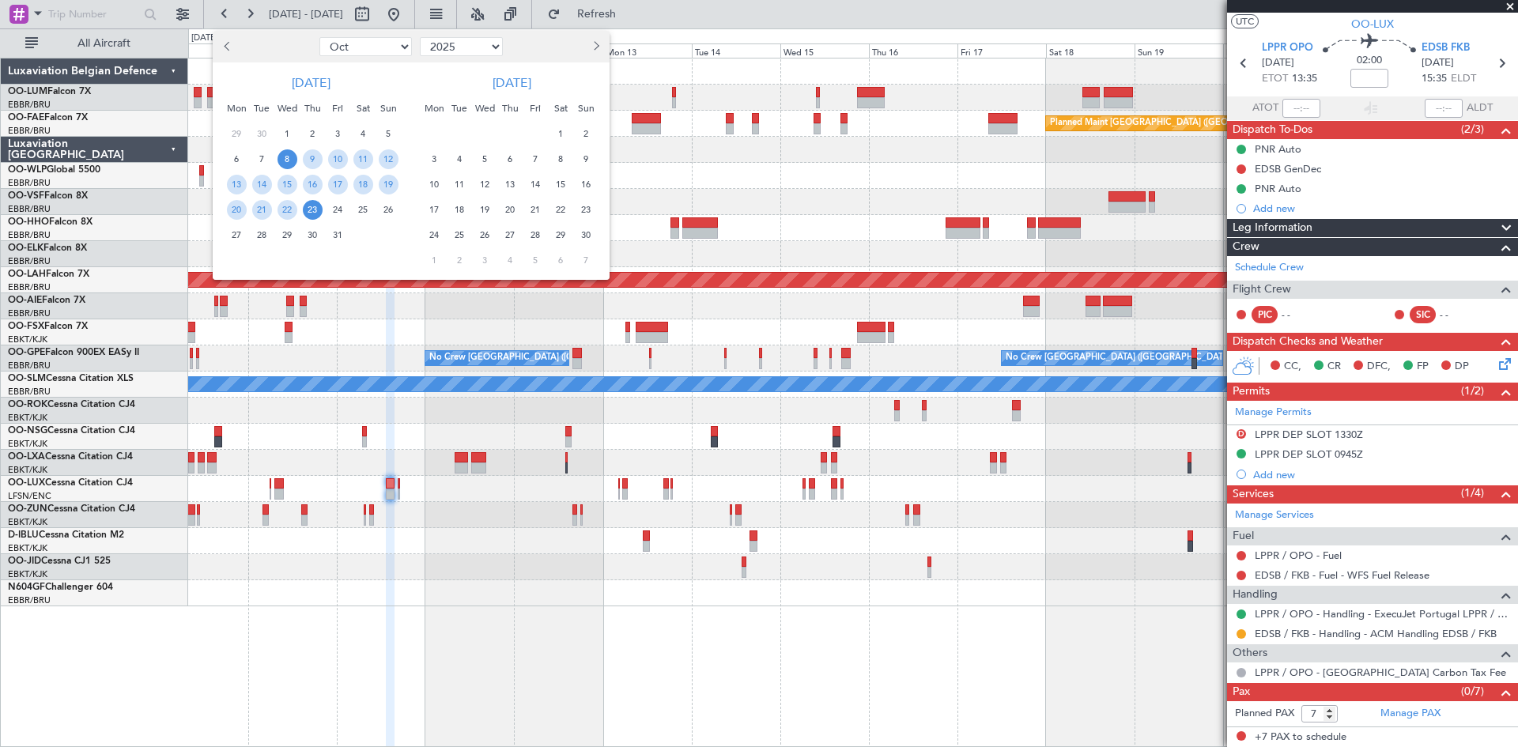
click at [378, 45] on select "Jan Feb Mar Apr May Jun [DATE] Aug Sep Oct Nov Dec" at bounding box center [365, 46] width 93 height 19
select select "3"
click at [319, 37] on select "Jan Feb Mar Apr May Jun [DATE] Aug Sep Oct Nov Dec" at bounding box center [365, 46] width 93 height 19
click at [494, 43] on select "2015 2016 2017 2018 2019 2020 2021 2022 2023 2024 2025 2026 2027 2028 2029 2030…" at bounding box center [461, 46] width 83 height 19
select select "2026"
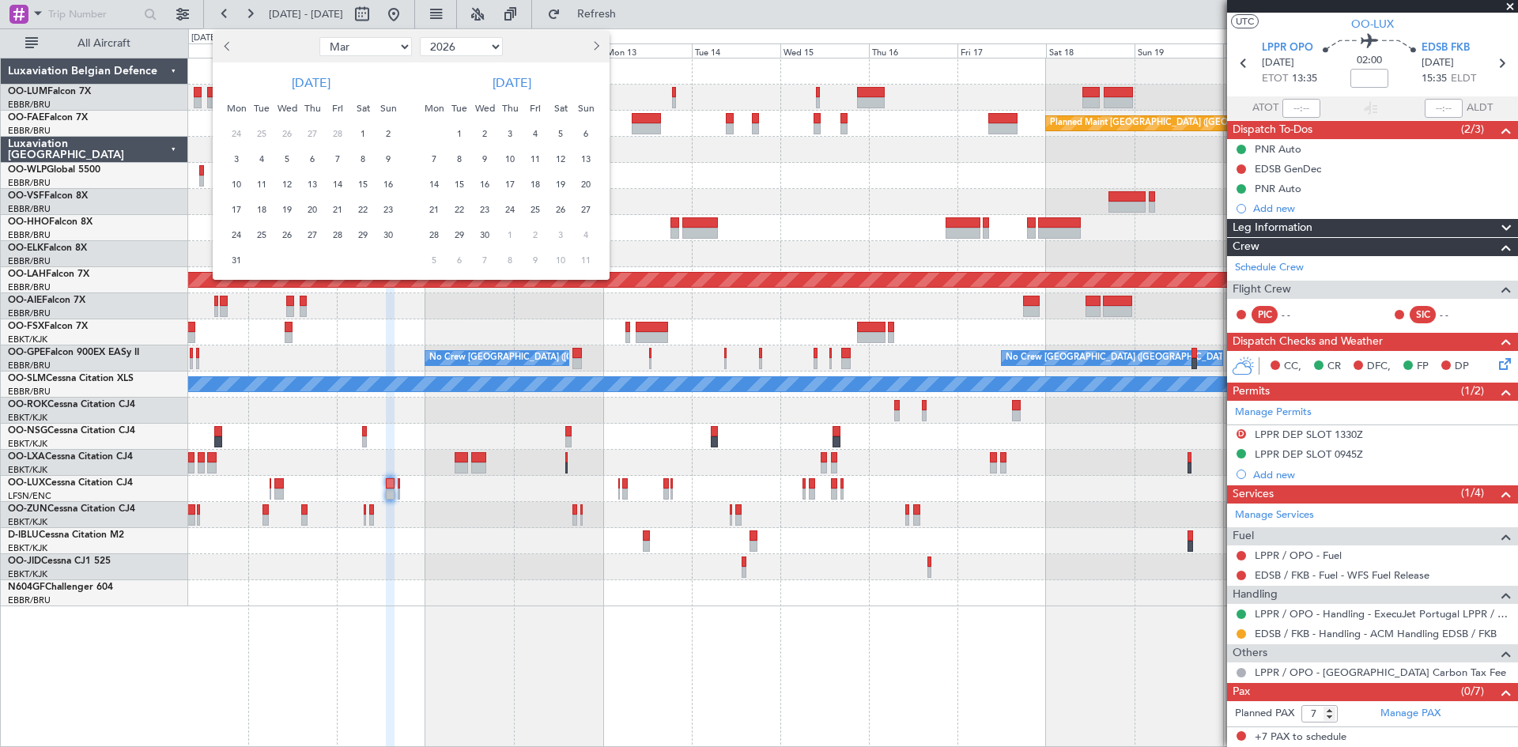
click at [420, 37] on select "2015 2016 2017 2018 2019 2020 2021 2022 2023 2024 2025 2026 2027 2028 2029 2030…" at bounding box center [461, 46] width 83 height 19
click at [342, 159] on span "6" at bounding box center [338, 159] width 20 height 20
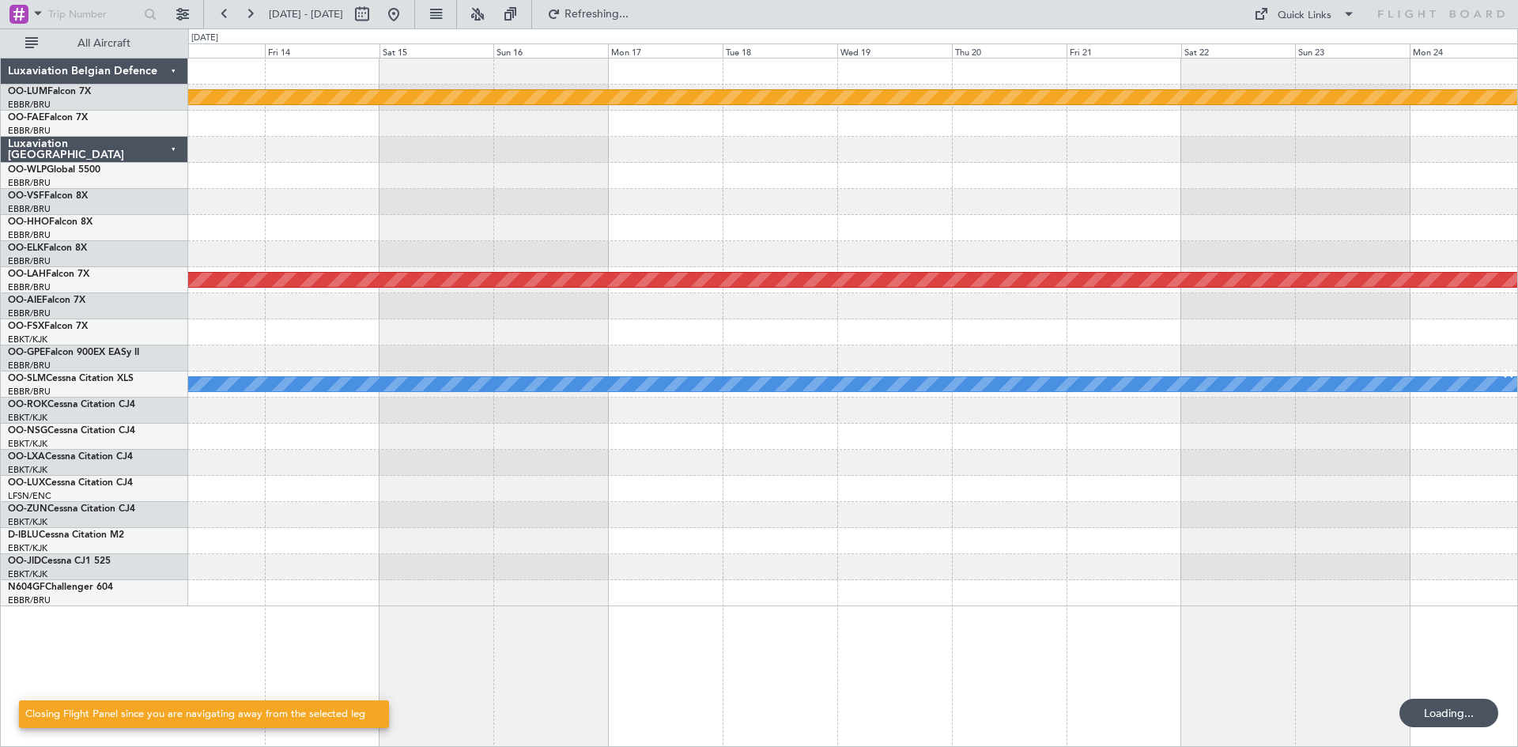
scroll to position [0, 0]
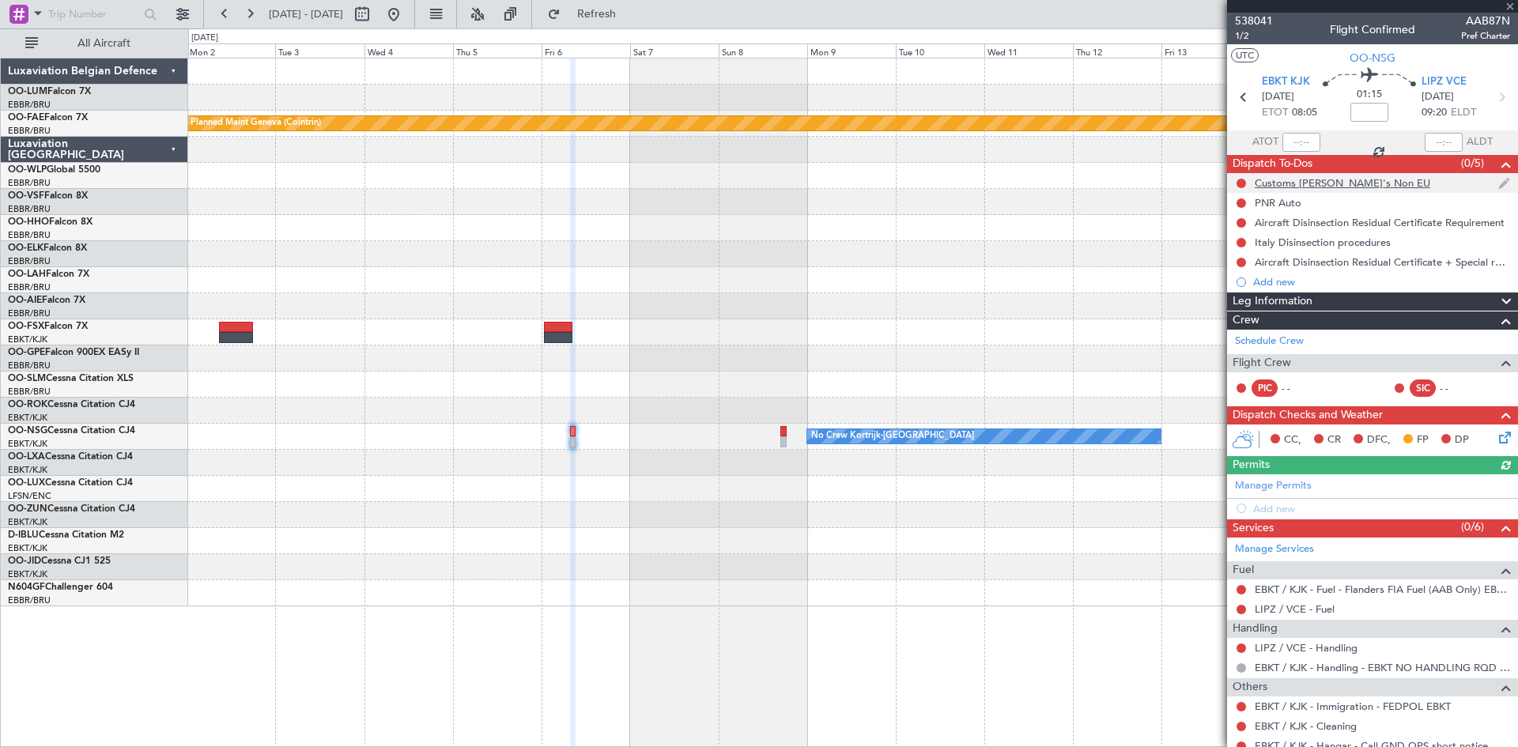
click at [1240, 187] on div at bounding box center [1241, 183] width 13 height 13
click at [1241, 185] on button at bounding box center [1241, 183] width 9 height 9
click at [1250, 251] on span "Completed" at bounding box center [1248, 253] width 52 height 16
click at [1240, 206] on button at bounding box center [1241, 202] width 9 height 9
click at [1244, 266] on span "Completed" at bounding box center [1248, 273] width 52 height 16
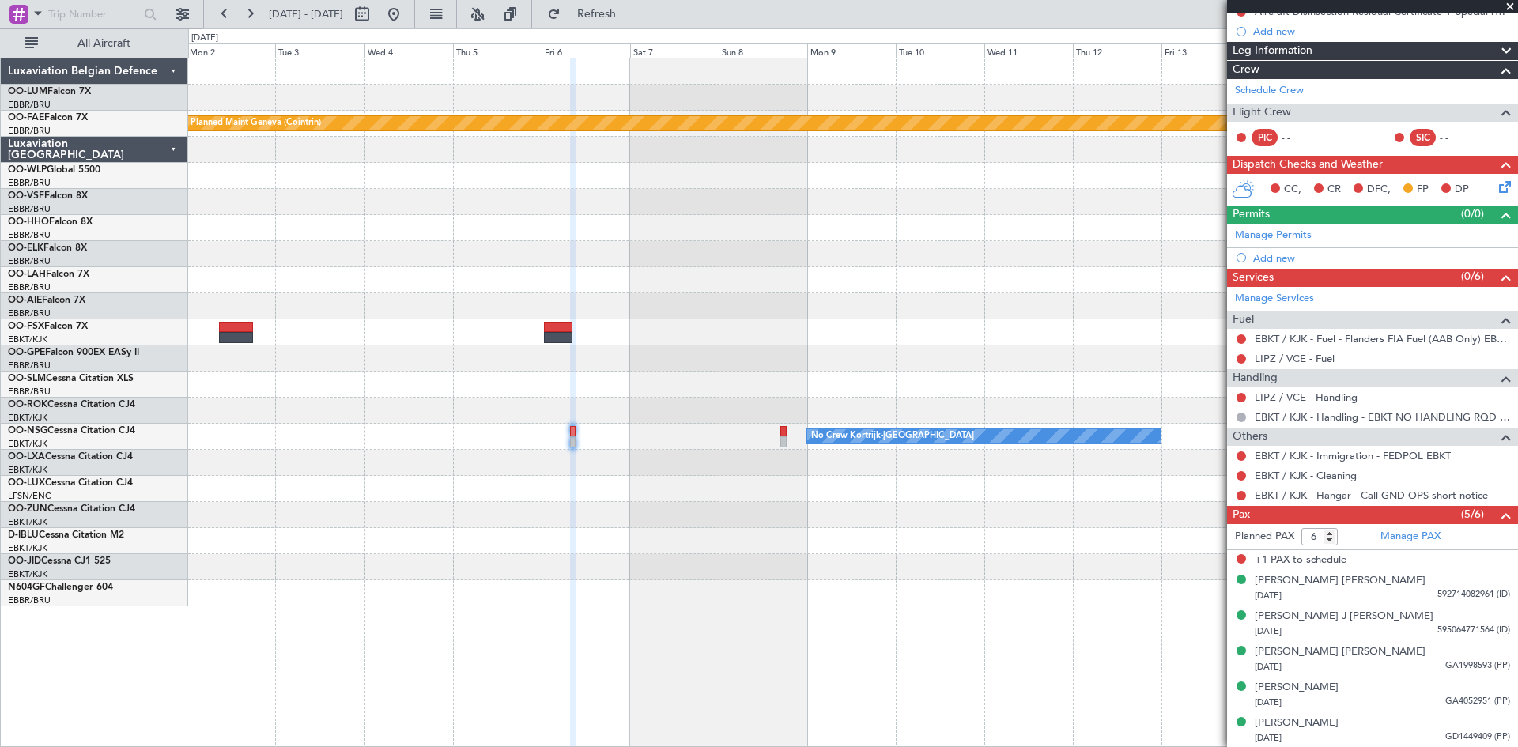
scroll to position [251, 0]
click at [1324, 391] on link "LIPZ / VCE - Handling" at bounding box center [1306, 396] width 103 height 13
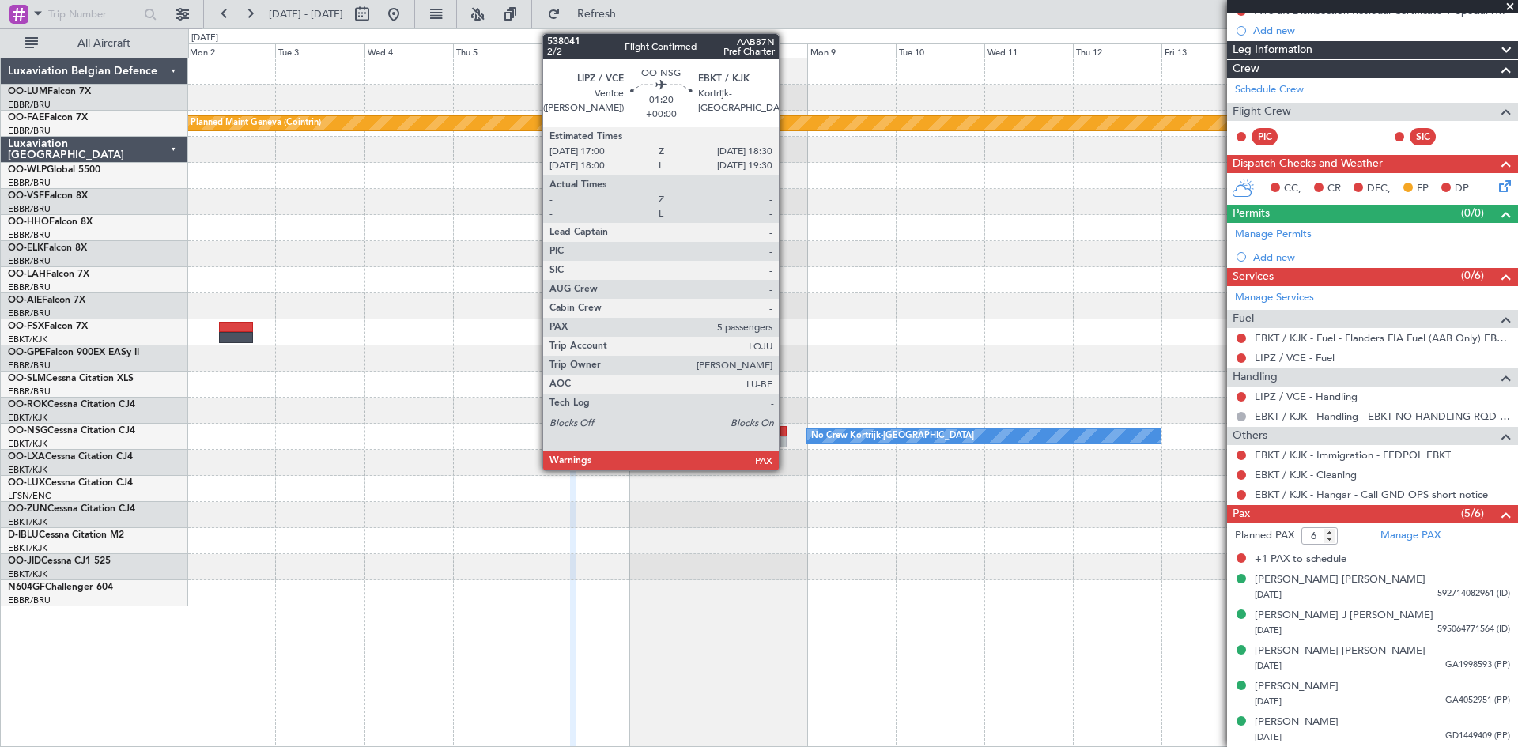
click at [786, 429] on div at bounding box center [783, 431] width 6 height 11
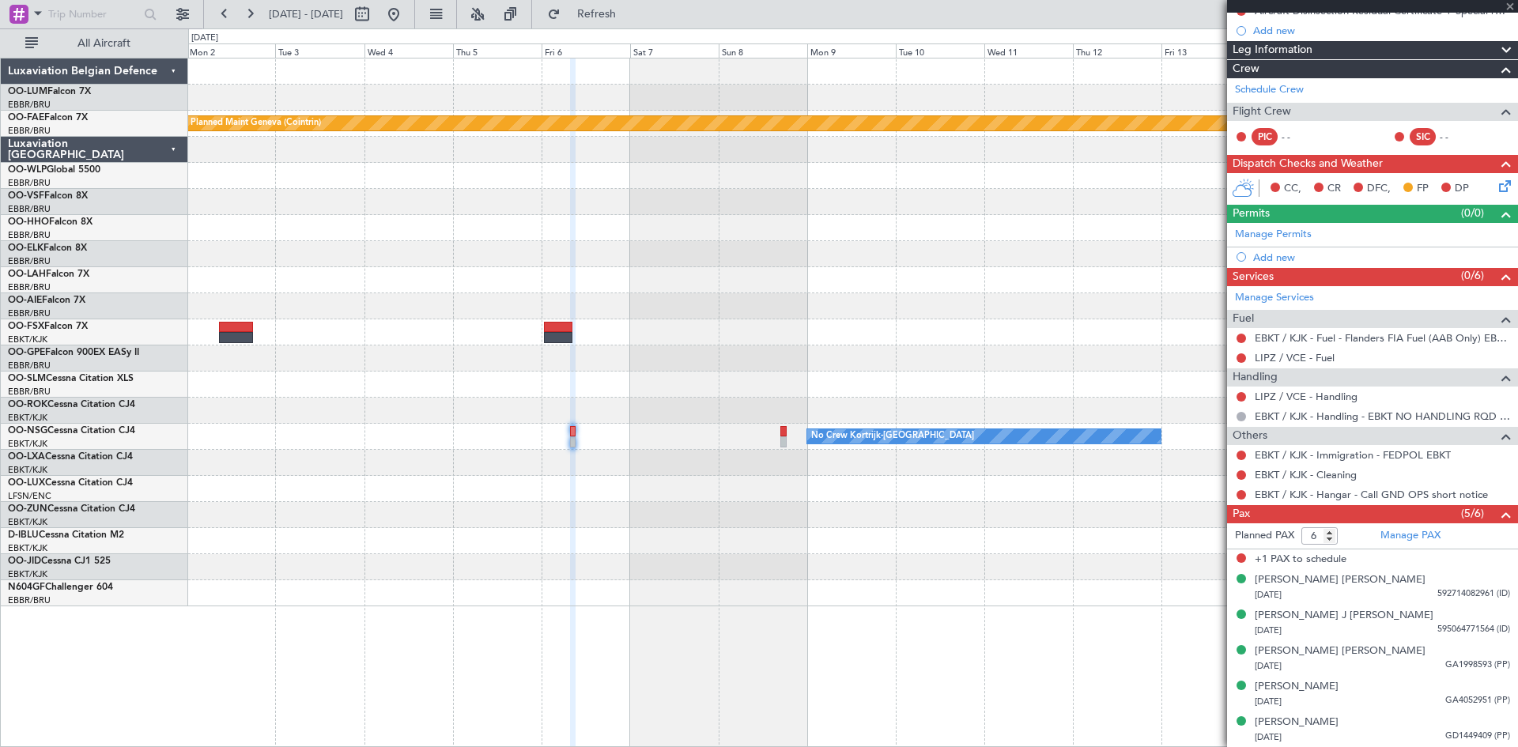
scroll to position [0, 0]
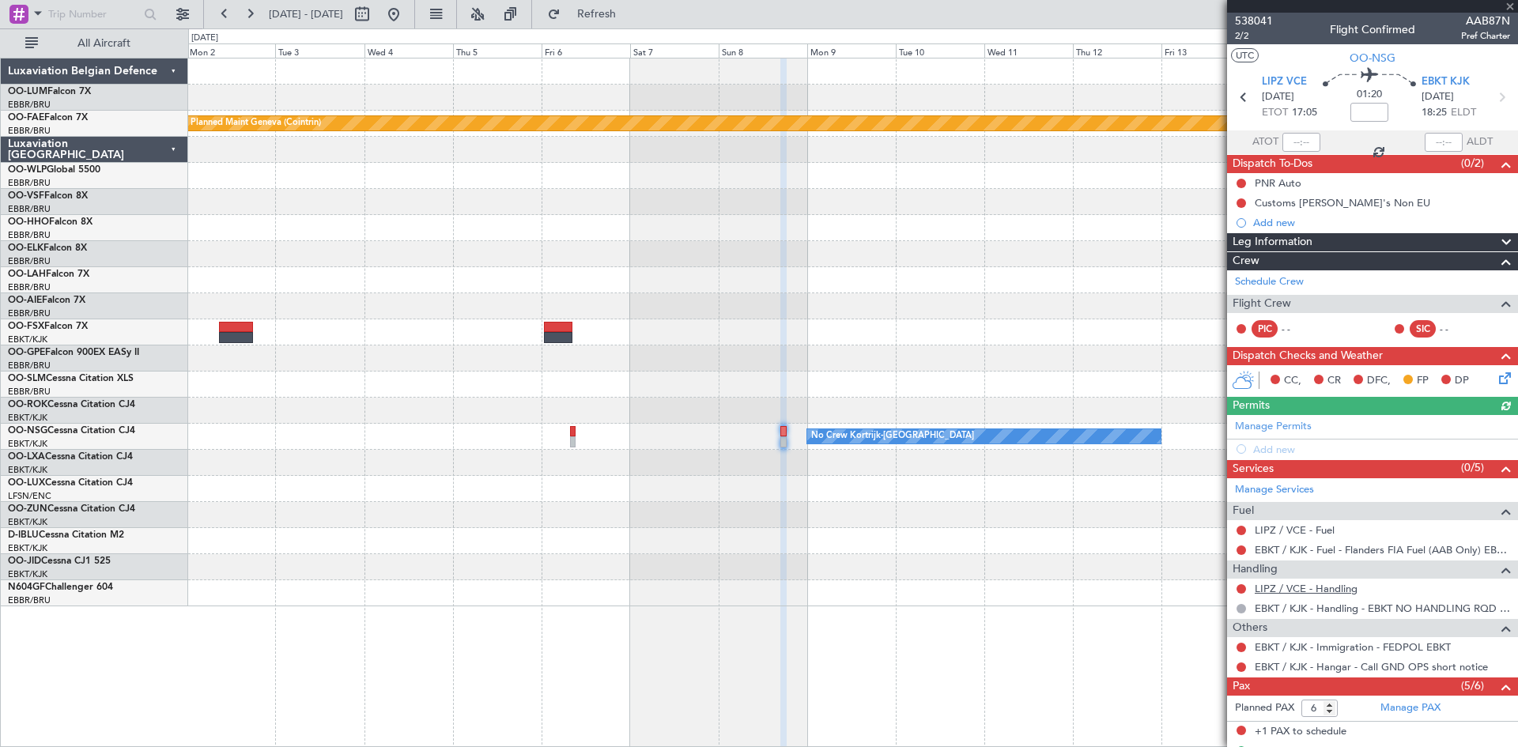
click at [1274, 592] on link "LIPZ / VCE - Handling" at bounding box center [1306, 588] width 103 height 13
click at [626, 18] on span "Refresh" at bounding box center [597, 14] width 66 height 11
click at [1305, 591] on link "LIPZ / VCE - Handling - Save Spa General Aviation LIPZ / VCE" at bounding box center [1382, 588] width 255 height 13
click at [1291, 83] on span "LIPZ VCE" at bounding box center [1284, 82] width 45 height 16
click at [1278, 446] on div "Add new" at bounding box center [1374, 449] width 243 height 13
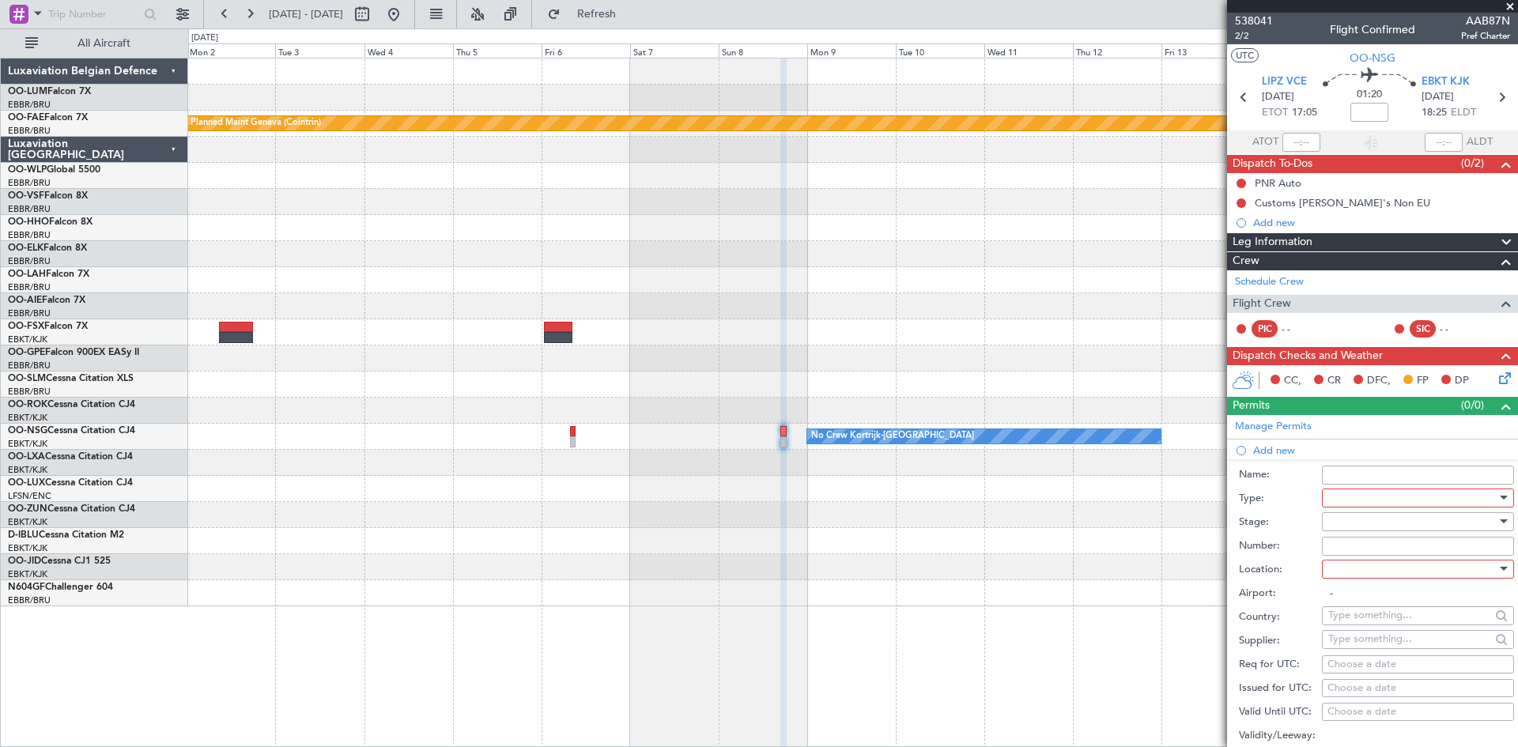
click at [1347, 493] on div at bounding box center [1412, 498] width 168 height 24
click at [1367, 569] on span "PPR" at bounding box center [1412, 576] width 166 height 24
click at [1380, 576] on div at bounding box center [1412, 569] width 168 height 24
click at [1373, 599] on span "Departure" at bounding box center [1412, 601] width 166 height 24
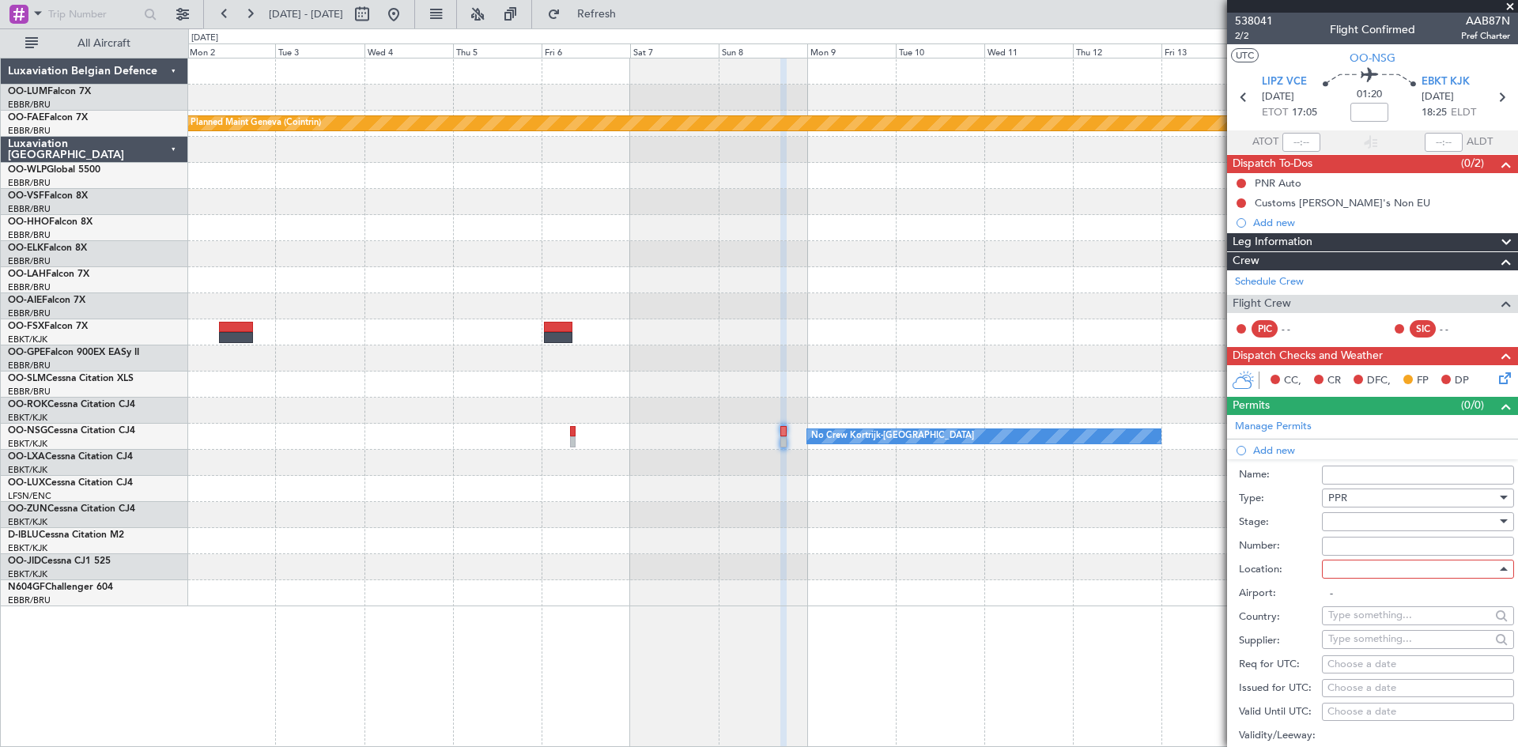
type input "LIPZ / VCE"
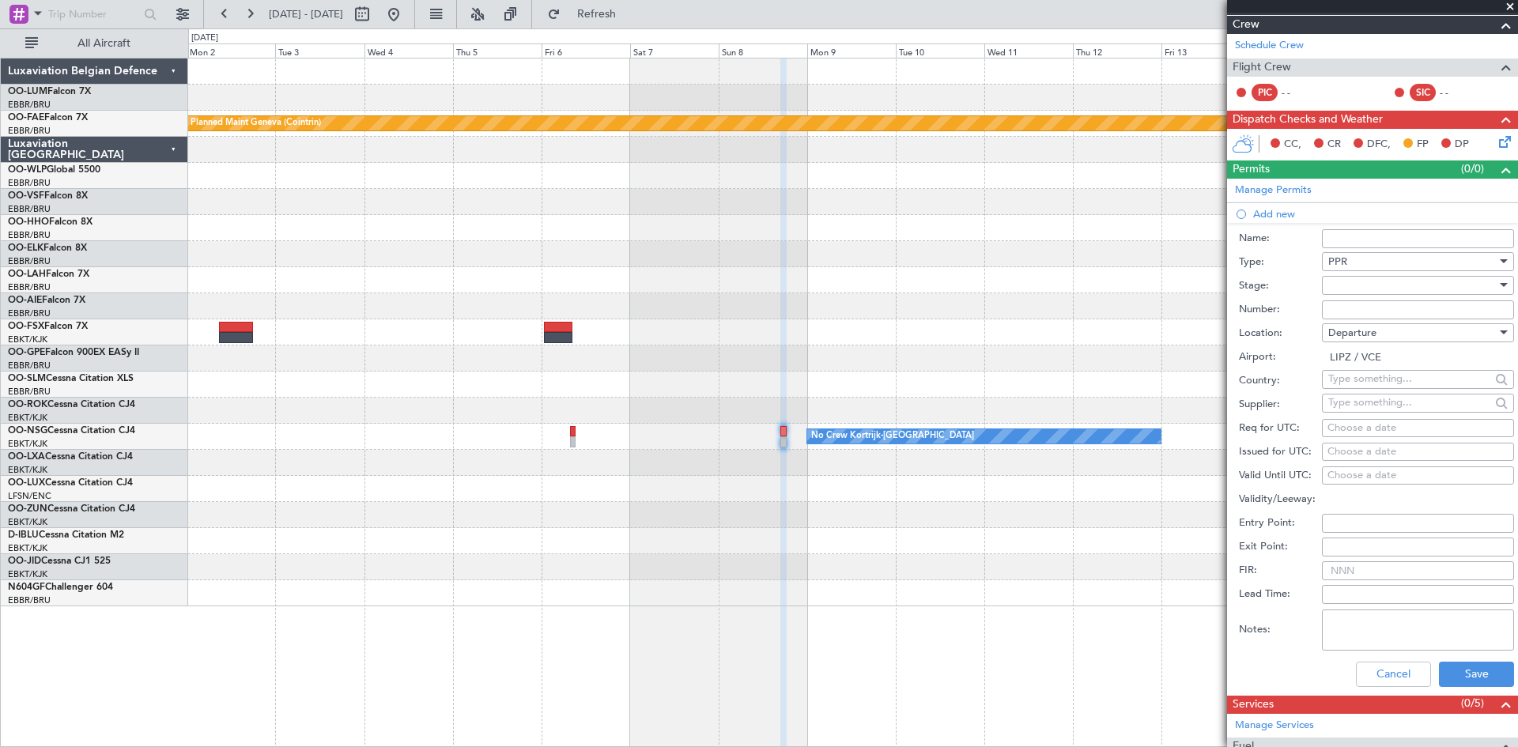
scroll to position [237, 0]
click at [1361, 429] on div "Choose a date" at bounding box center [1417, 428] width 181 height 16
select select "9"
select select "2025"
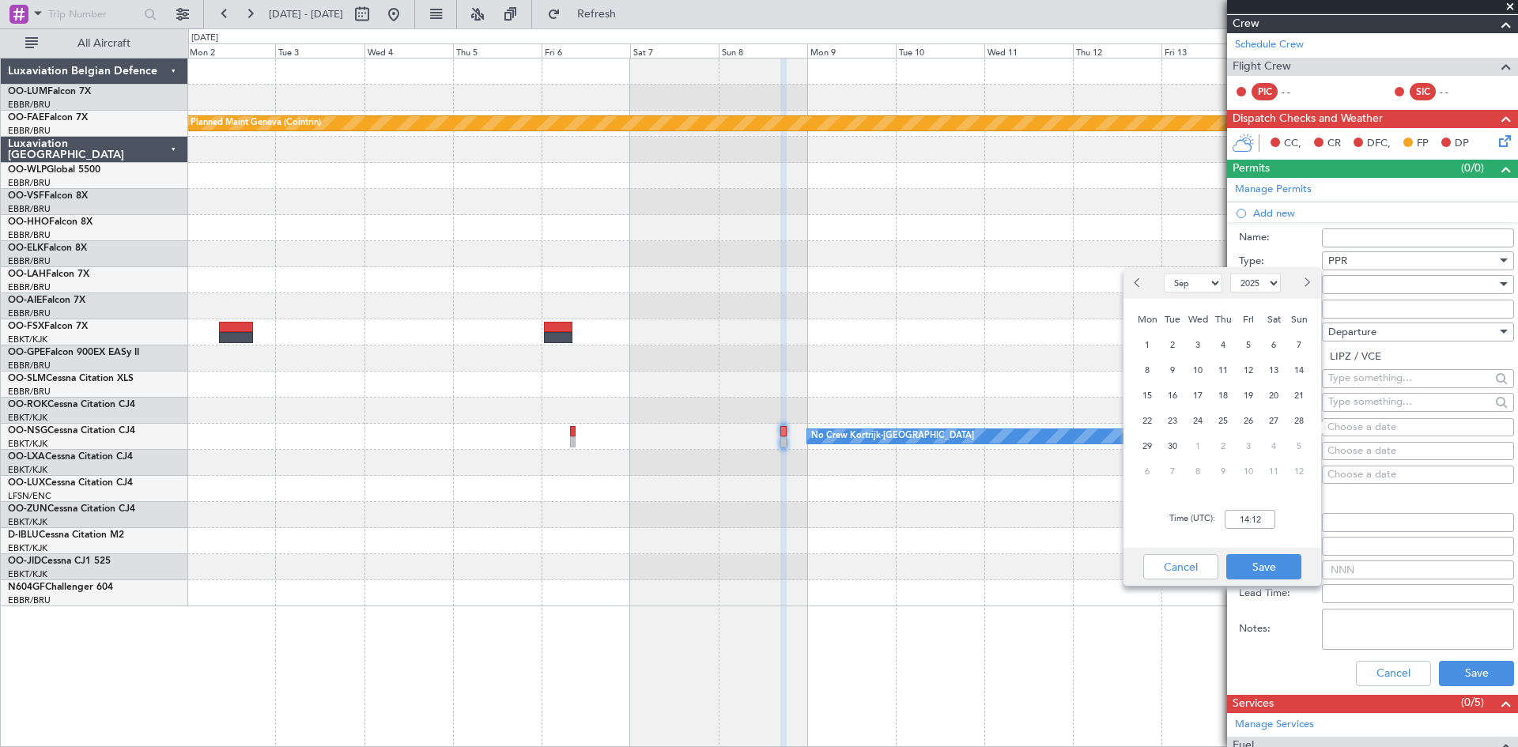
click at [1208, 285] on select "Jan Feb Mar Apr May Jun [DATE] Aug Sep Oct Nov Dec" at bounding box center [1193, 283] width 59 height 19
select select "3"
click at [1164, 274] on select "Jan Feb Mar Apr May Jun [DATE] Aug Sep Oct Nov Dec" at bounding box center [1193, 283] width 59 height 19
click at [1273, 283] on select "2015 2016 2017 2018 2019 2020 2021 2022 2023 2024 2025 2026 2027 2028 2029 2030…" at bounding box center [1255, 283] width 51 height 19
select select "2026"
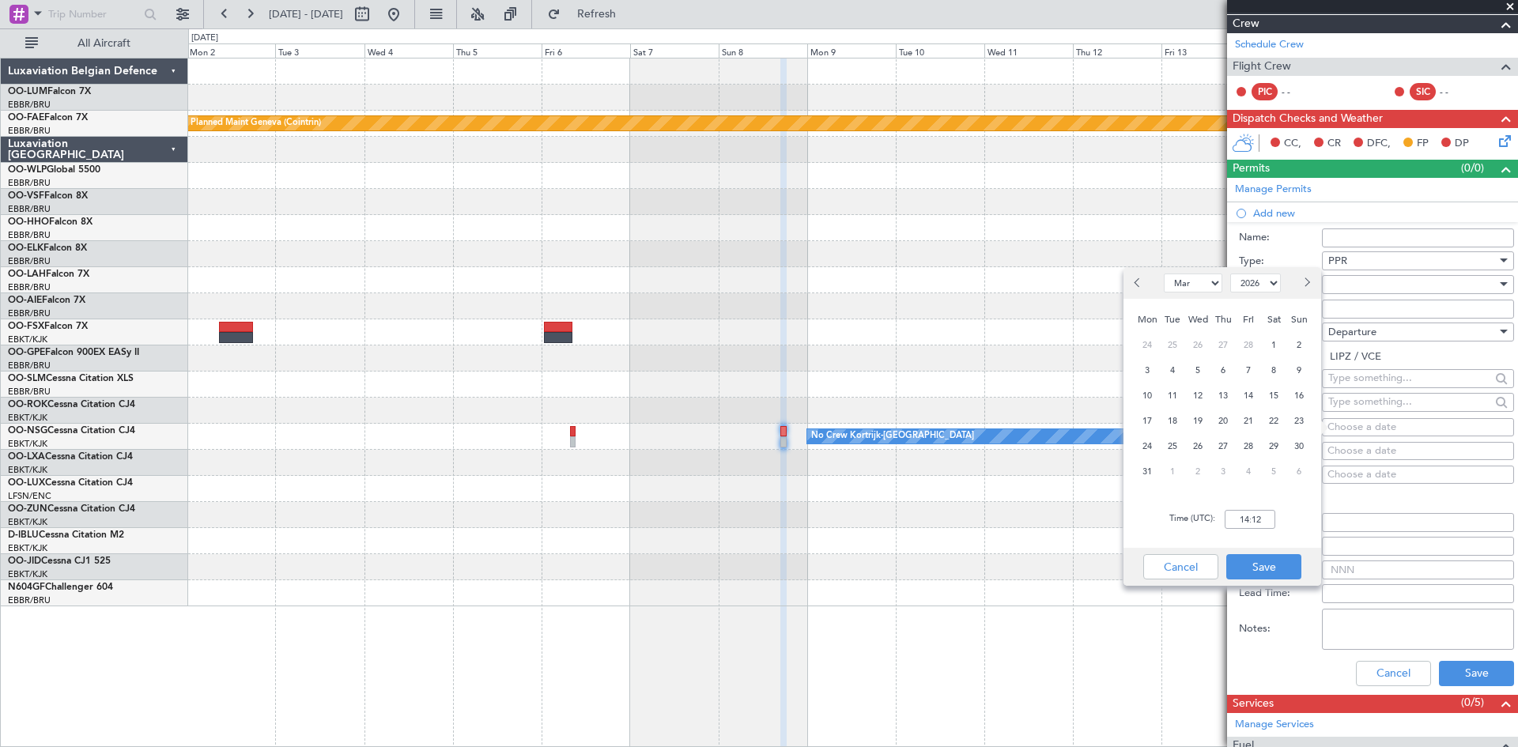
click at [1230, 274] on select "2015 2016 2017 2018 2019 2020 2021 2022 2023 2024 2025 2026 2027 2028 2029 2030…" at bounding box center [1255, 283] width 51 height 19
click at [1302, 367] on span "8" at bounding box center [1300, 371] width 20 height 20
click at [1236, 520] on input "00:00" at bounding box center [1250, 519] width 51 height 19
type input "17:00"
click at [1265, 567] on button "Save" at bounding box center [1263, 566] width 75 height 25
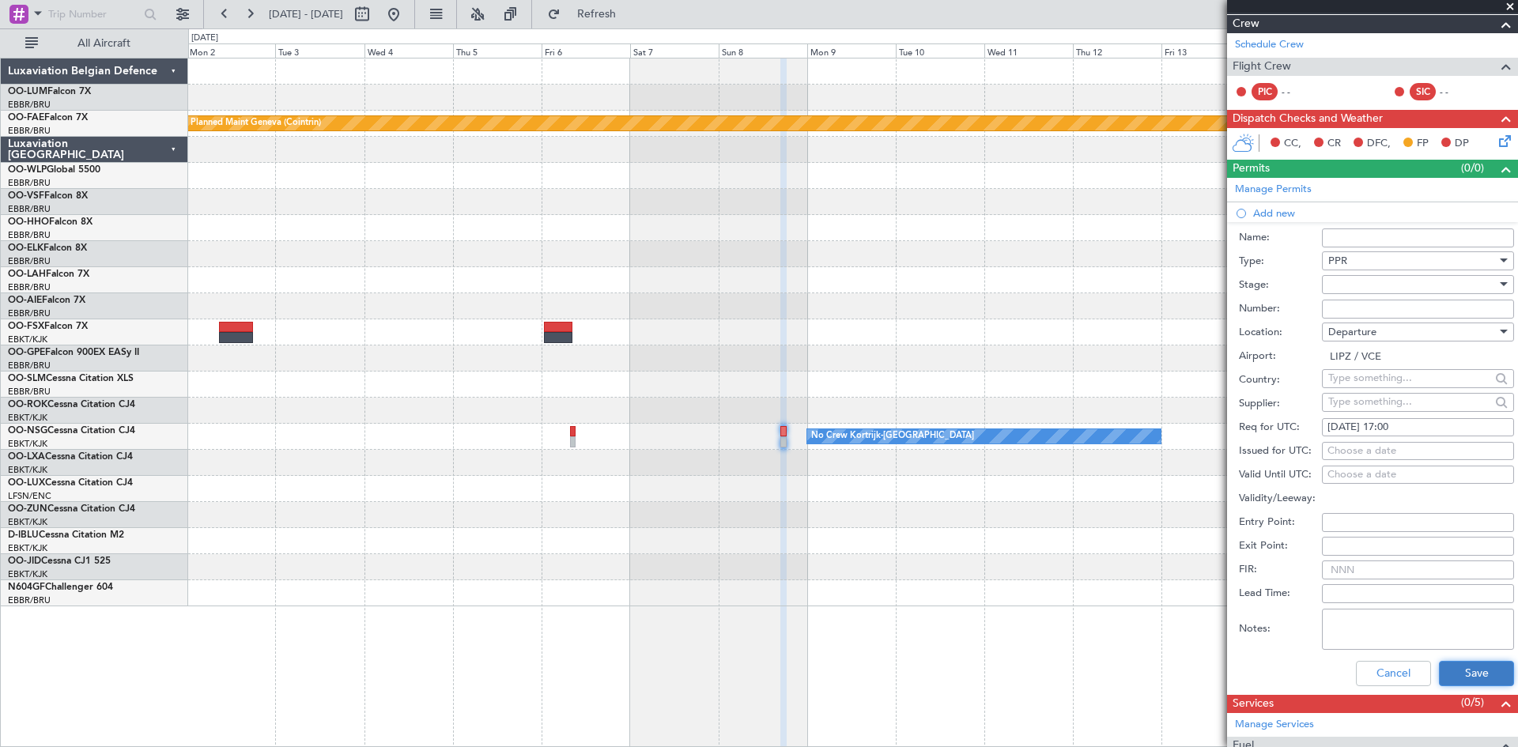
click at [1466, 666] on button "Save" at bounding box center [1476, 673] width 75 height 25
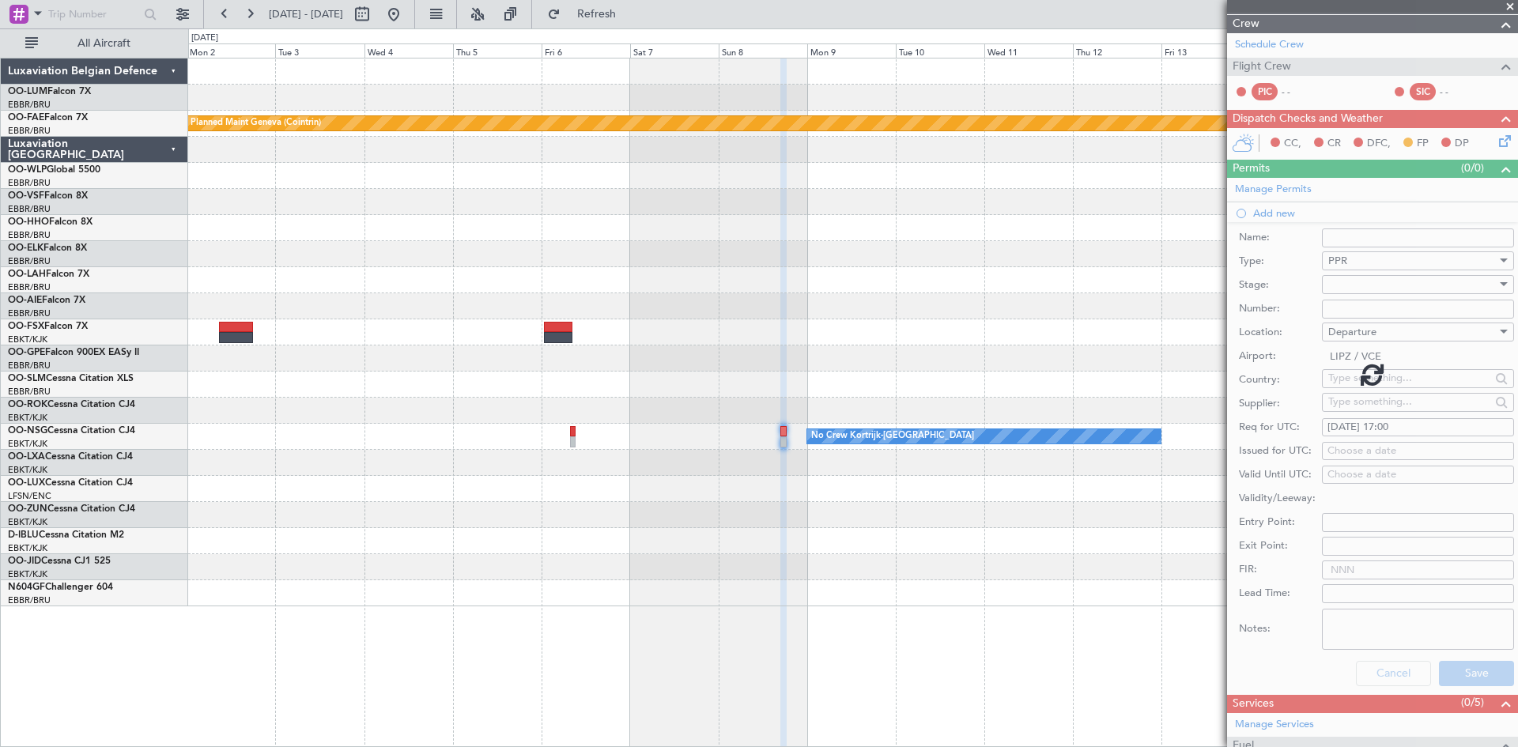
scroll to position [192, 0]
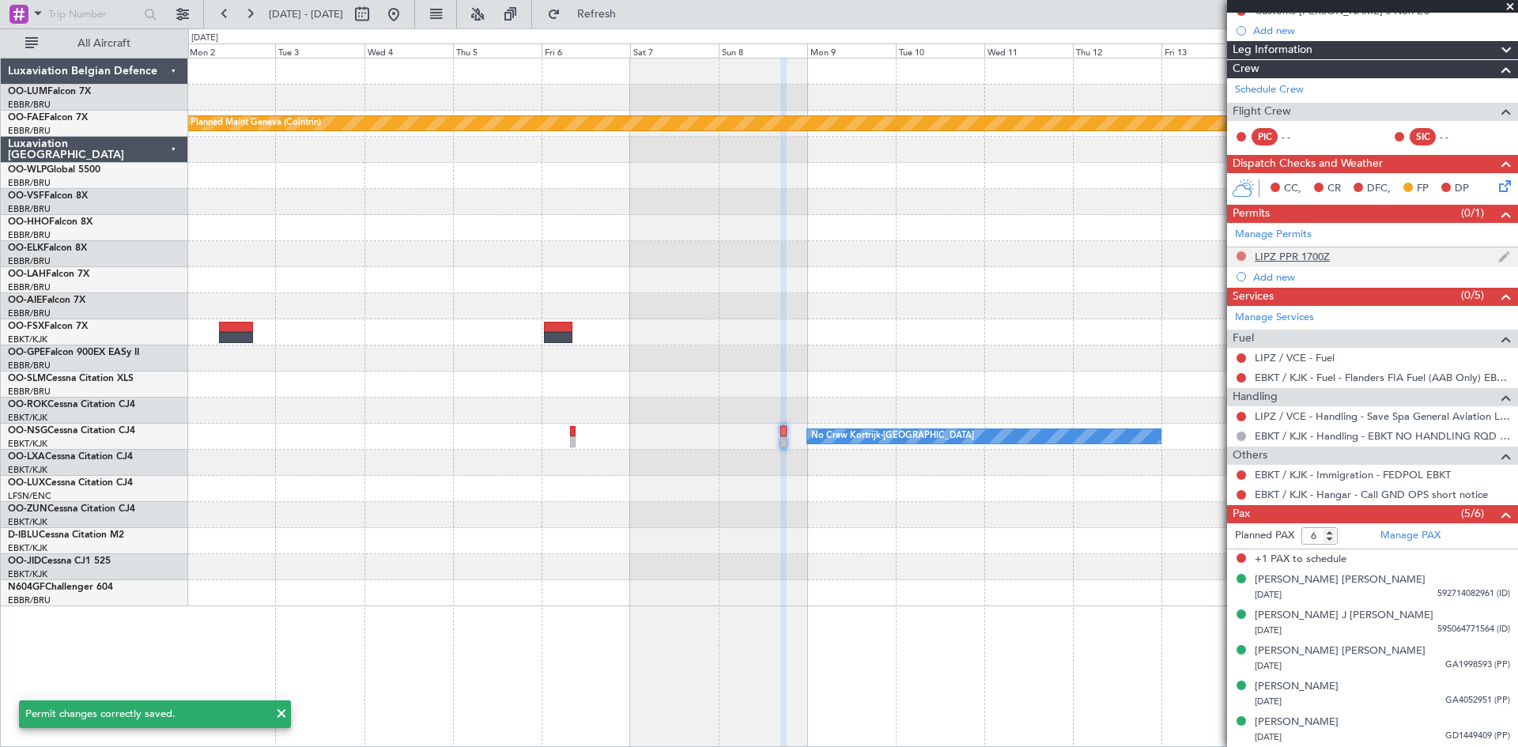
click at [1241, 255] on button at bounding box center [1241, 255] width 9 height 9
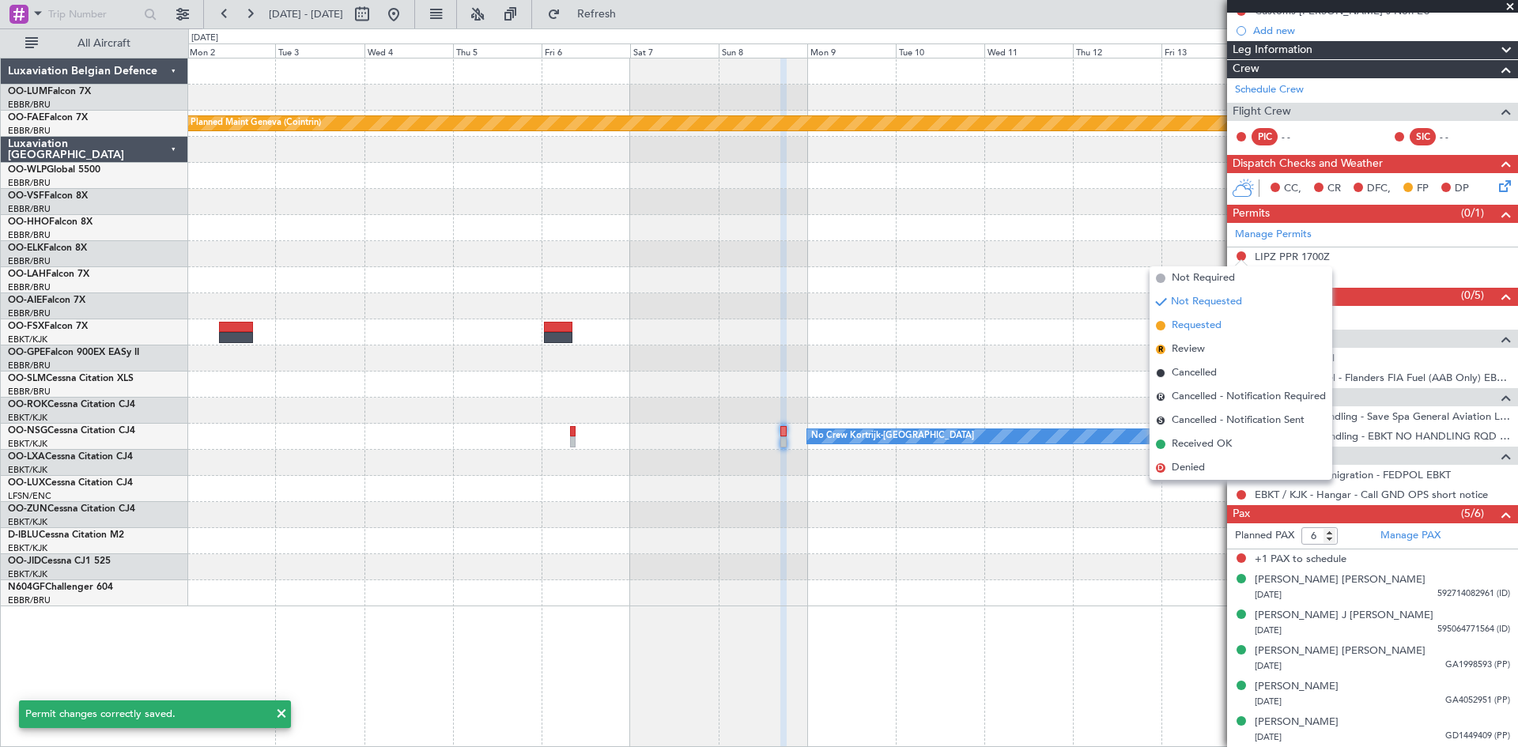
click at [1209, 324] on span "Requested" at bounding box center [1197, 326] width 50 height 16
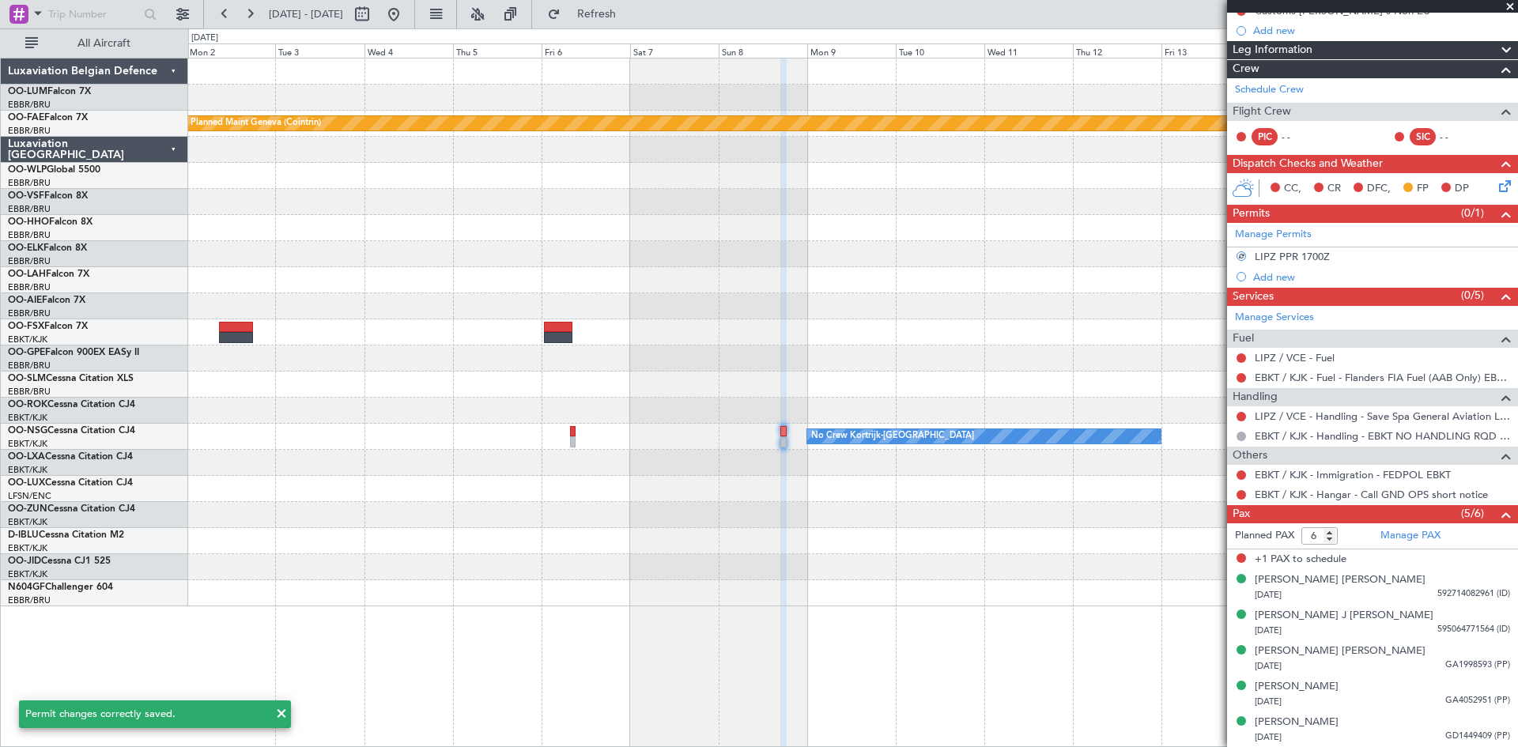
click at [643, 27] on fb-refresh-button "Refresh" at bounding box center [587, 14] width 111 height 28
click at [630, 9] on span "Refresh" at bounding box center [597, 14] width 66 height 11
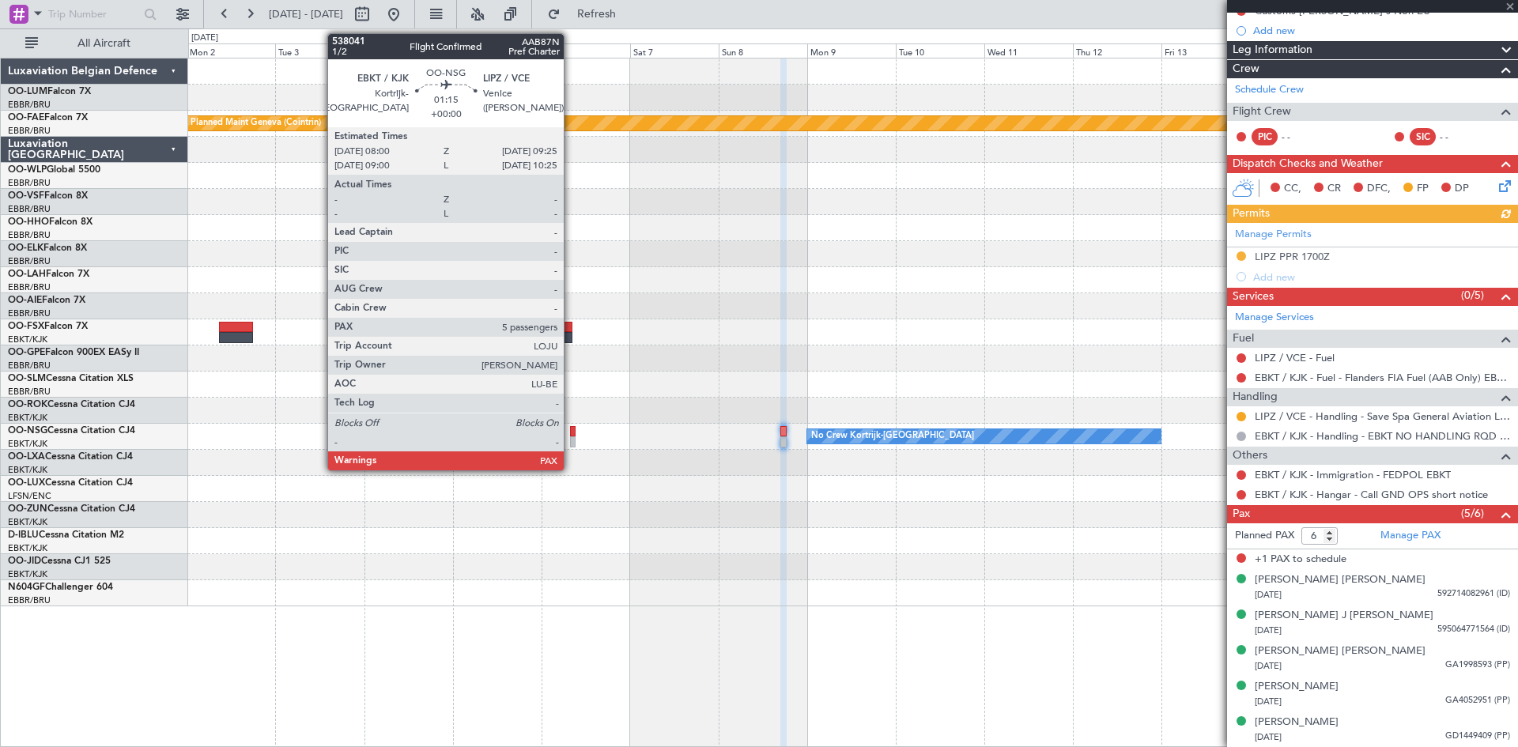
click at [571, 429] on div at bounding box center [573, 431] width 6 height 11
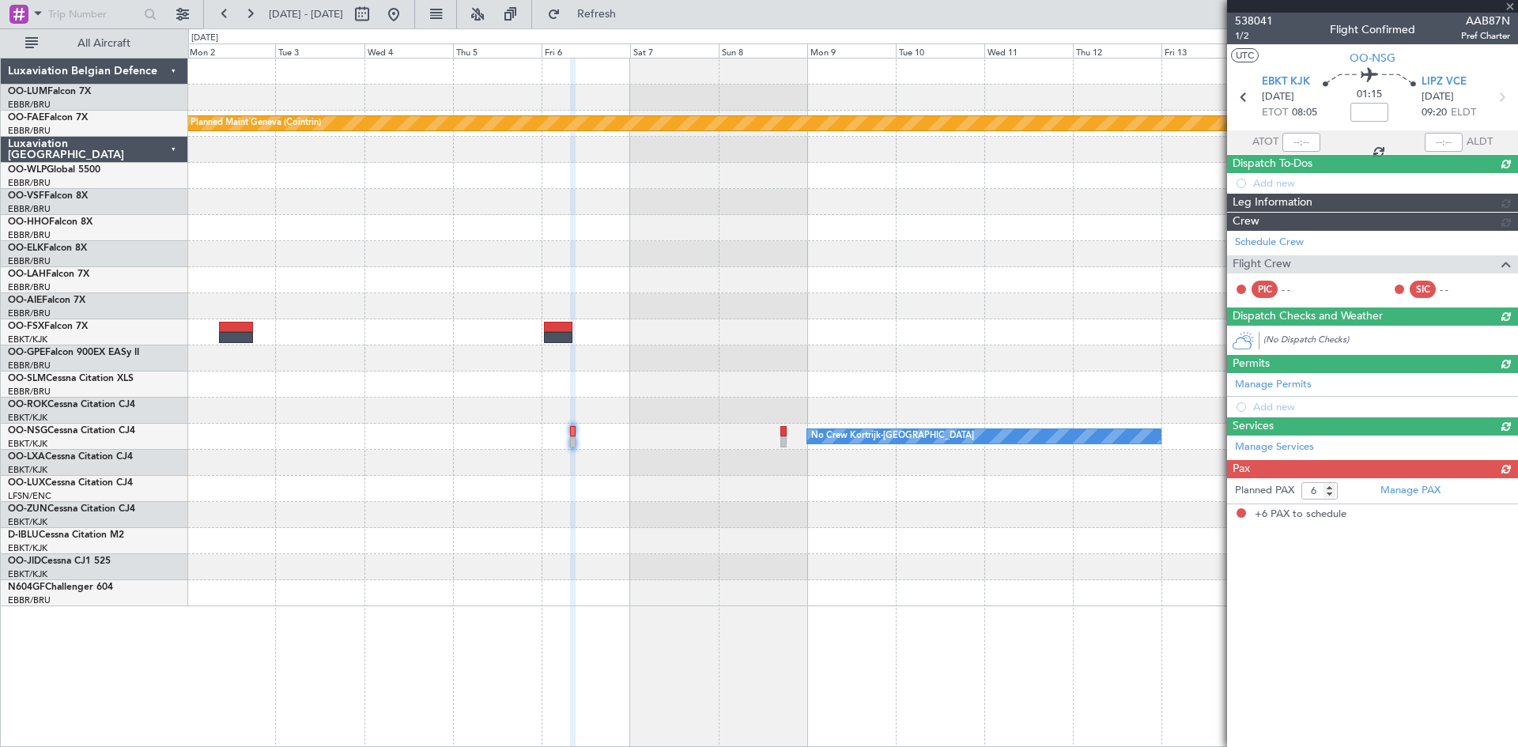
scroll to position [0, 0]
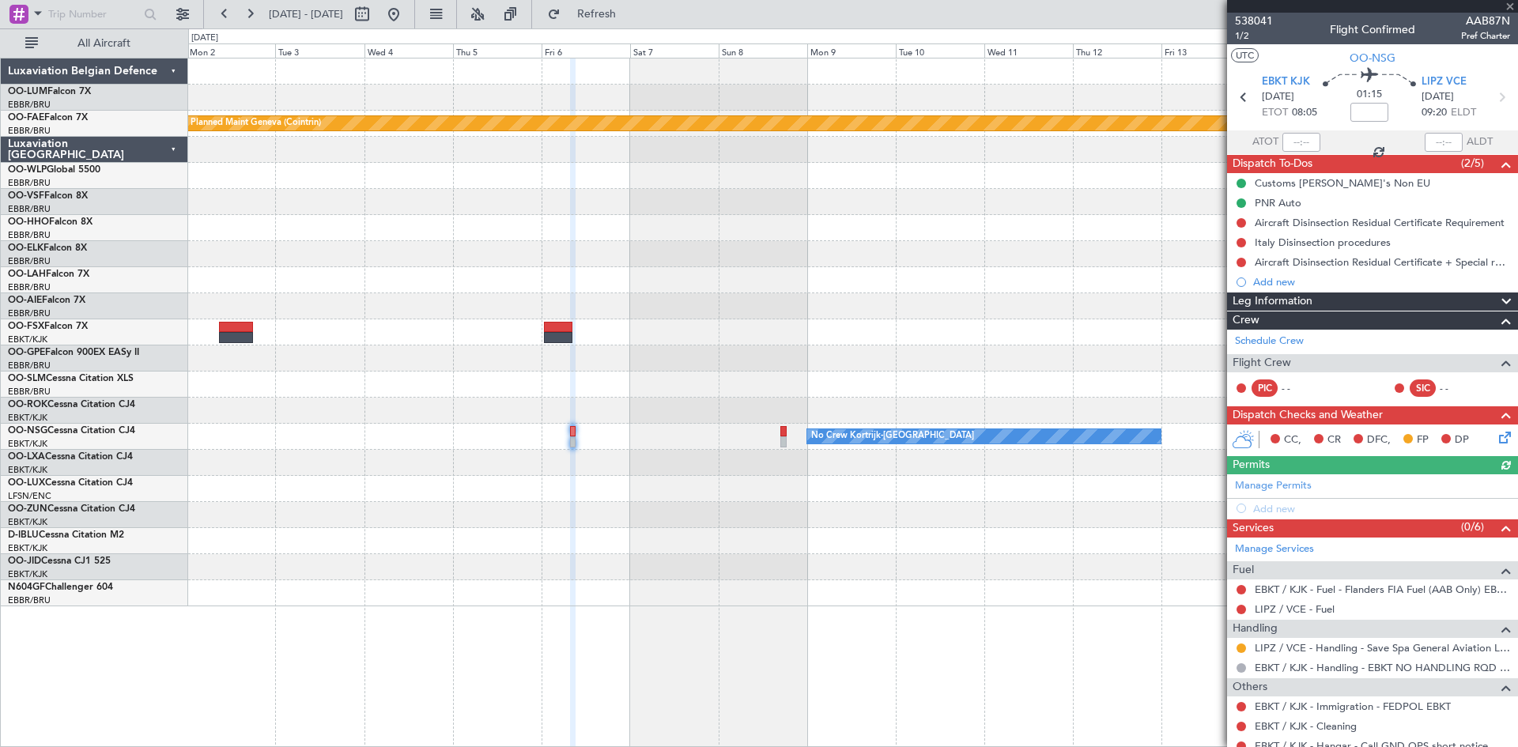
click at [1274, 511] on div "Manage Permits Add new" at bounding box center [1372, 496] width 291 height 44
click at [1278, 508] on div "Manage Permits Add new" at bounding box center [1372, 496] width 291 height 44
click at [1278, 508] on div "Add new" at bounding box center [1381, 508] width 257 height 13
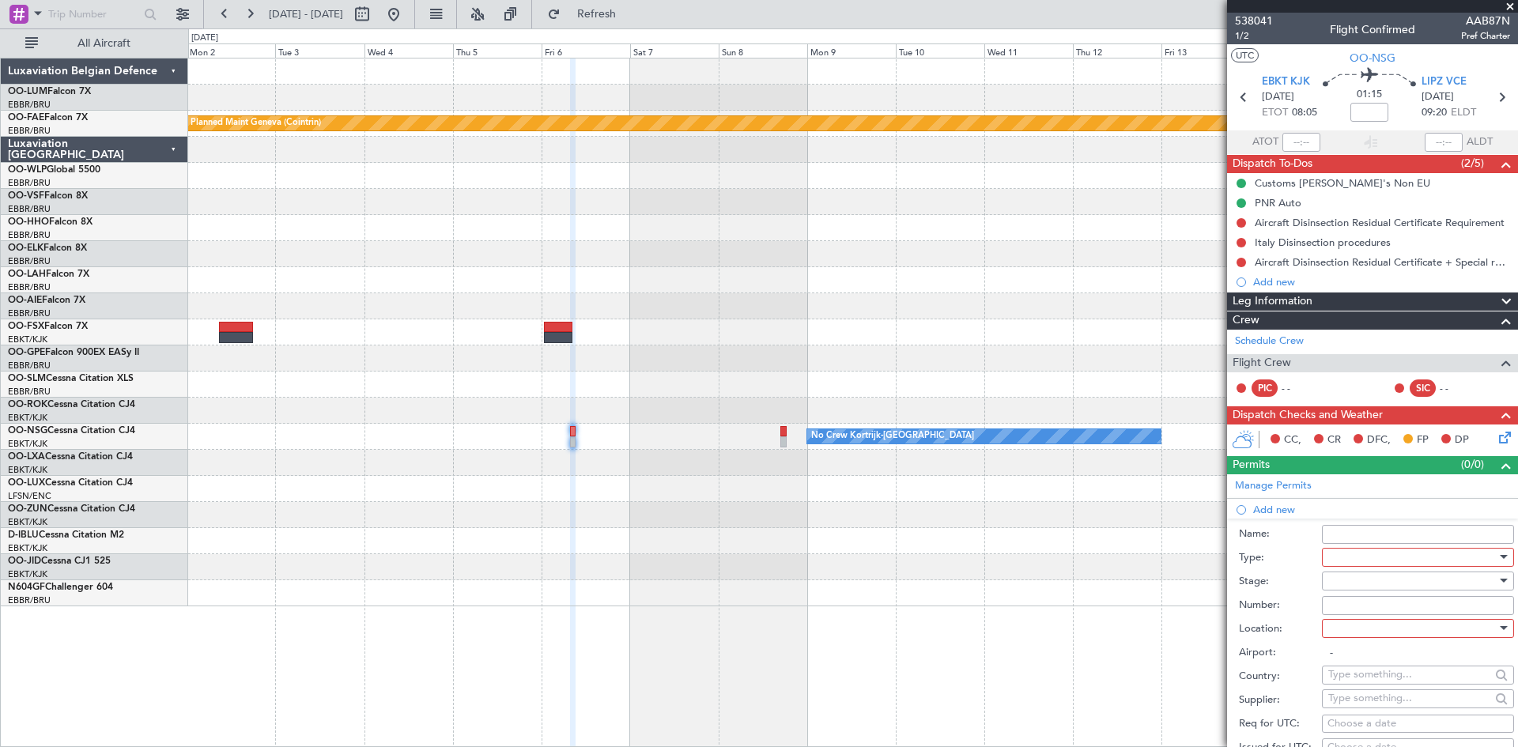
click at [1370, 564] on div at bounding box center [1412, 558] width 168 height 24
click at [1359, 636] on span "PPR" at bounding box center [1412, 635] width 166 height 24
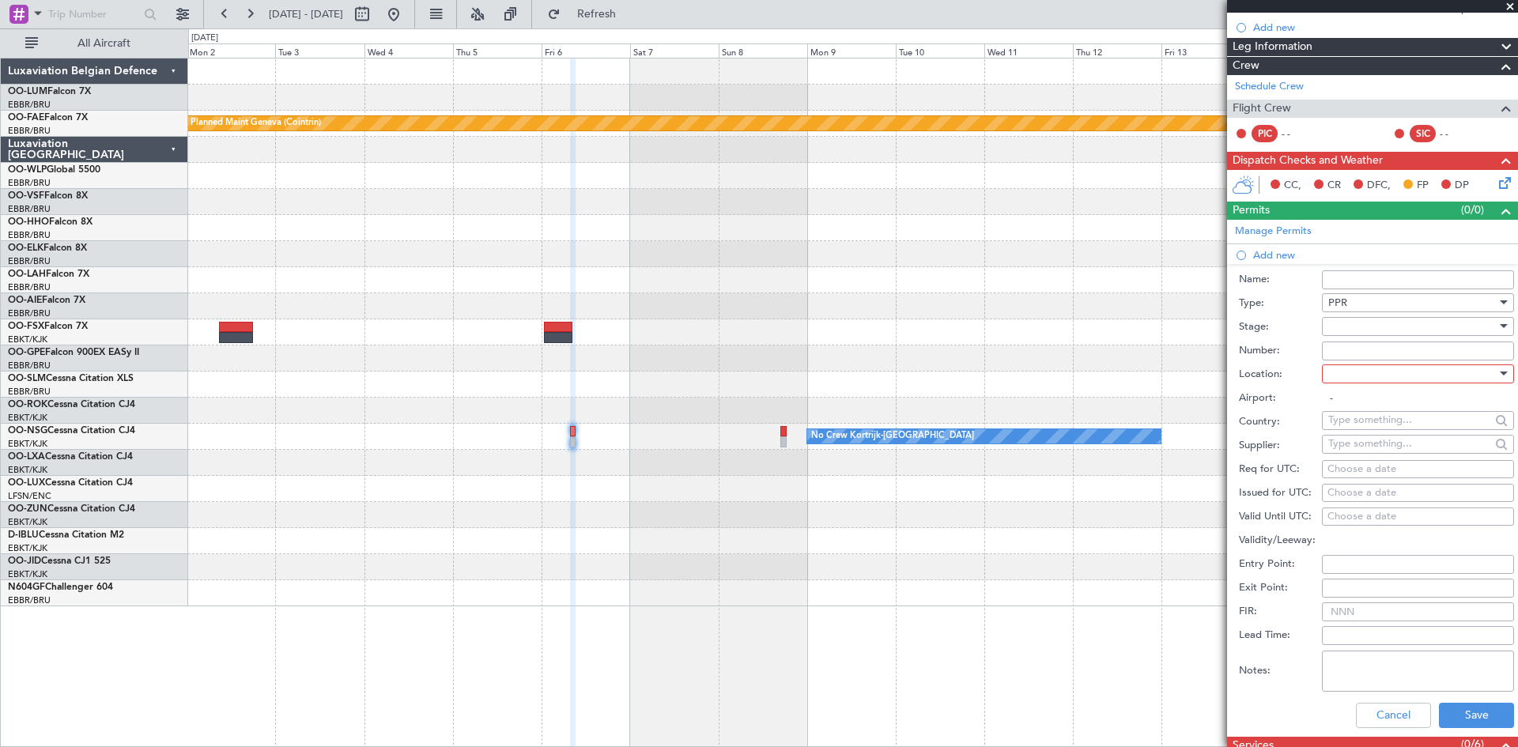
scroll to position [395, 0]
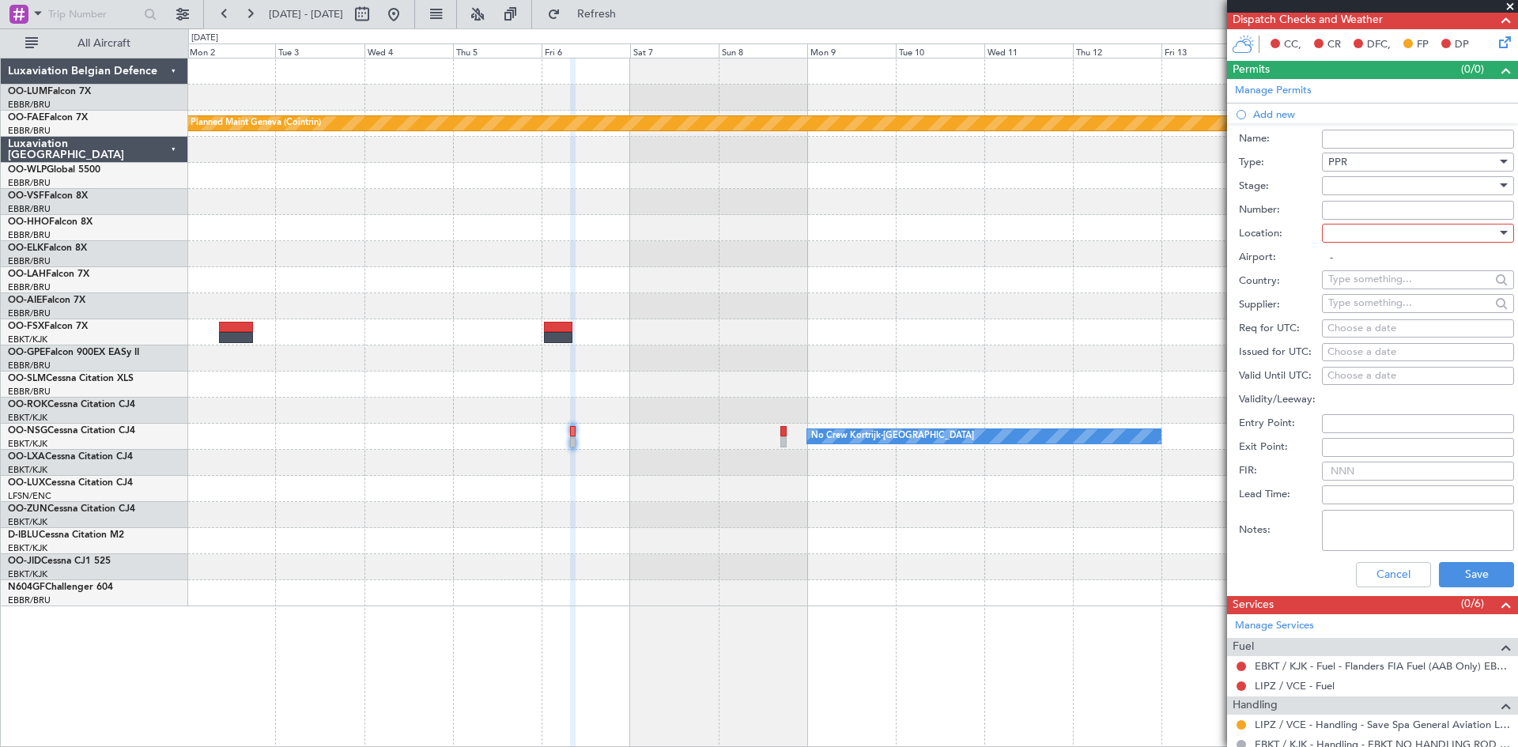
click at [1365, 228] on div at bounding box center [1412, 233] width 168 height 24
click at [1381, 315] on span "Arrival" at bounding box center [1412, 312] width 166 height 24
type input "LIPZ / VCE"
click at [1345, 185] on div at bounding box center [1412, 186] width 168 height 24
click at [1371, 296] on span "Requested" at bounding box center [1412, 289] width 166 height 24
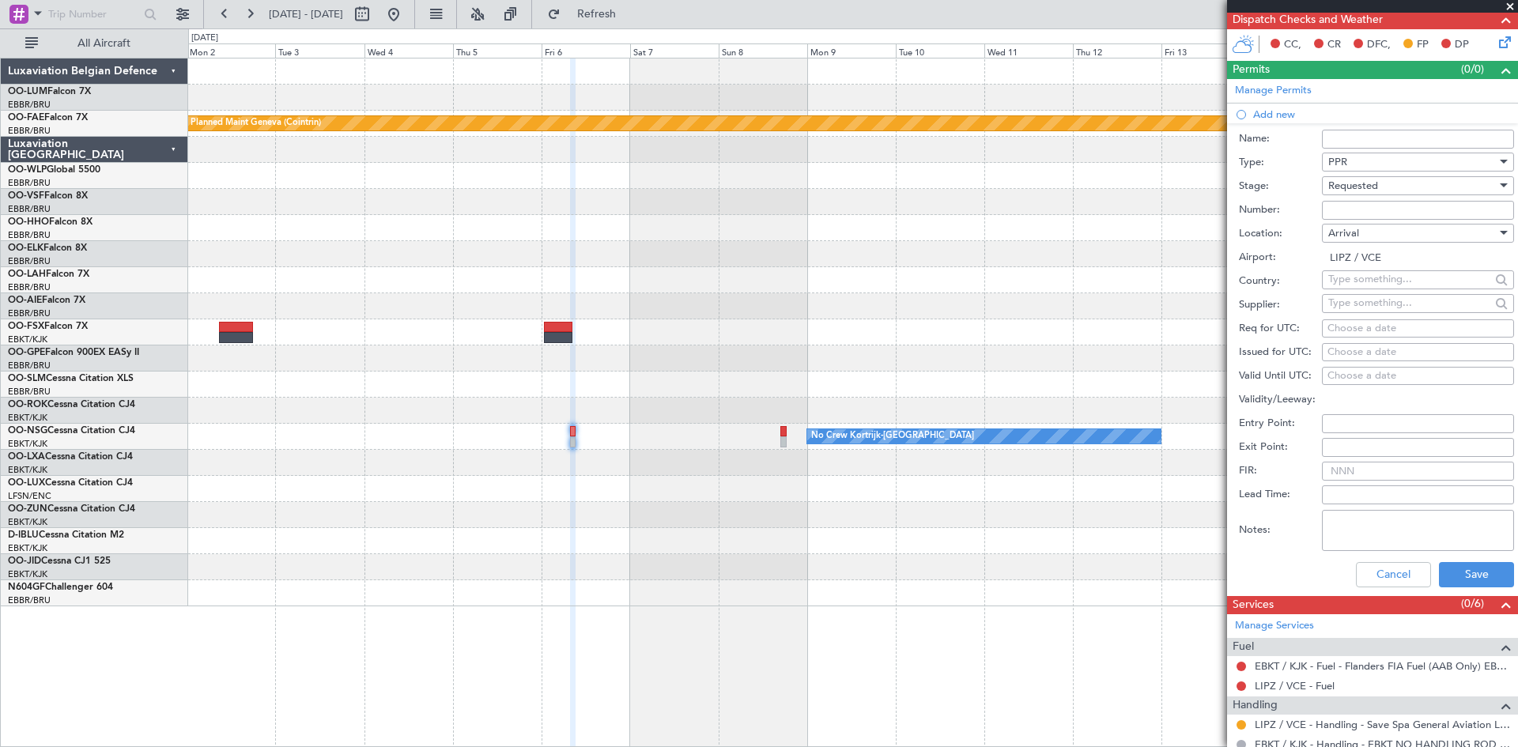
click at [1333, 282] on input "text" at bounding box center [1409, 279] width 162 height 24
click at [1285, 285] on label "Country:" at bounding box center [1280, 282] width 83 height 16
click at [1345, 325] on div "Choose a date" at bounding box center [1417, 329] width 181 height 16
select select "9"
select select "2025"
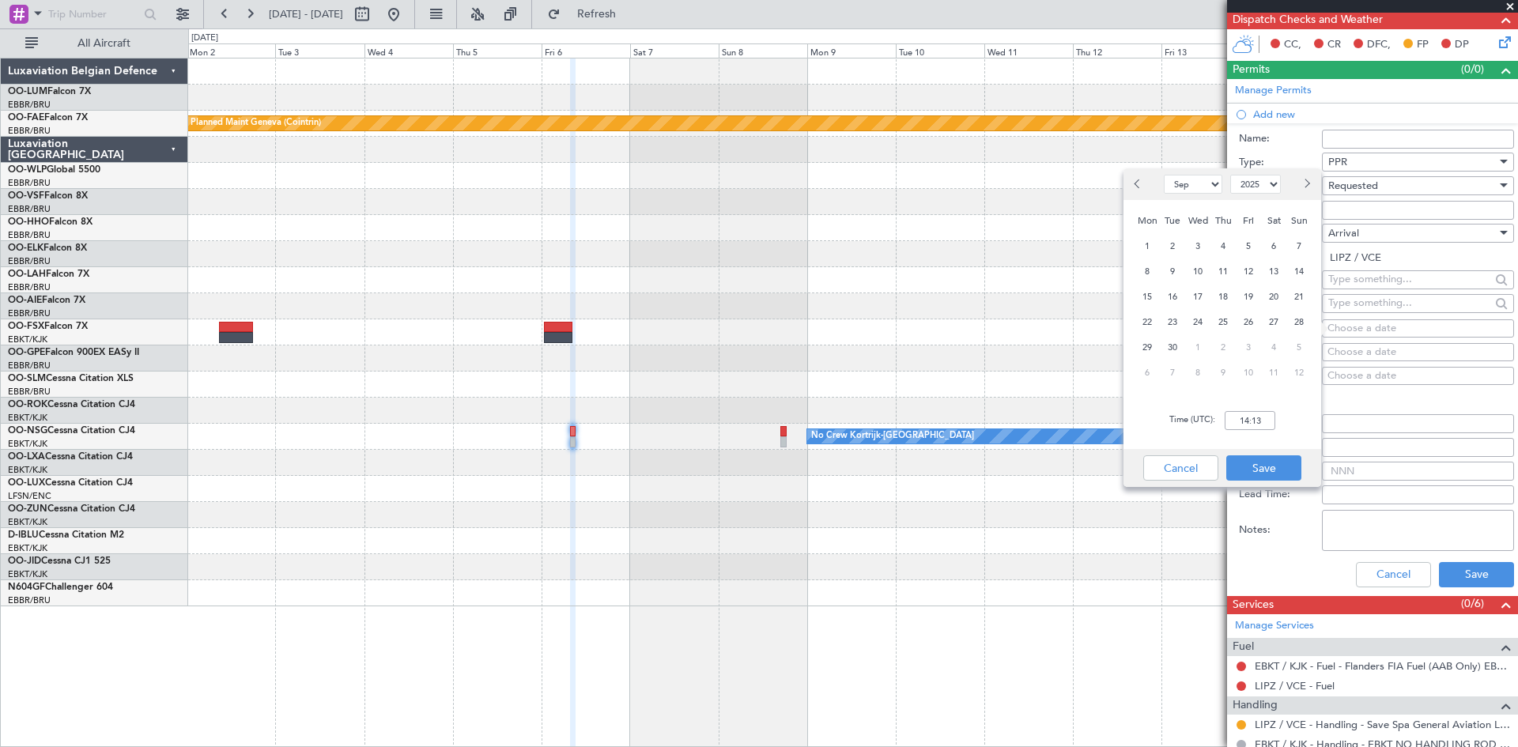
click at [1214, 186] on select "Jan Feb Mar Apr May Jun [DATE] Aug Sep Oct Nov Dec" at bounding box center [1193, 184] width 59 height 19
select select "3"
click at [1164, 175] on select "Jan Feb Mar Apr May Jun [DATE] Aug Sep Oct Nov Dec" at bounding box center [1193, 184] width 59 height 19
click at [1274, 183] on select "2015 2016 2017 2018 2019 2020 2021 2022 2023 2024 2025 2026 2027 2028 2029 2030…" at bounding box center [1255, 184] width 51 height 19
select select "2026"
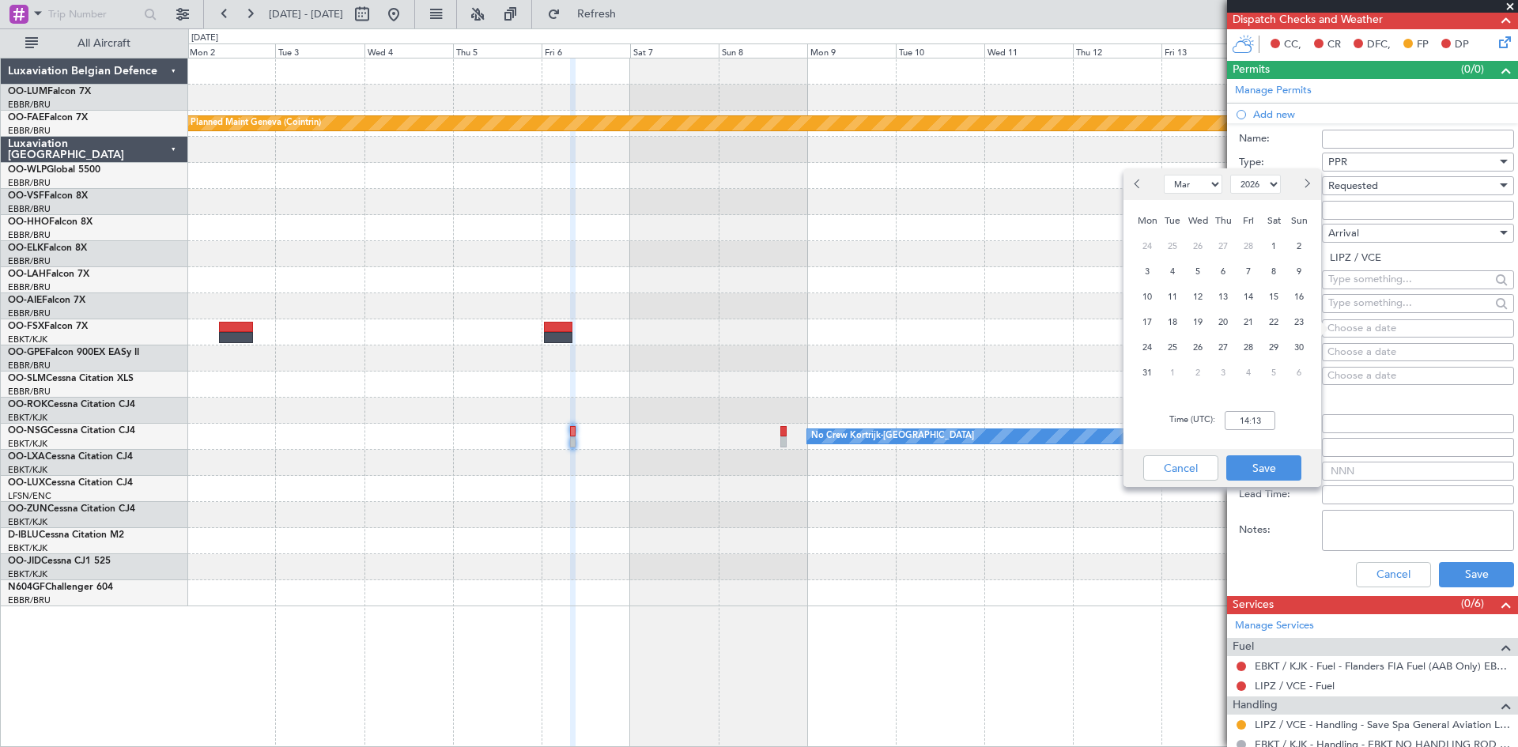
click at [1230, 175] on select "2015 2016 2017 2018 2019 2020 2021 2022 2023 2024 2025 2026 2027 2028 2029 2030…" at bounding box center [1255, 184] width 51 height 19
click at [1257, 267] on span "6" at bounding box center [1249, 272] width 20 height 20
click at [1248, 420] on input "00:00" at bounding box center [1250, 420] width 51 height 19
type input "09:25"
click at [1248, 465] on button "Save" at bounding box center [1263, 467] width 75 height 25
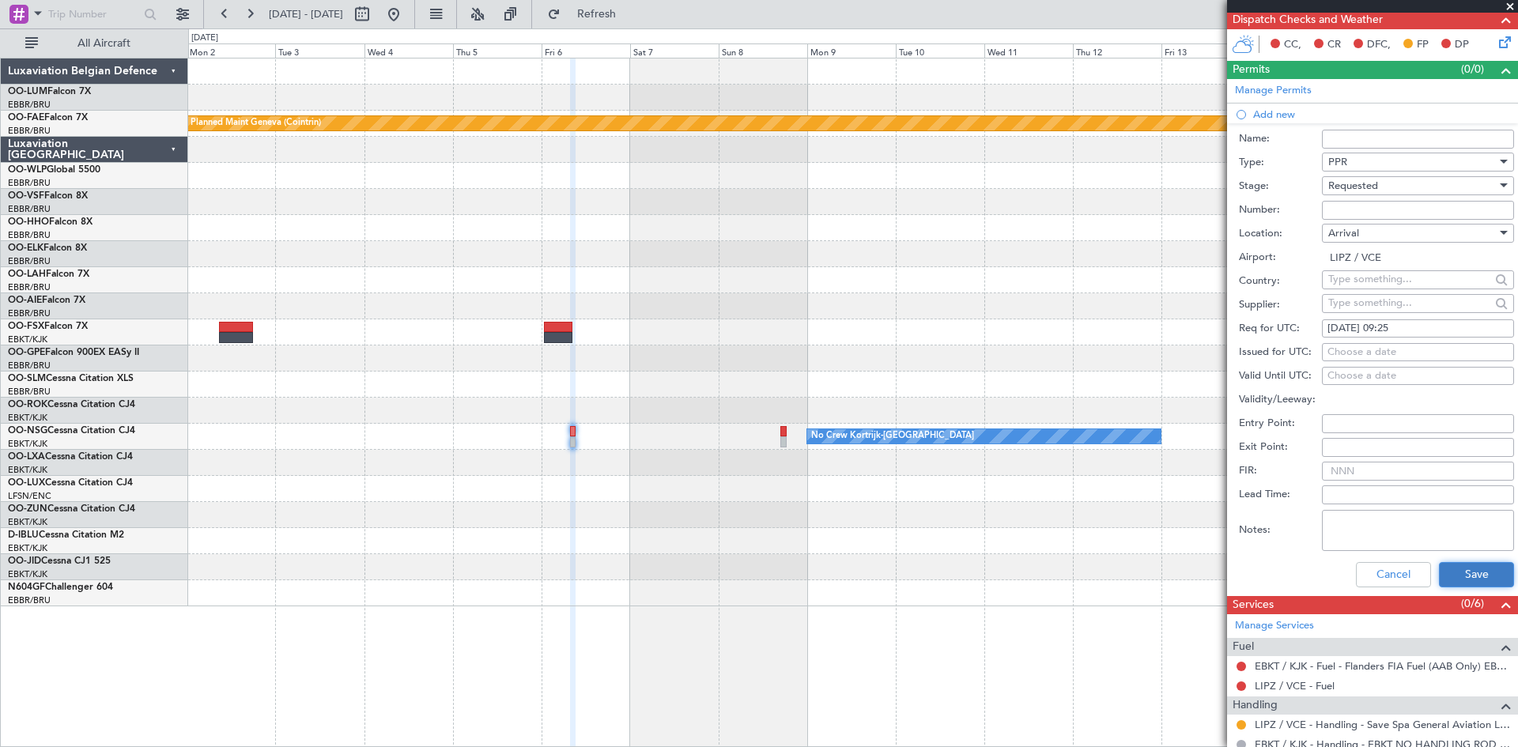
click at [1445, 565] on button "Save" at bounding box center [1476, 574] width 75 height 25
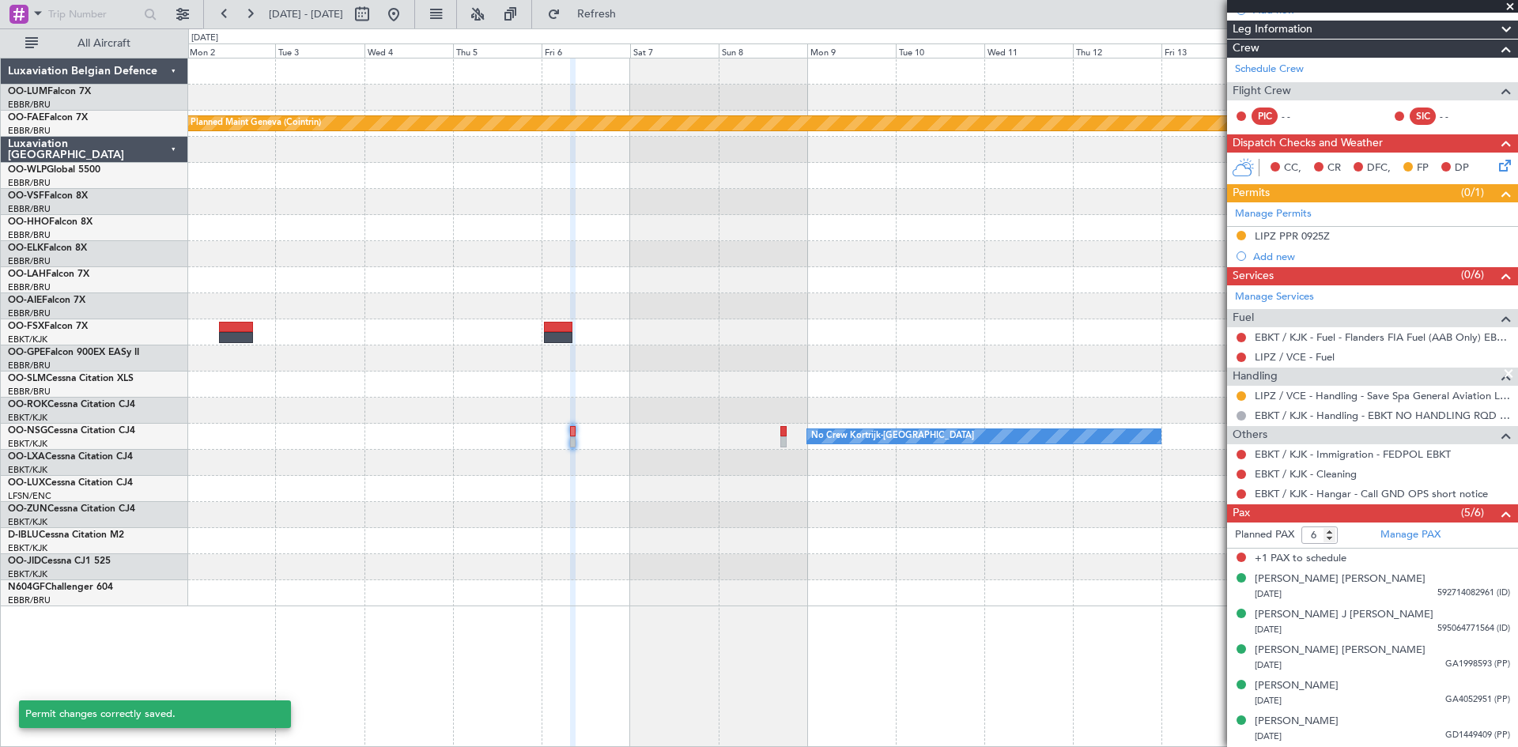
scroll to position [271, 0]
click at [630, 15] on span "Refresh" at bounding box center [597, 14] width 66 height 11
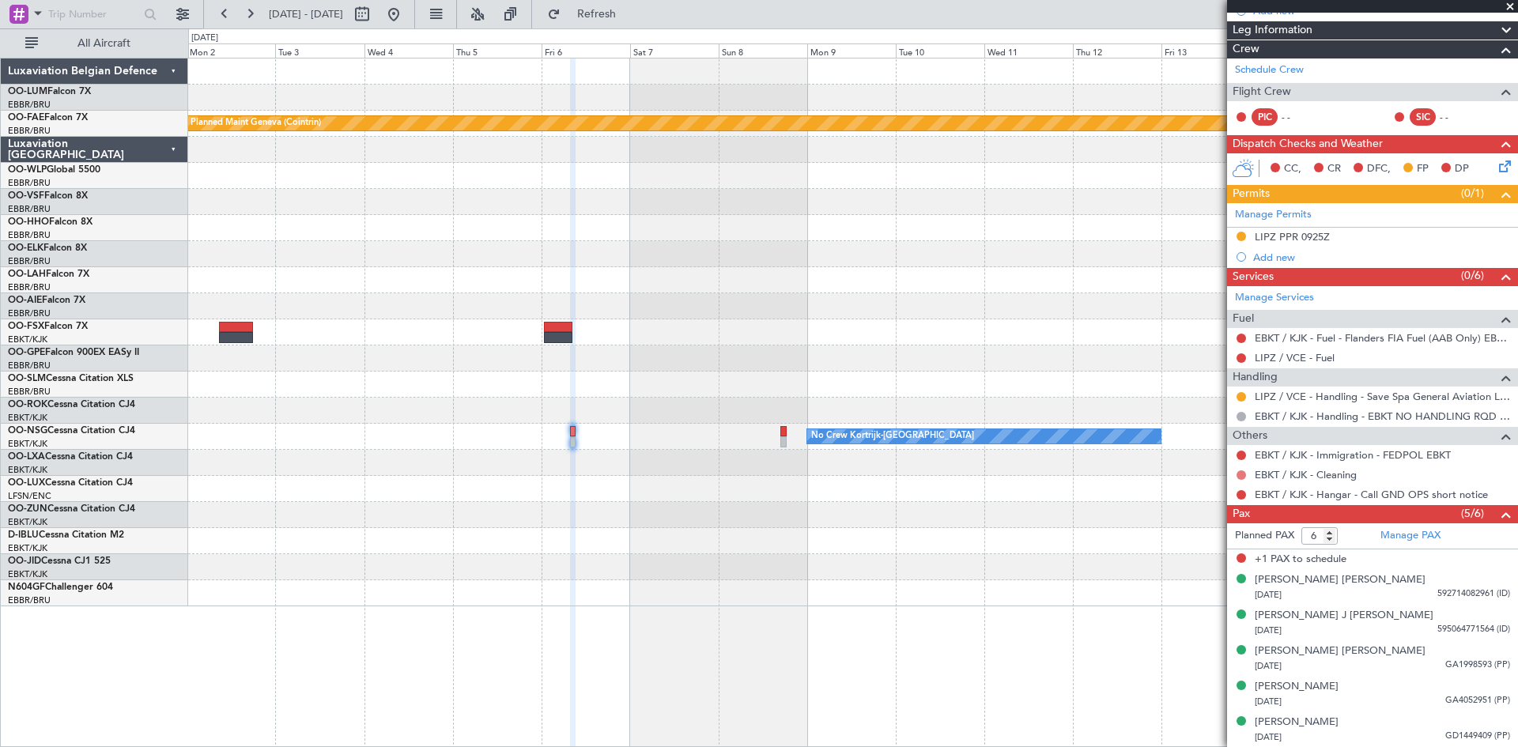
click at [1242, 476] on button at bounding box center [1241, 474] width 9 height 9
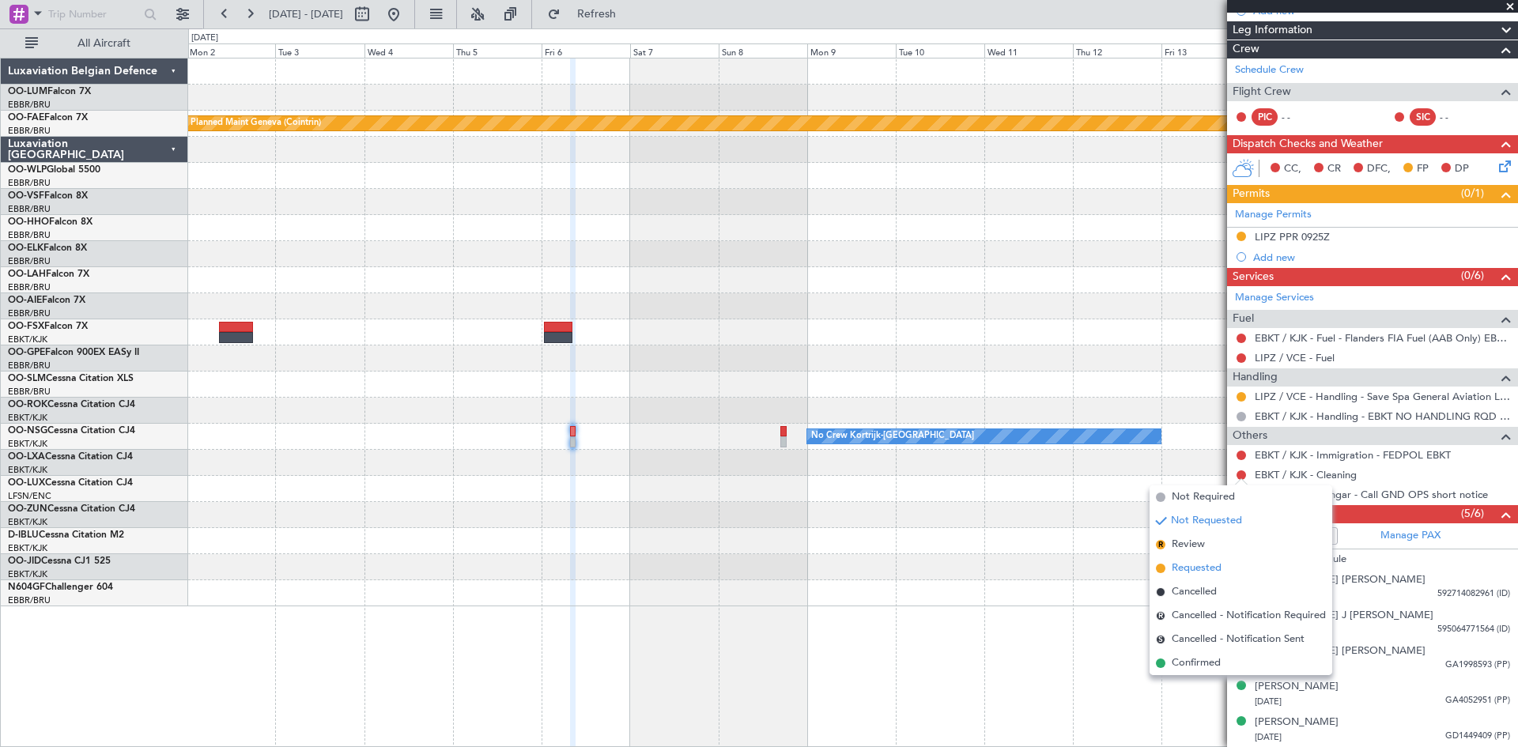
click at [1212, 561] on span "Requested" at bounding box center [1197, 569] width 50 height 16
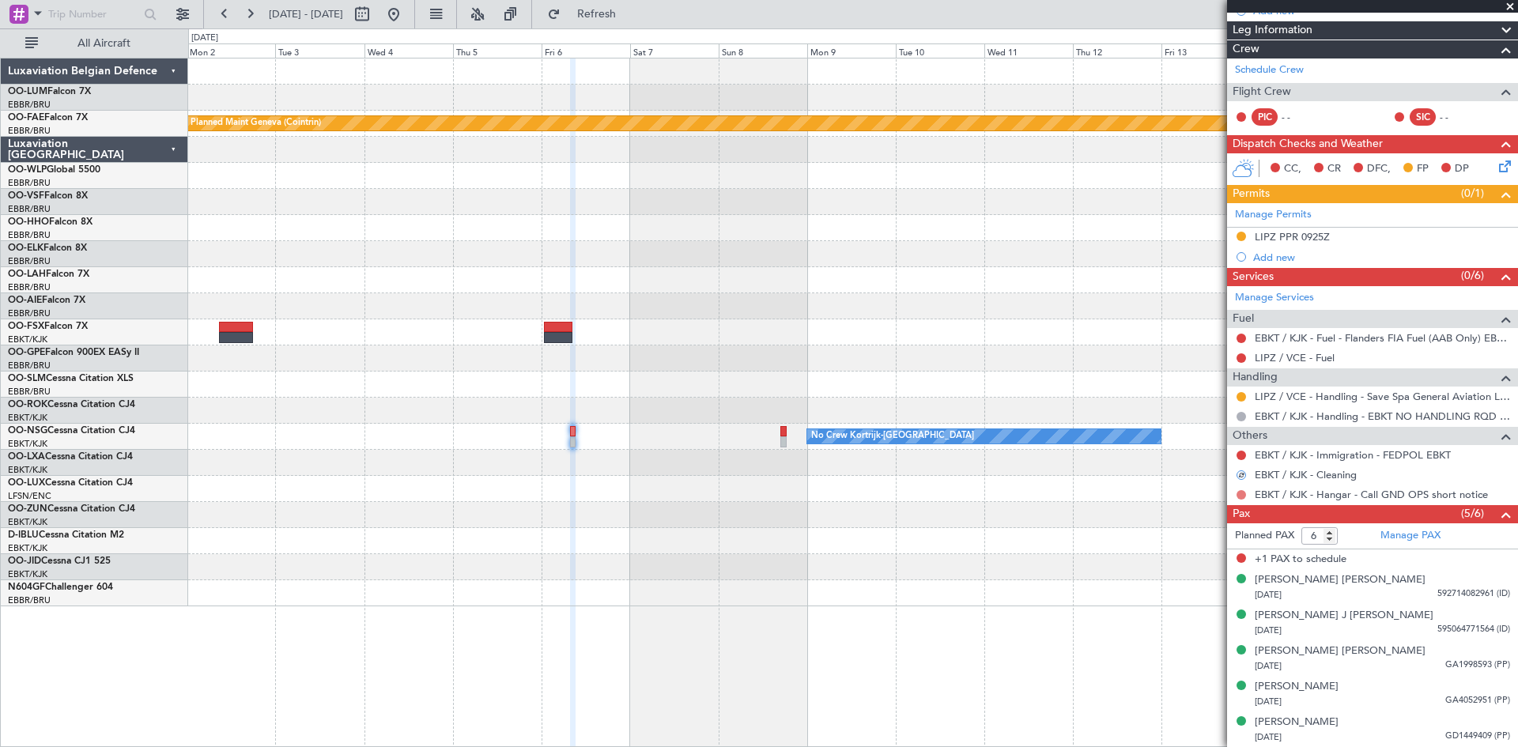
click at [1244, 493] on button at bounding box center [1241, 494] width 9 height 9
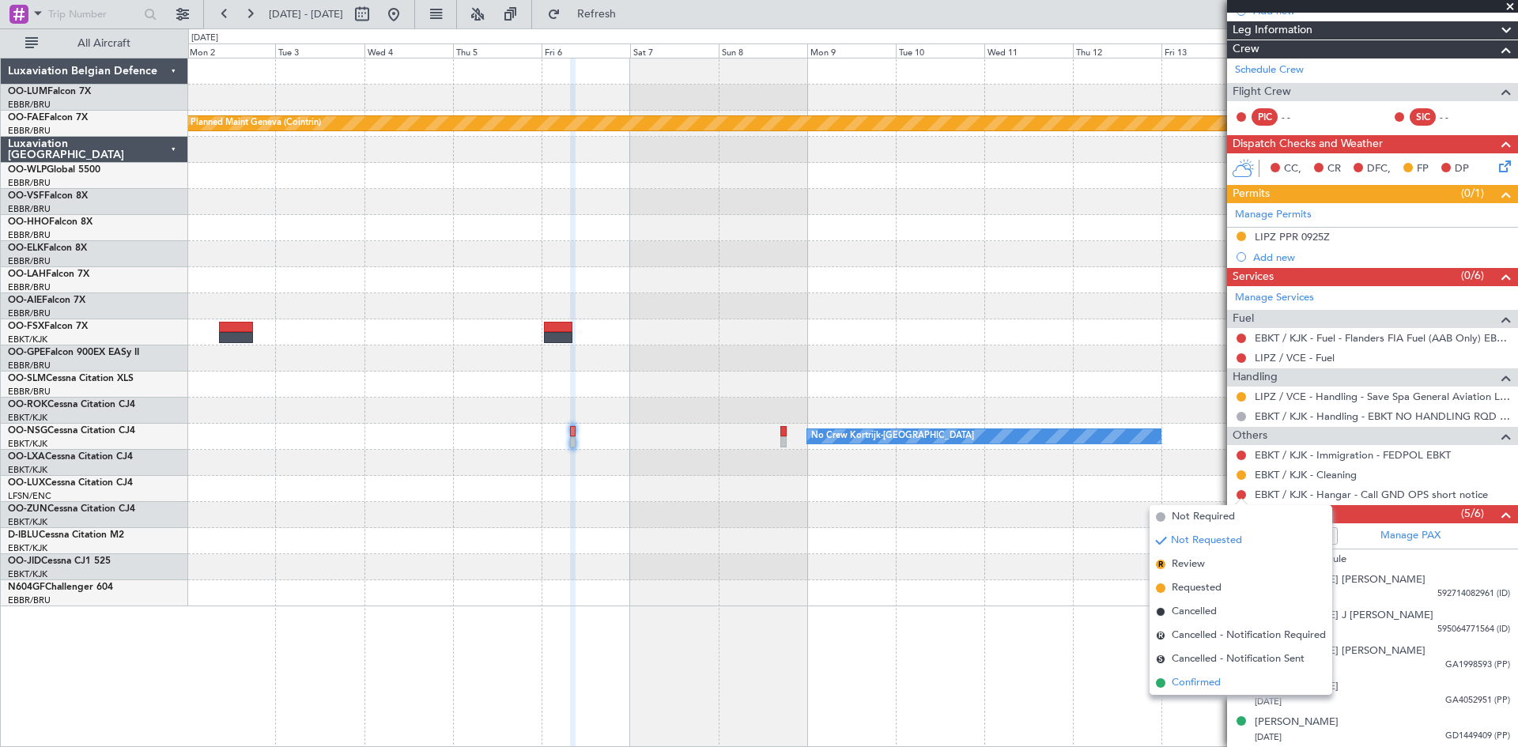
click at [1199, 682] on span "Confirmed" at bounding box center [1196, 683] width 49 height 16
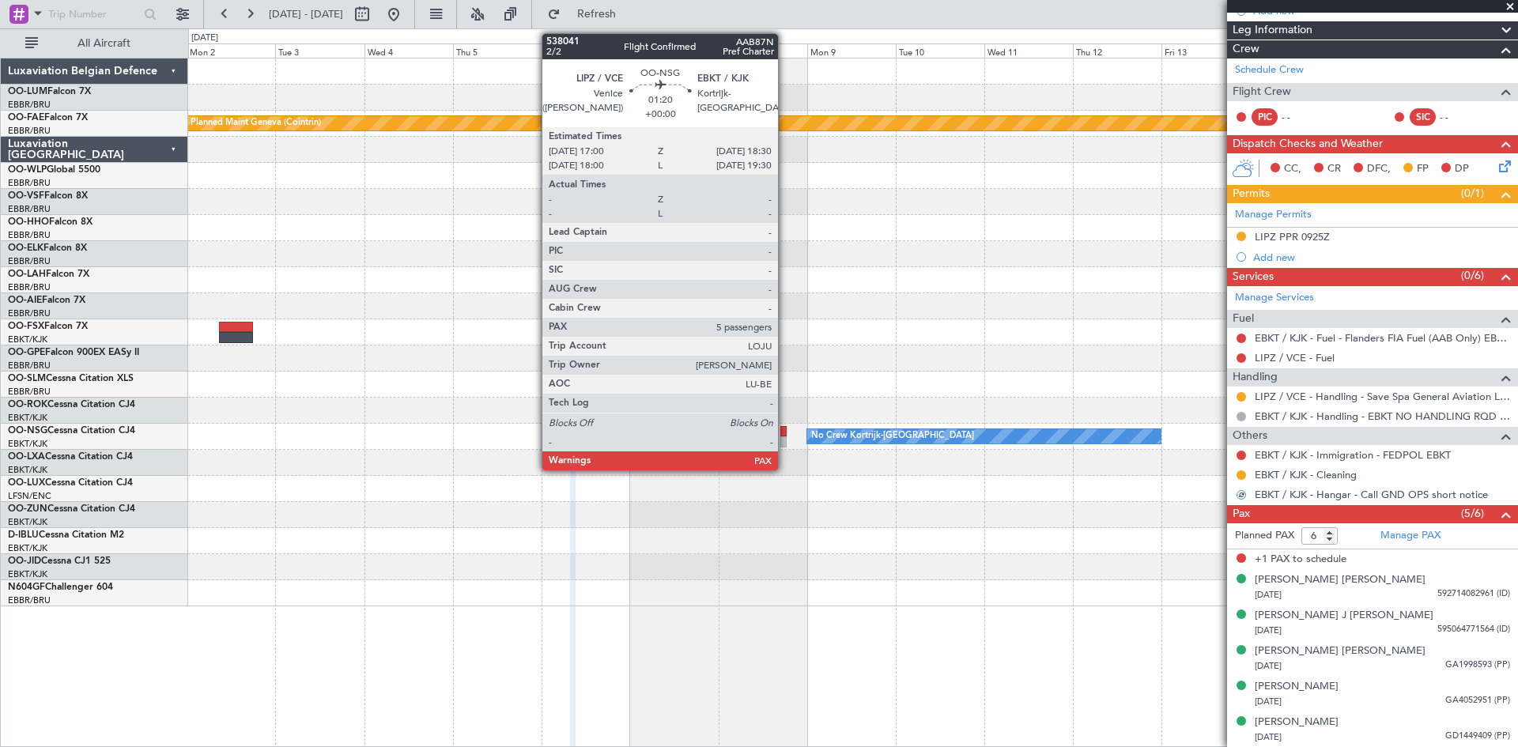
click at [785, 429] on div at bounding box center [783, 431] width 6 height 11
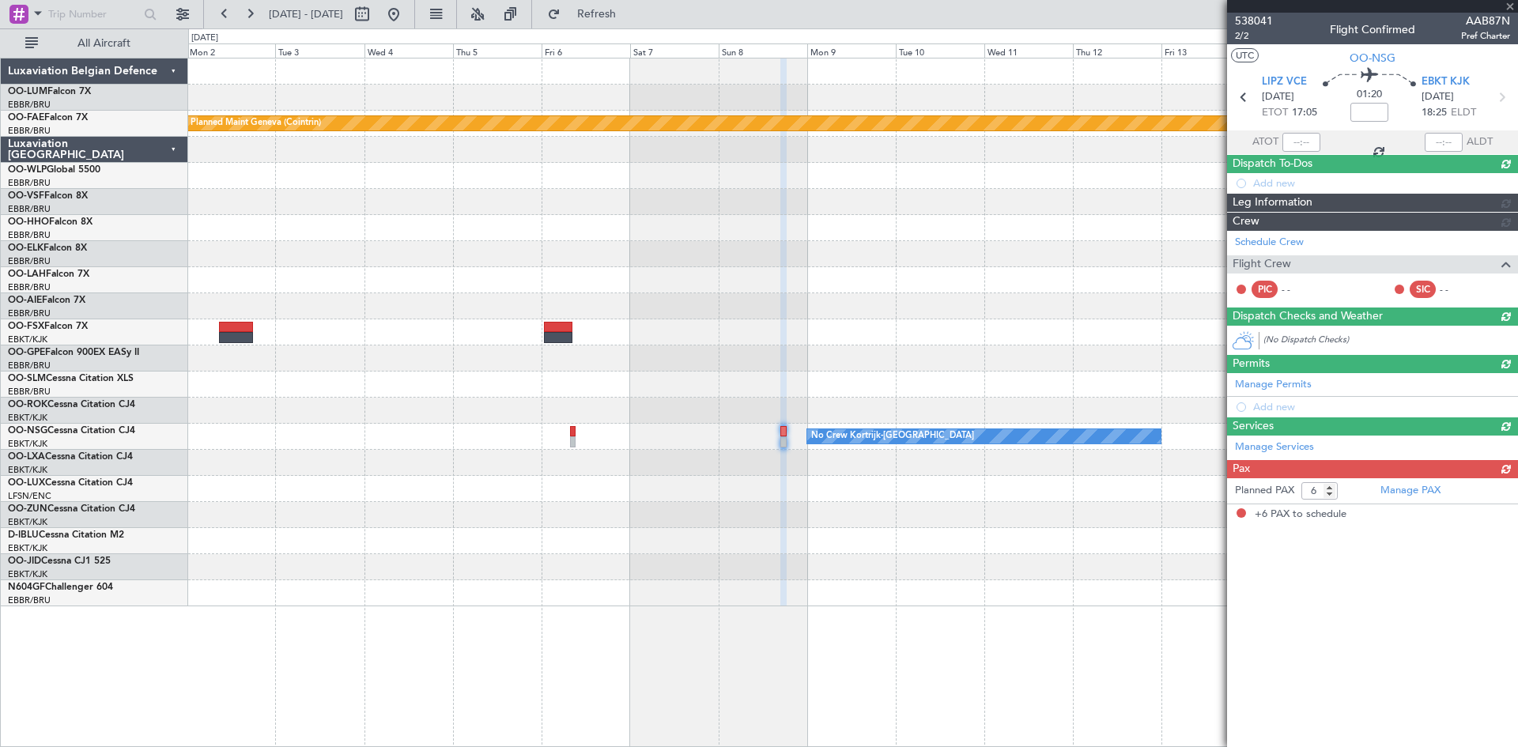
scroll to position [0, 0]
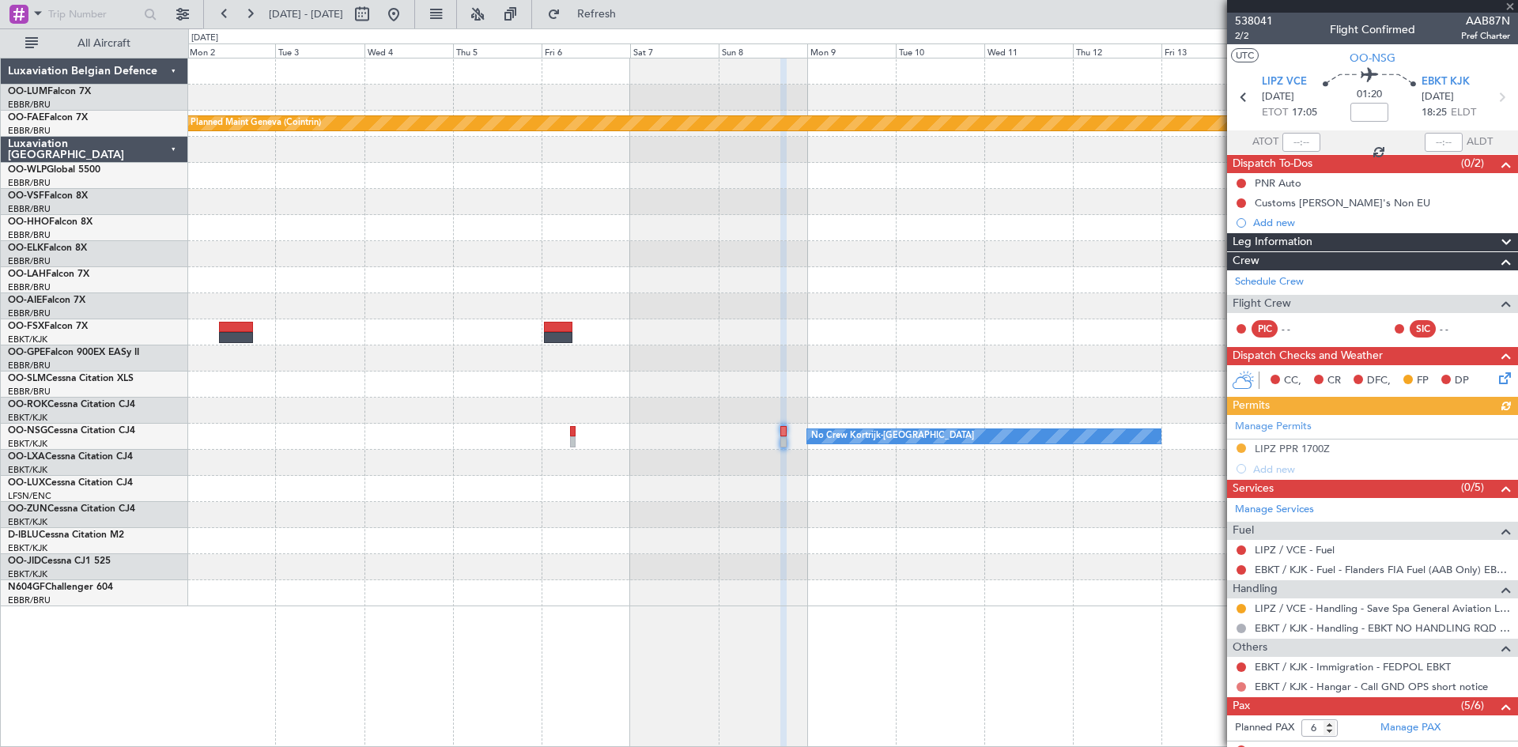
click at [1244, 685] on button at bounding box center [1241, 686] width 9 height 9
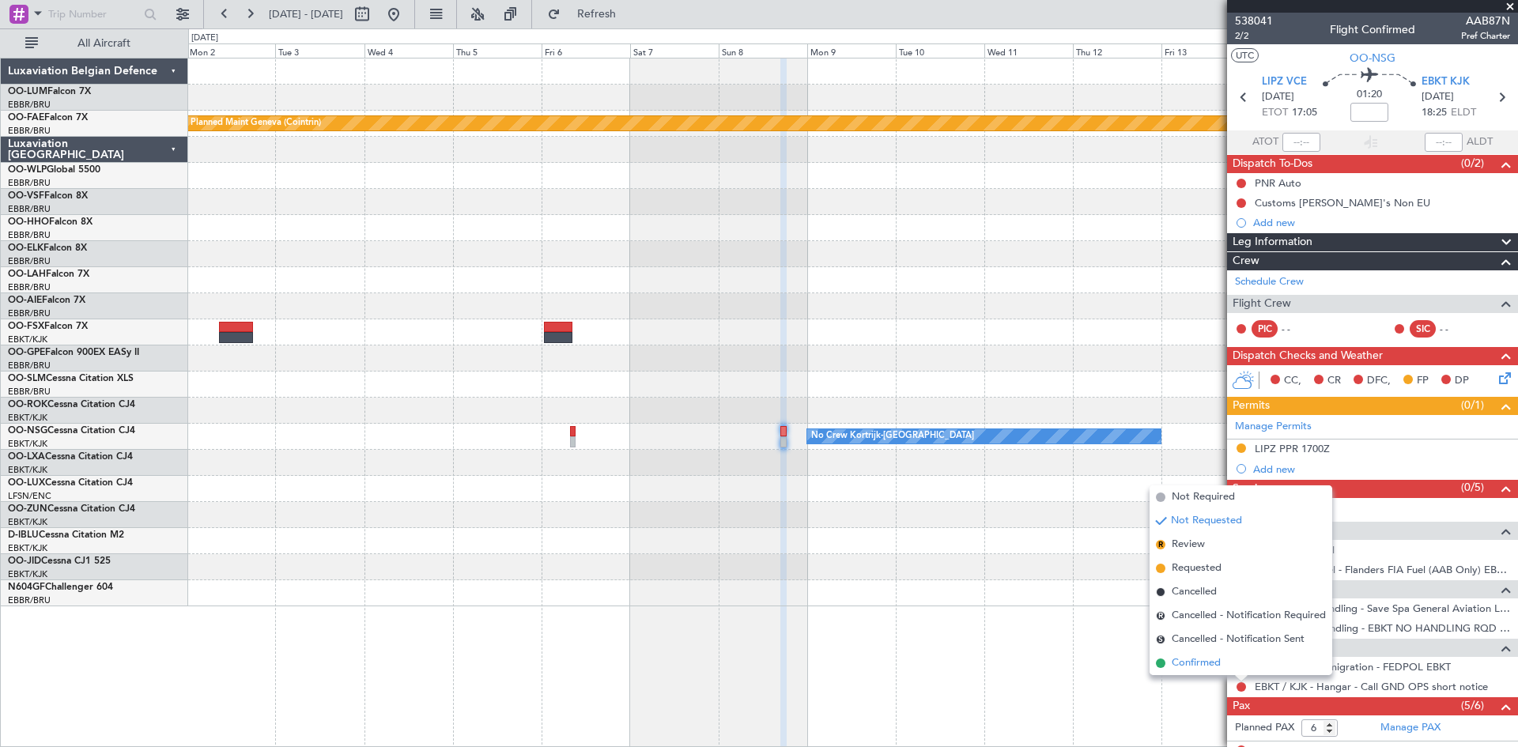
click at [1233, 662] on li "Confirmed" at bounding box center [1241, 663] width 183 height 24
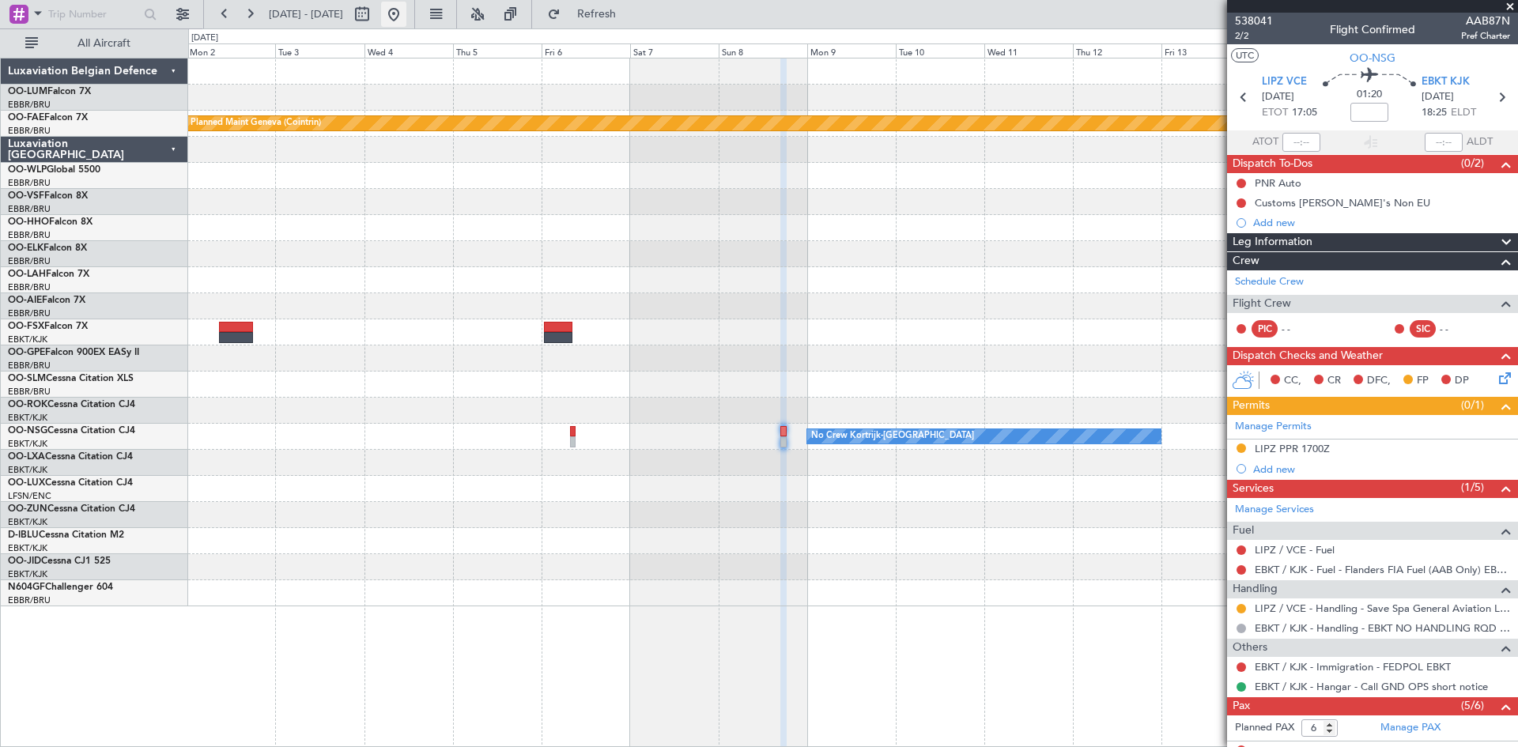
click at [406, 10] on button at bounding box center [393, 14] width 25 height 25
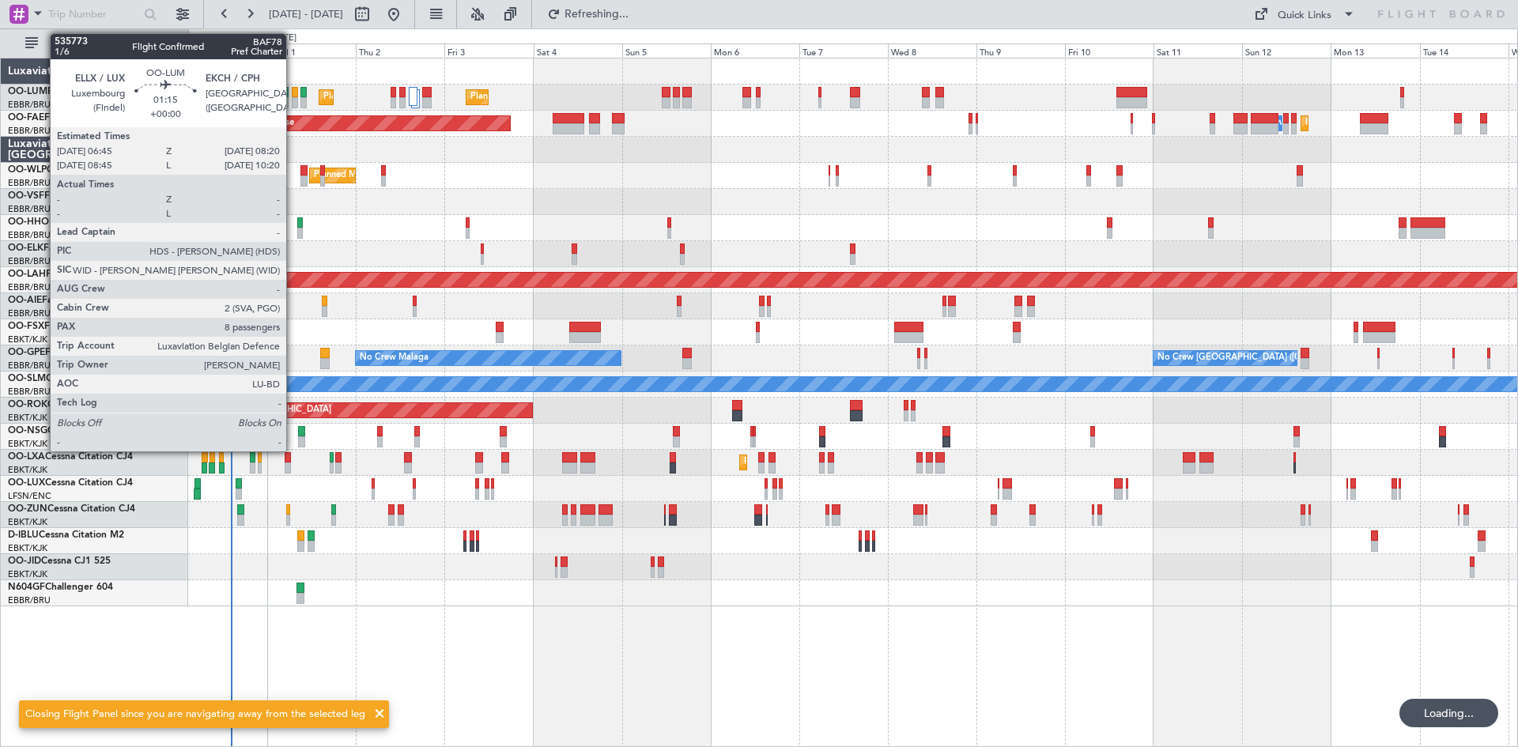
click at [293, 91] on div at bounding box center [295, 92] width 6 height 11
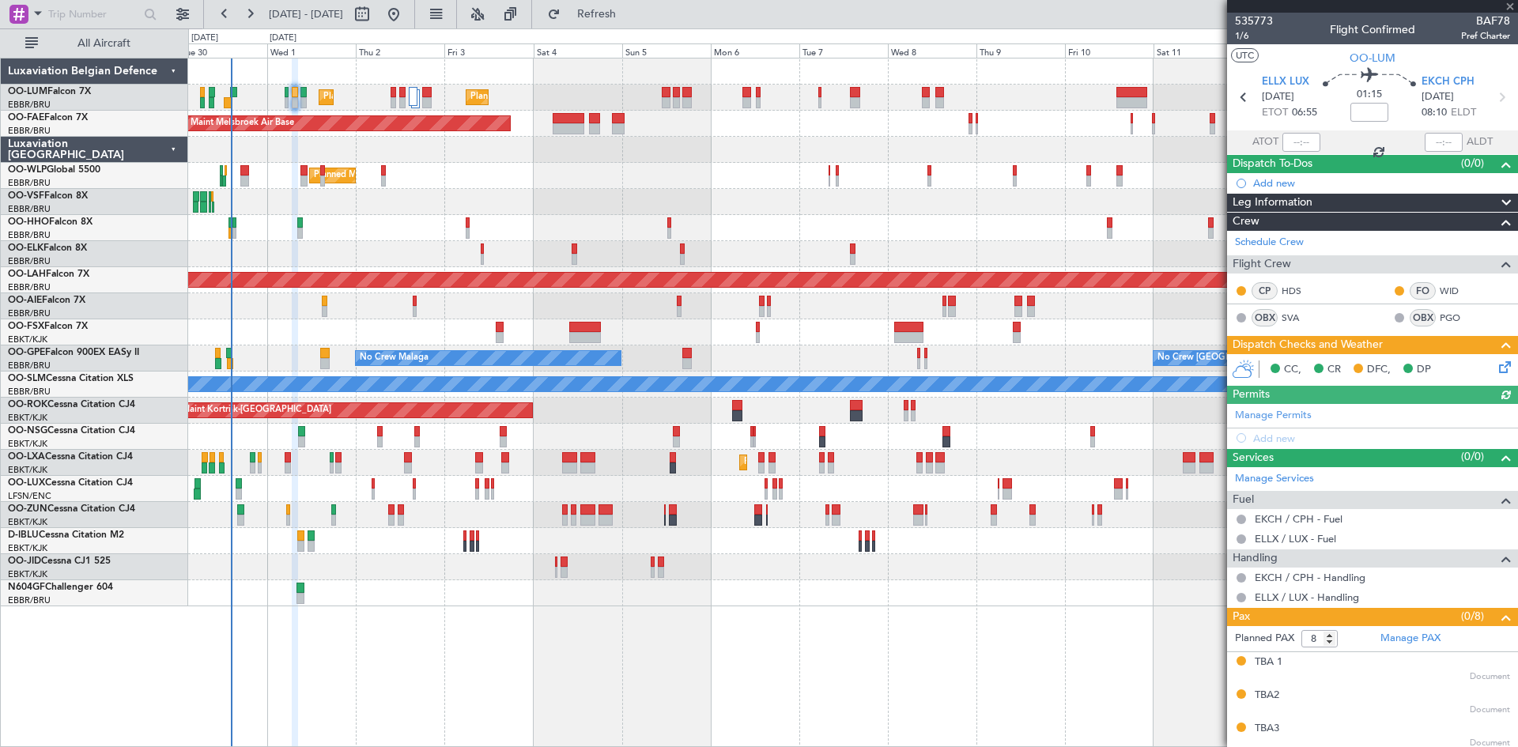
click at [1496, 362] on icon at bounding box center [1502, 364] width 13 height 13
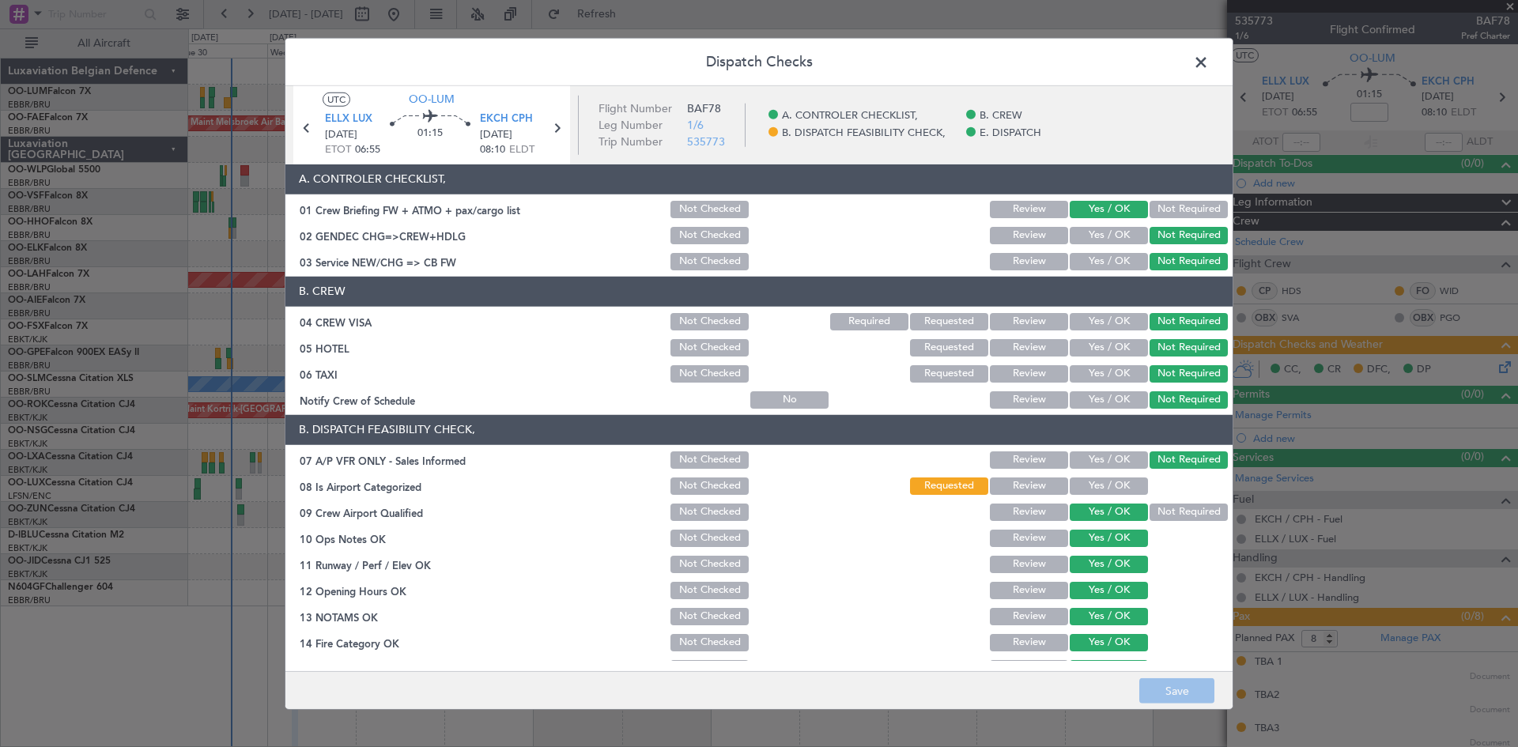
click at [1112, 488] on button "Yes / OK" at bounding box center [1109, 486] width 78 height 17
drag, startPoint x: 1188, startPoint y: 693, endPoint x: 1175, endPoint y: 679, distance: 19.0
click at [1185, 693] on button "Save" at bounding box center [1176, 690] width 75 height 25
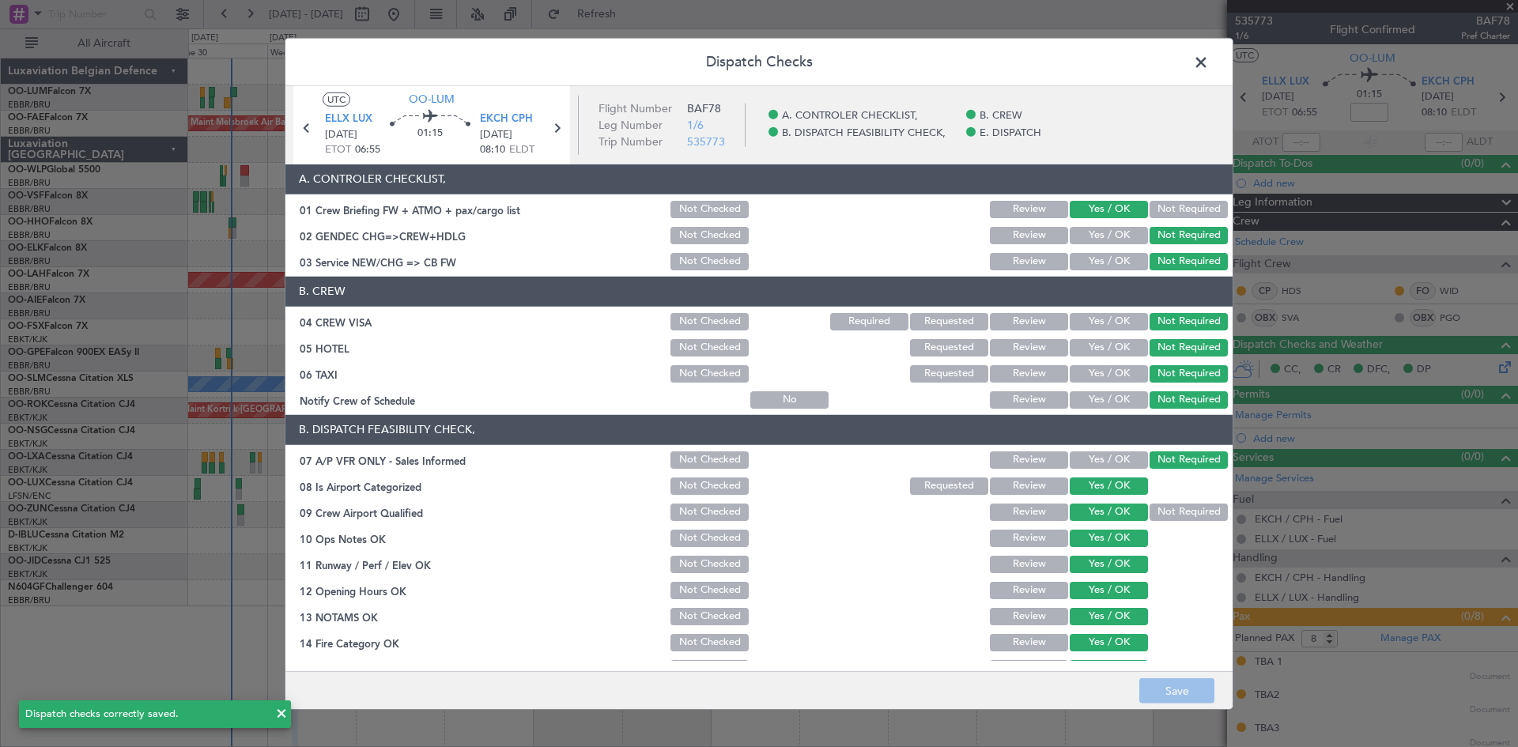
click at [1209, 59] on span at bounding box center [1209, 66] width 0 height 32
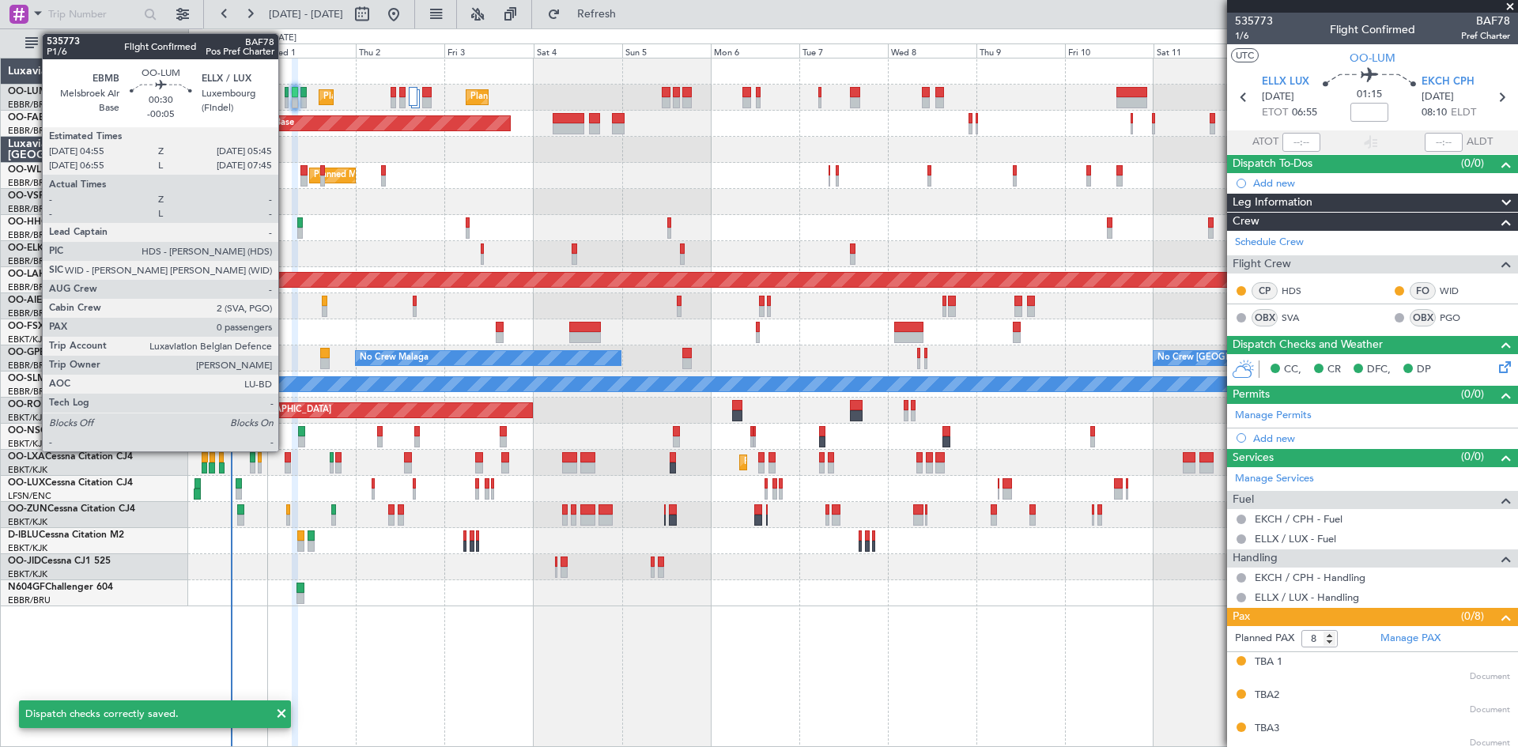
click at [285, 91] on div at bounding box center [286, 92] width 3 height 11
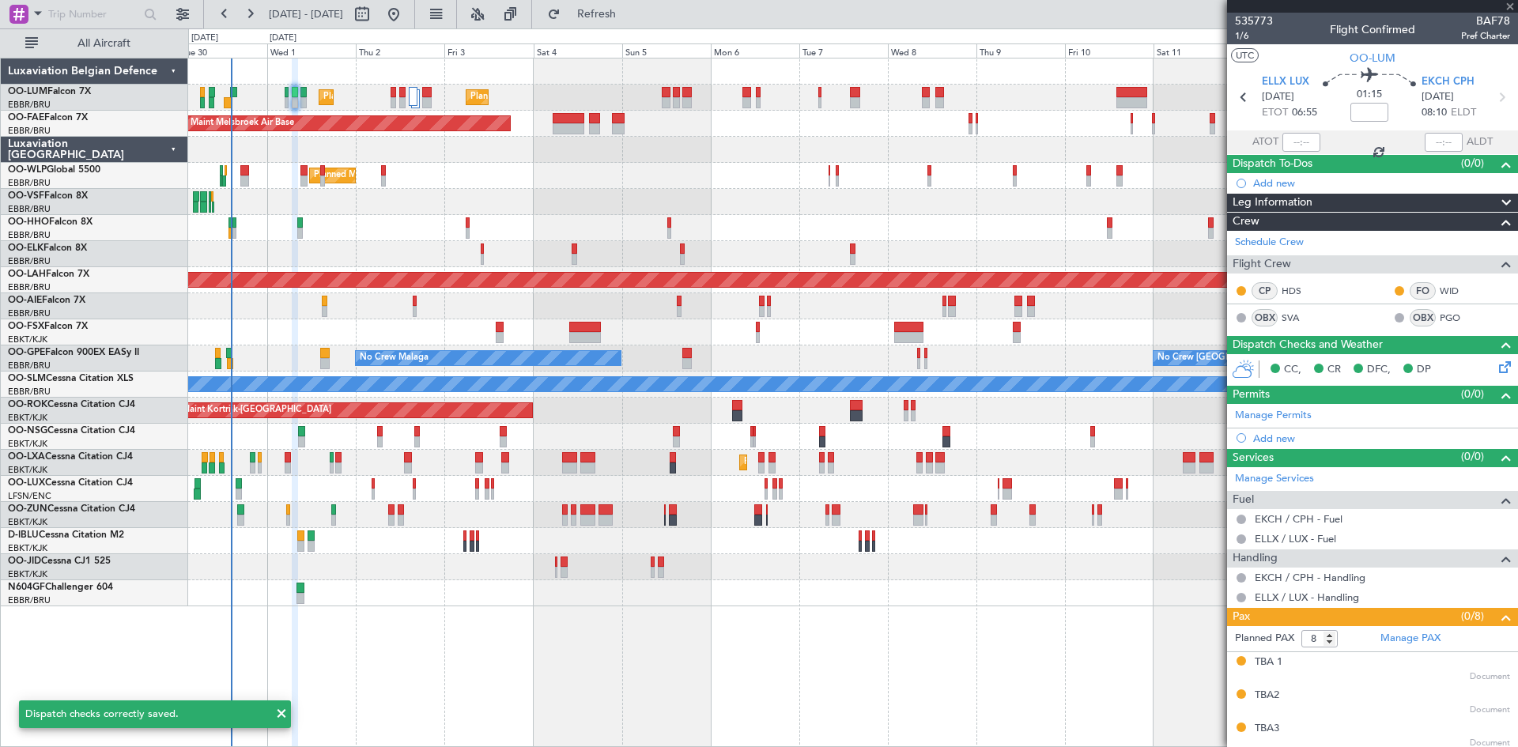
type input "-00:05"
type input "0"
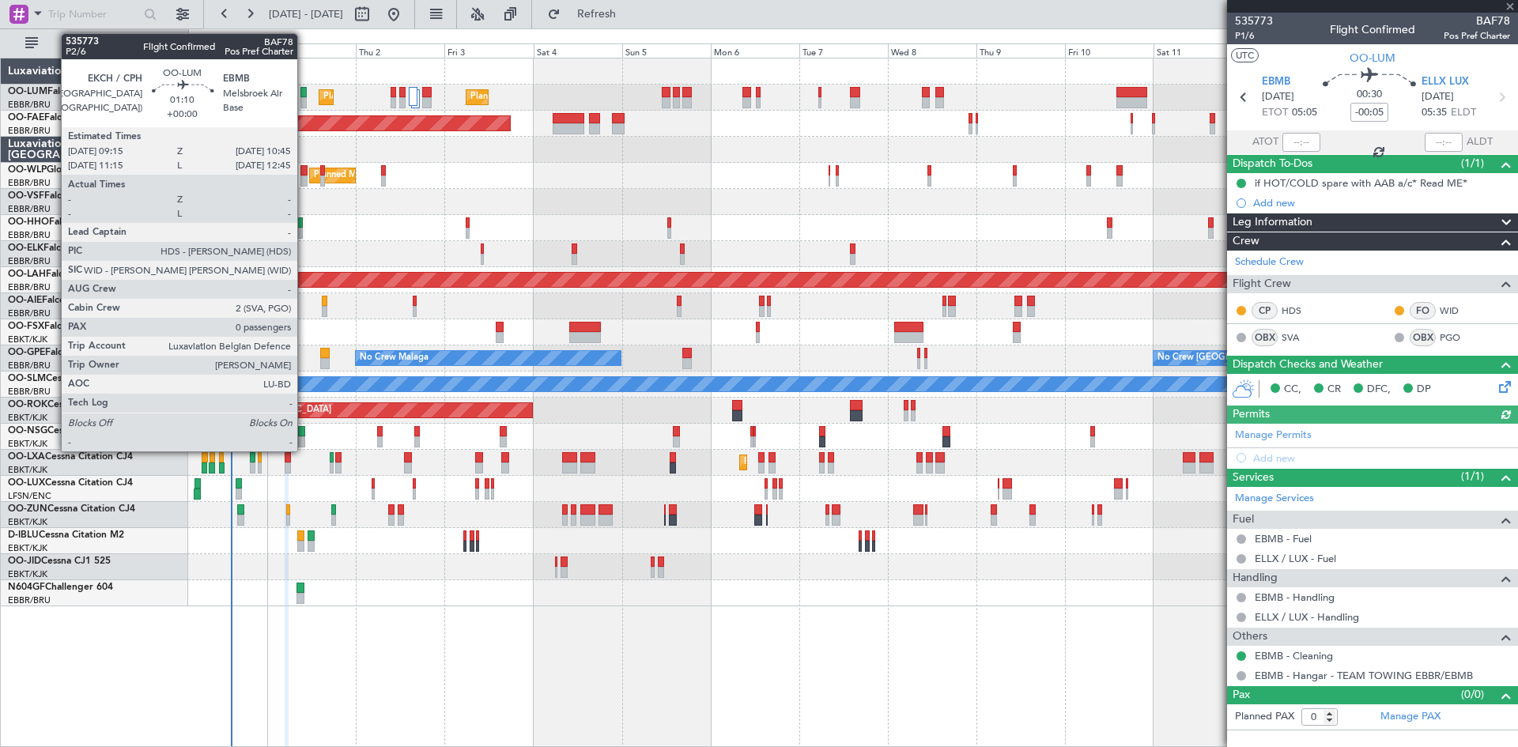
click at [304, 94] on div at bounding box center [303, 92] width 6 height 11
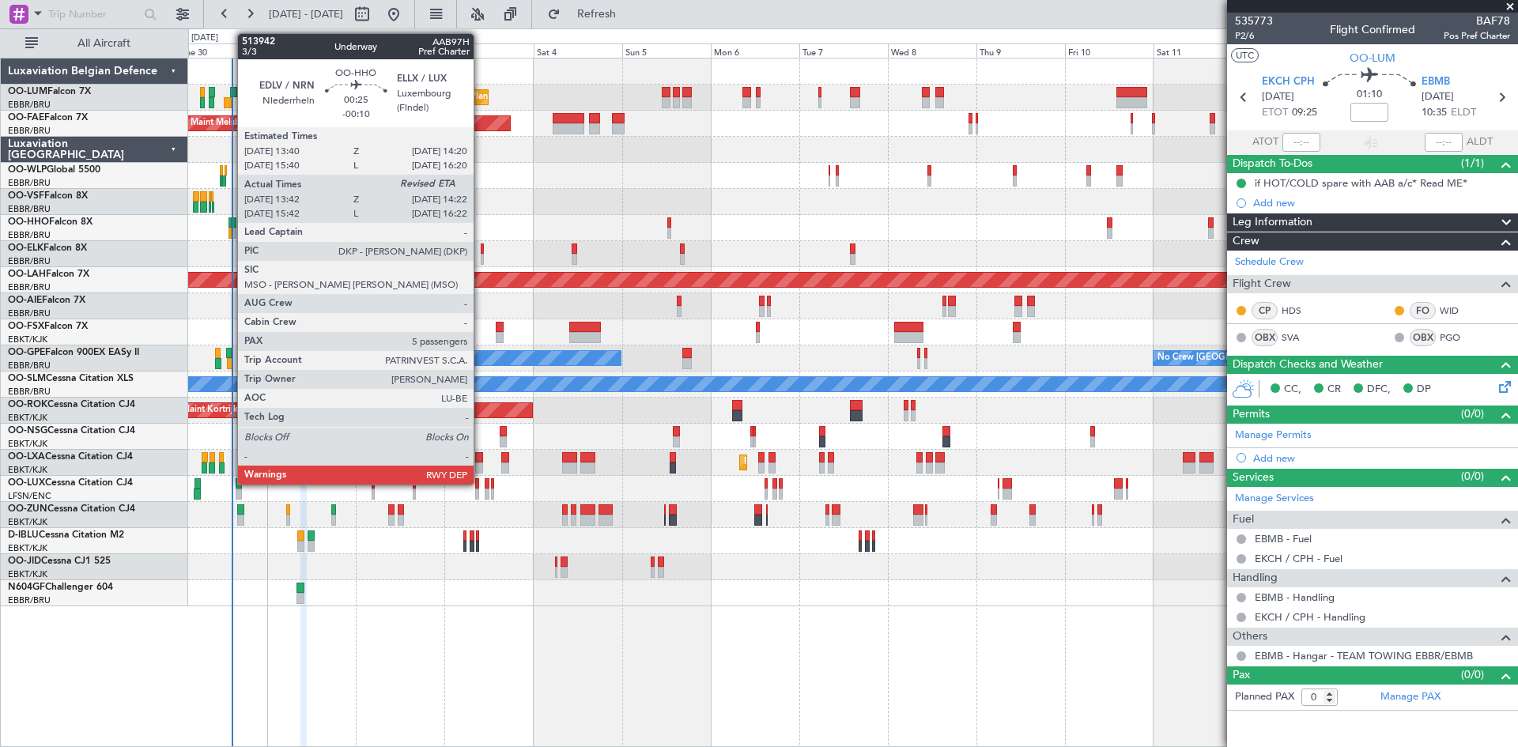
click at [229, 232] on div at bounding box center [229, 233] width 3 height 11
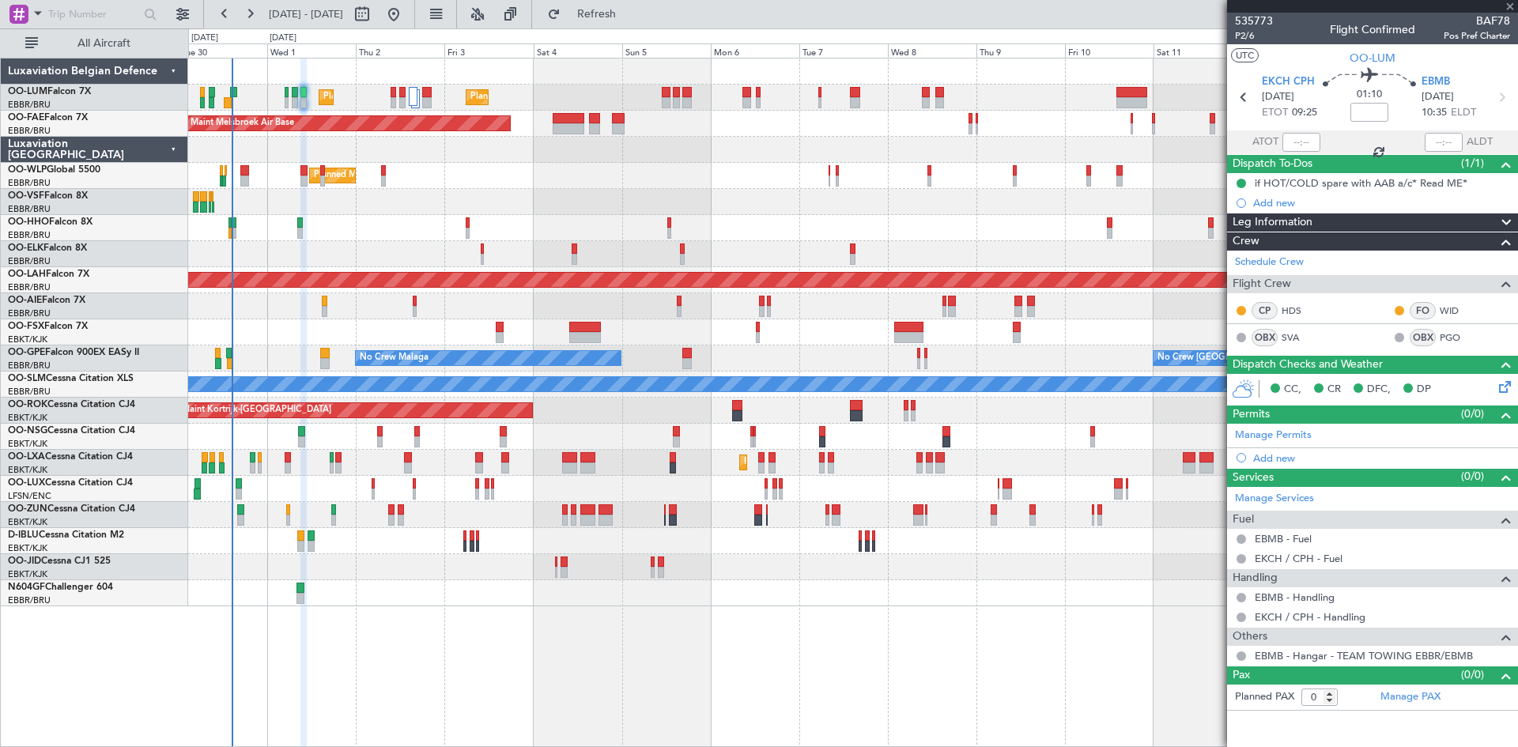
type input "-00:10"
type input "13:52"
type input "5"
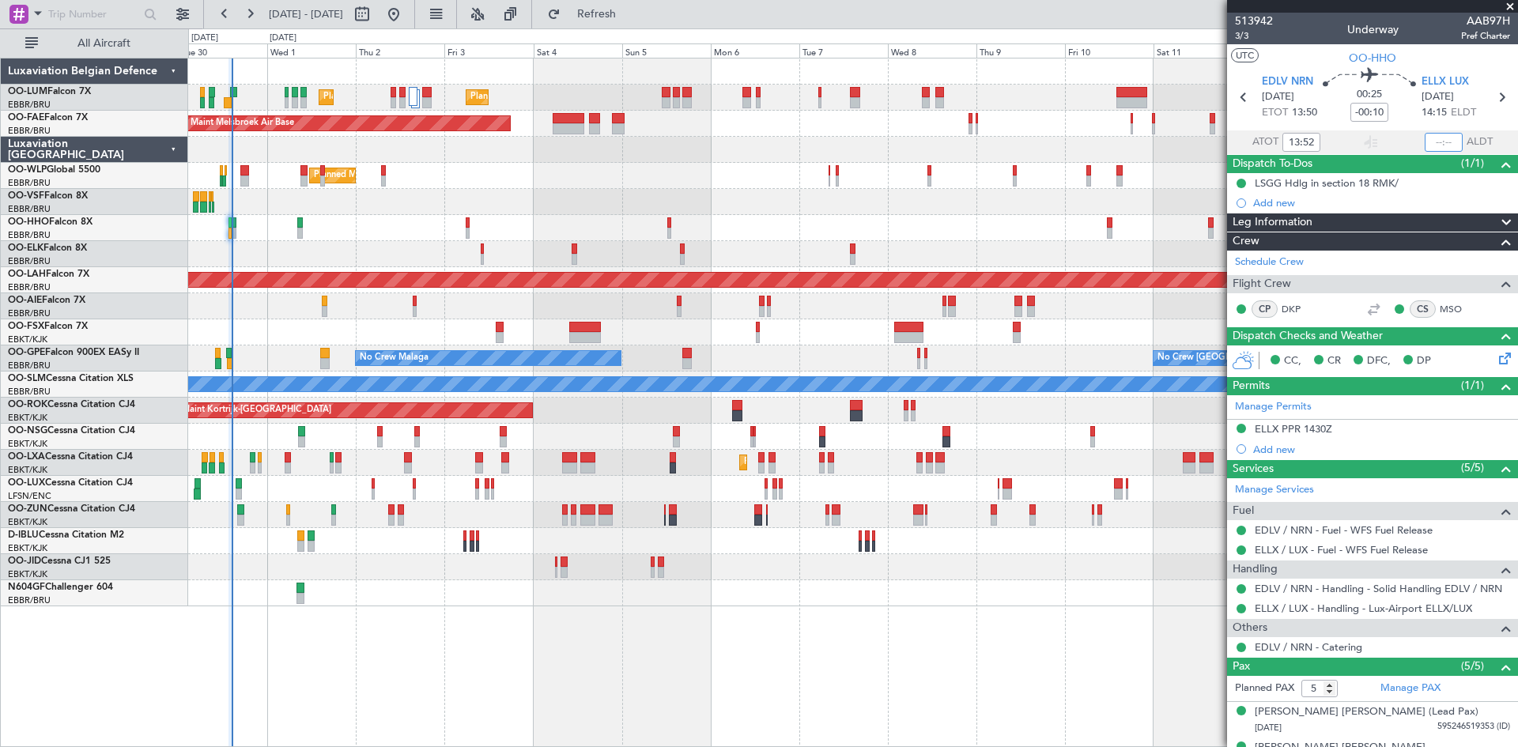
click at [1434, 139] on input "text" at bounding box center [1444, 142] width 38 height 19
click at [1394, 128] on section "EDLV NRN [DATE] ETOT 13:50 00:25 -00:10 ELLX LUX [DATE] 14:15 ELDT" at bounding box center [1372, 99] width 291 height 62
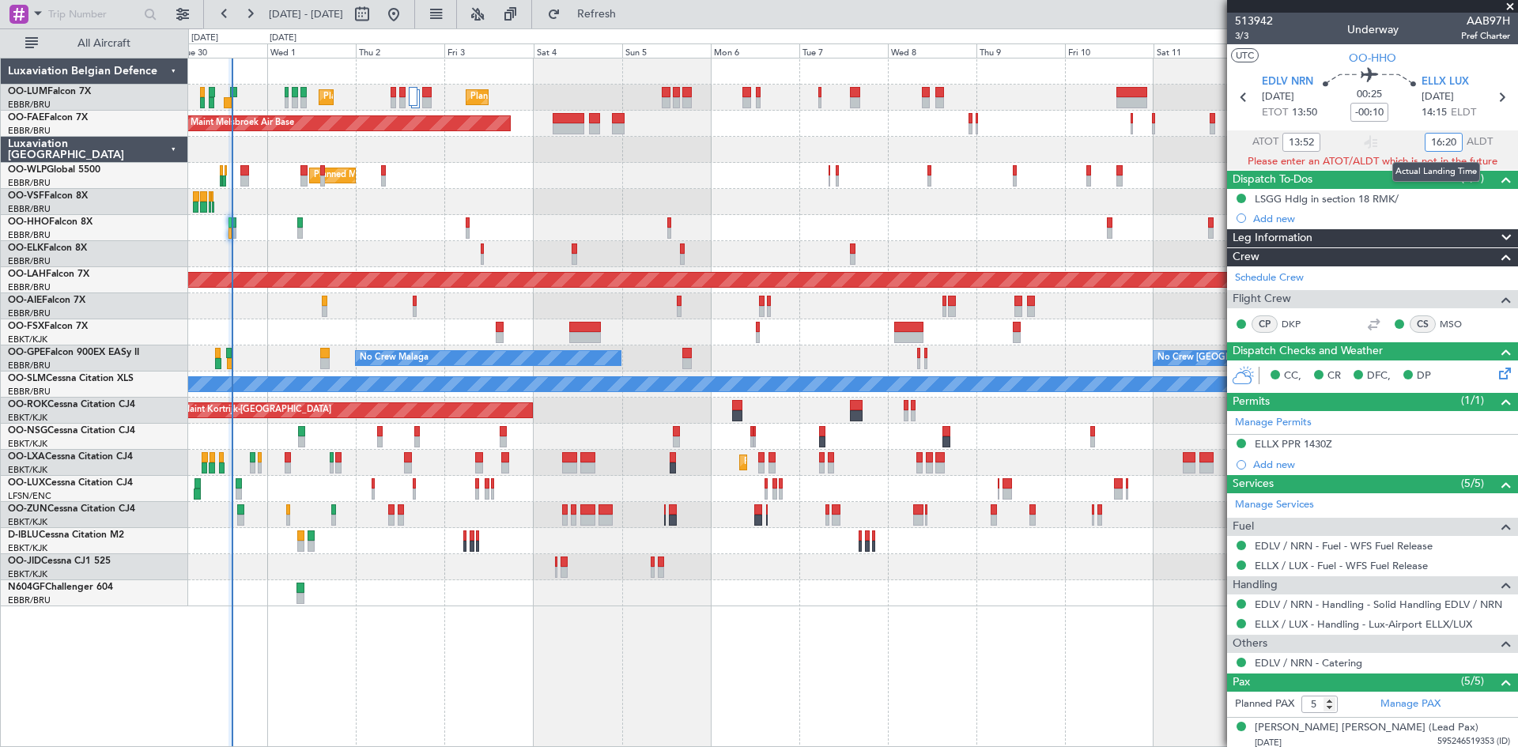
click at [1434, 140] on input "16:20" at bounding box center [1444, 142] width 38 height 19
click at [1409, 127] on section "EDLV NRN [DATE] ETOT 13:50 00:25 -00:10 ELLX LUX [DATE] 14:15 ELDT" at bounding box center [1372, 99] width 291 height 62
type input "14:20"
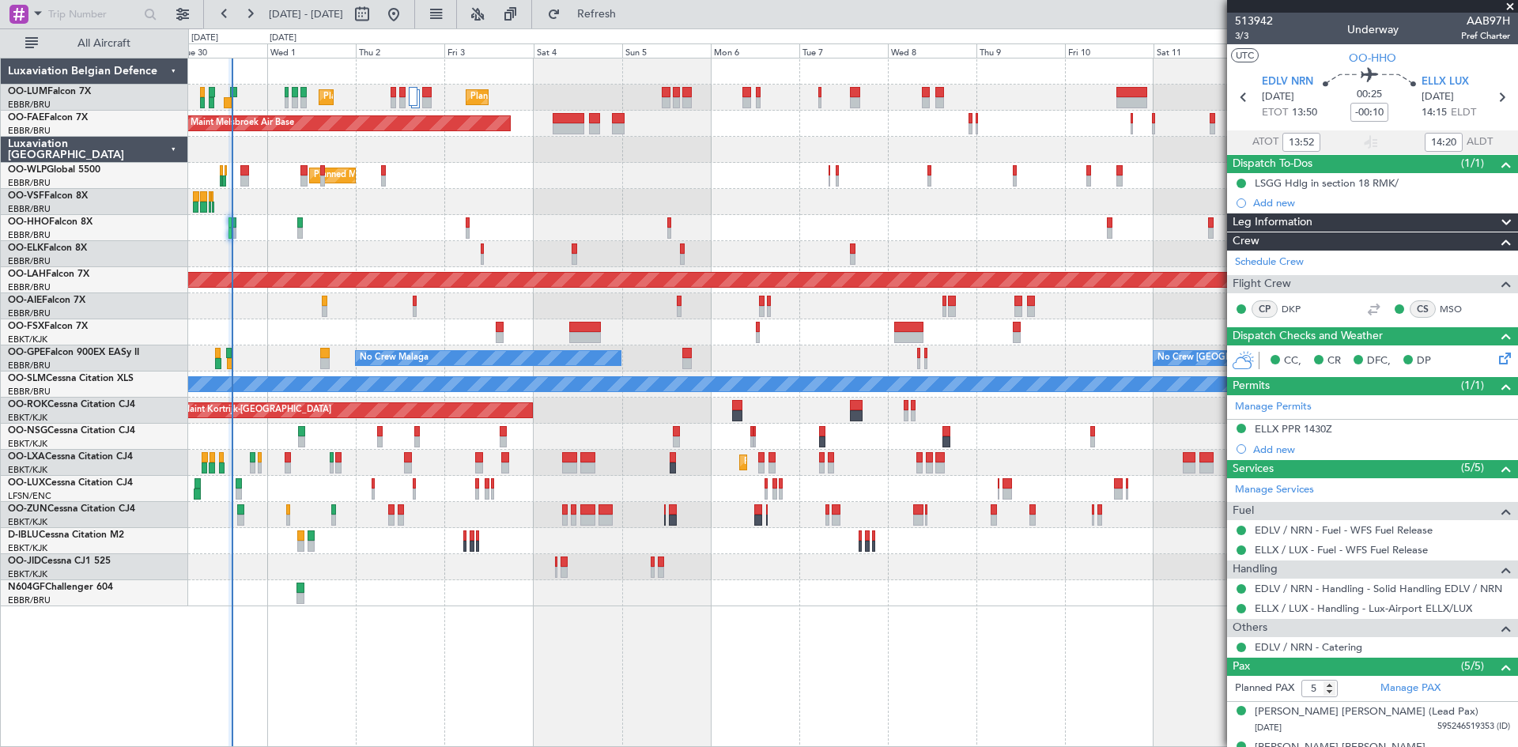
click at [233, 96] on div at bounding box center [234, 92] width 8 height 11
type input "12:35"
type input "7"
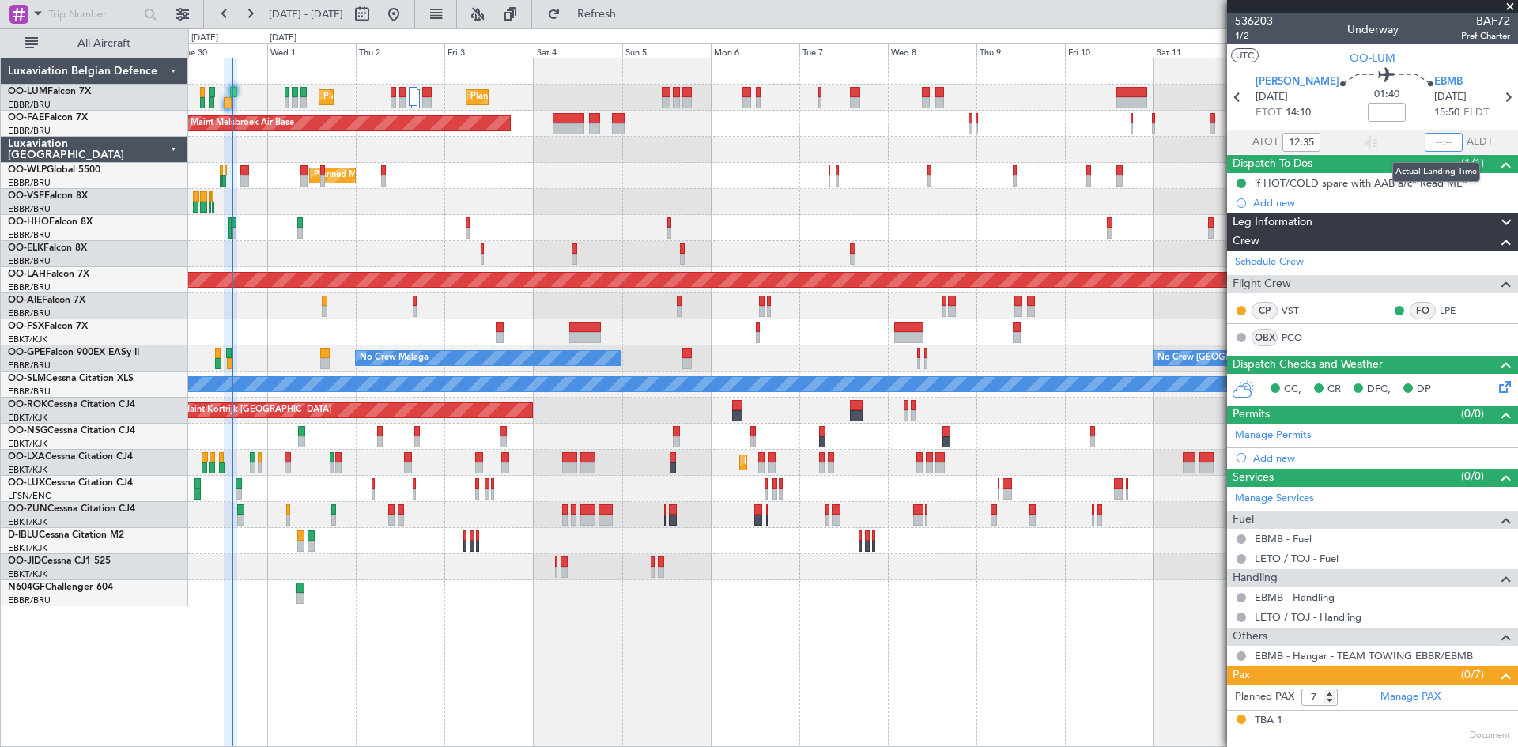
click at [1438, 134] on input "text" at bounding box center [1444, 142] width 38 height 19
click at [1406, 117] on div "01:40" at bounding box center [1386, 97] width 95 height 59
type input "14:21"
